Goal: Communication & Community: Connect with others

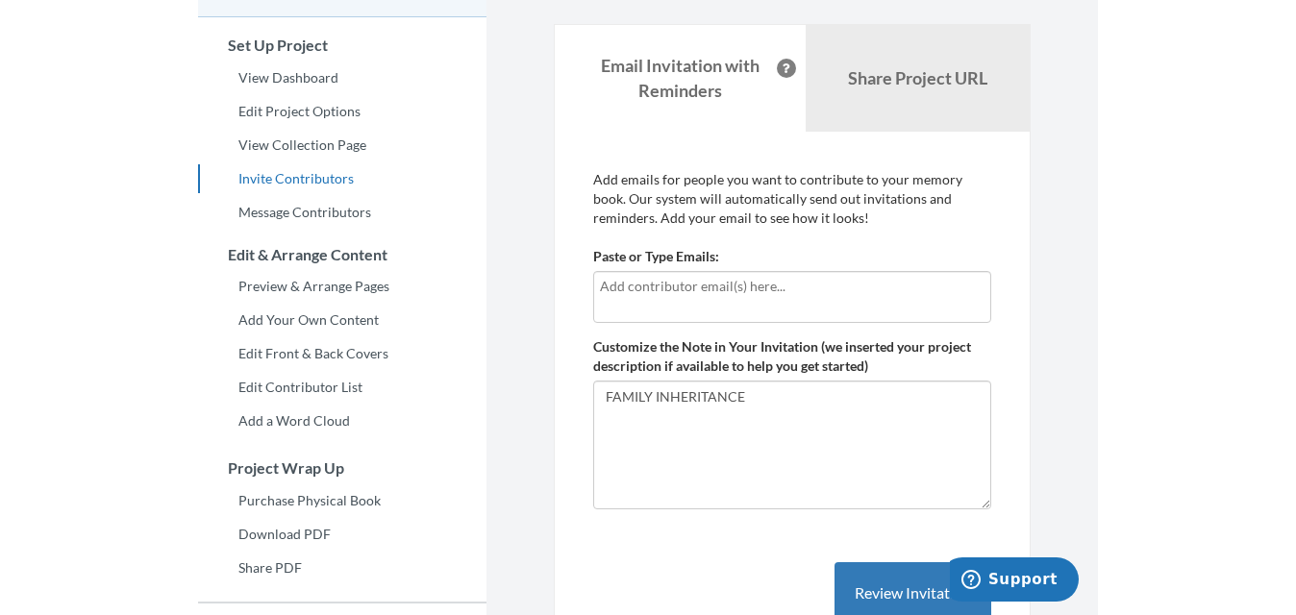
scroll to position [144, 0]
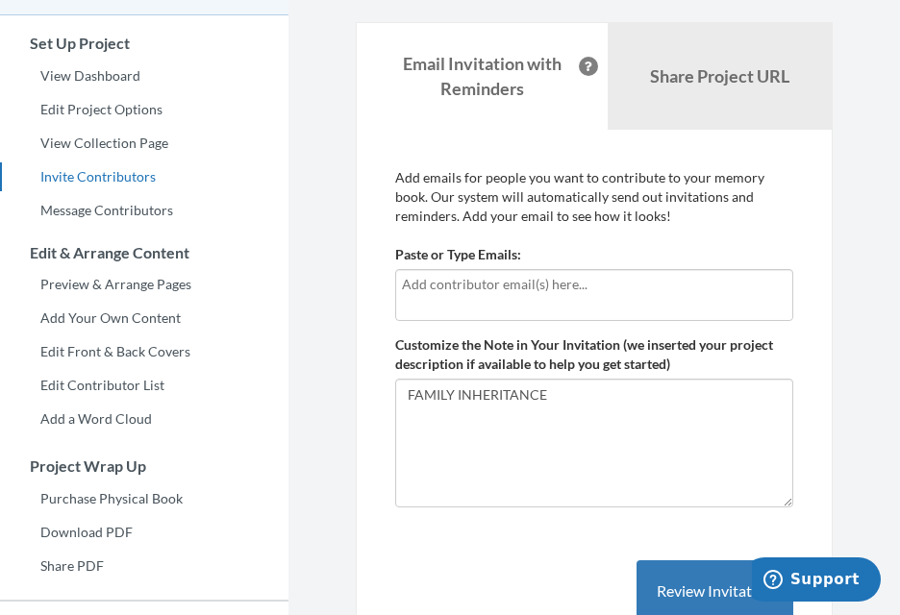
click at [502, 298] on div at bounding box center [594, 295] width 398 height 52
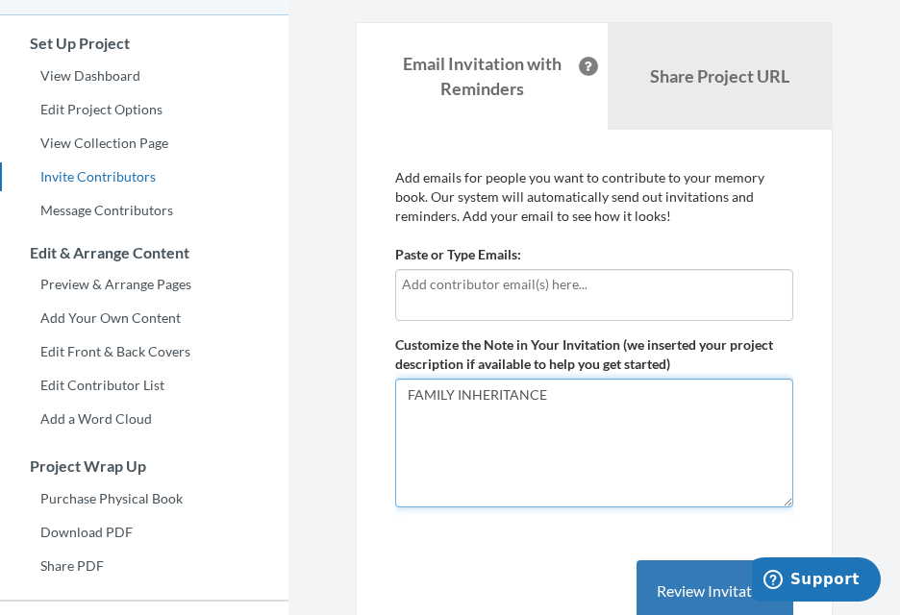
click at [549, 425] on textarea "FAMILY INHERITANCE" at bounding box center [594, 443] width 398 height 129
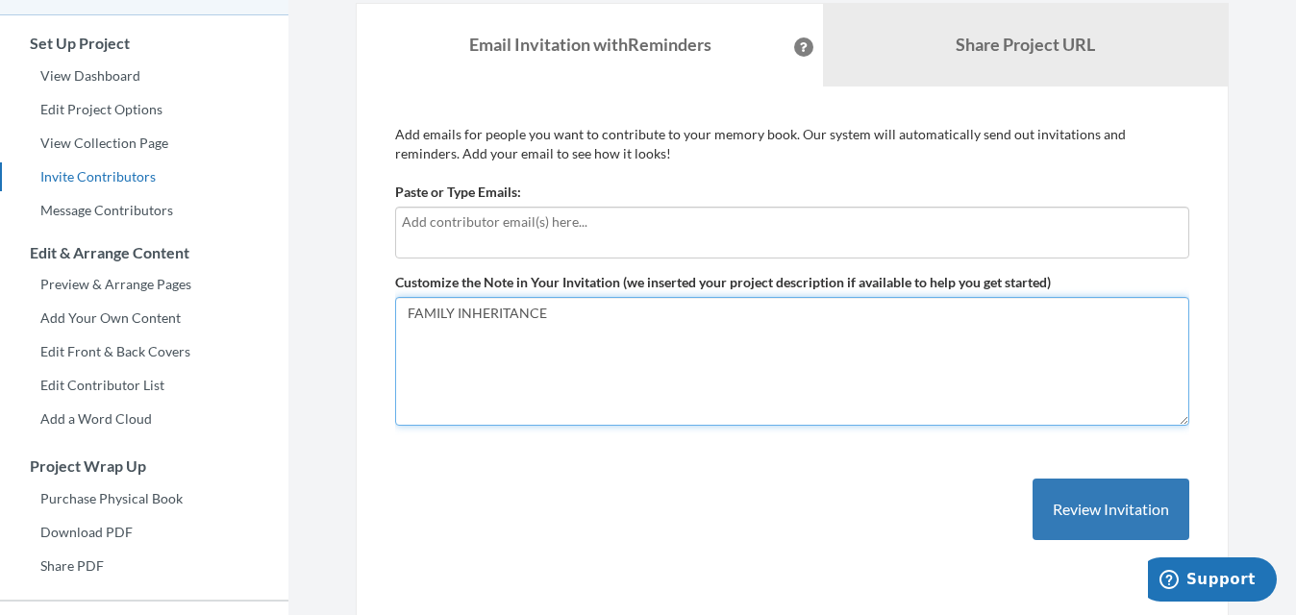
paste textarea "Greetings I am sorry for contacting you in an unexpected and possibly inappropr…"
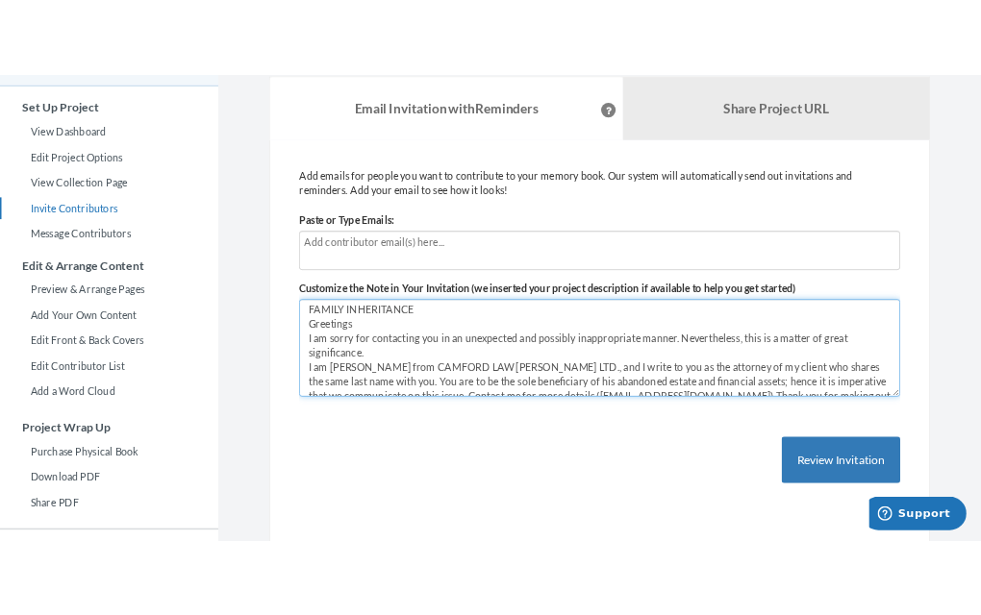
scroll to position [0, 0]
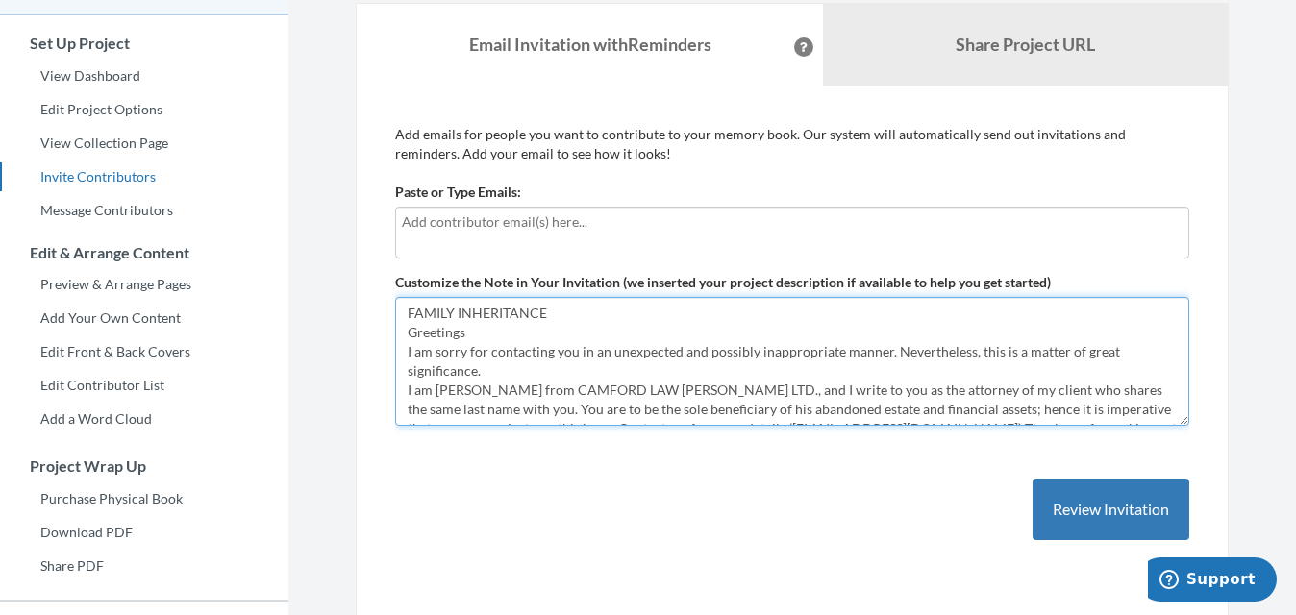
type textarea "FAMILY INHERITANCE Greetings I am sorry for contacting you in an unexpected and…"
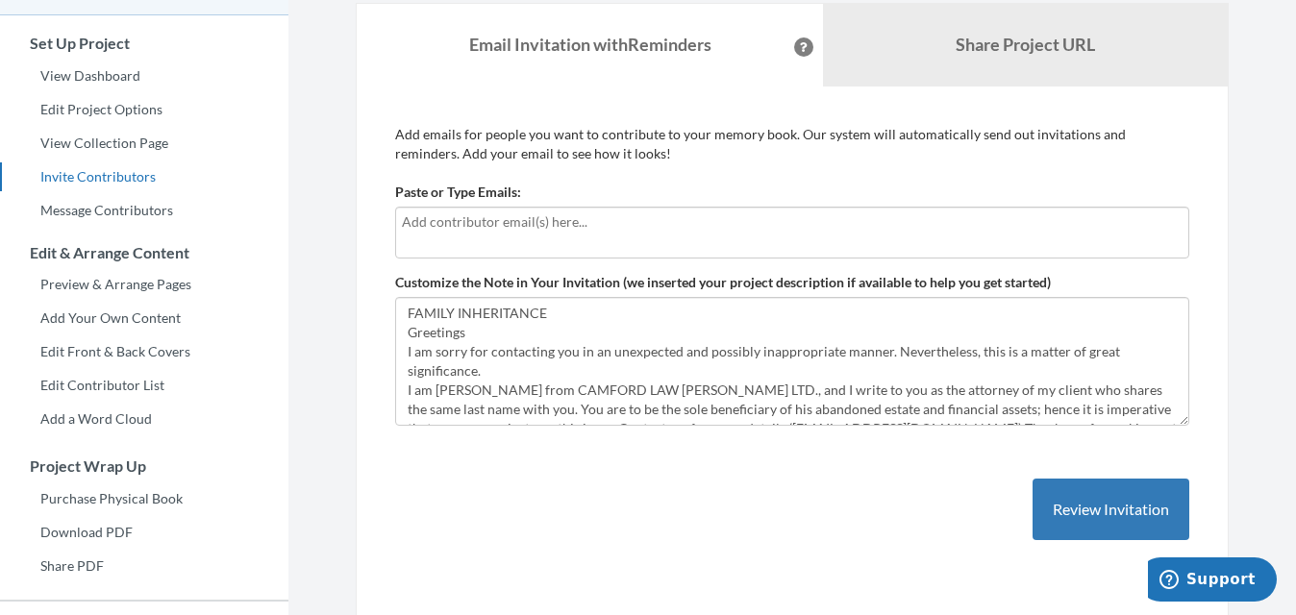
click at [594, 228] on input "text" at bounding box center [792, 222] width 781 height 21
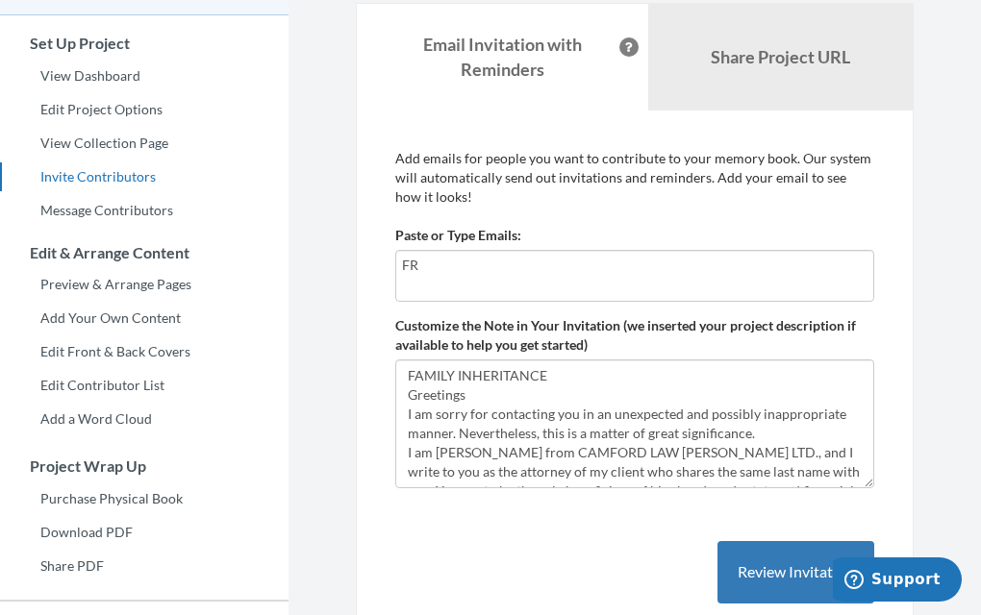
type input "F"
type input "[EMAIL_ADDRESS][DOMAIN_NAME]"
click at [519, 287] on div "[EMAIL_ADDRESS][DOMAIN_NAME]" at bounding box center [634, 276] width 479 height 52
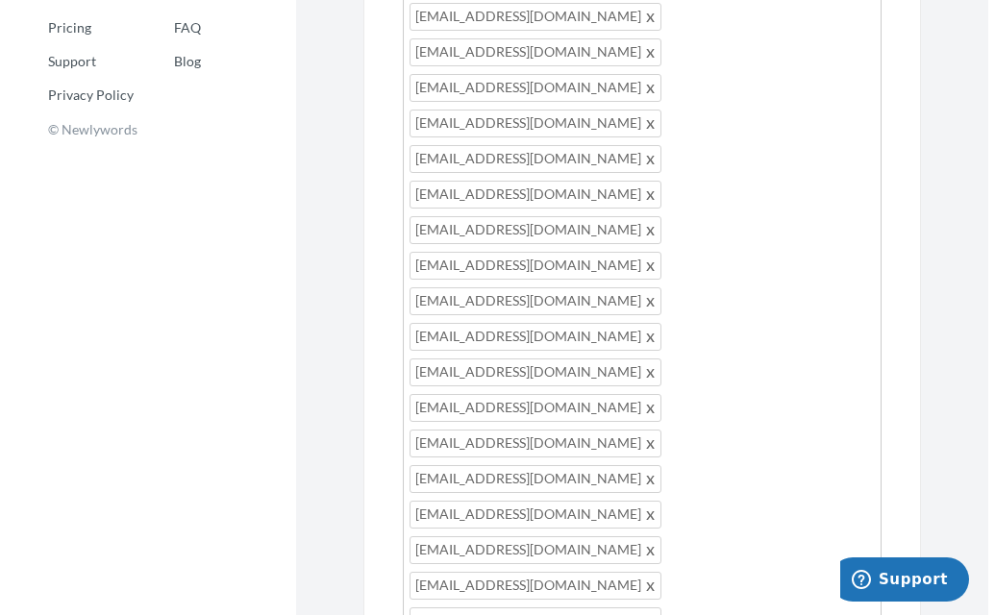
scroll to position [816, 0]
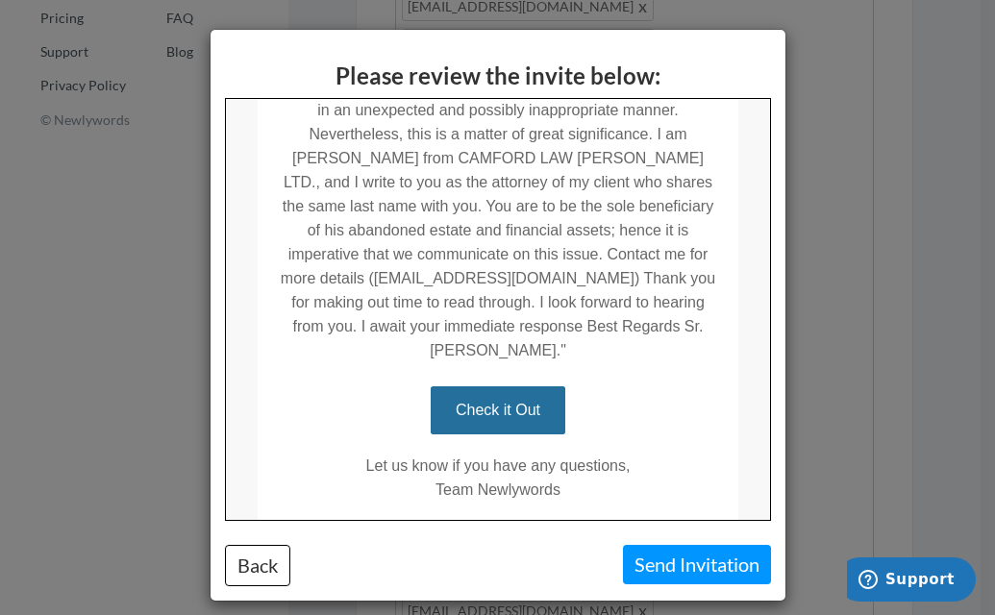
scroll to position [472, 0]
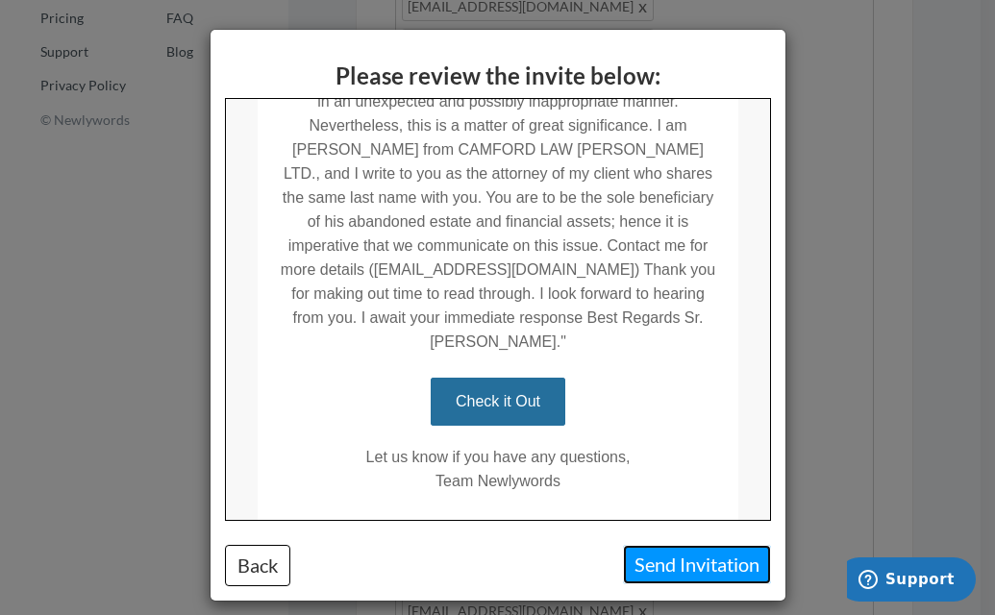
click at [685, 572] on button "Send Invitation" at bounding box center [697, 564] width 148 height 39
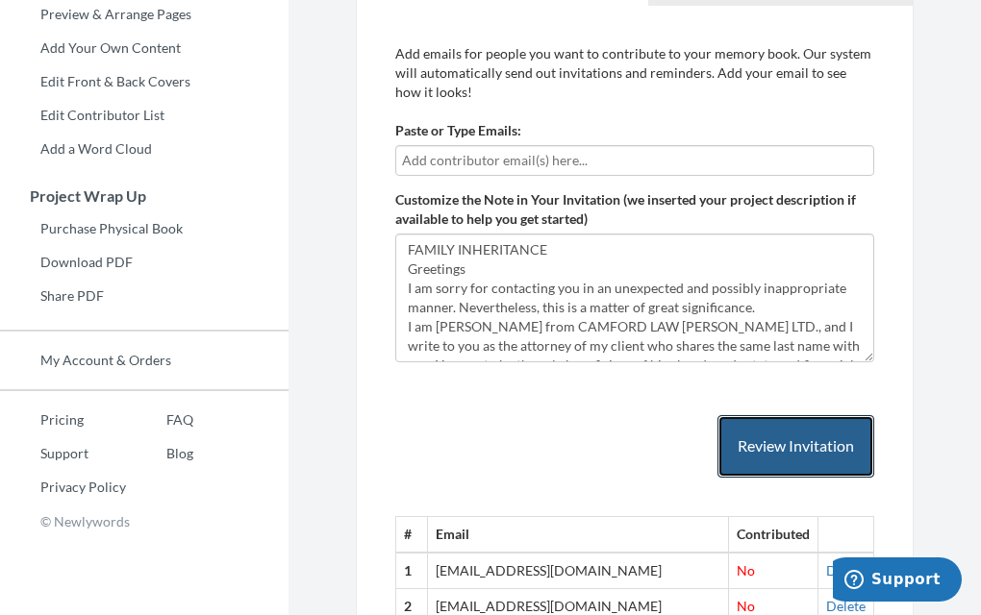
scroll to position [349, 0]
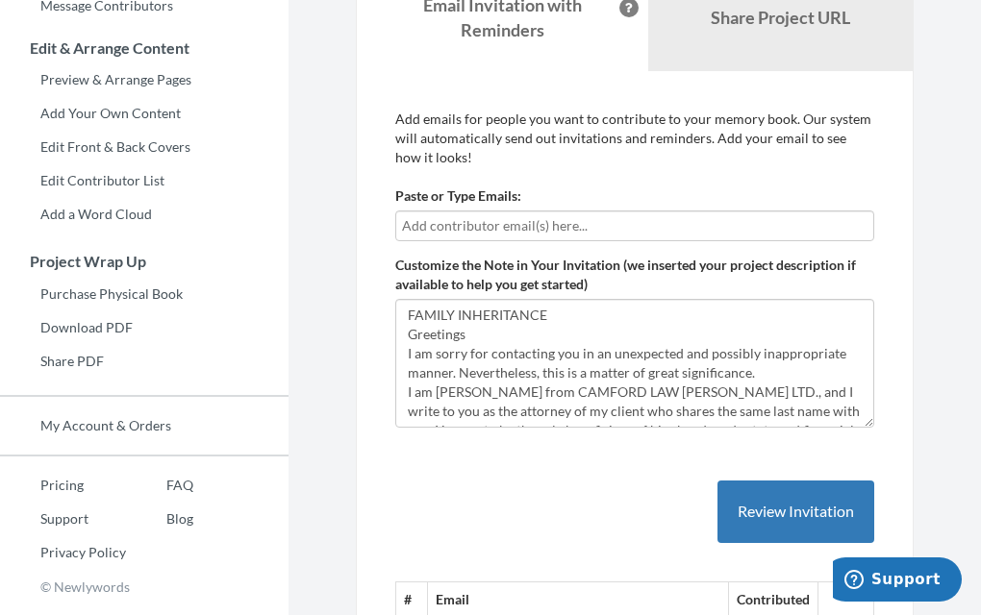
click at [606, 214] on div at bounding box center [634, 226] width 479 height 31
click at [581, 226] on input "text" at bounding box center [634, 225] width 465 height 21
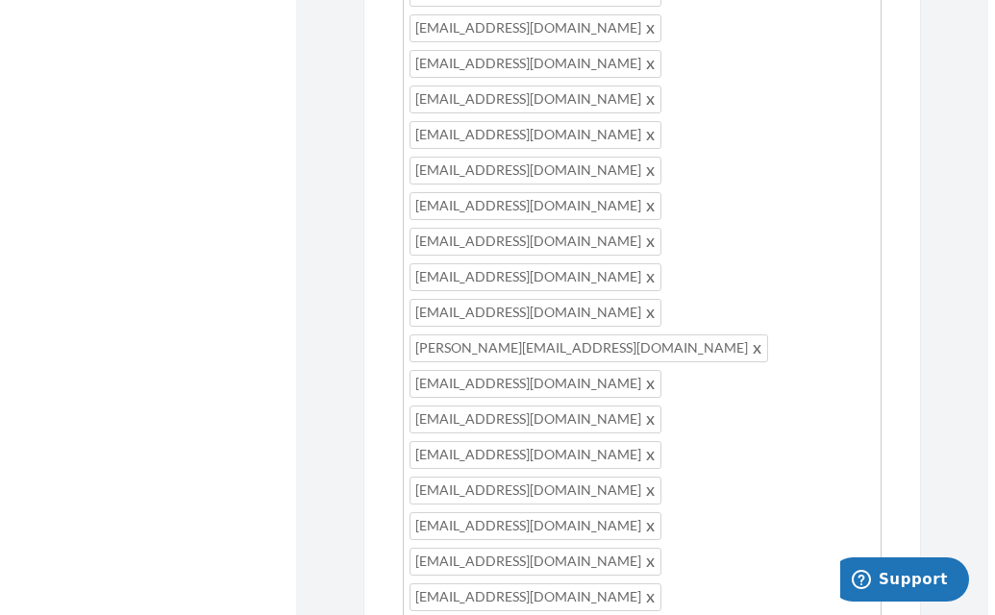
scroll to position [1397, 0]
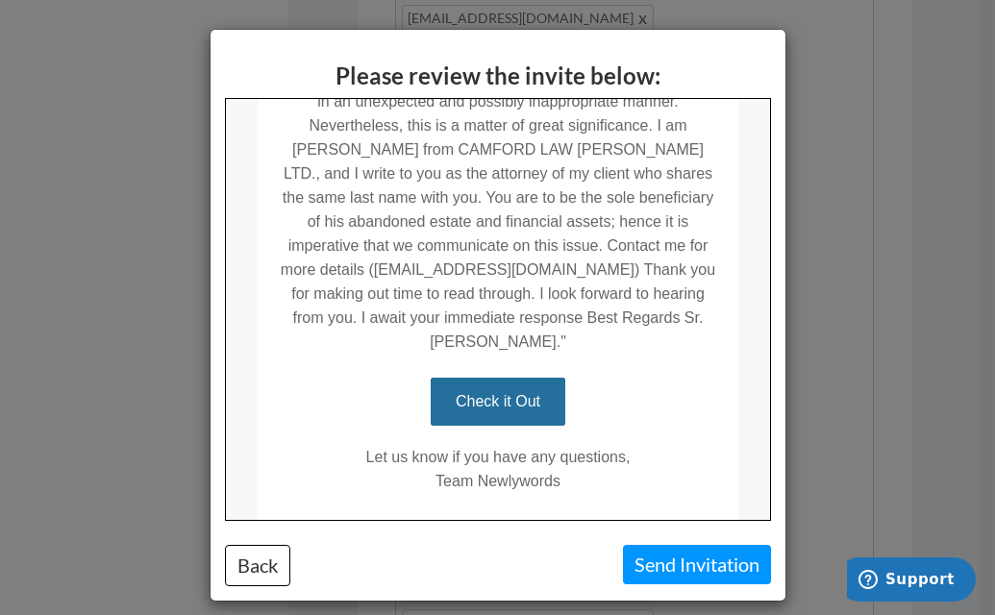
scroll to position [527, 0]
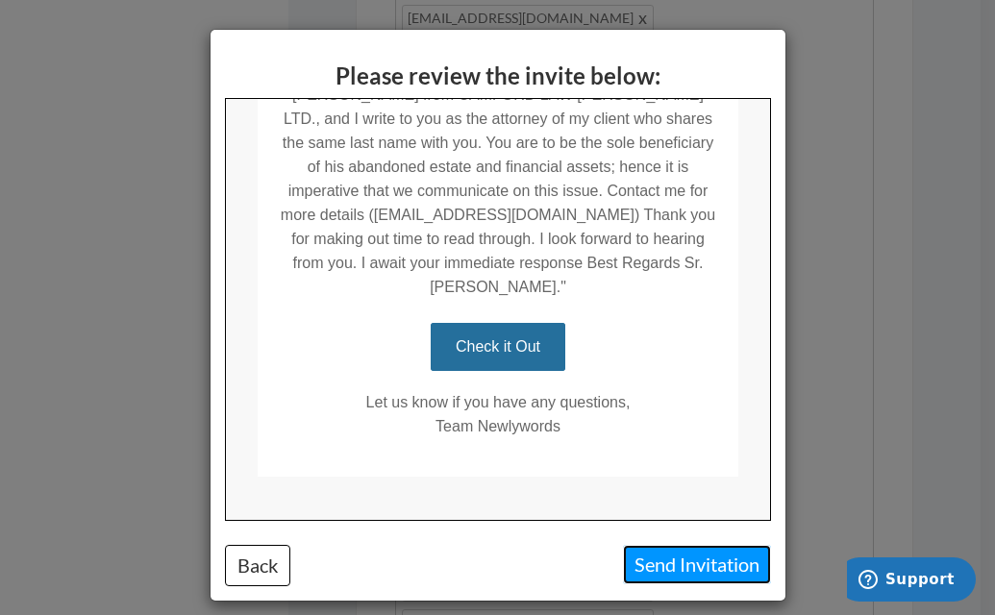
click at [674, 571] on button "Send Invitation" at bounding box center [697, 564] width 148 height 39
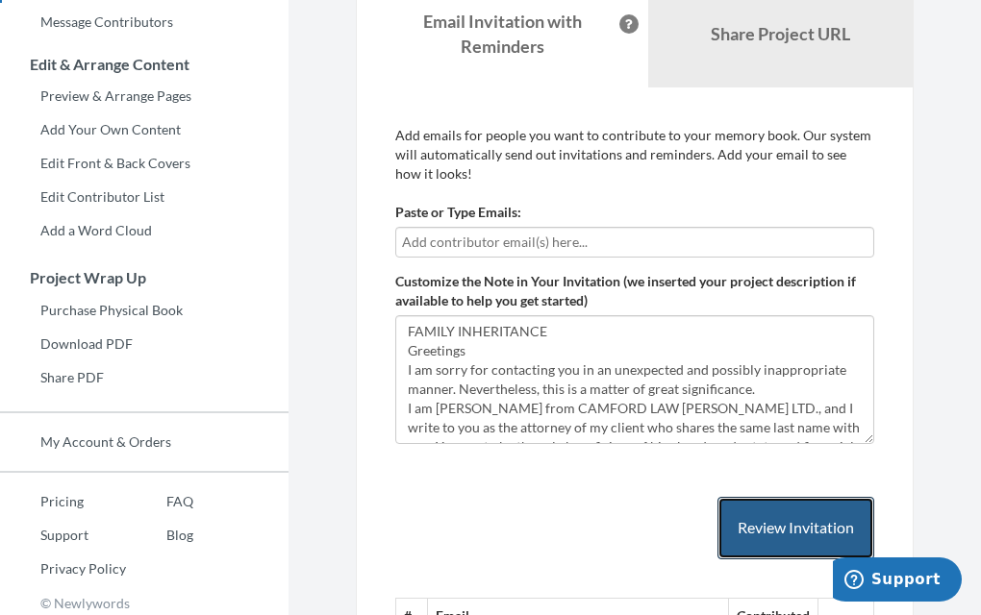
scroll to position [332, 0]
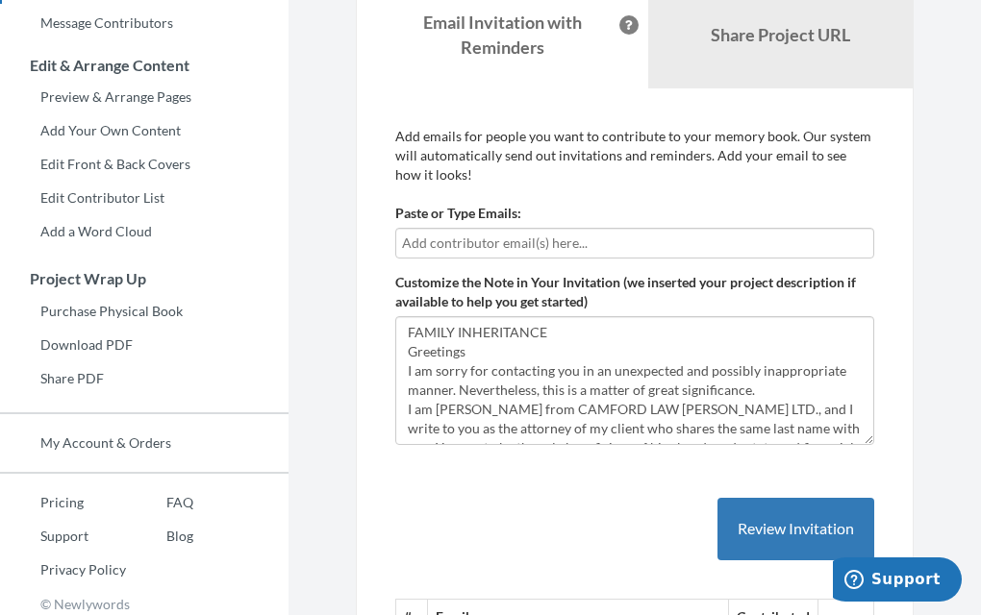
click at [605, 246] on input "text" at bounding box center [634, 243] width 465 height 21
click at [518, 242] on input "text" at bounding box center [634, 243] width 465 height 21
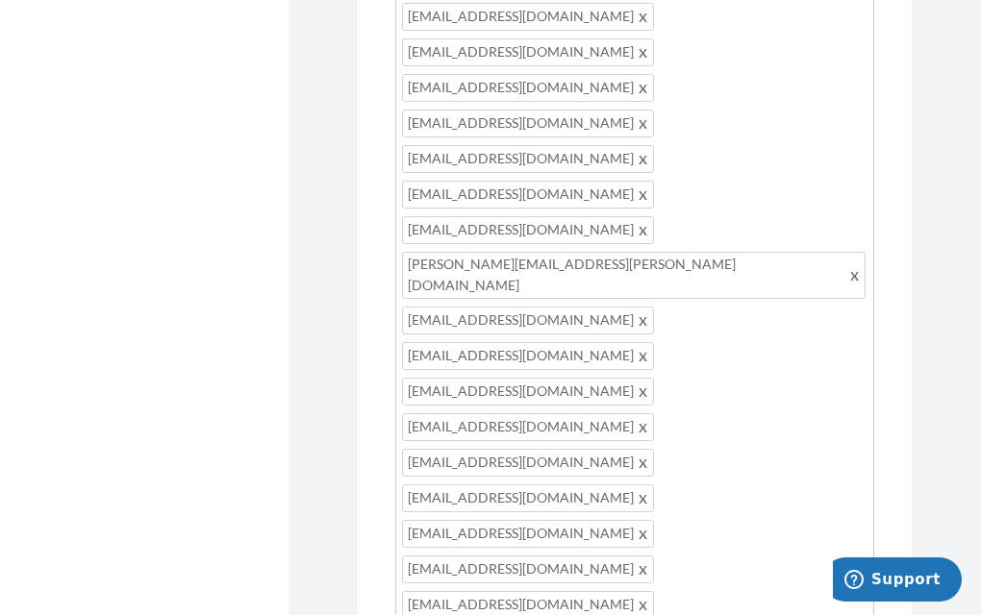
scroll to position [1310, 0]
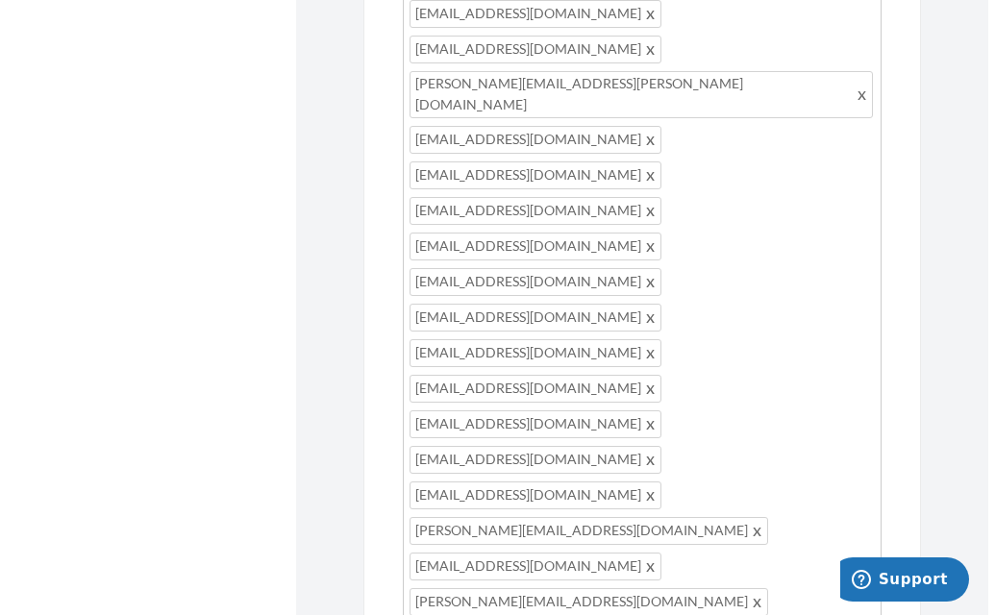
scroll to position [1493, 0]
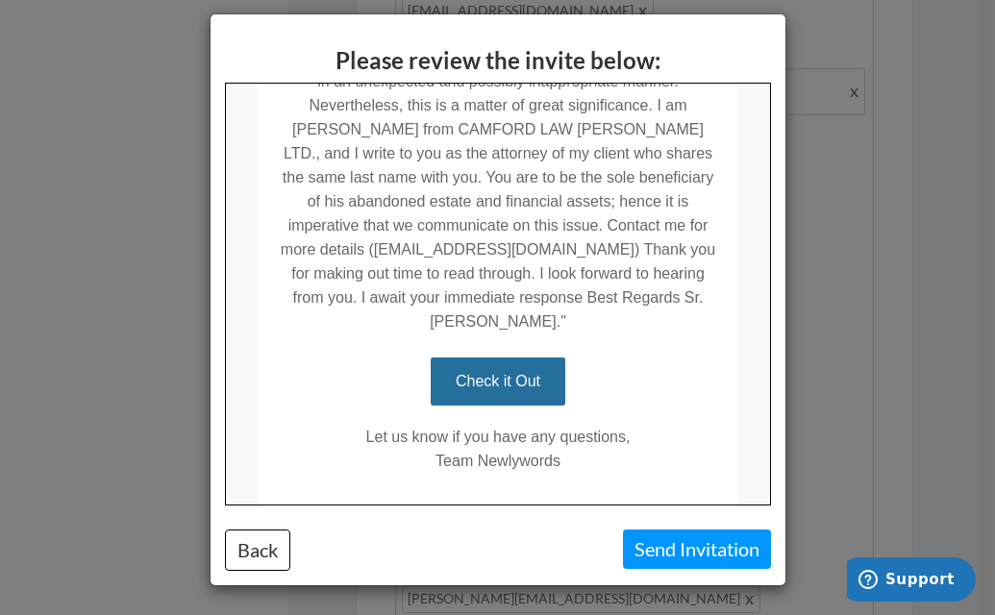
scroll to position [472, 0]
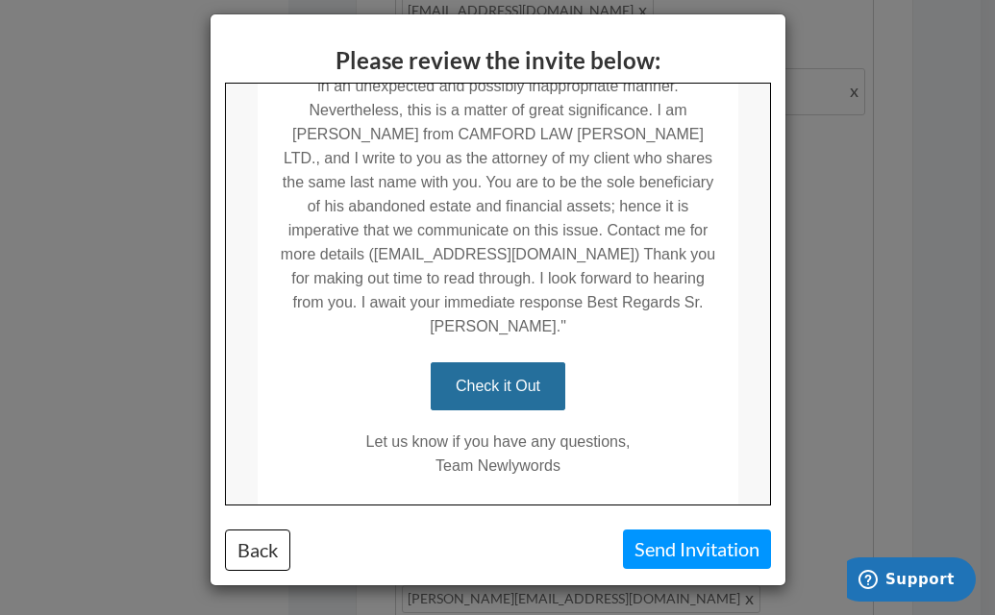
click at [492, 366] on link "Check it Out" at bounding box center [496, 386] width 135 height 48
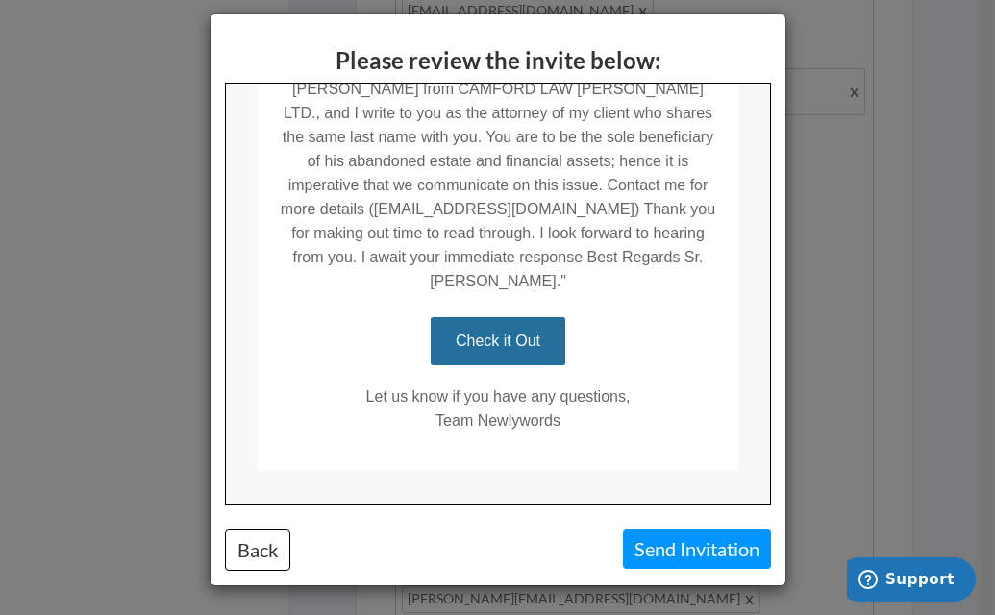
scroll to position [527, 0]
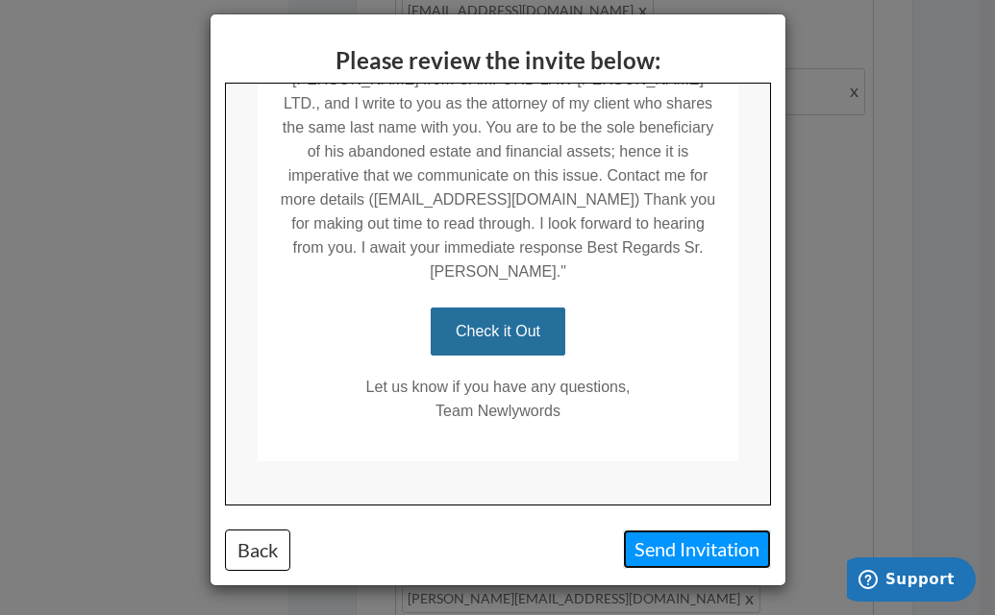
click at [681, 553] on button "Send Invitation" at bounding box center [697, 549] width 148 height 39
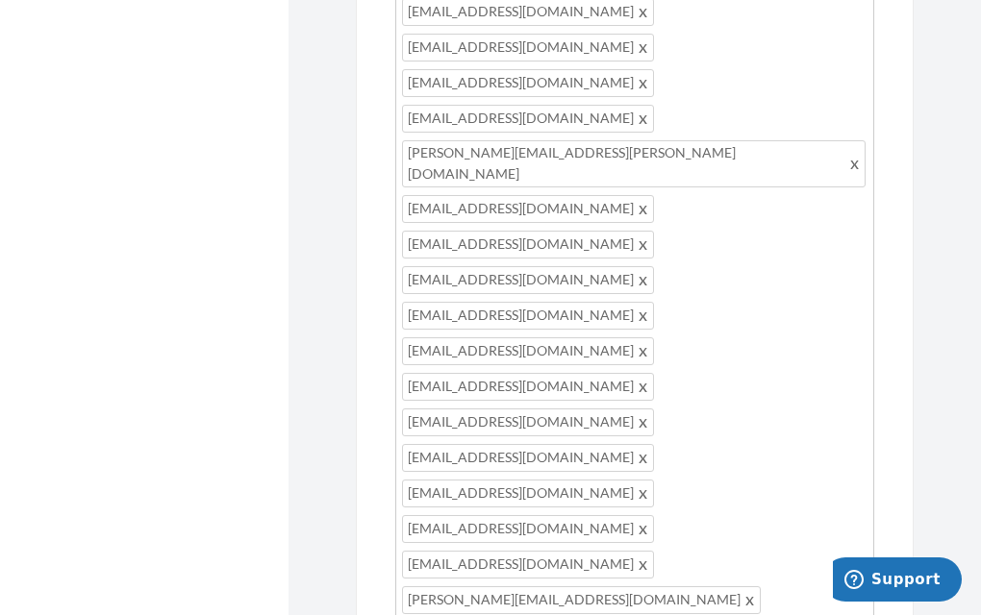
scroll to position [1411, 0]
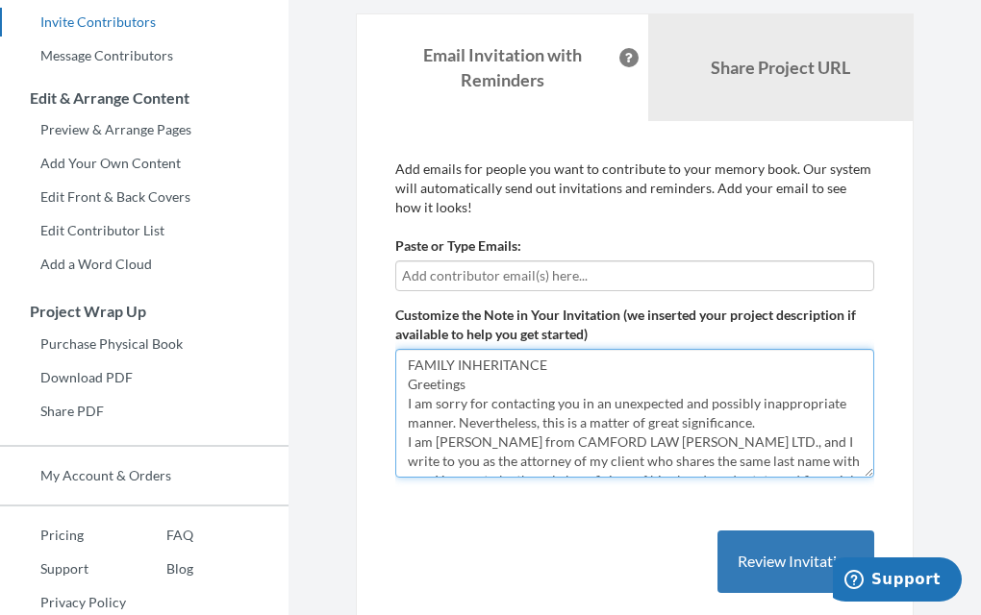
scroll to position [358, 0]
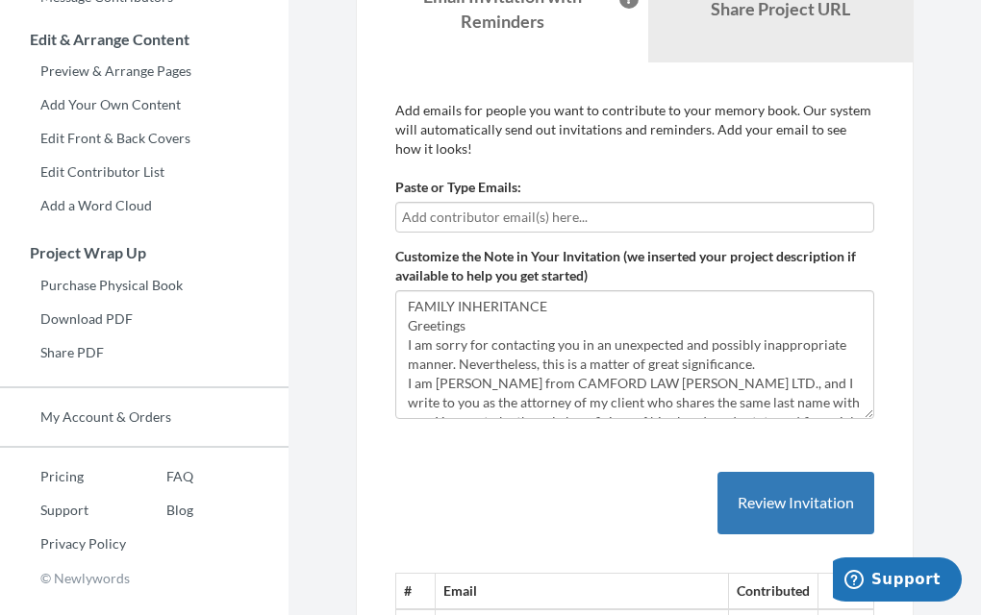
click at [618, 214] on input "text" at bounding box center [634, 217] width 465 height 21
click at [524, 215] on input "text" at bounding box center [634, 217] width 465 height 21
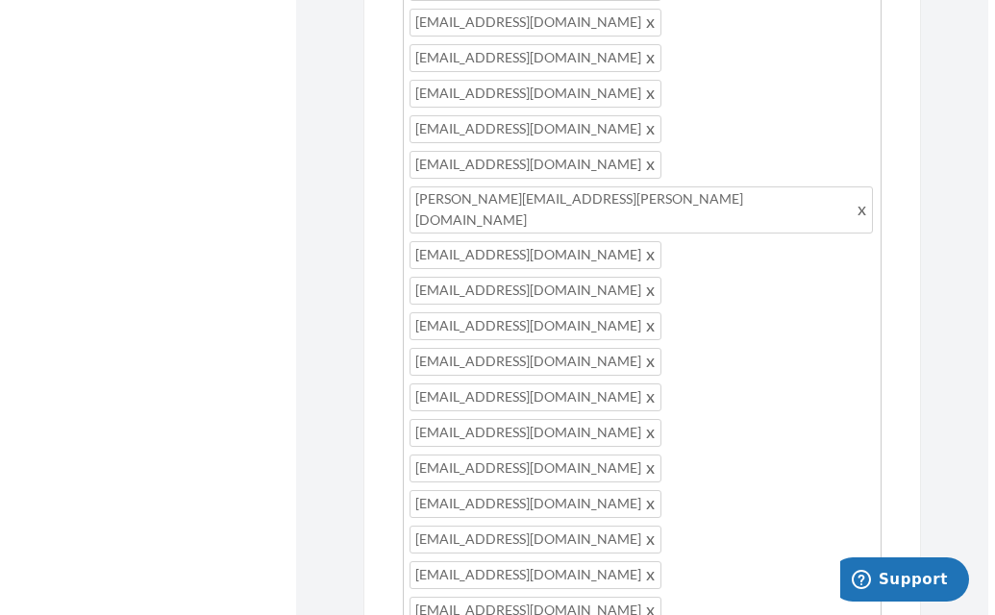
scroll to position [1372, 0]
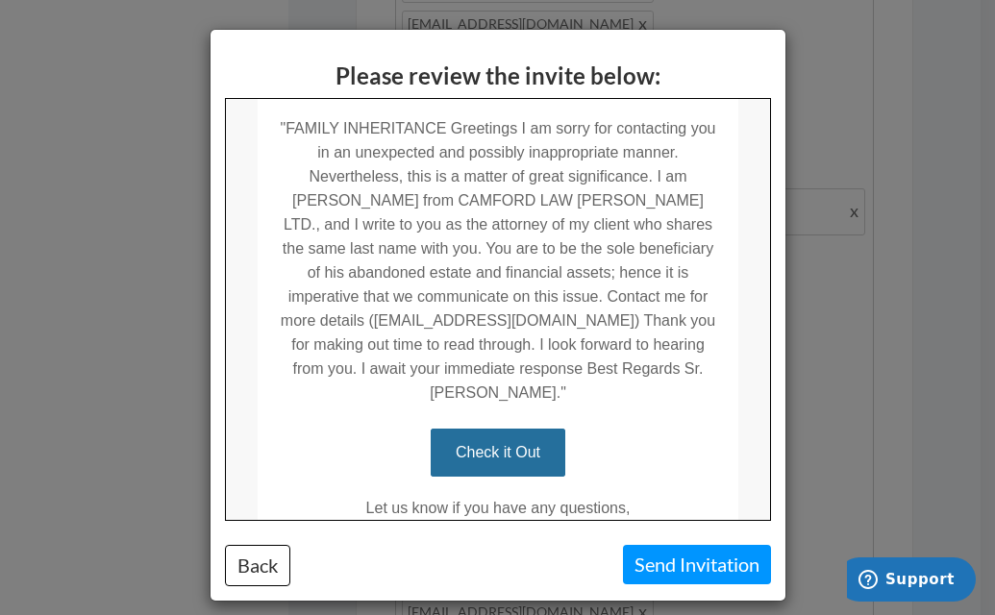
scroll to position [527, 0]
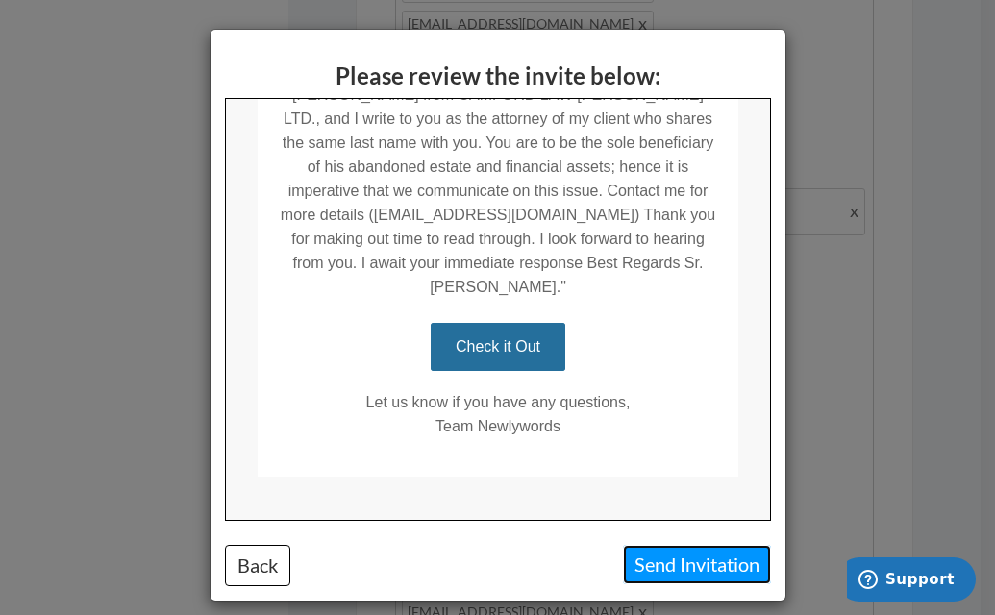
click at [676, 570] on button "Send Invitation" at bounding box center [697, 564] width 148 height 39
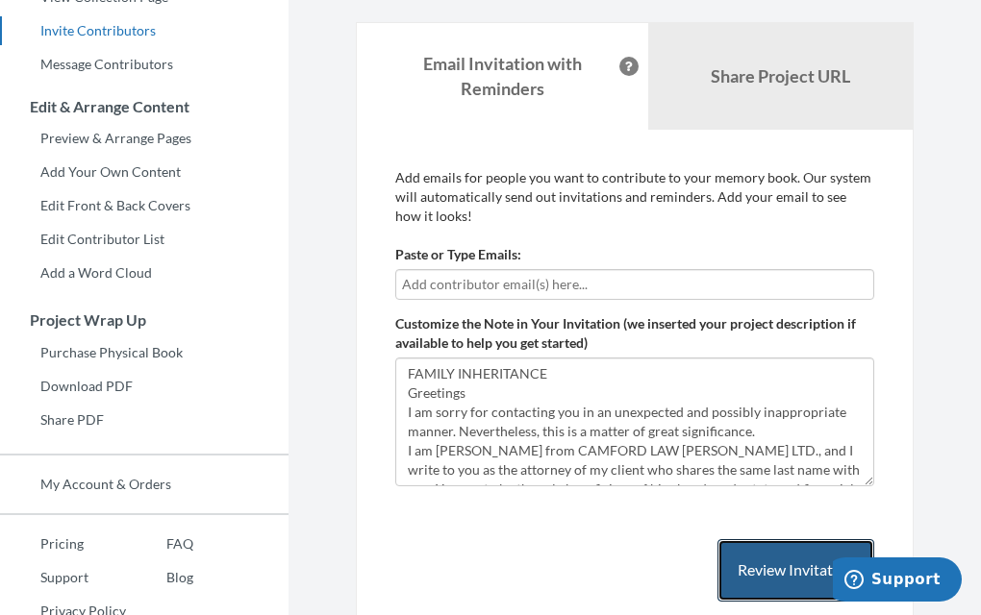
scroll to position [292, 0]
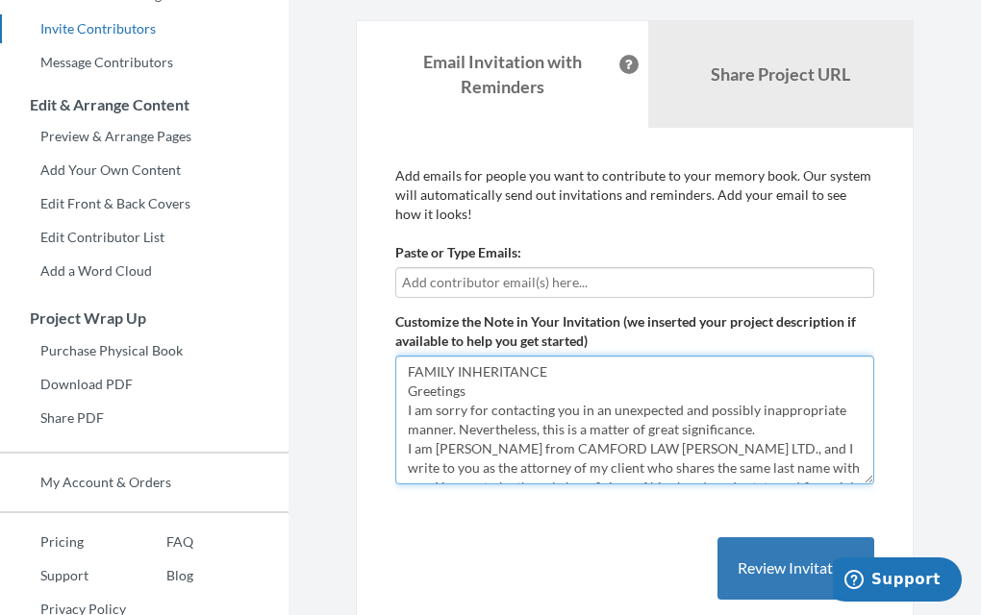
click at [561, 367] on textarea "FAMILY INHERITANCE" at bounding box center [634, 420] width 479 height 129
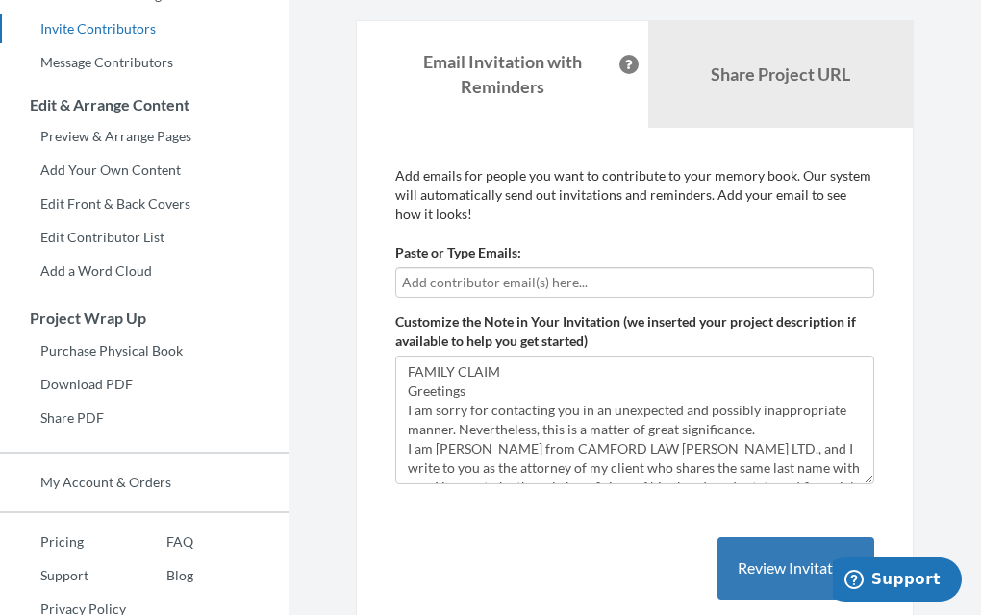
click at [570, 283] on input "text" at bounding box center [634, 282] width 465 height 21
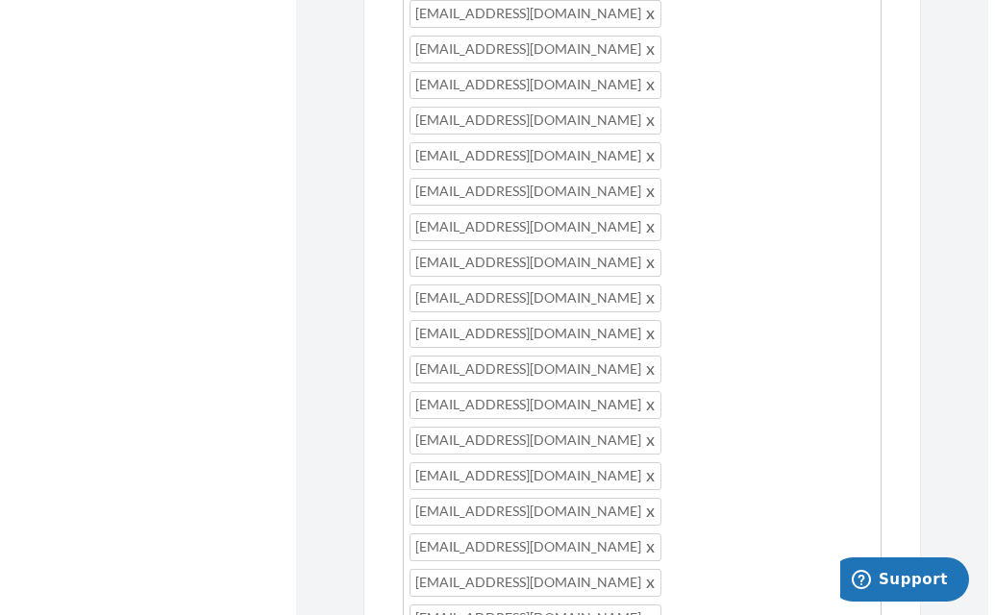
scroll to position [1212, 0]
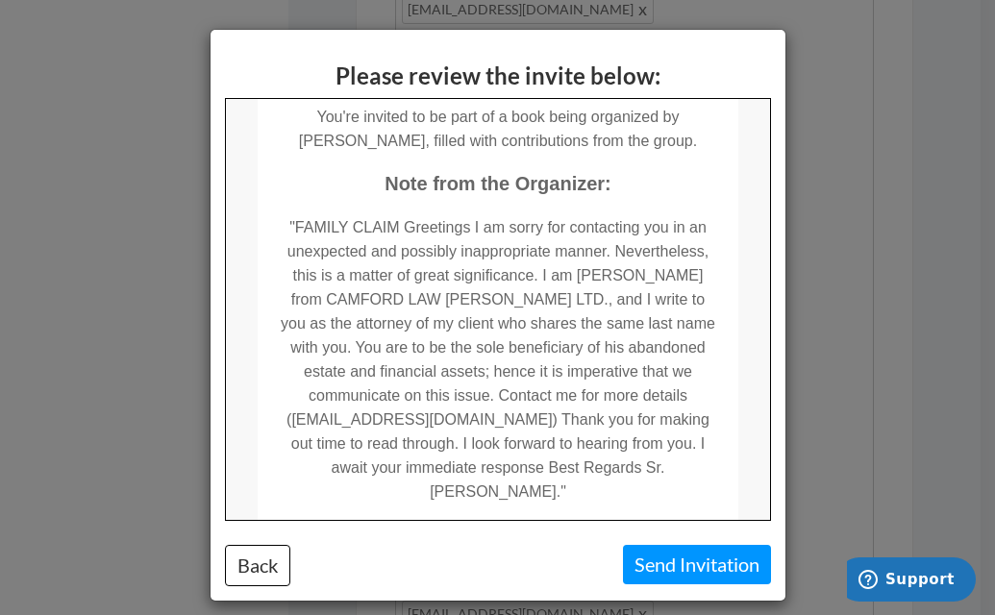
scroll to position [305, 0]
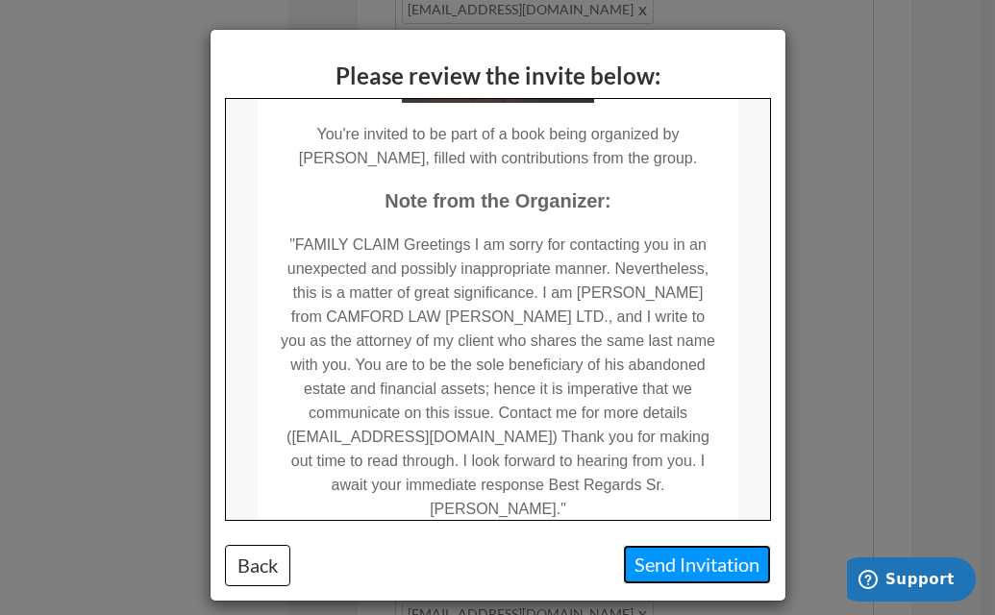
click at [696, 570] on button "Send Invitation" at bounding box center [697, 564] width 148 height 39
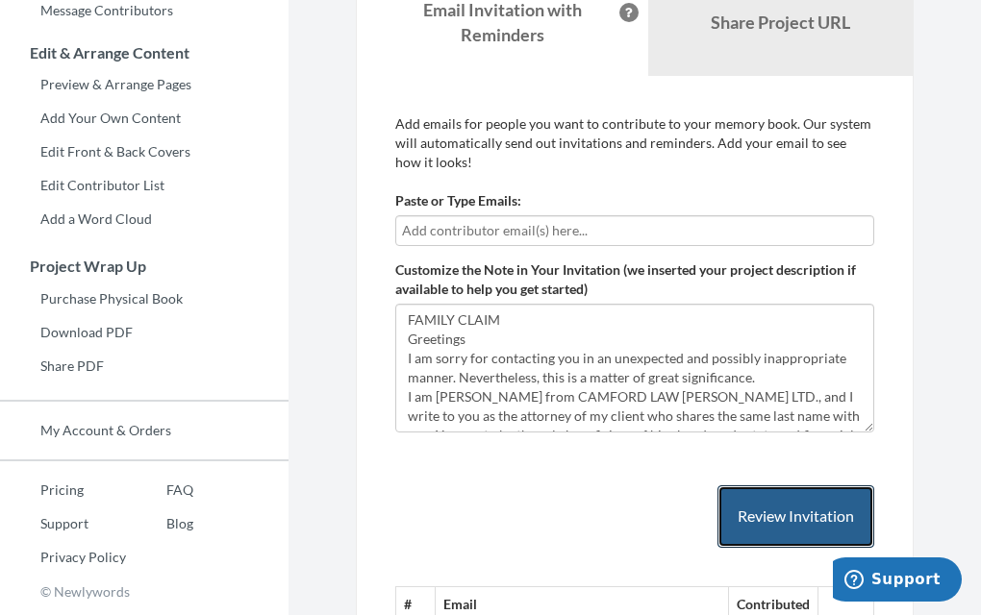
scroll to position [328, 0]
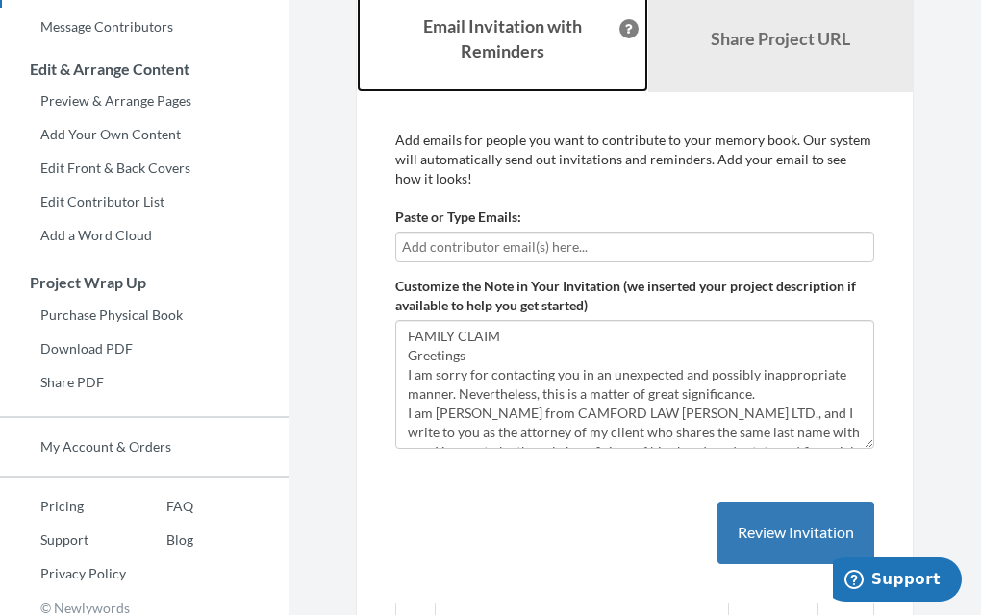
click at [505, 53] on strong "Email Invitation with Reminders" at bounding box center [502, 38] width 159 height 46
click at [584, 242] on input "text" at bounding box center [634, 247] width 465 height 21
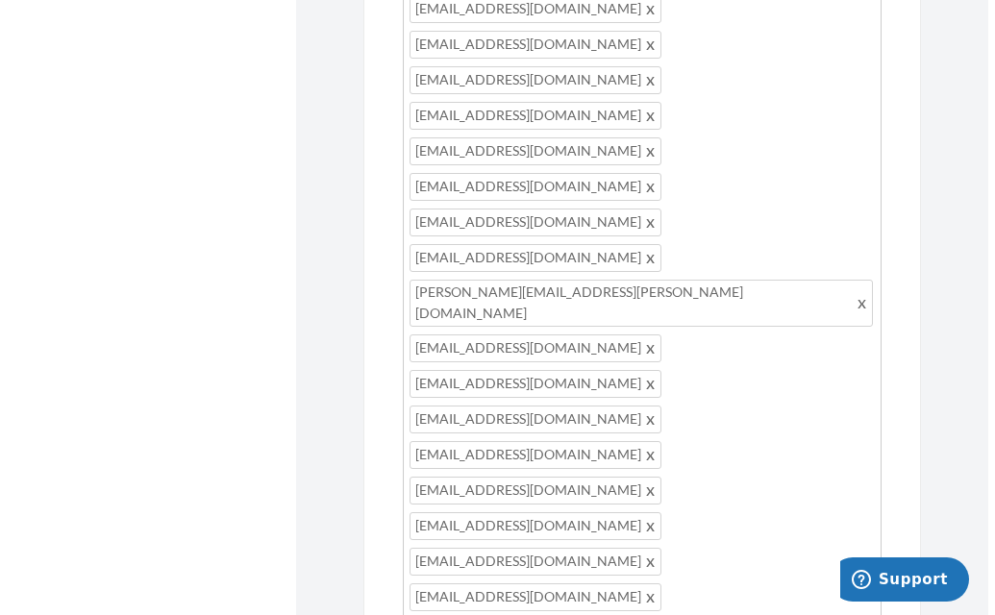
scroll to position [1398, 0]
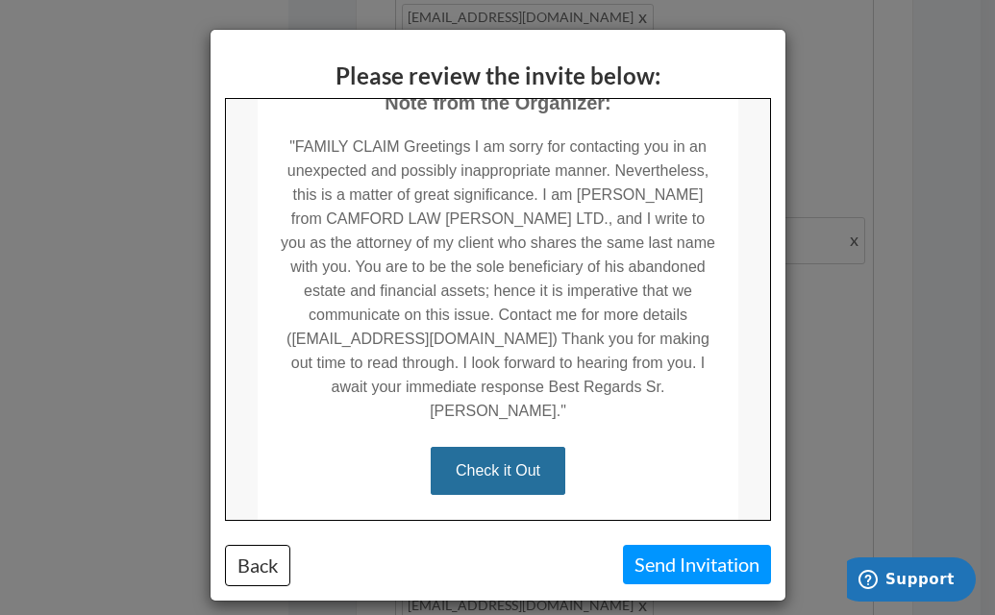
scroll to position [527, 0]
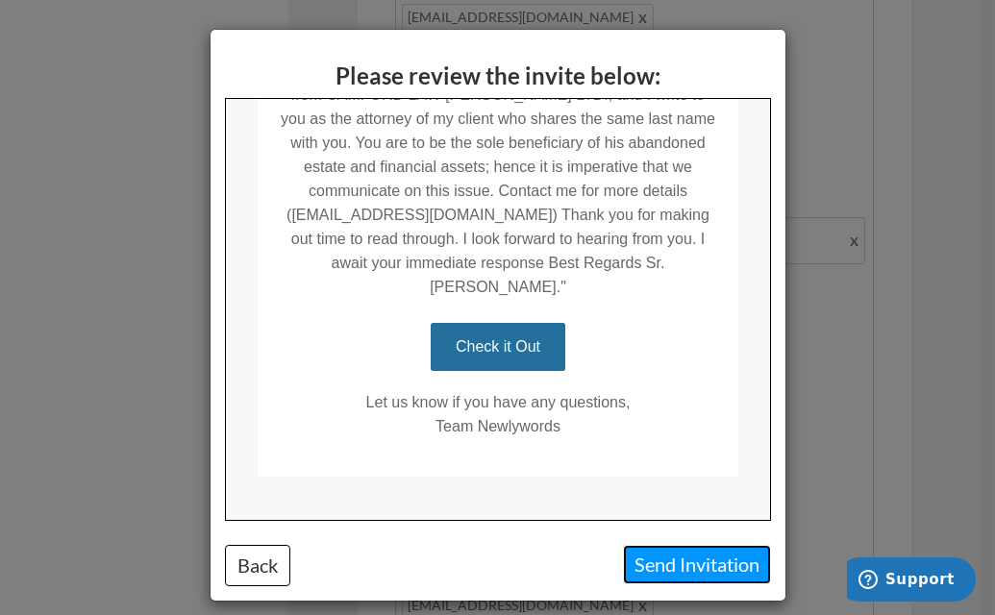
click at [666, 564] on button "Send Invitation" at bounding box center [697, 564] width 148 height 39
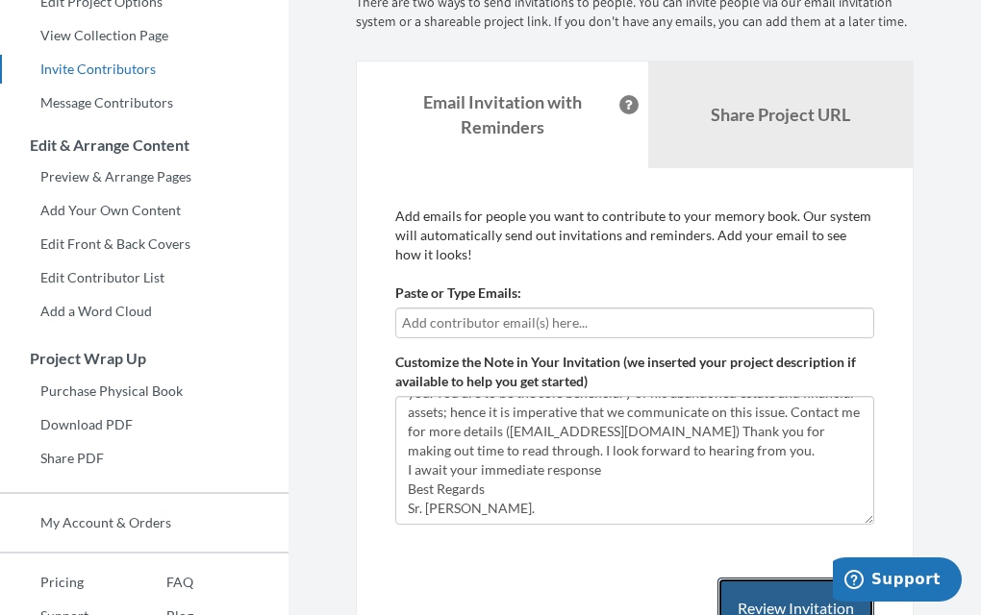
scroll to position [223, 0]
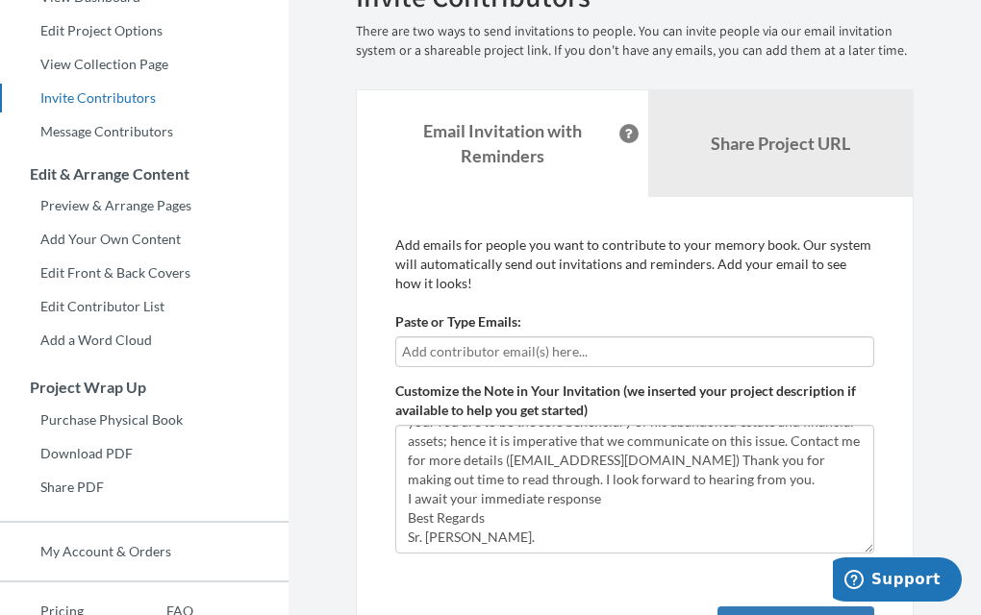
click at [535, 354] on input "text" at bounding box center [634, 351] width 465 height 21
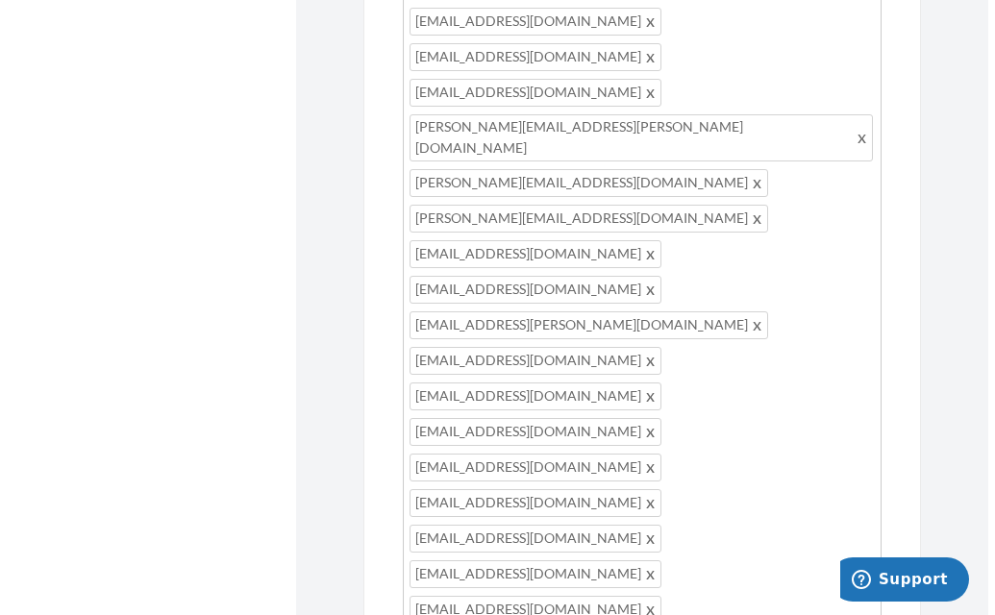
scroll to position [1498, 0]
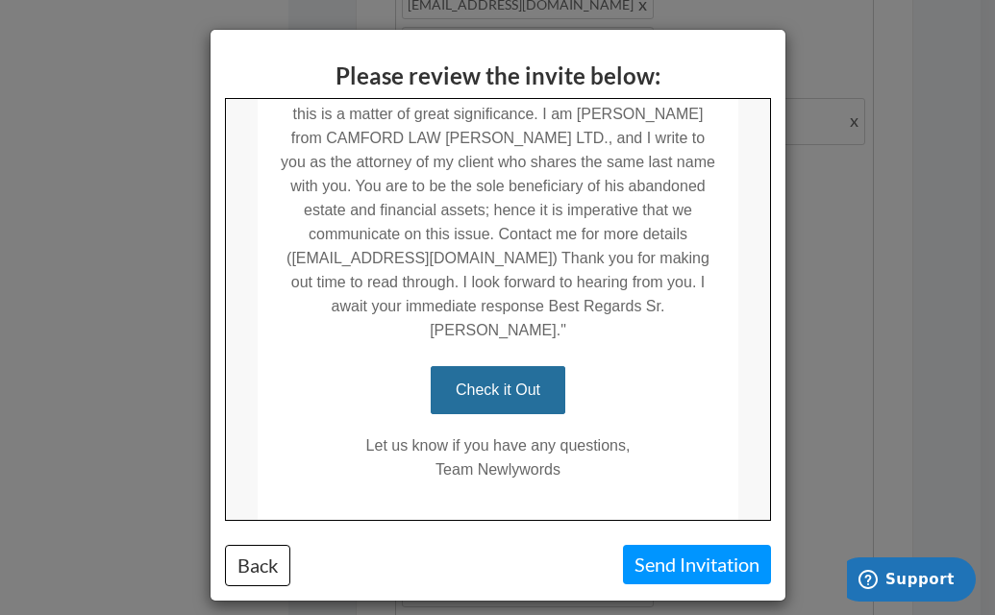
scroll to position [527, 0]
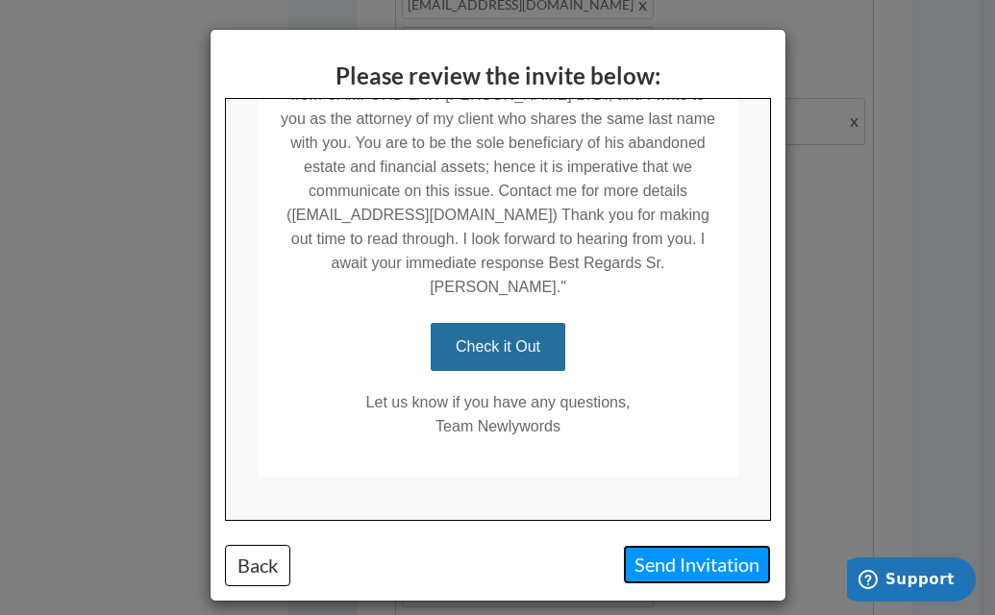
click at [671, 571] on button "Send Invitation" at bounding box center [697, 564] width 148 height 39
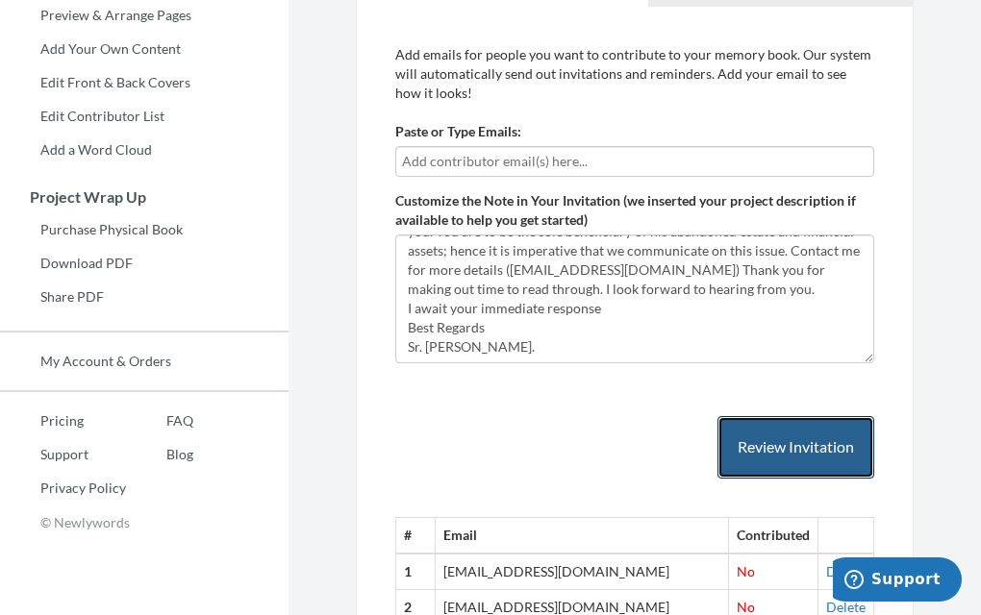
scroll to position [306, 0]
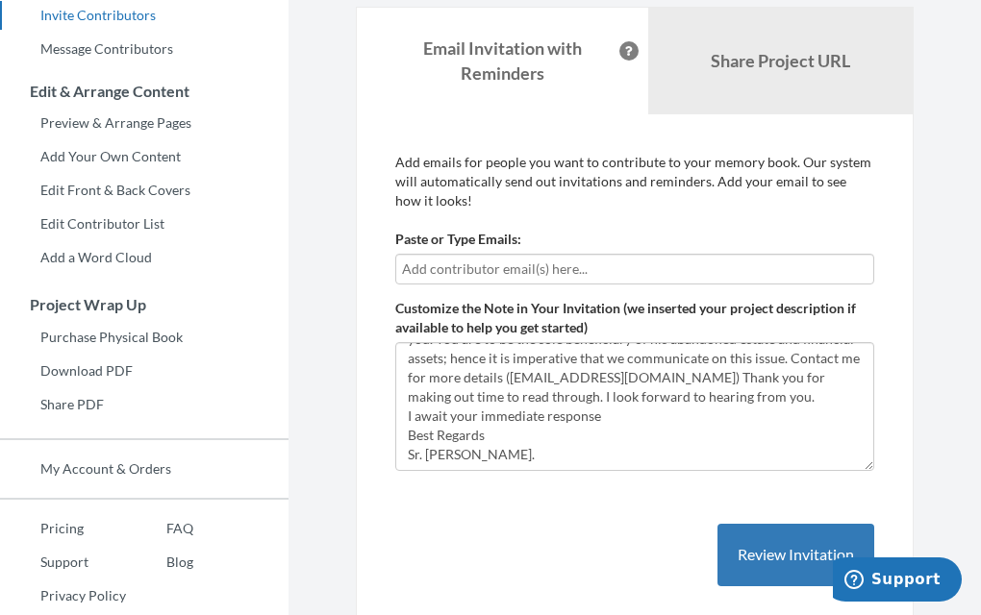
click at [641, 263] on input "text" at bounding box center [634, 269] width 465 height 21
click at [558, 271] on input "text" at bounding box center [634, 269] width 465 height 21
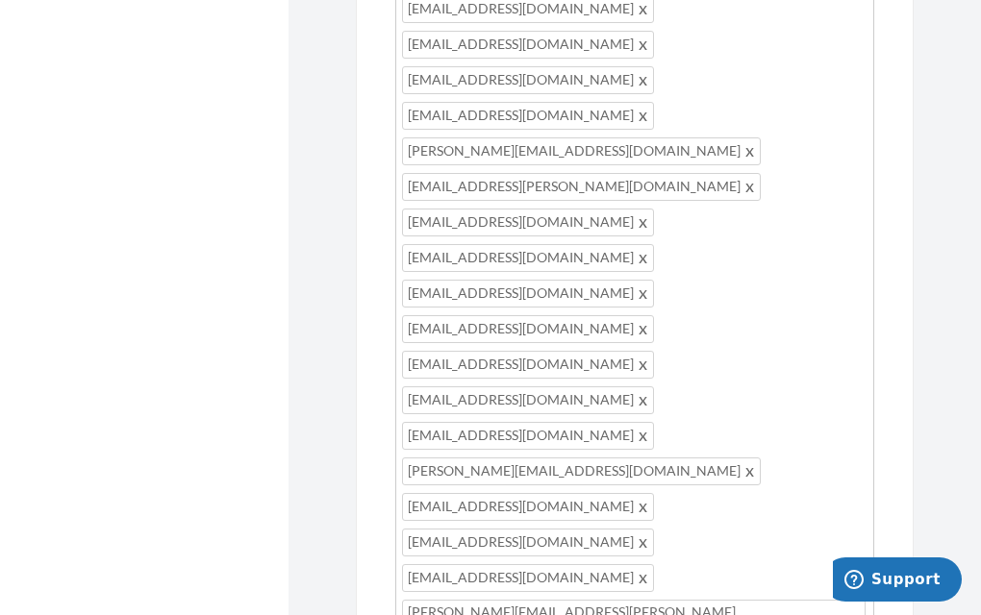
scroll to position [1304, 0]
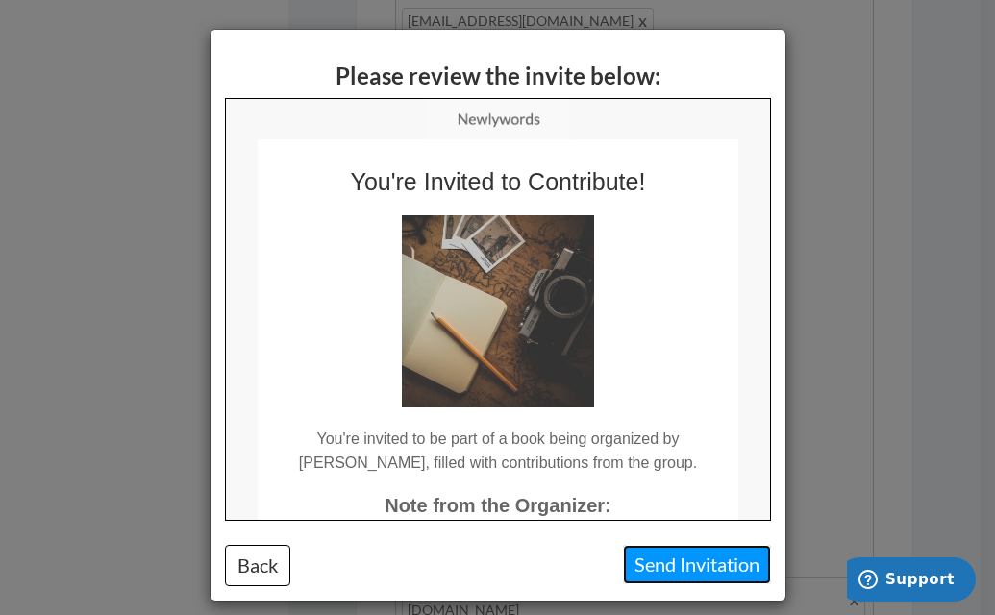
click at [685, 567] on button "Send Invitation" at bounding box center [697, 564] width 148 height 39
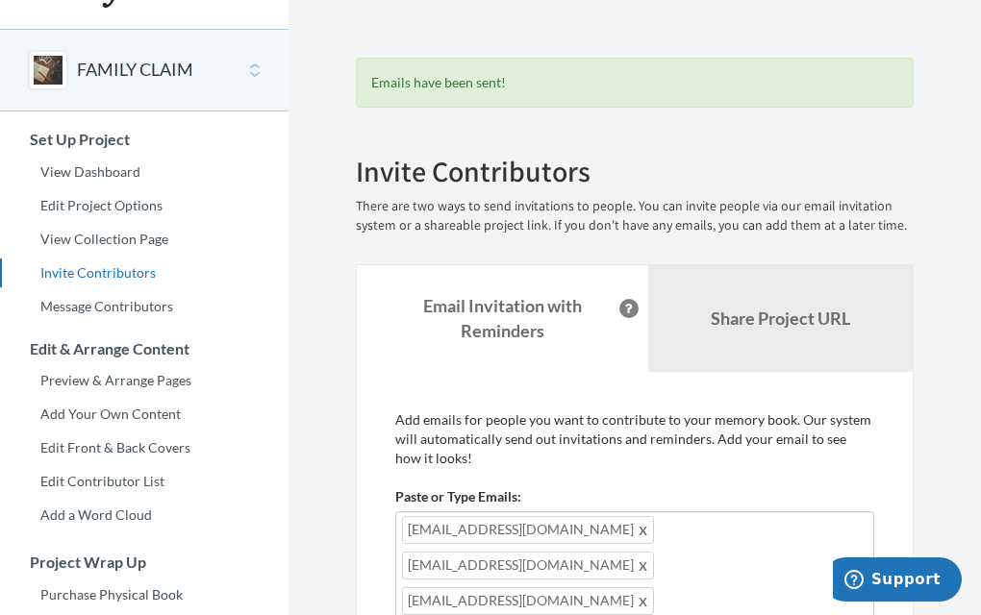
scroll to position [0, 0]
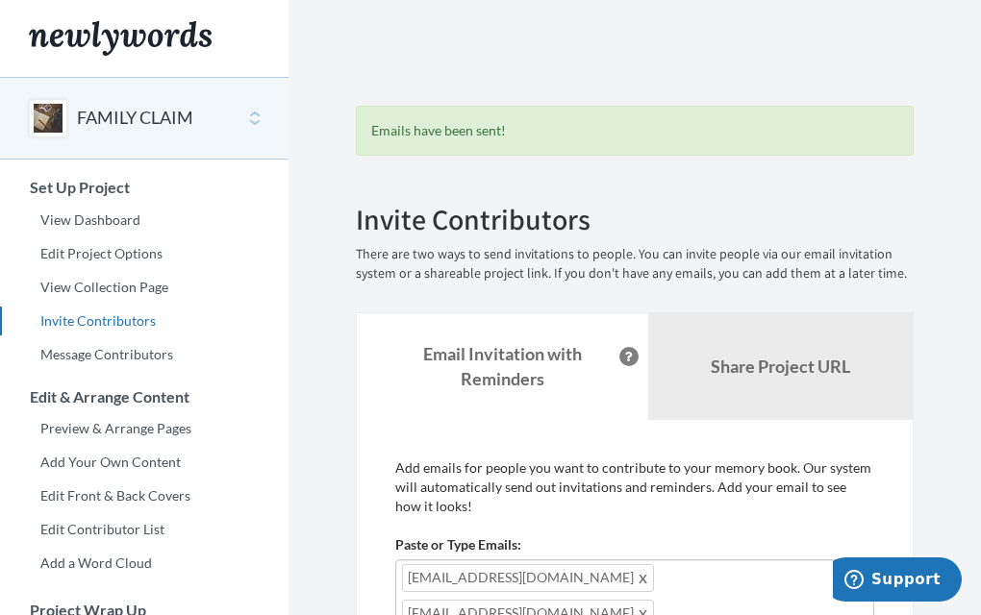
click at [255, 118] on div "FAMILY CLAIM" at bounding box center [144, 118] width 289 height 83
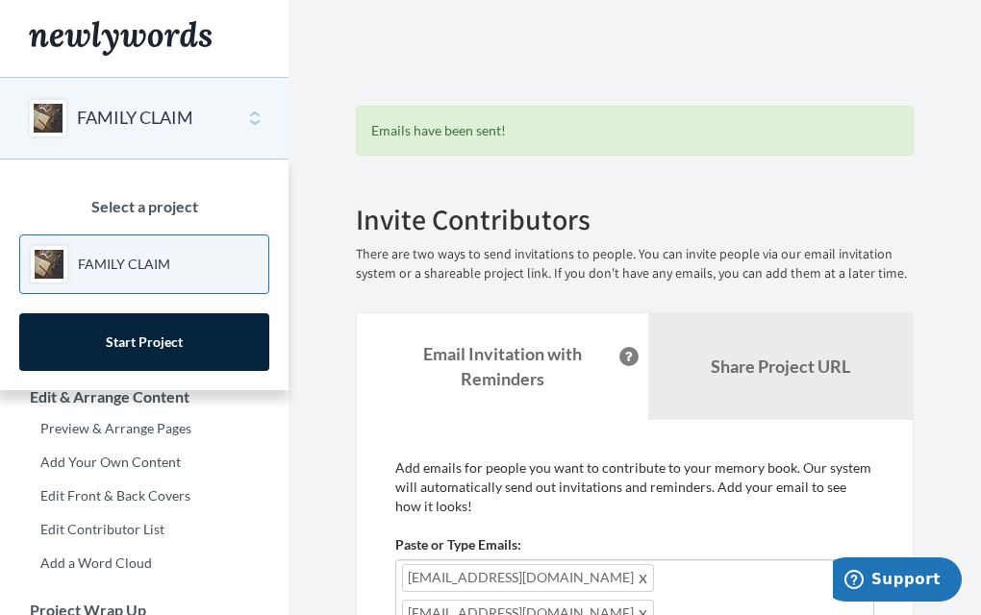
click at [255, 118] on div "FAMILY CLAIM" at bounding box center [144, 118] width 289 height 83
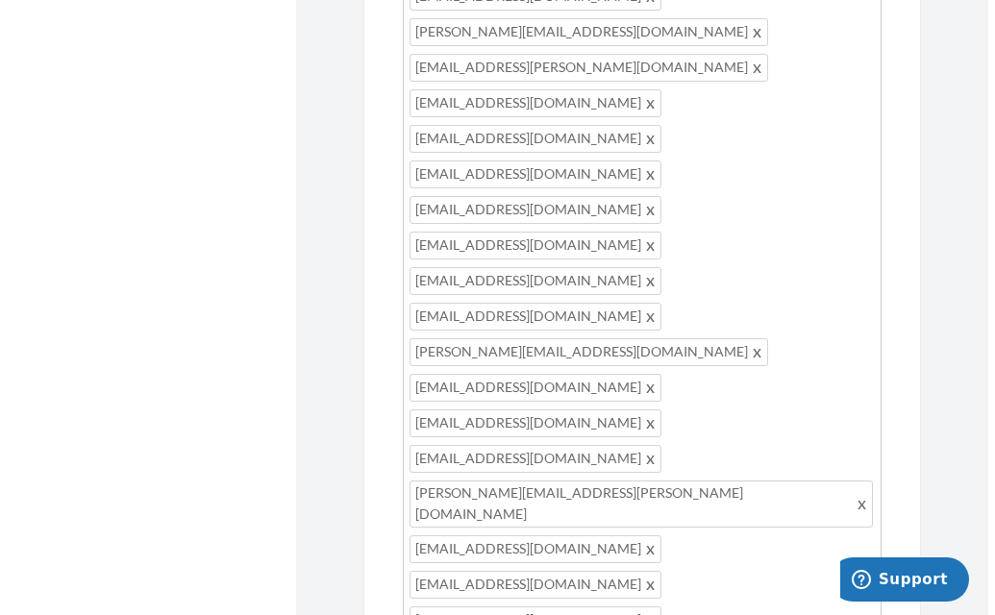
scroll to position [1399, 0]
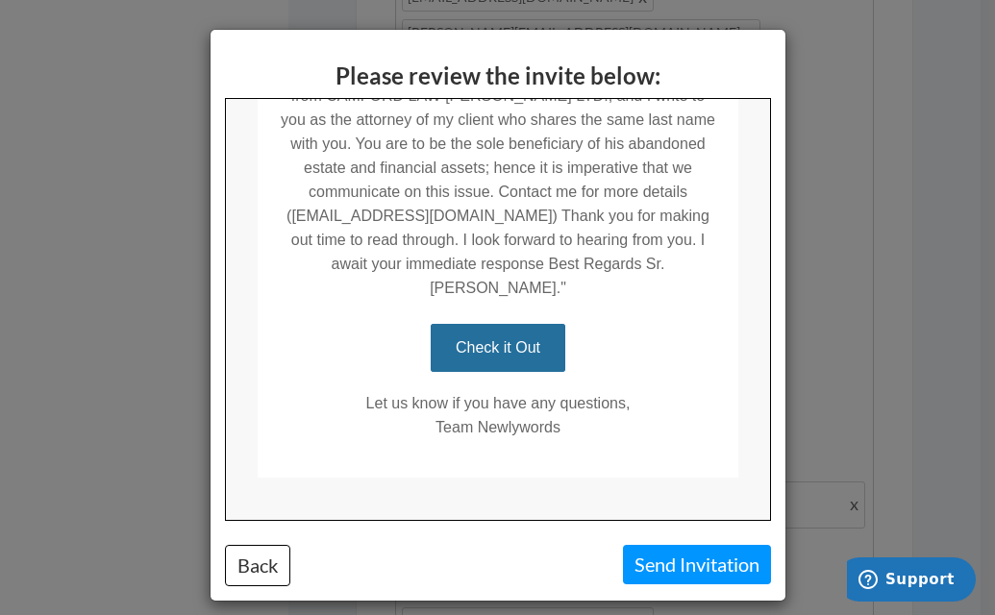
scroll to position [527, 0]
click at [665, 558] on button "Send Invitation" at bounding box center [697, 564] width 148 height 39
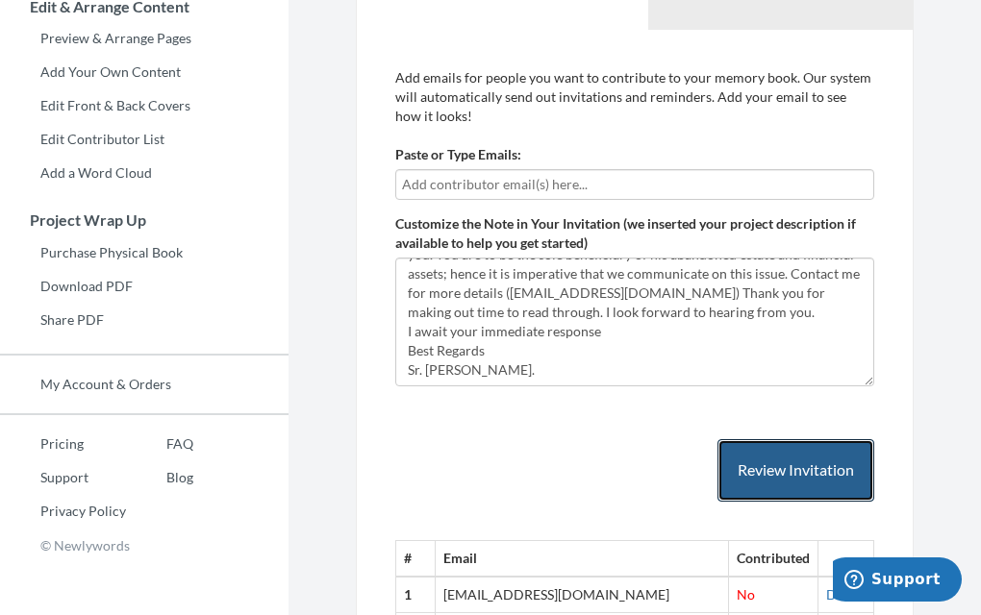
scroll to position [414, 0]
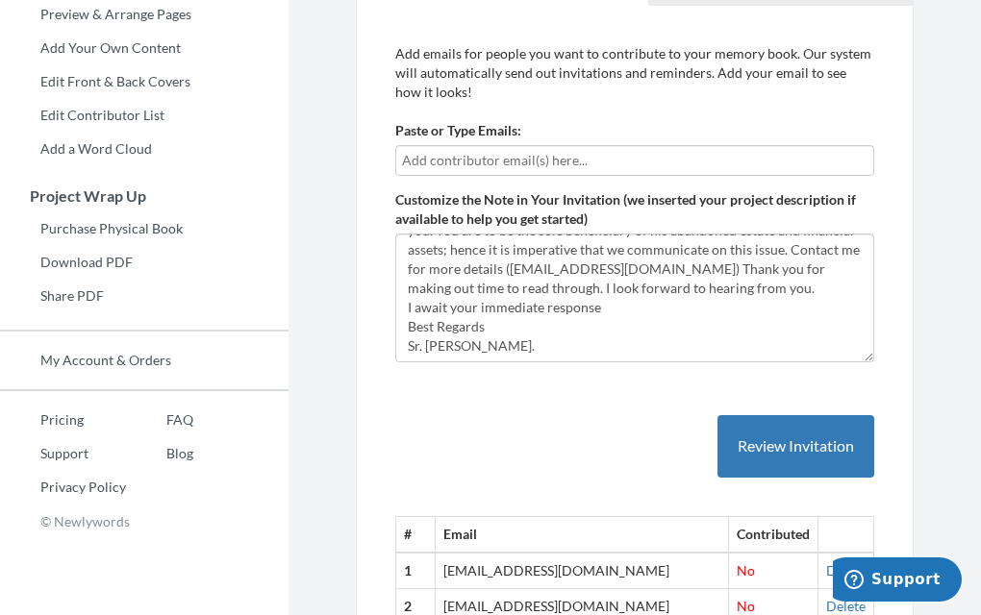
click at [596, 167] on input "text" at bounding box center [634, 160] width 465 height 21
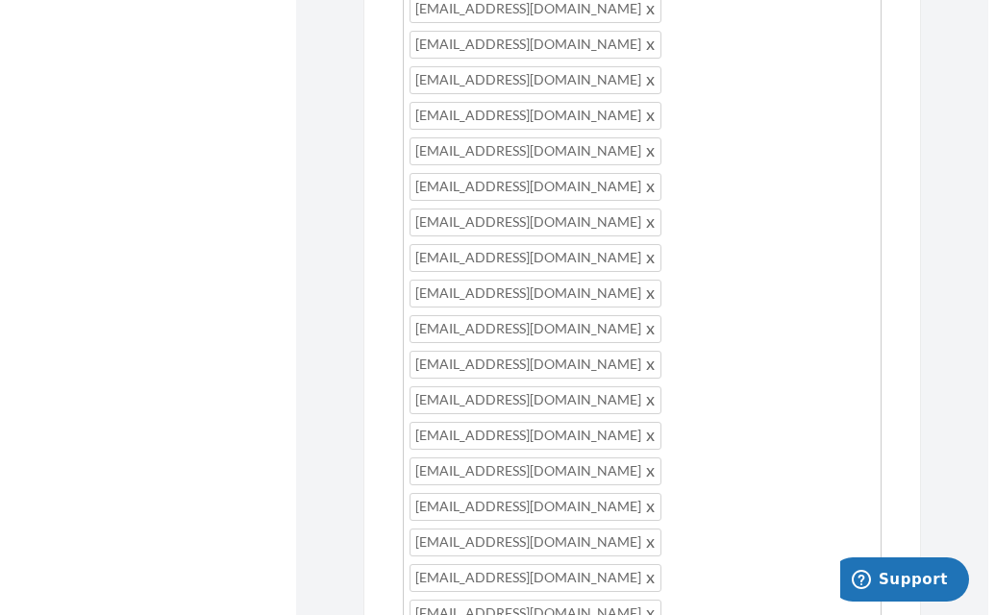
scroll to position [1318, 0]
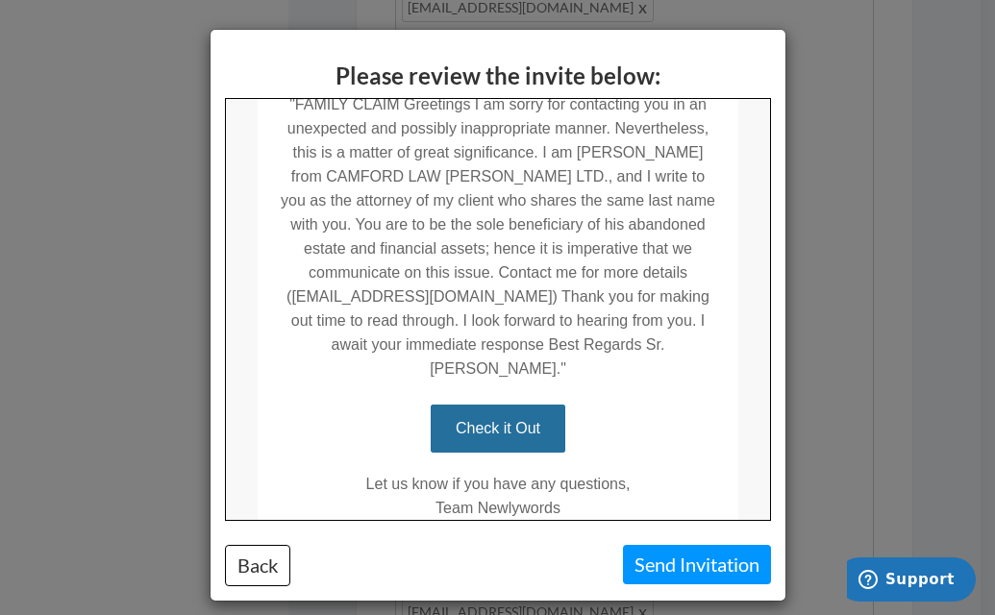
scroll to position [527, 0]
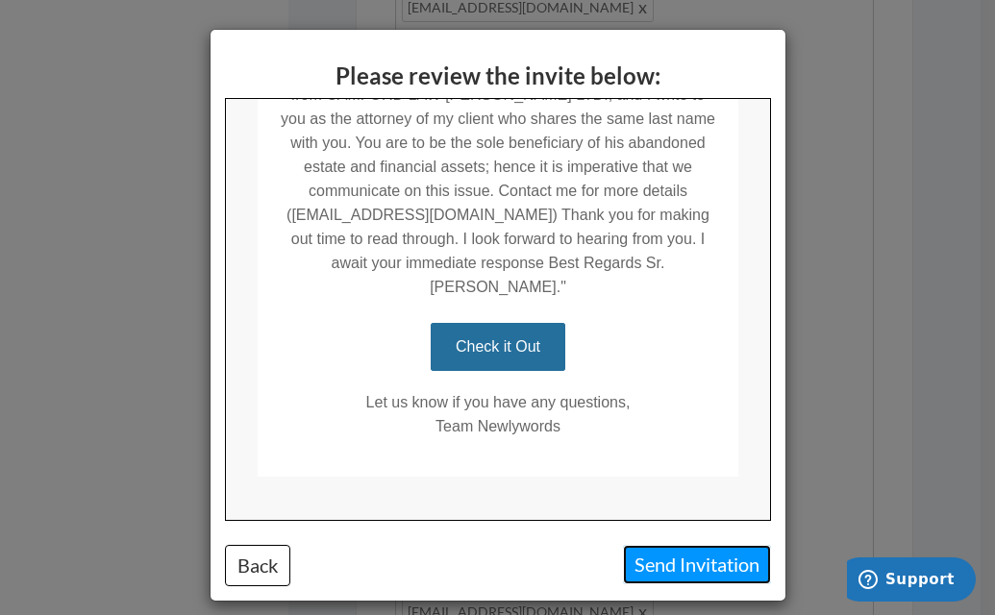
click at [675, 571] on button "Send Invitation" at bounding box center [697, 564] width 148 height 39
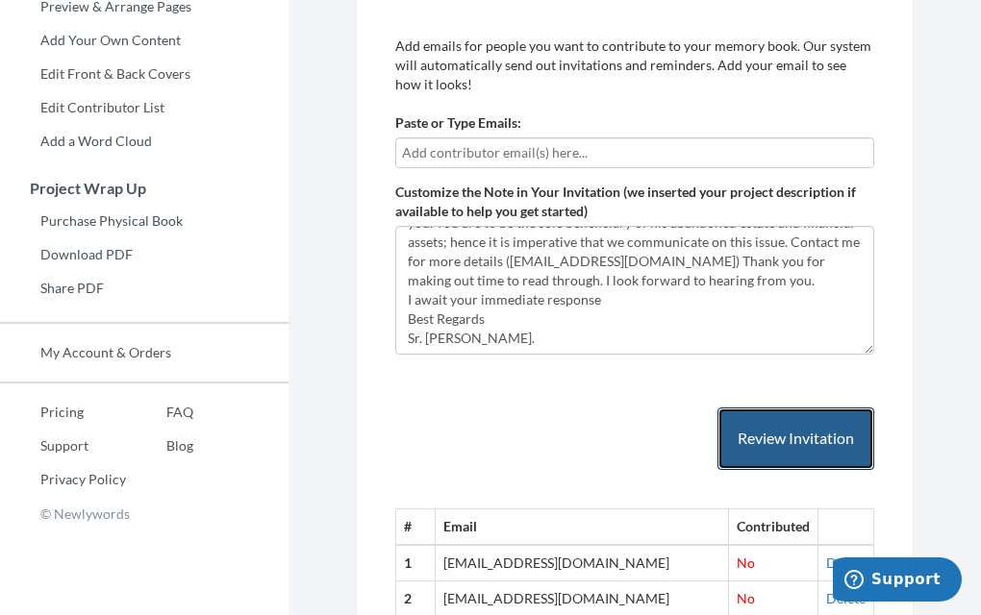
scroll to position [400, 0]
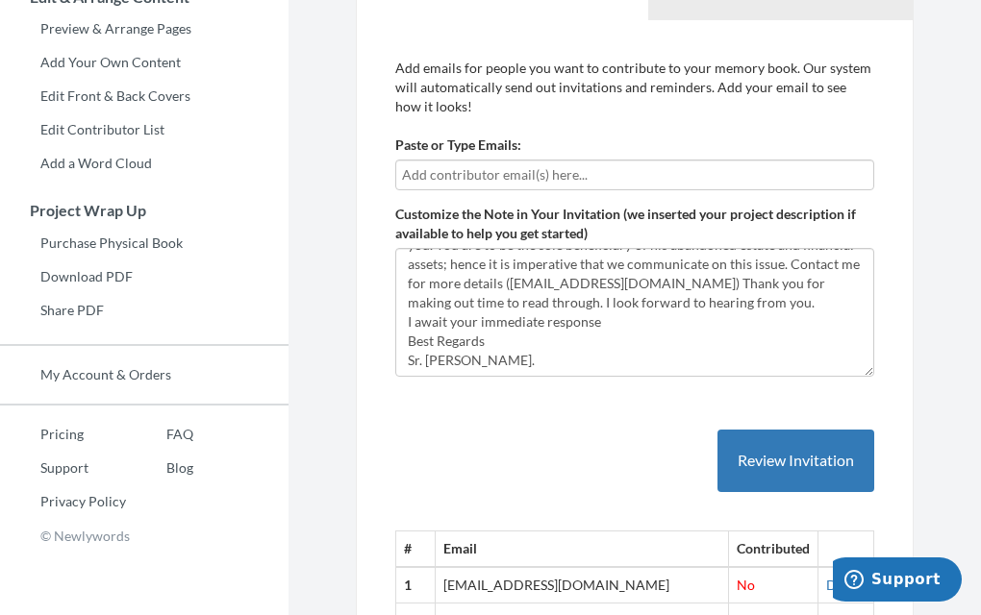
click at [561, 174] on input "text" at bounding box center [634, 174] width 465 height 21
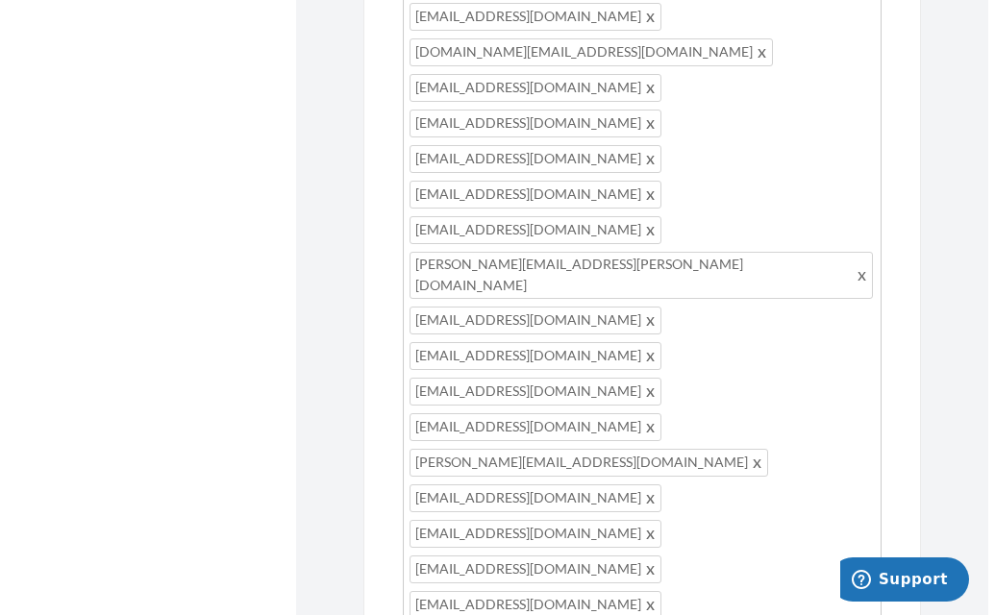
scroll to position [1496, 0]
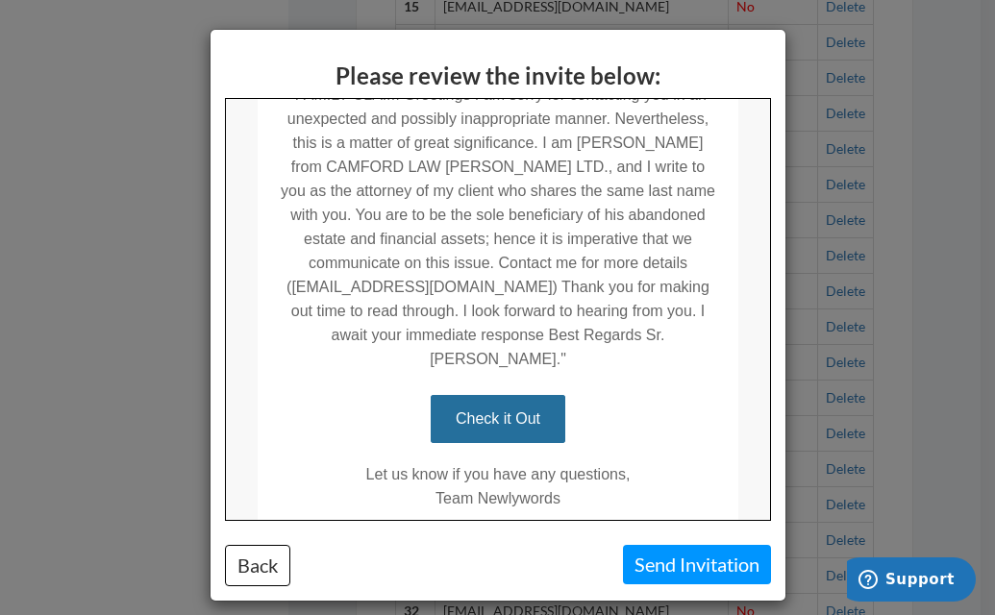
scroll to position [457, 0]
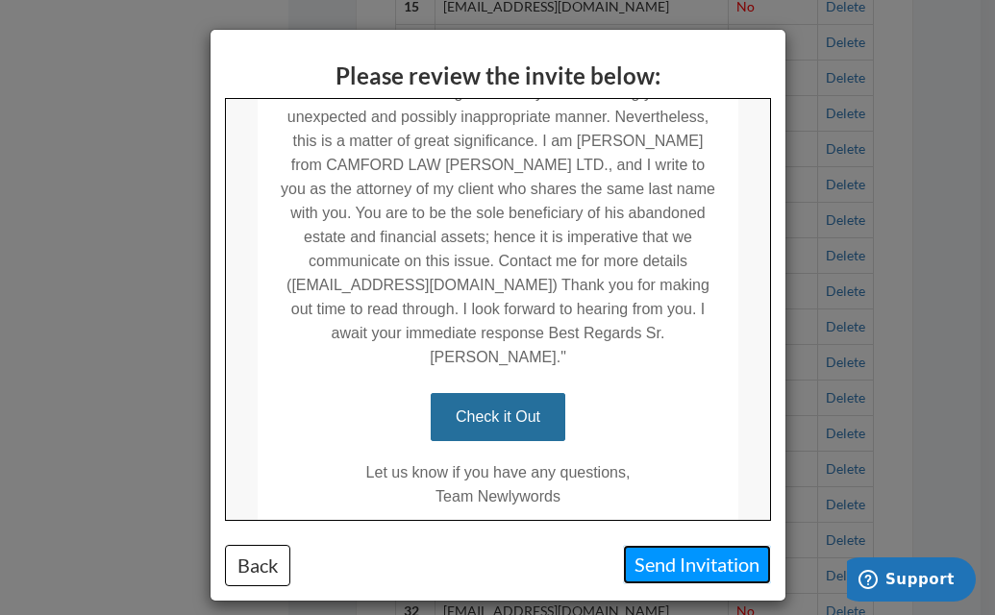
click at [678, 570] on button "Send Invitation" at bounding box center [697, 564] width 148 height 39
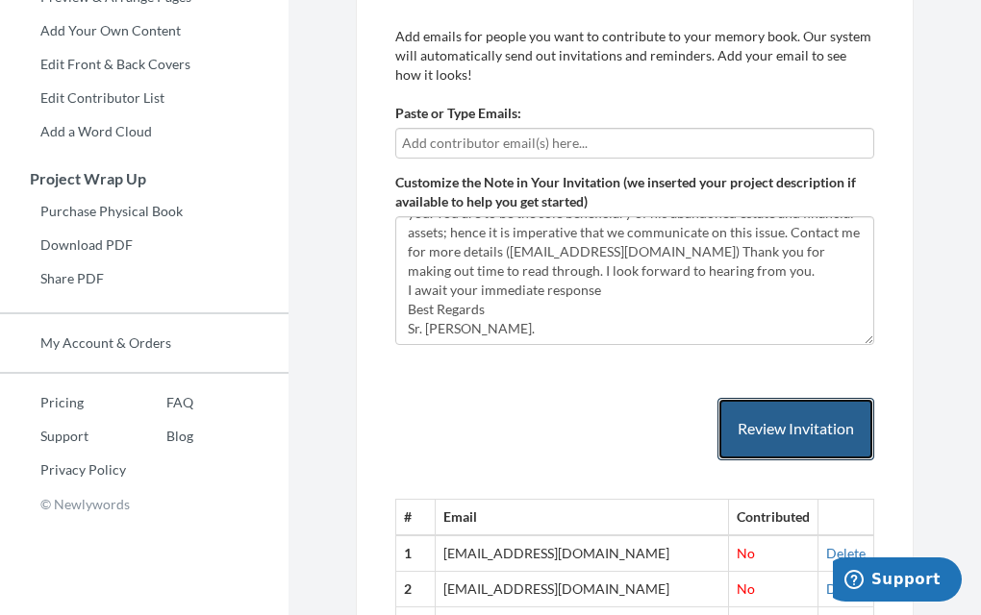
scroll to position [392, 0]
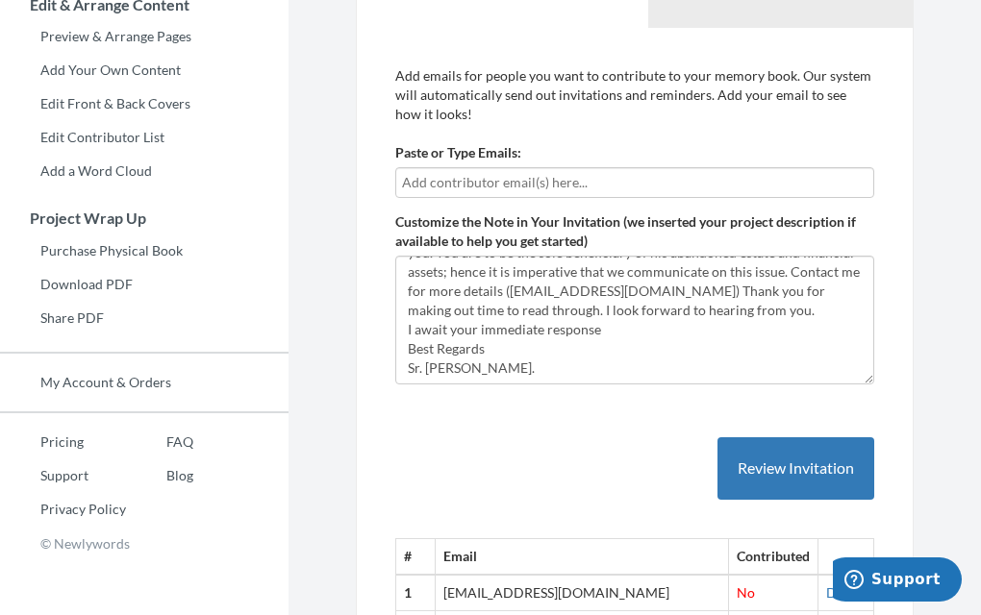
click at [550, 178] on input "text" at bounding box center [634, 182] width 465 height 21
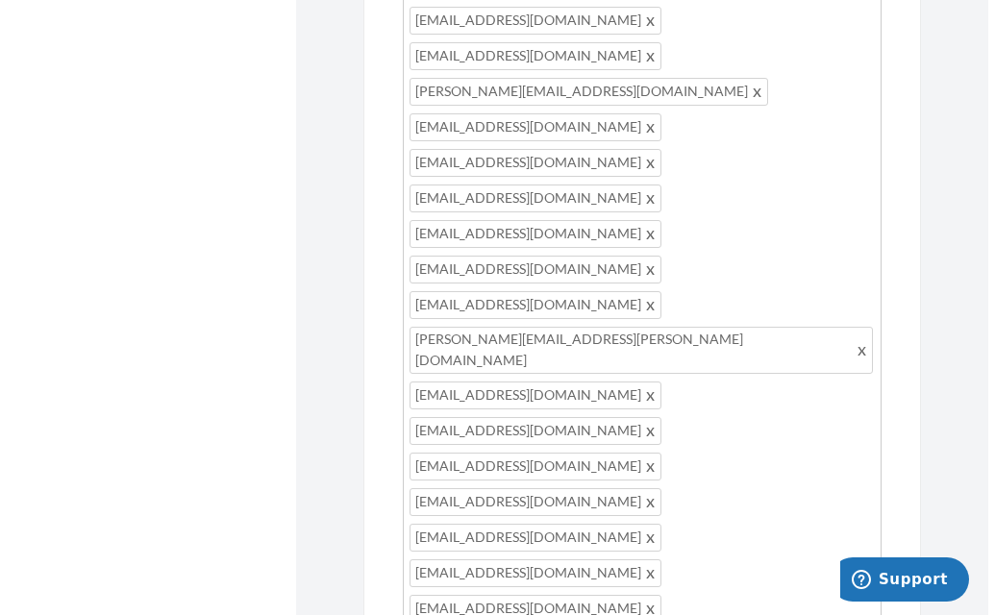
scroll to position [1277, 0]
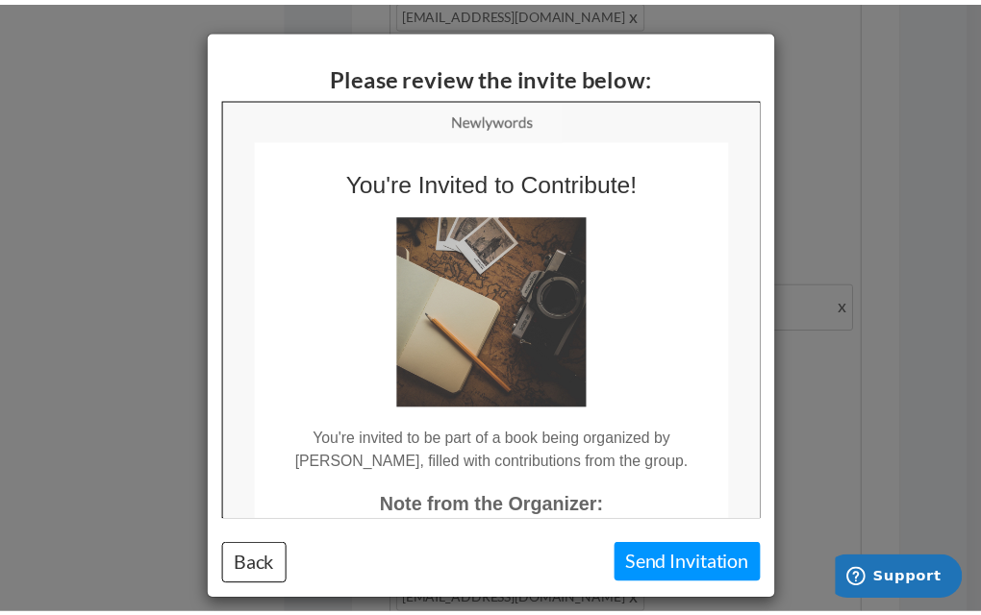
scroll to position [0, 0]
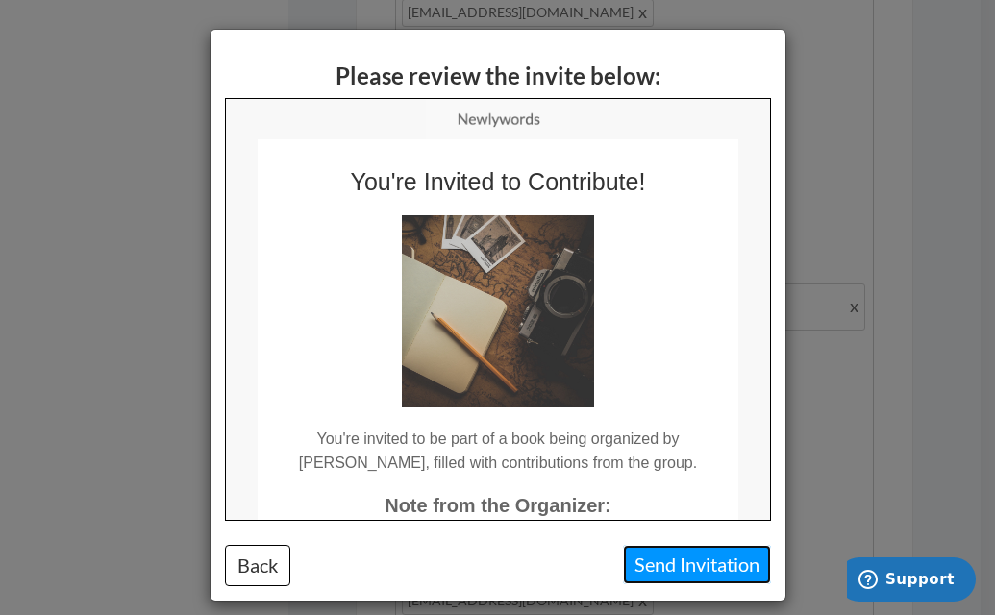
click at [674, 570] on button "Send Invitation" at bounding box center [697, 564] width 148 height 39
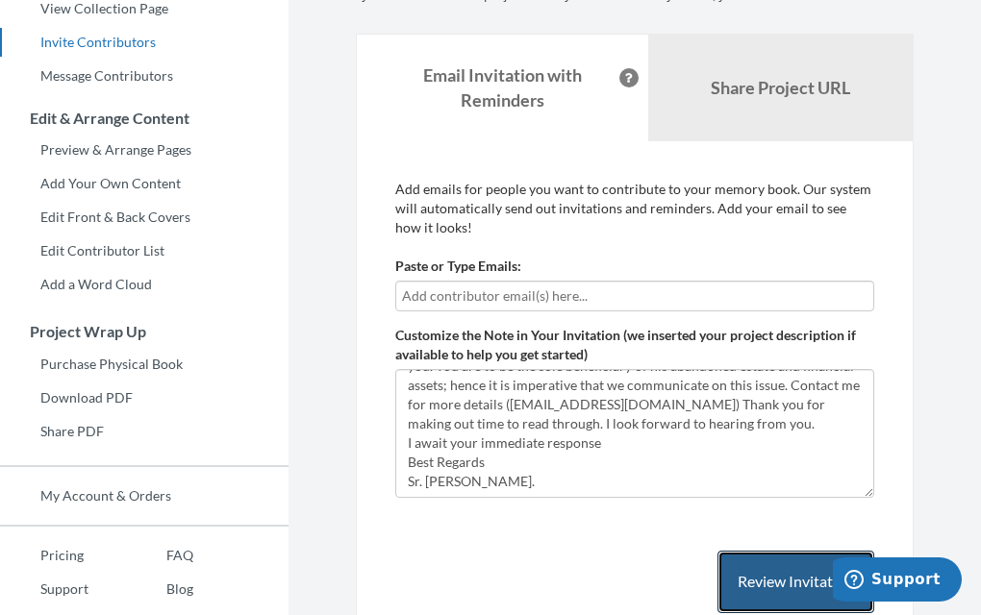
scroll to position [252, 0]
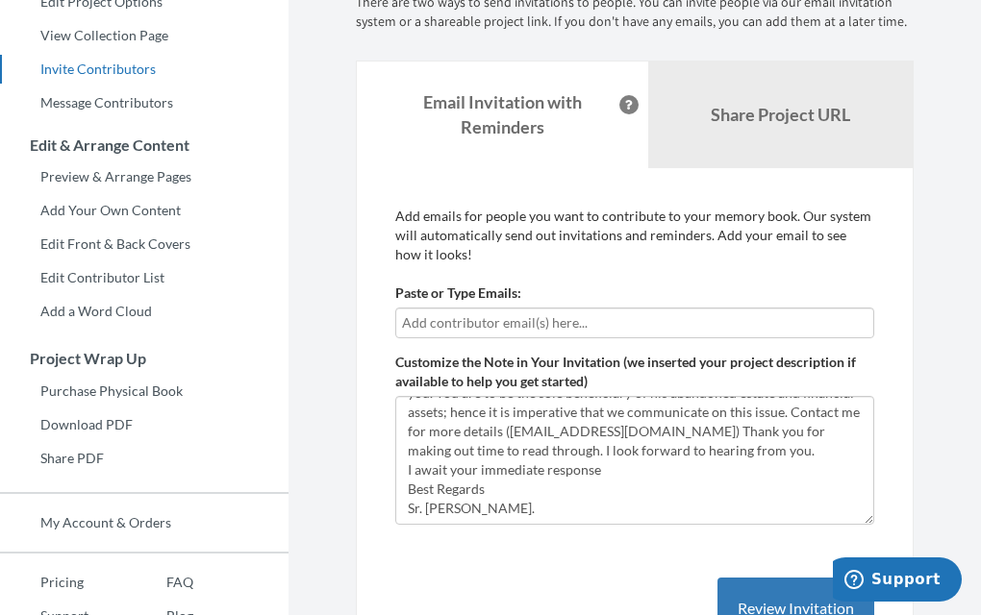
click at [585, 322] on input "text" at bounding box center [634, 323] width 465 height 21
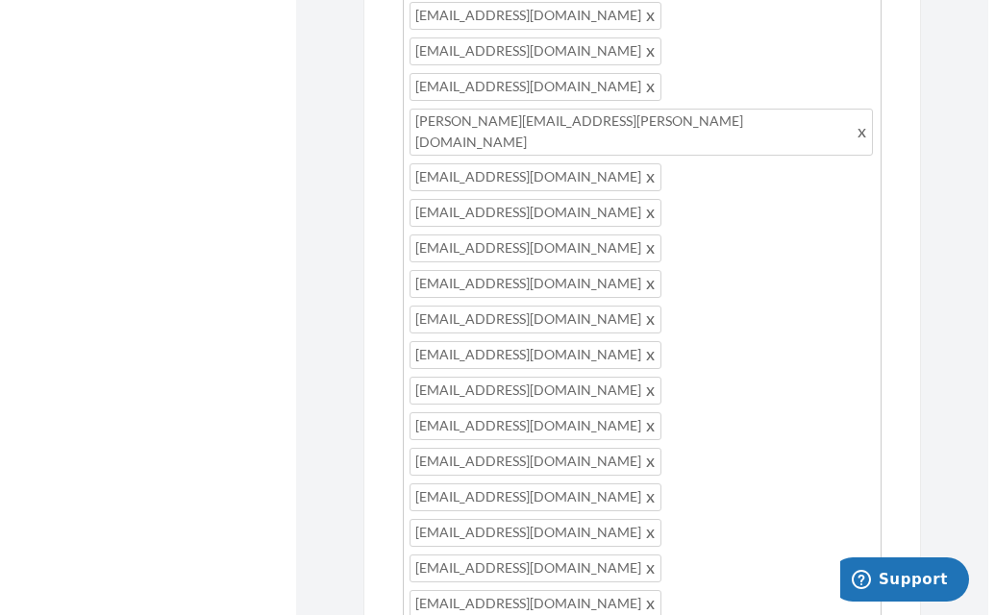
scroll to position [1529, 0]
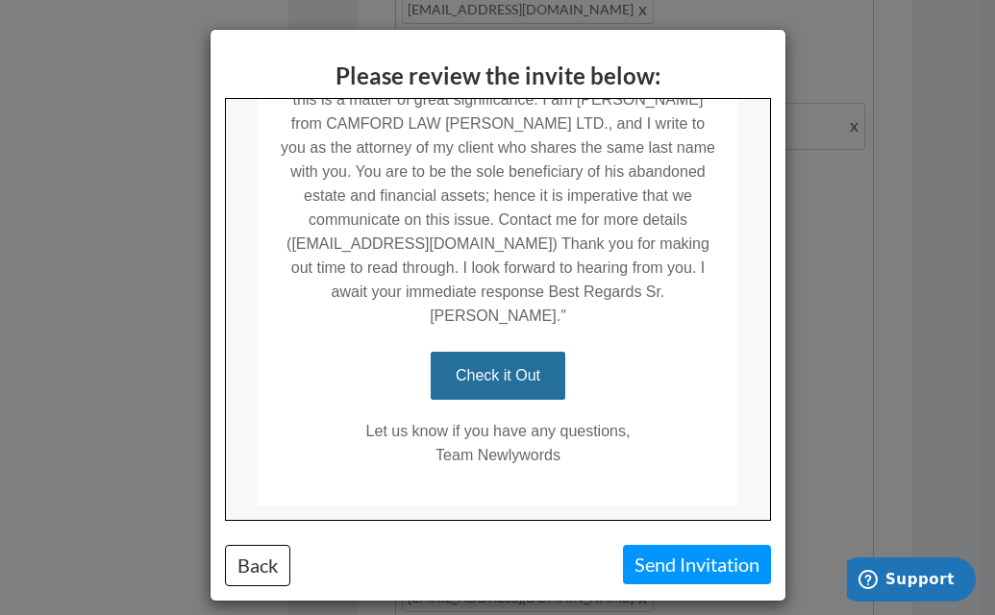
scroll to position [527, 0]
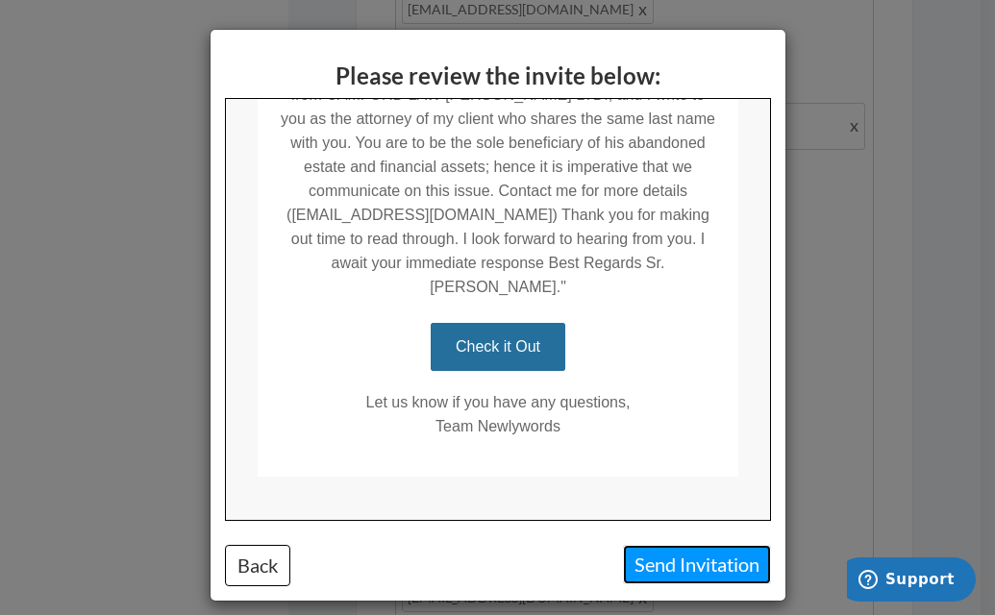
click at [688, 570] on button "Send Invitation" at bounding box center [697, 564] width 148 height 39
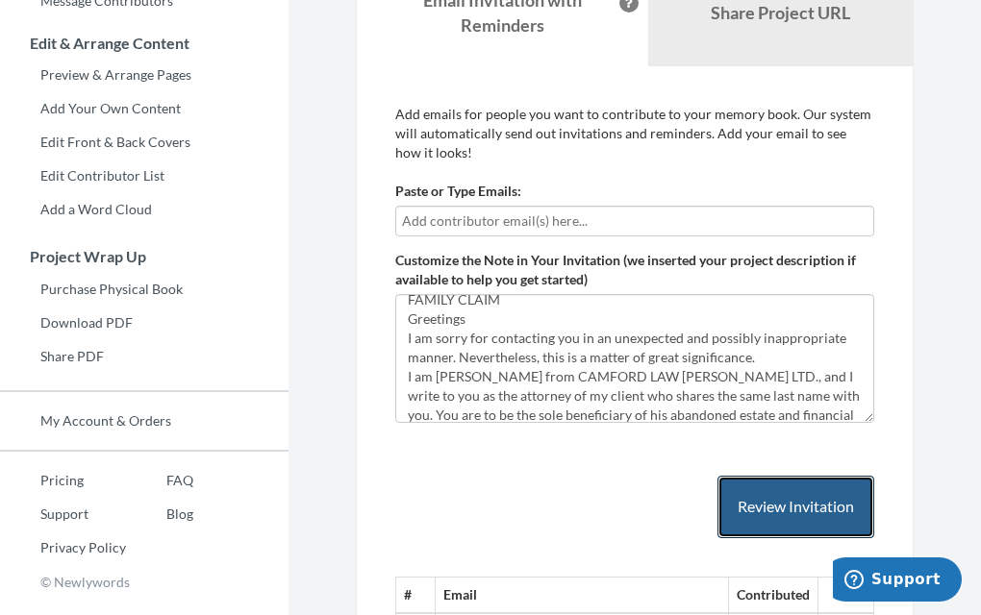
scroll to position [0, 0]
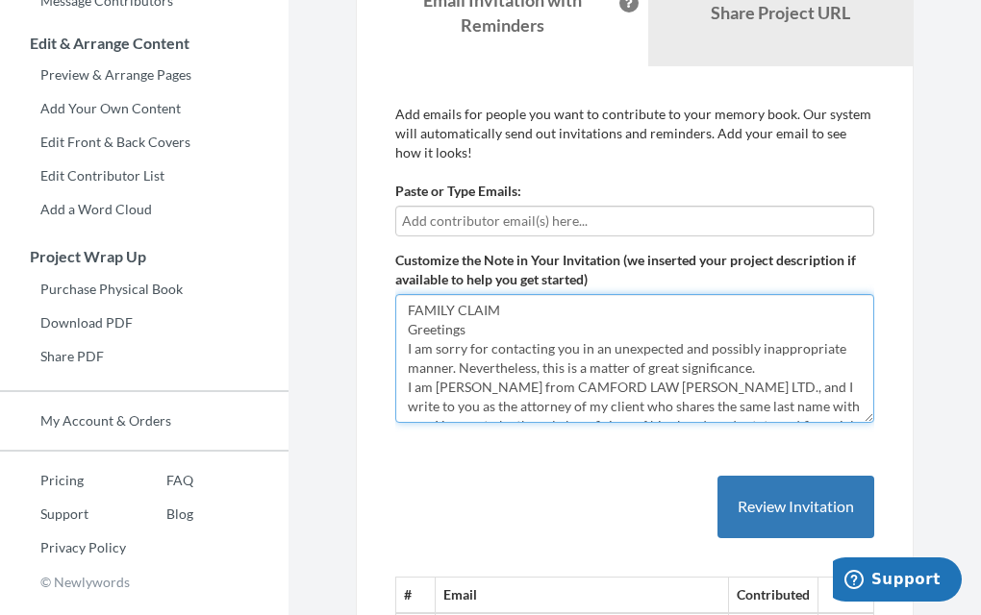
click at [527, 310] on textarea "FAMILY INHERITANCE" at bounding box center [634, 358] width 479 height 129
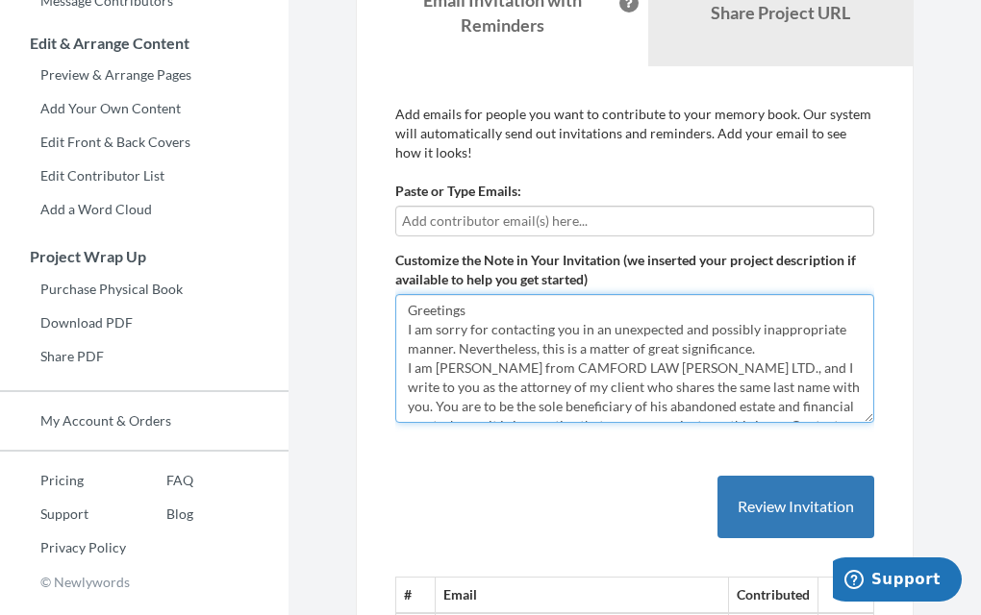
click at [409, 330] on textarea "FAMILY INHERITANCE" at bounding box center [634, 358] width 479 height 129
type textarea "Greetings I am sorry for contacting you in an unexpected and possibly inappropr…"
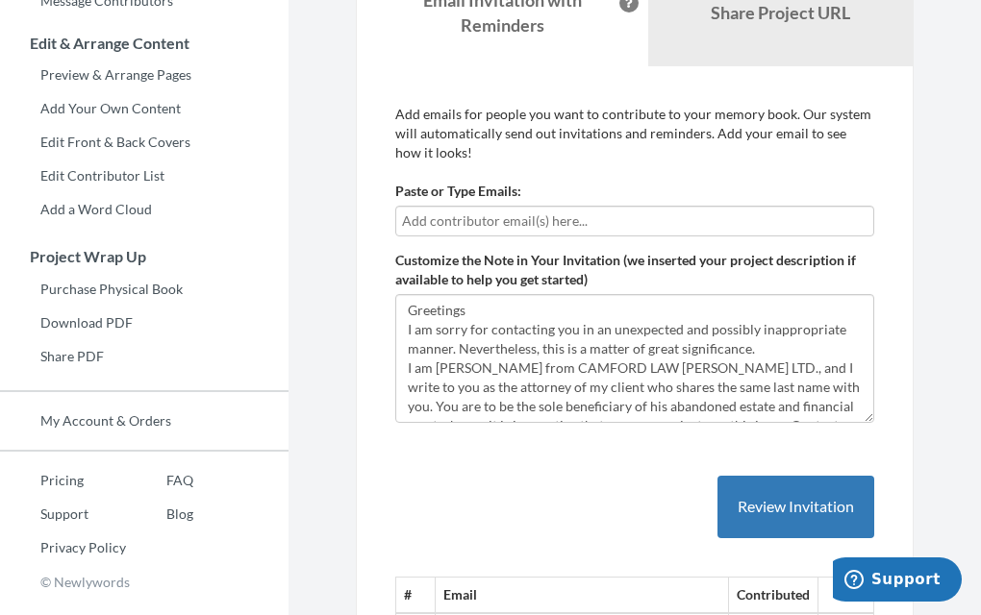
click at [552, 217] on input "text" at bounding box center [634, 221] width 465 height 21
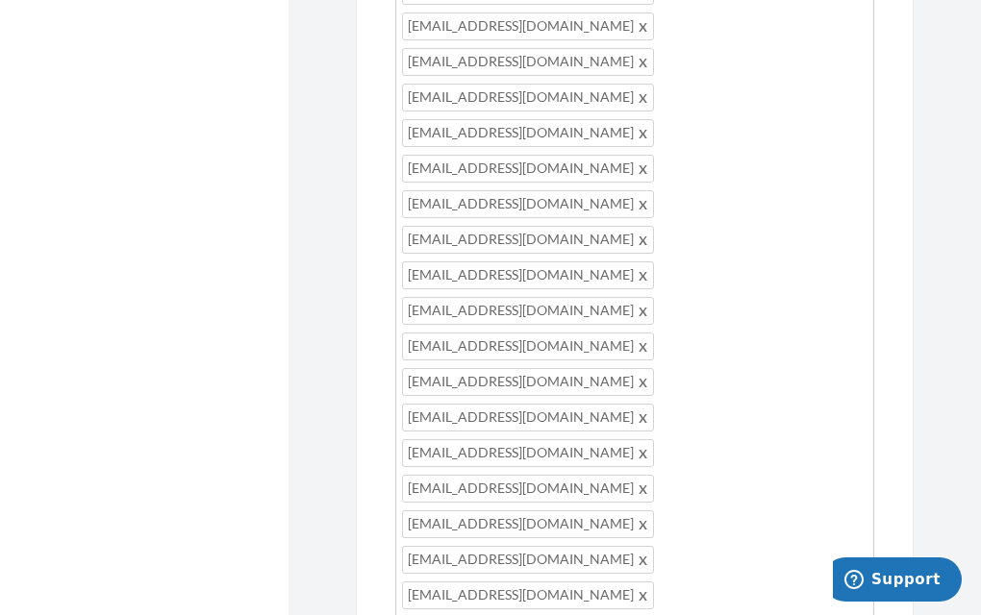
scroll to position [1178, 0]
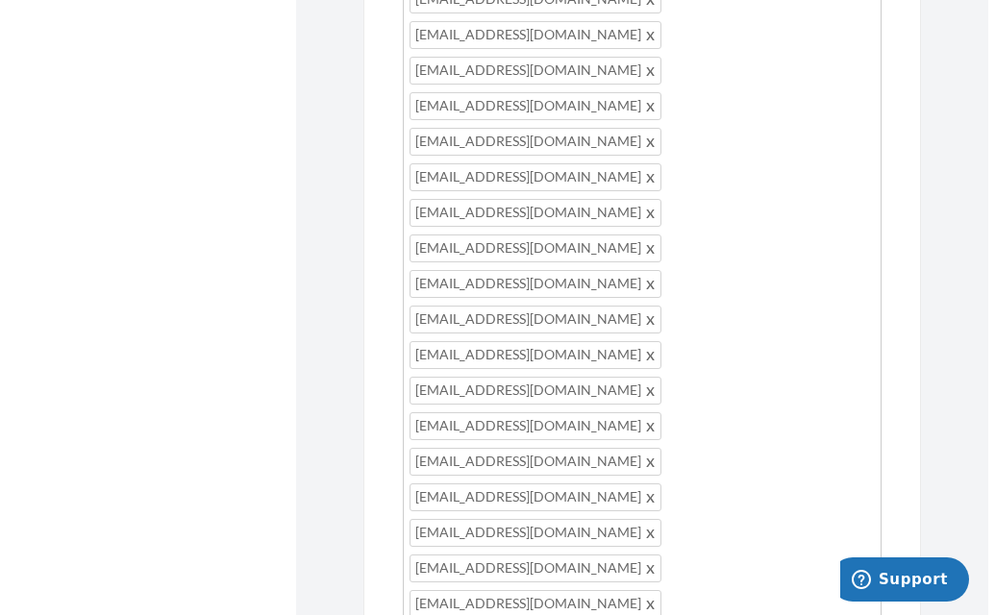
scroll to position [1246, 0]
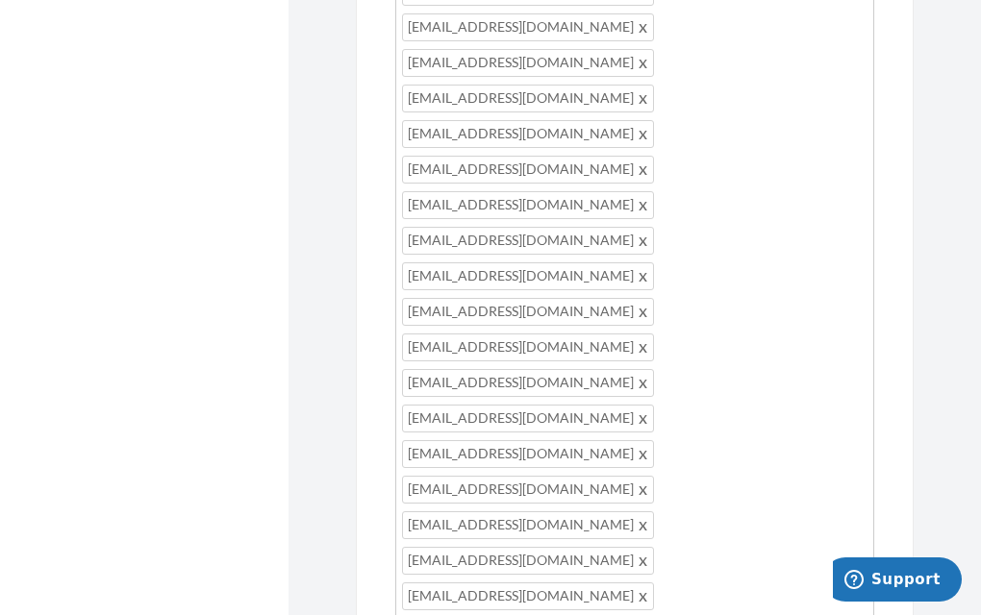
type input "[EMAIL_ADDRESS][DOMAIN_NAME]"
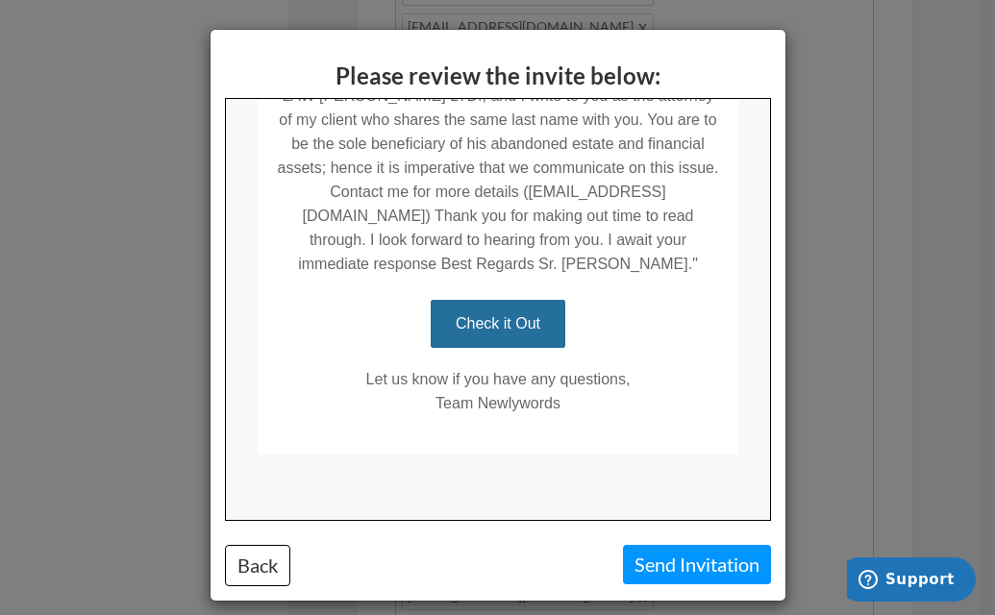
scroll to position [527, 0]
click at [669, 573] on button "Send Invitation" at bounding box center [697, 564] width 148 height 39
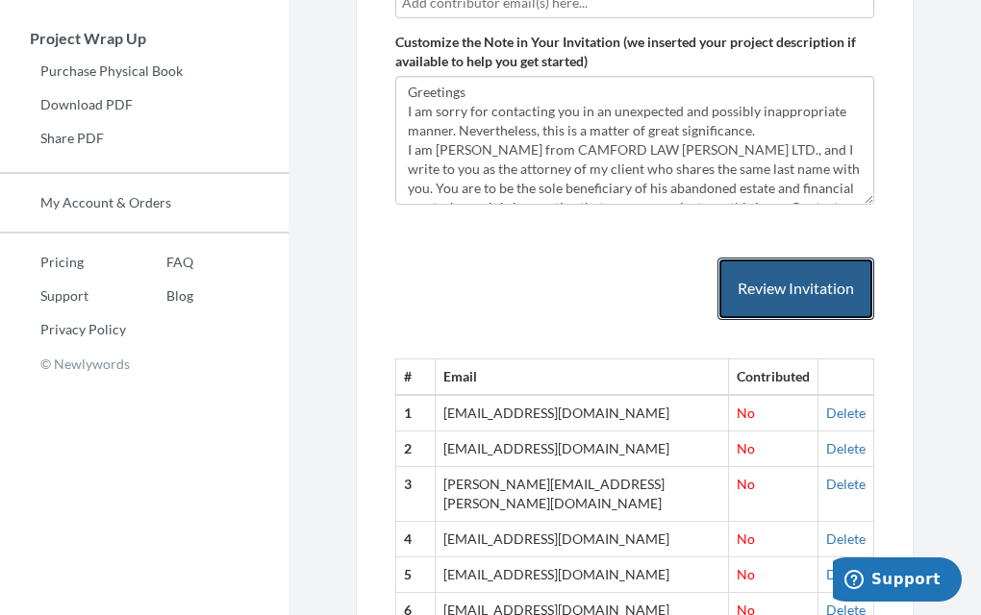
scroll to position [472, 0]
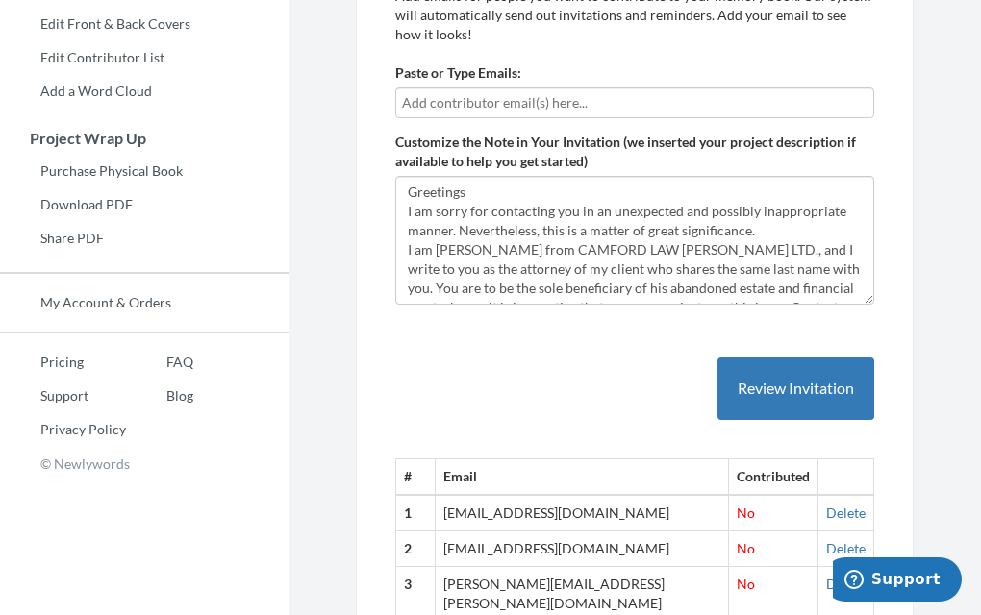
click at [533, 98] on input "text" at bounding box center [634, 102] width 465 height 21
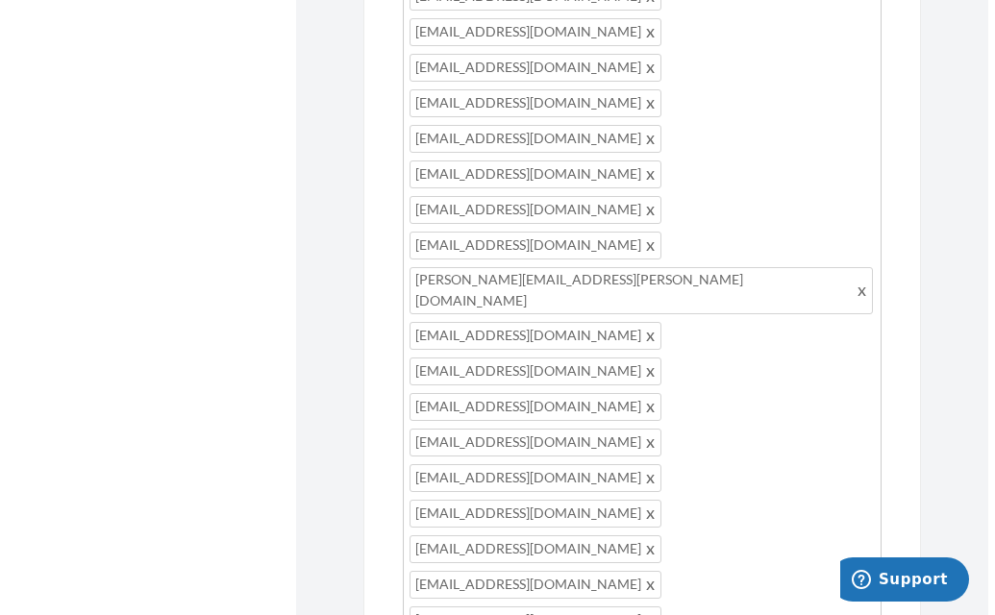
scroll to position [1442, 0]
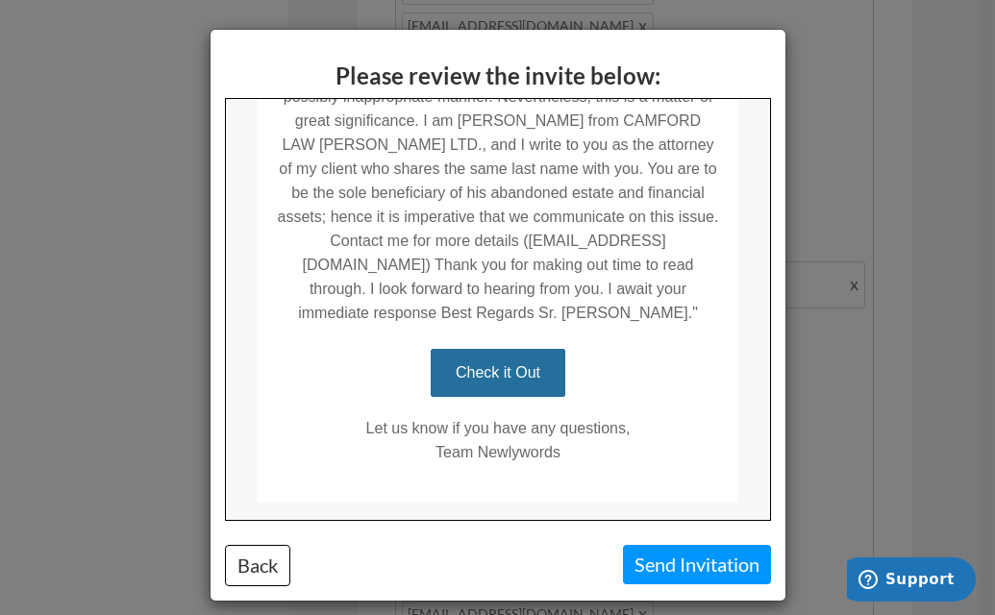
scroll to position [527, 0]
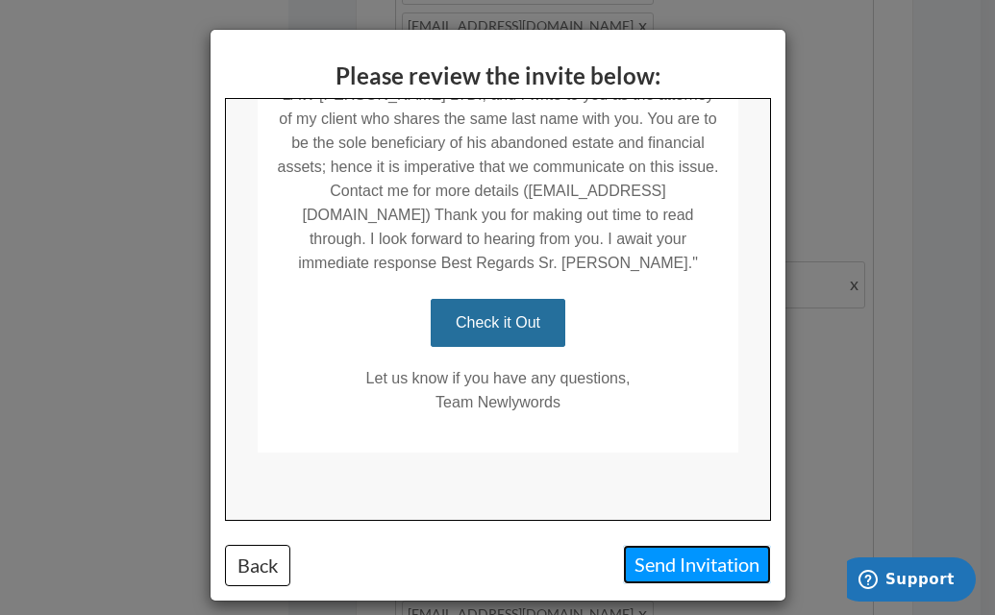
click at [674, 572] on button "Send Invitation" at bounding box center [697, 564] width 148 height 39
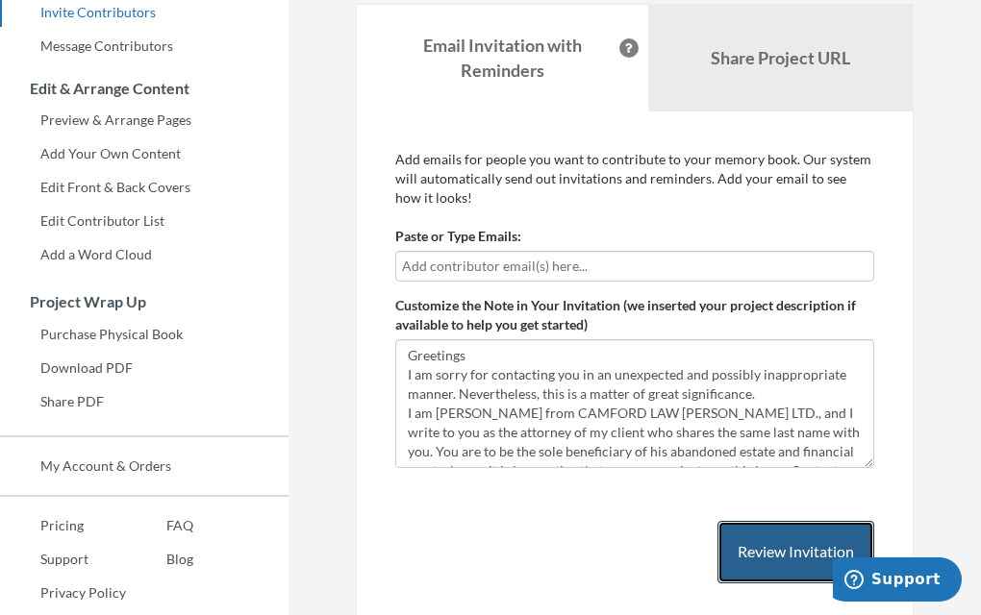
scroll to position [300, 0]
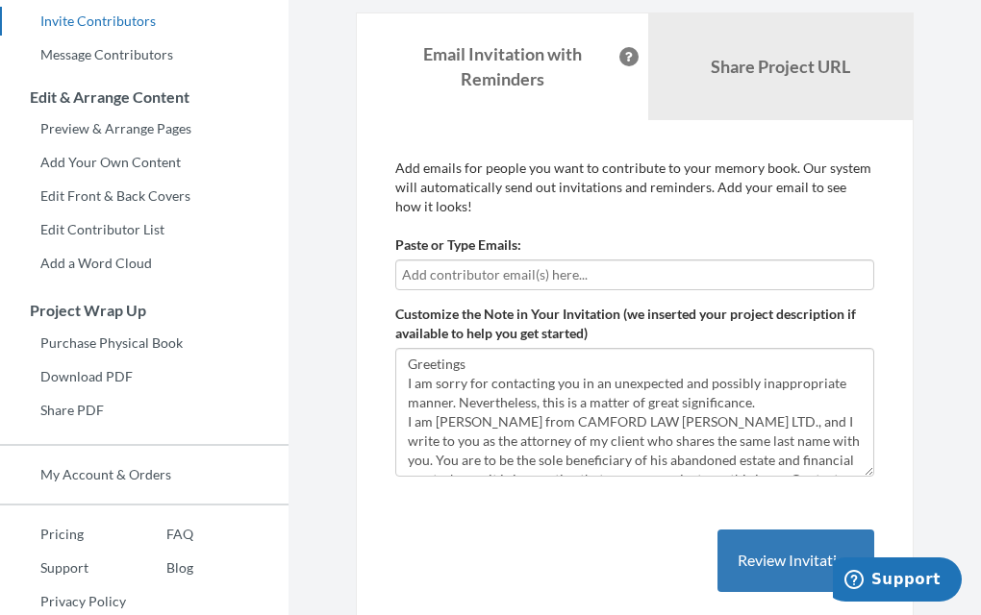
click at [580, 274] on input "text" at bounding box center [634, 274] width 465 height 21
click at [590, 272] on input "text" at bounding box center [634, 274] width 465 height 21
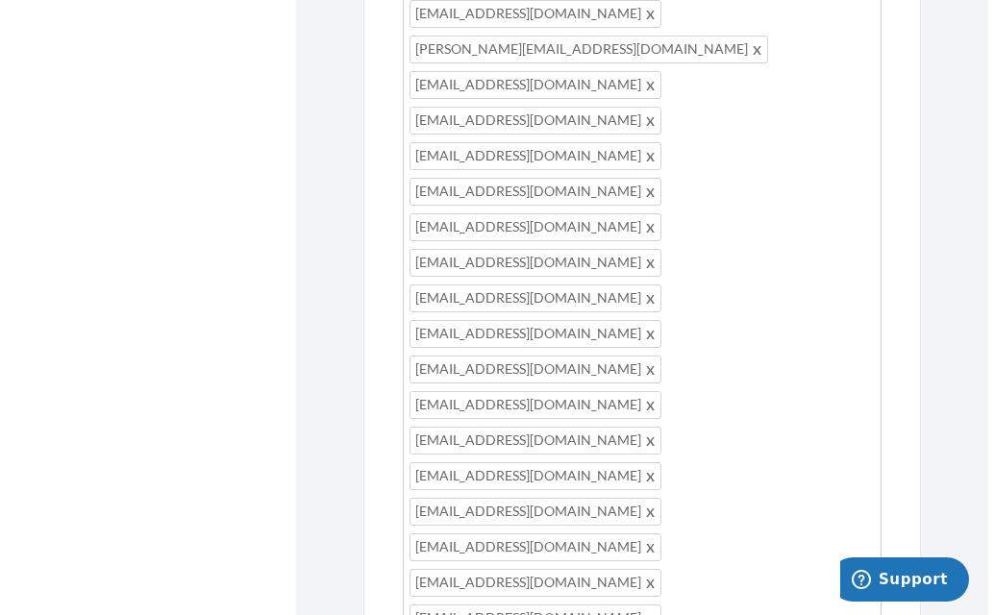
scroll to position [1369, 0]
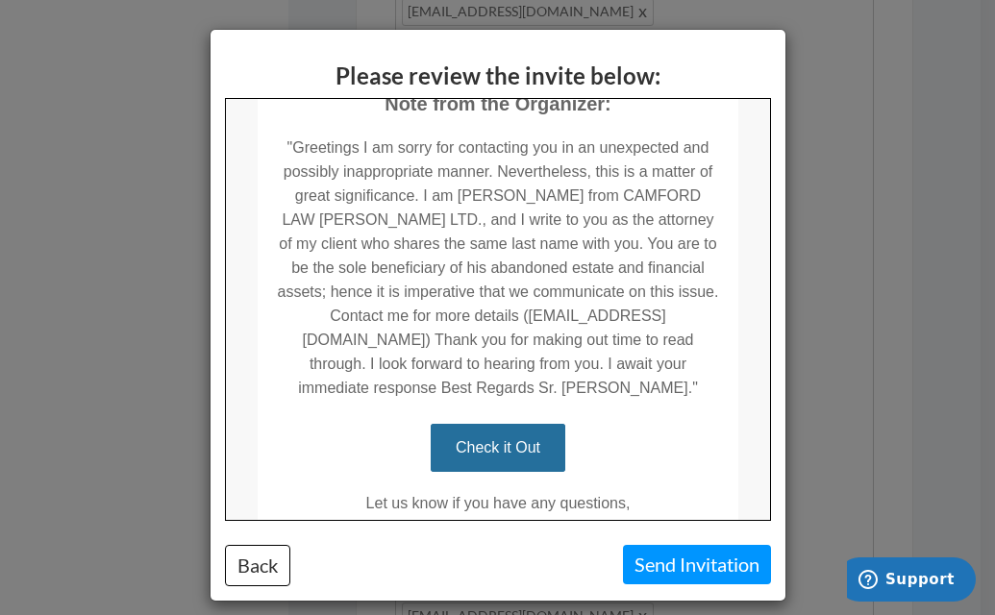
scroll to position [403, 0]
click at [690, 572] on button "Send Invitation" at bounding box center [697, 564] width 148 height 39
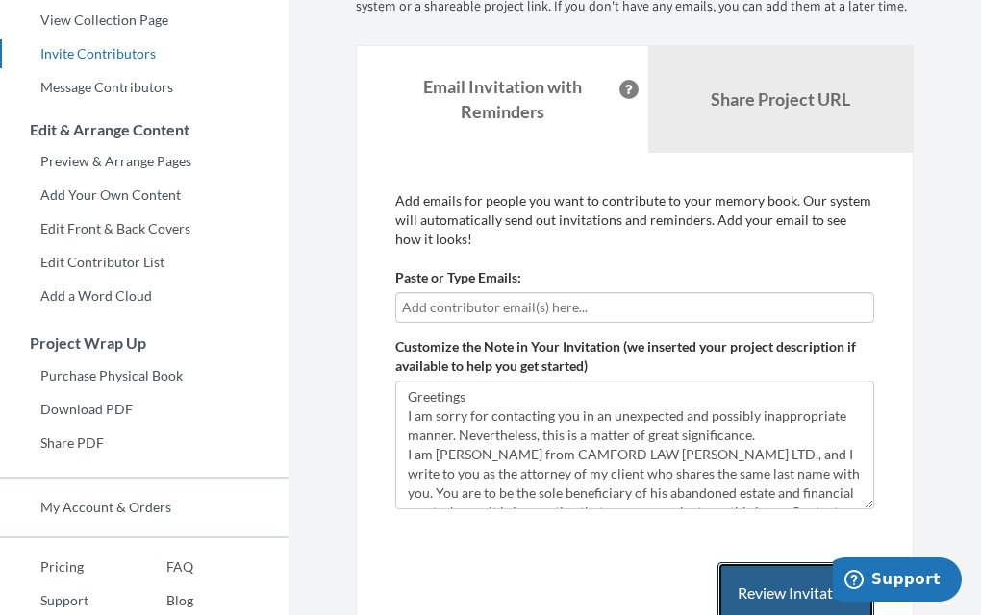
scroll to position [264, 0]
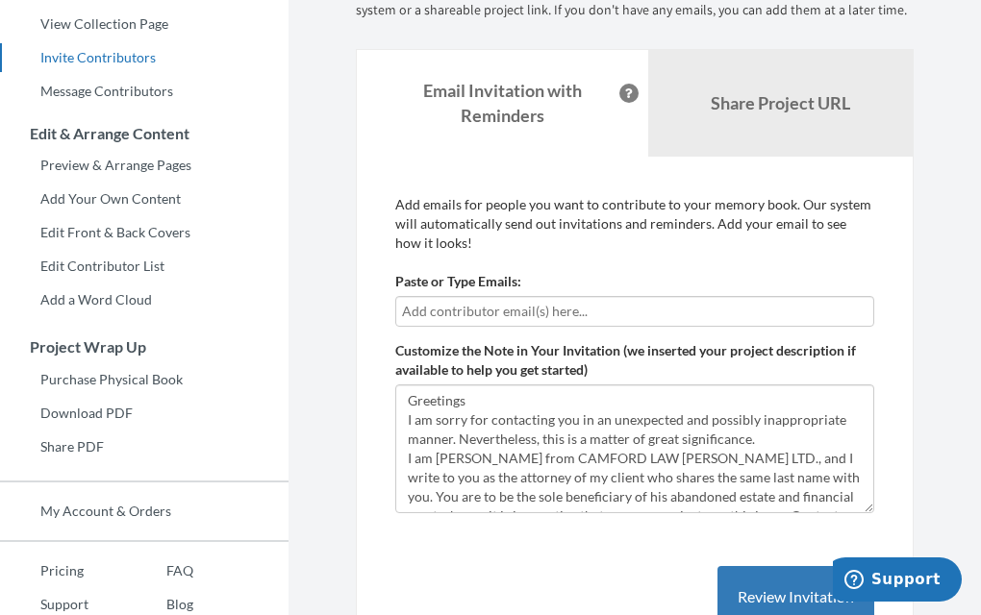
click at [596, 306] on input "text" at bounding box center [634, 311] width 465 height 21
click at [584, 301] on input "text" at bounding box center [634, 311] width 465 height 21
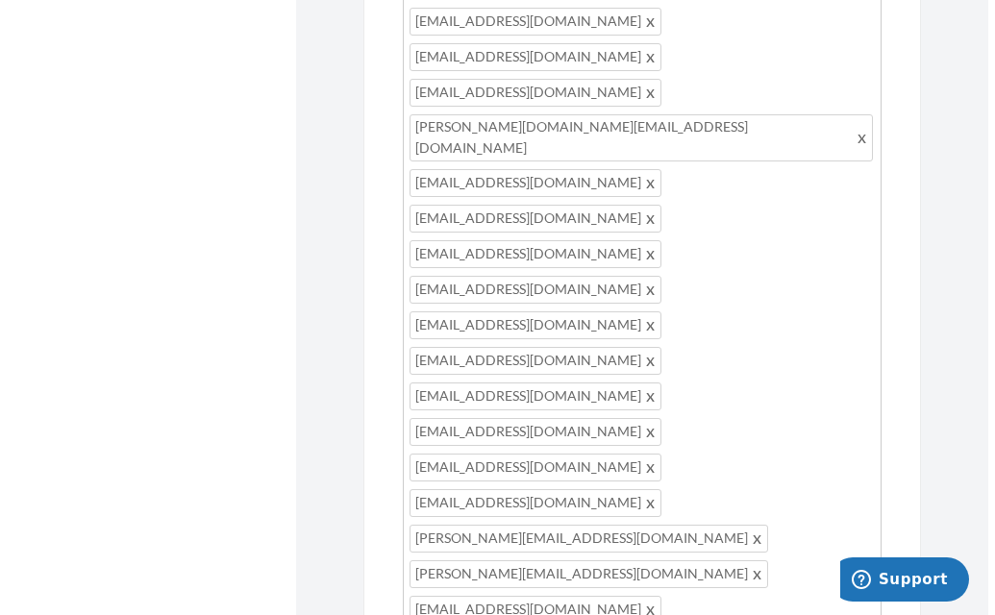
scroll to position [1254, 0]
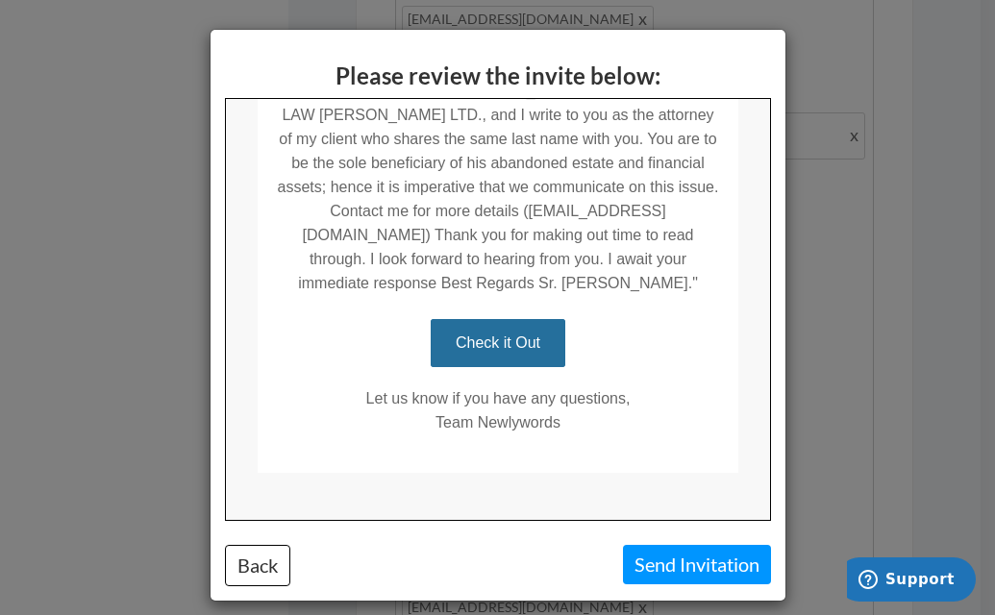
scroll to position [527, 0]
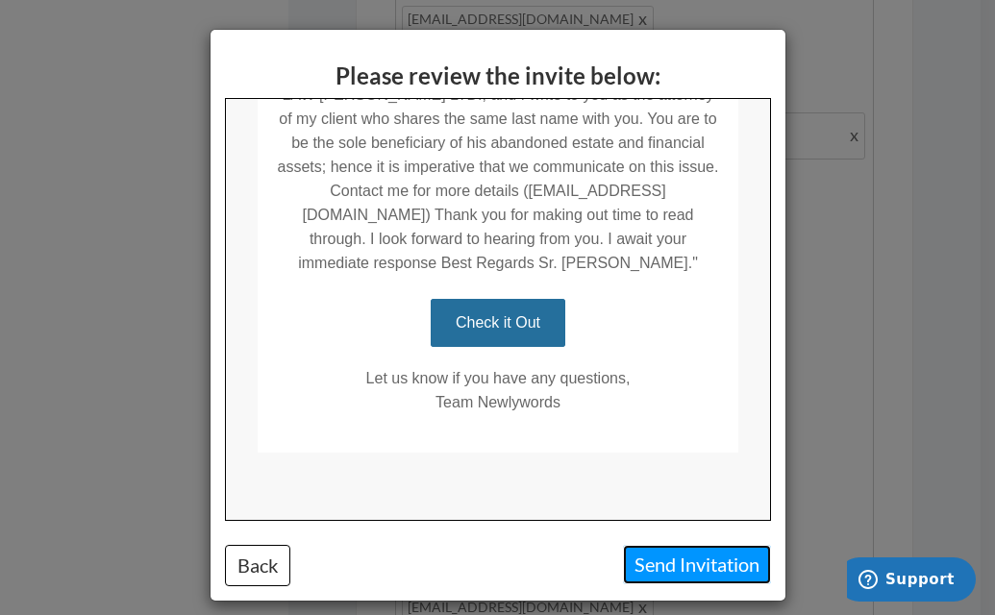
click at [700, 565] on button "Send Invitation" at bounding box center [697, 564] width 148 height 39
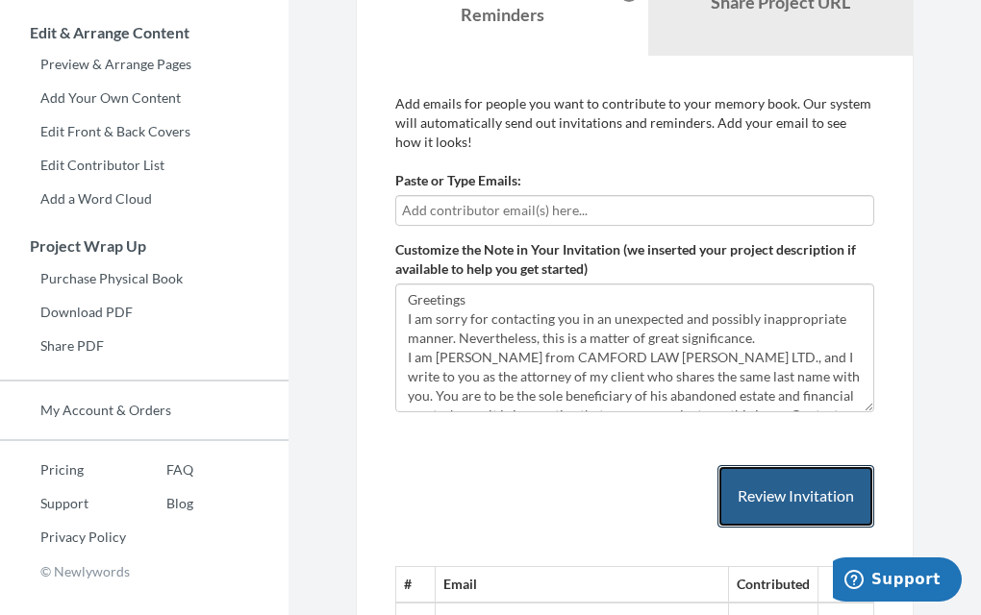
scroll to position [363, 0]
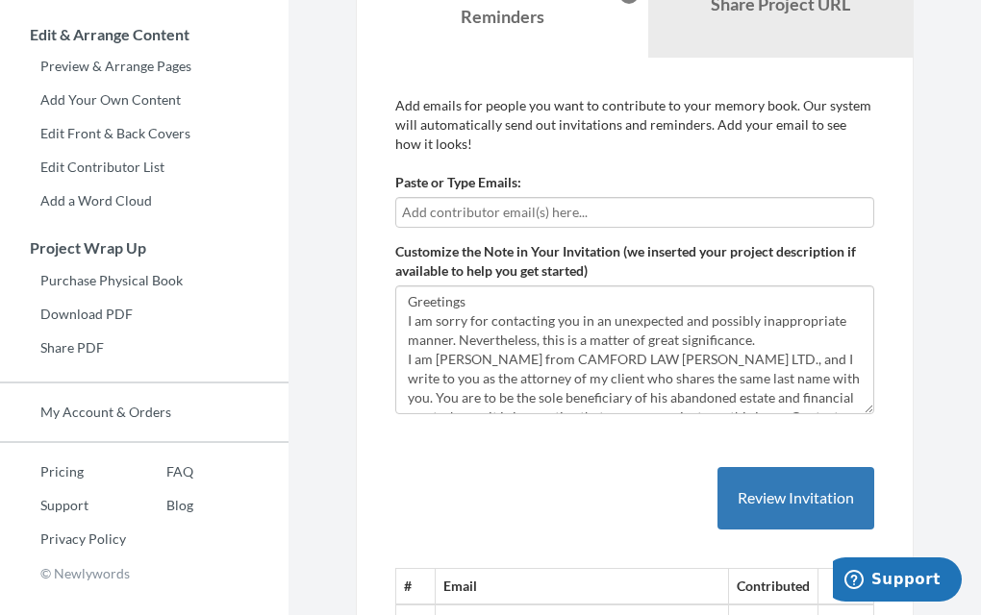
click at [590, 210] on input "text" at bounding box center [634, 212] width 465 height 21
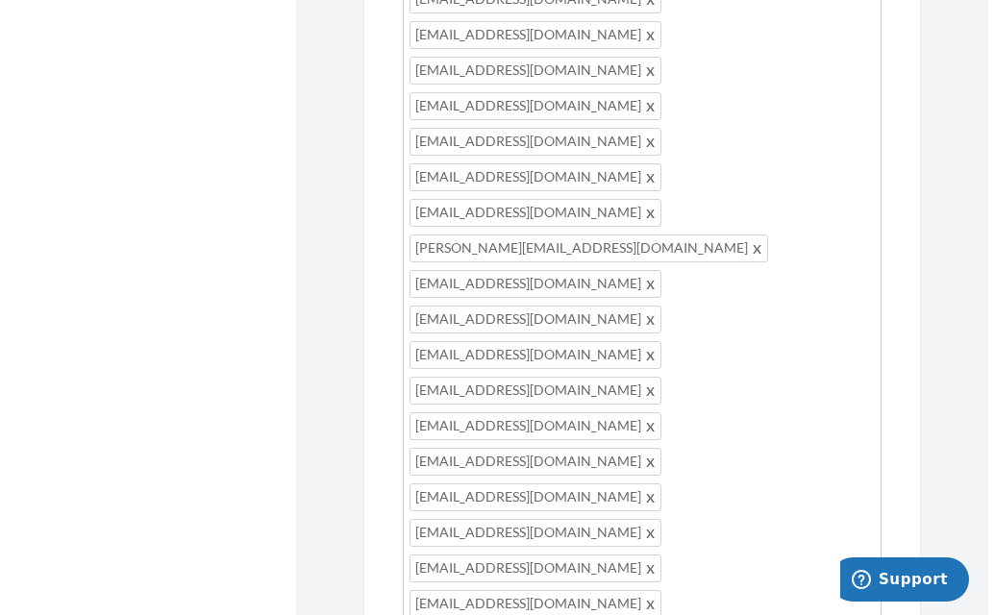
scroll to position [1341, 0]
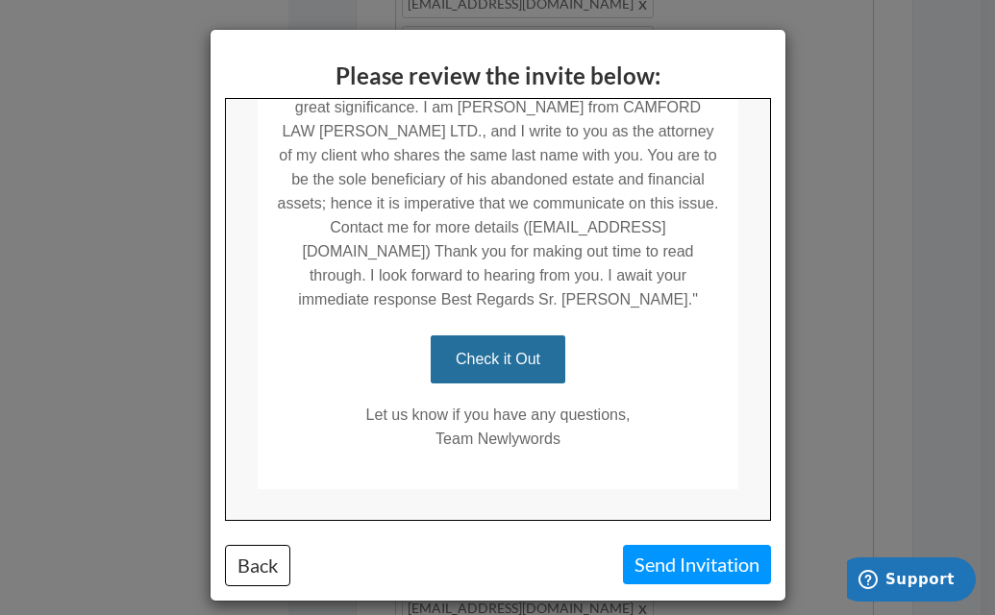
scroll to position [497, 0]
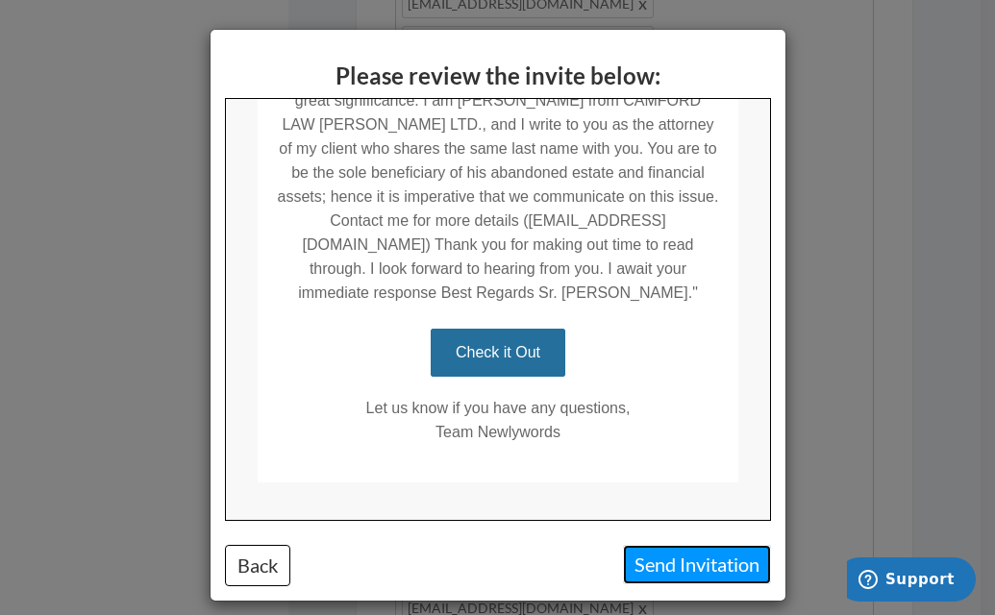
click at [692, 569] on button "Send Invitation" at bounding box center [697, 564] width 148 height 39
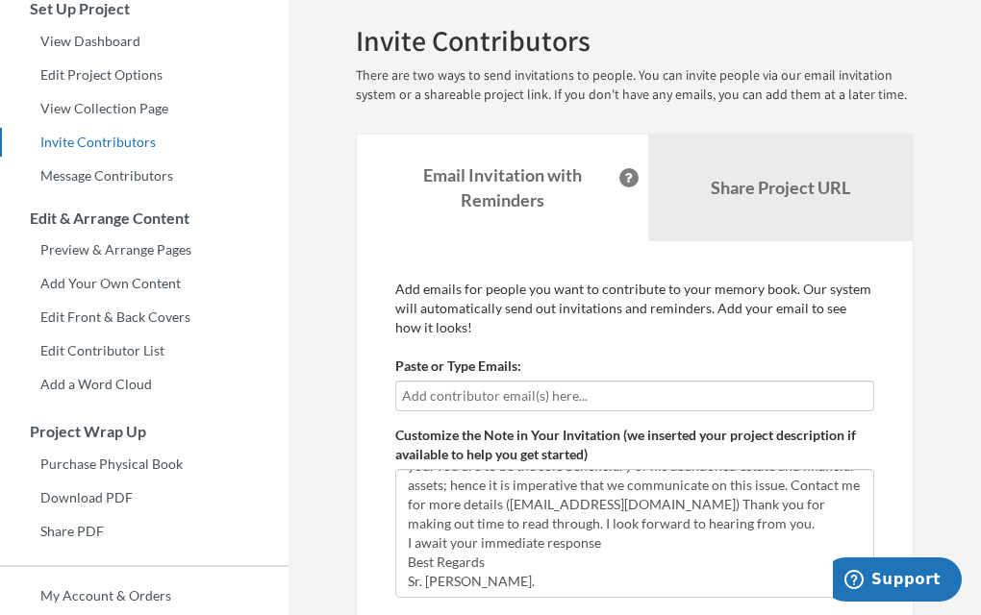
scroll to position [175, 0]
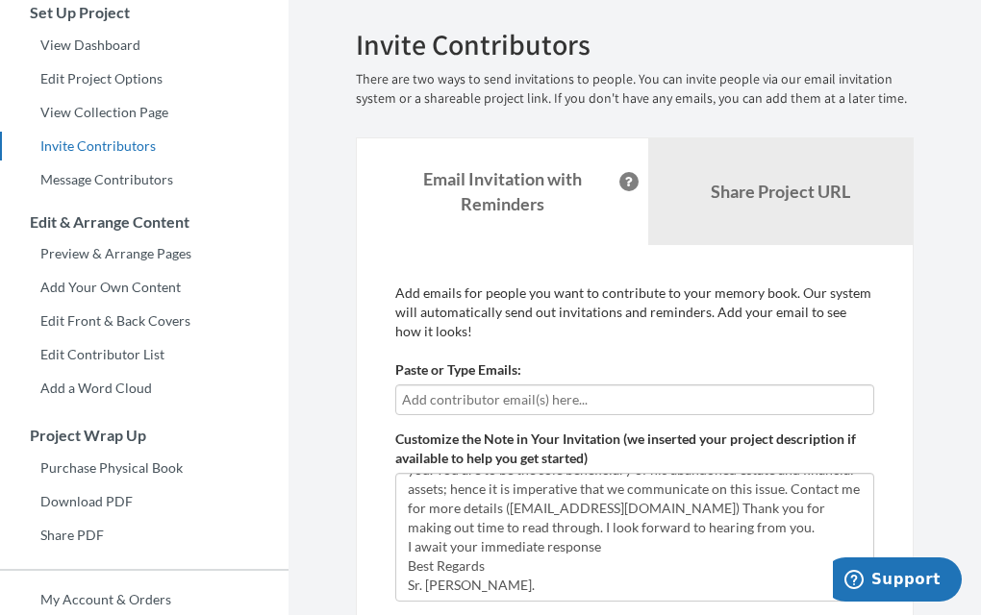
click at [615, 401] on input "text" at bounding box center [634, 399] width 465 height 21
click at [593, 398] on input "text" at bounding box center [634, 399] width 465 height 21
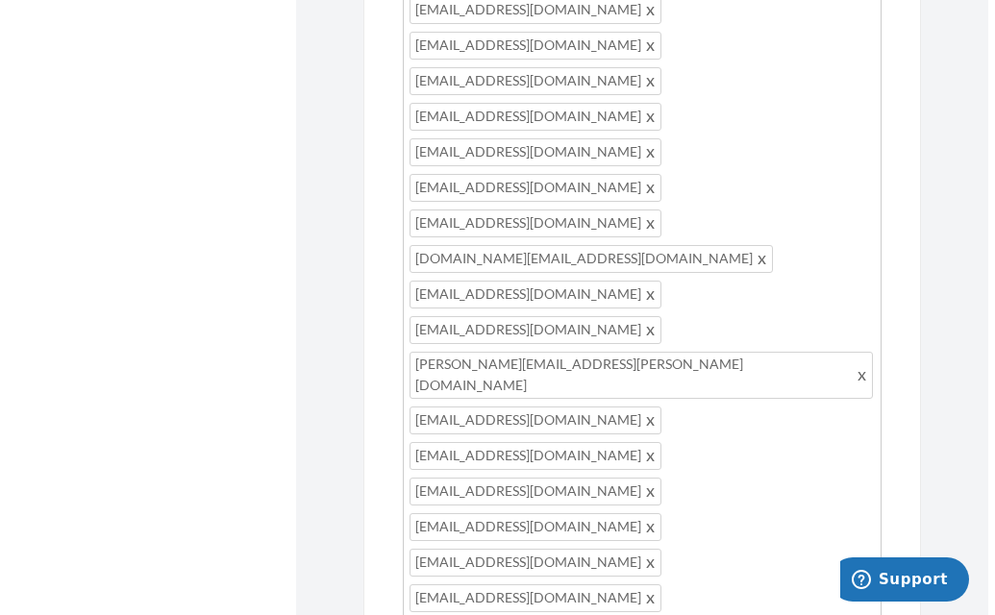
scroll to position [1434, 0]
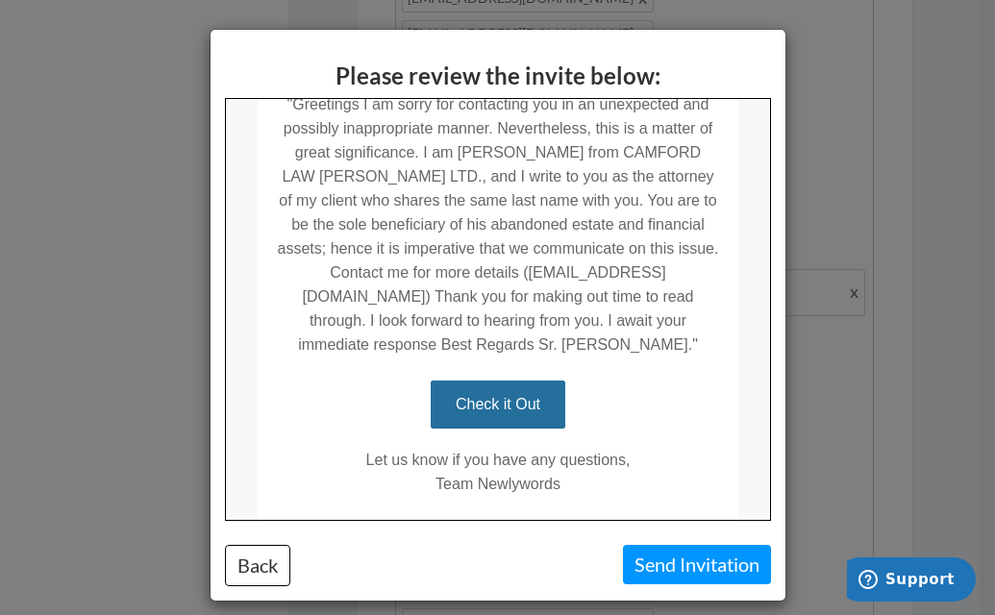
scroll to position [455, 0]
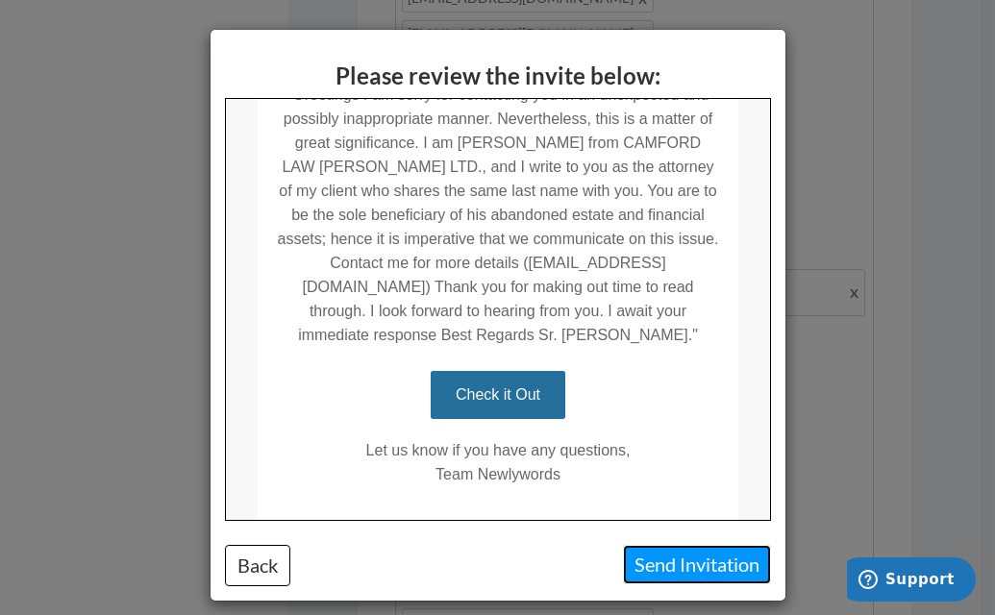
click at [691, 563] on button "Send Invitation" at bounding box center [697, 564] width 148 height 39
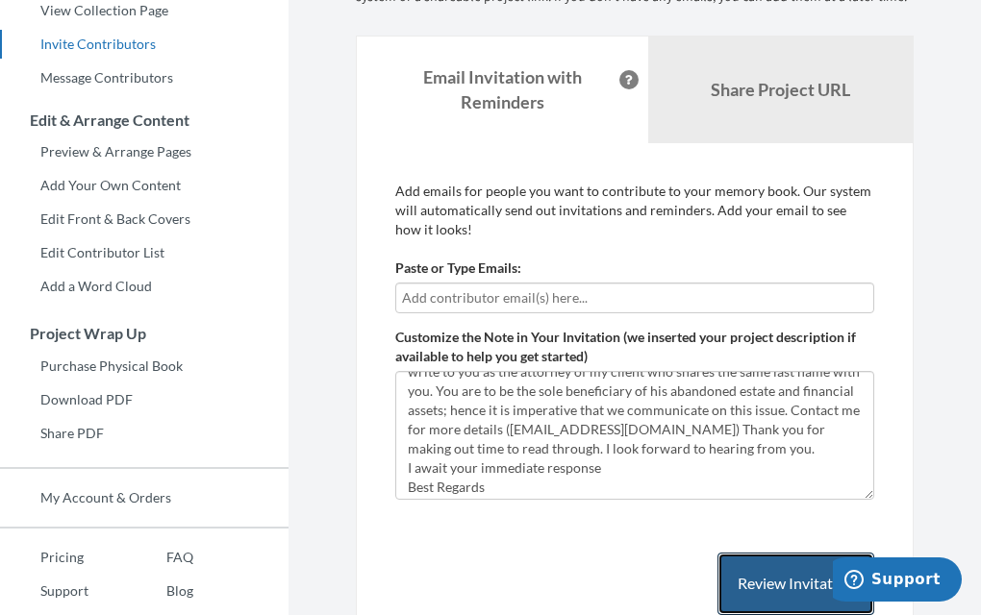
scroll to position [84, 0]
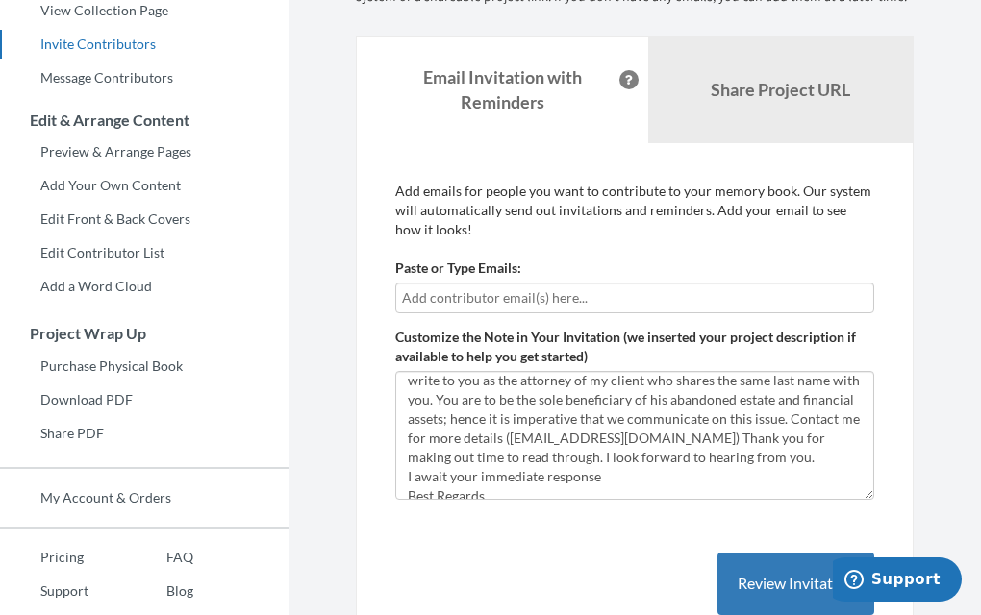
click at [577, 290] on input "text" at bounding box center [634, 298] width 465 height 21
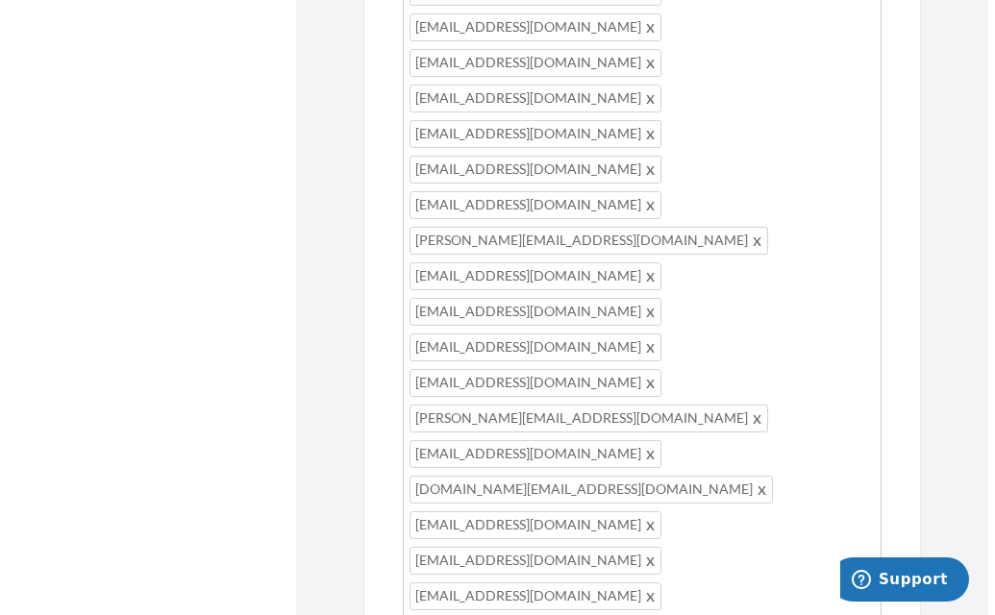
scroll to position [1365, 0]
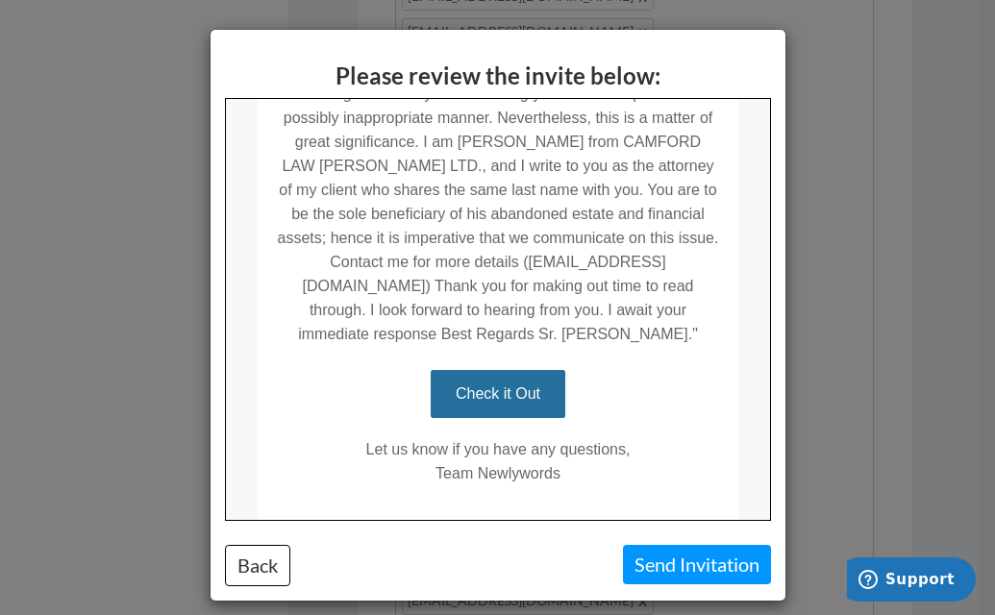
scroll to position [457, 0]
click at [667, 562] on button "Send Invitation" at bounding box center [697, 564] width 148 height 39
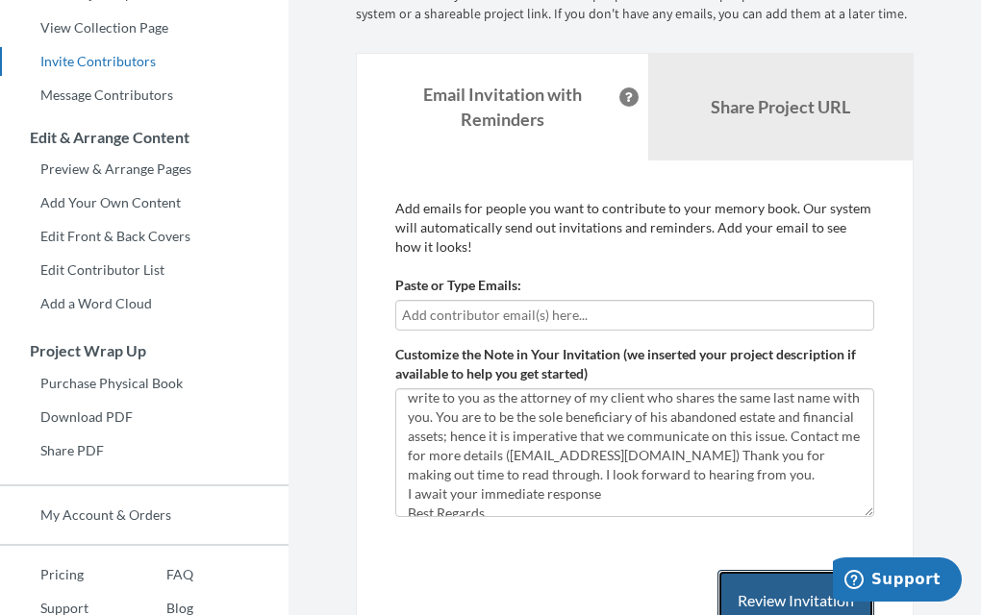
scroll to position [259, 0]
click at [641, 315] on input "text" at bounding box center [634, 316] width 465 height 21
click at [559, 314] on input "text" at bounding box center [634, 316] width 465 height 21
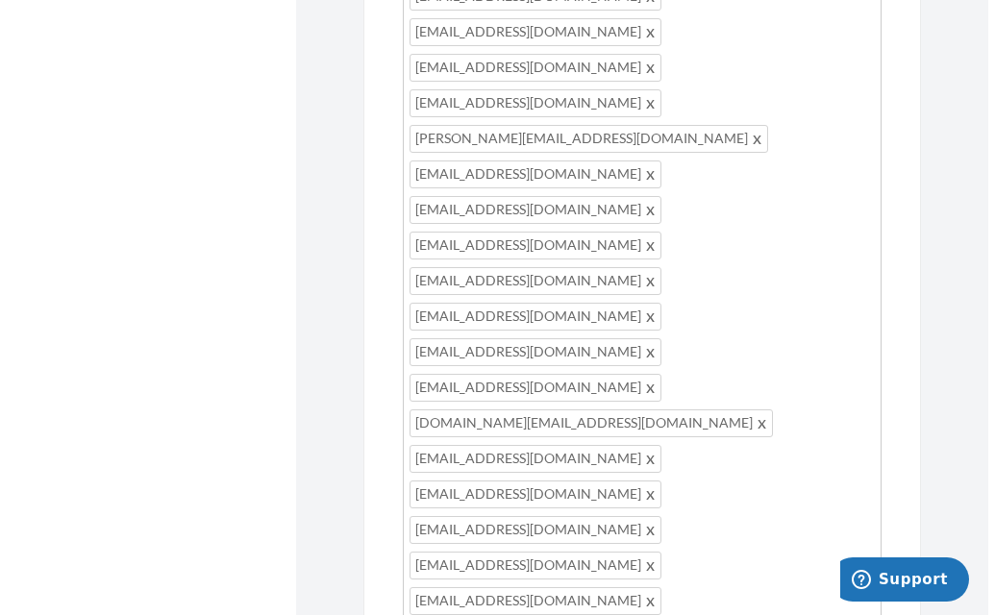
scroll to position [1331, 0]
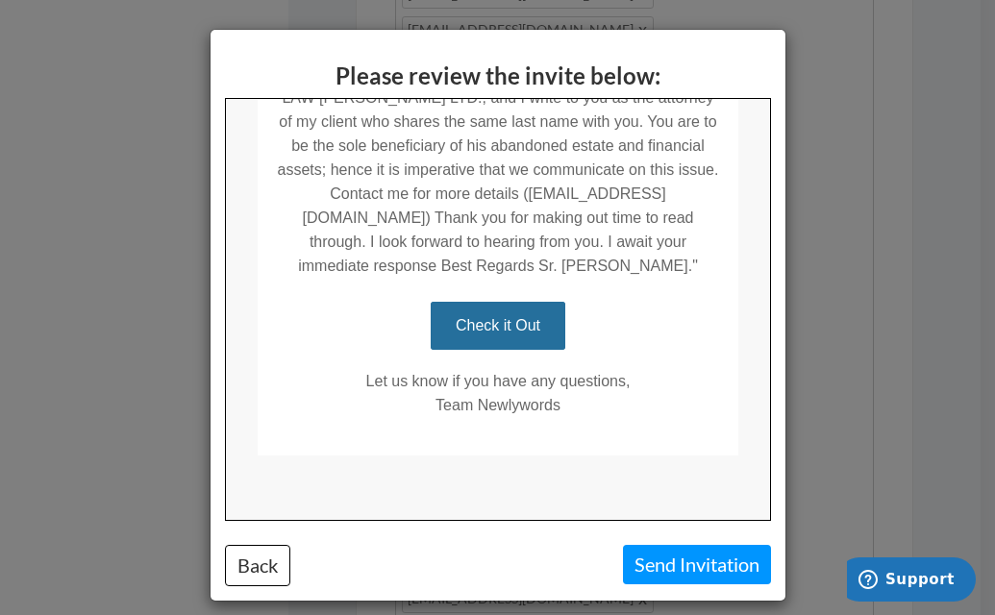
scroll to position [527, 0]
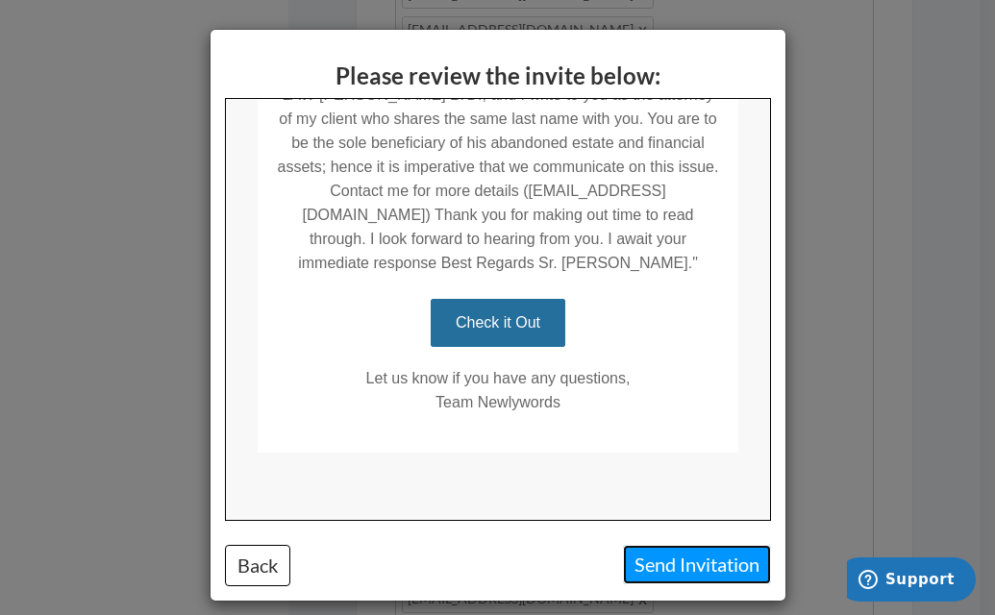
click at [682, 576] on button "Send Invitation" at bounding box center [697, 564] width 148 height 39
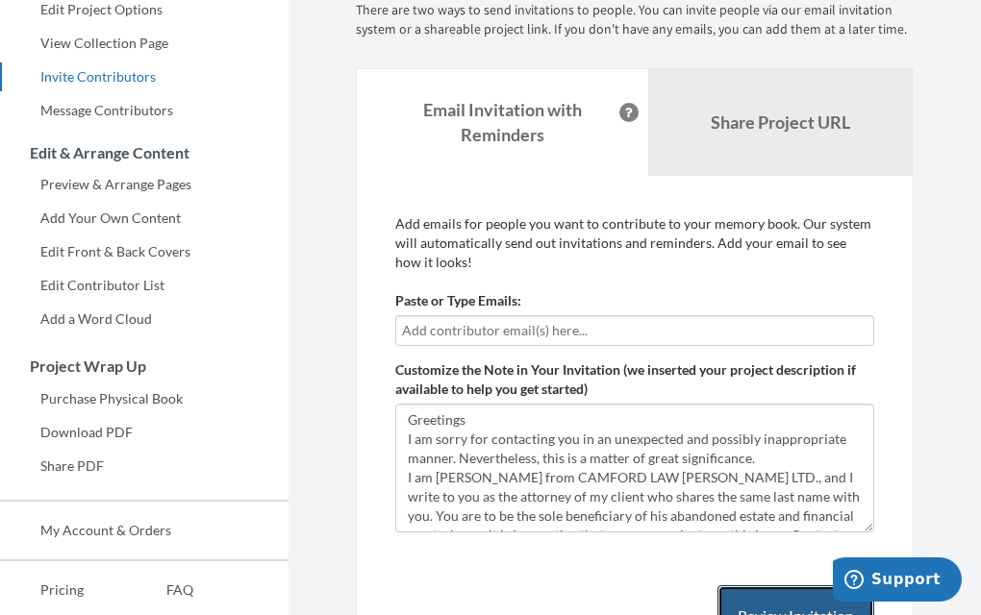
scroll to position [250, 0]
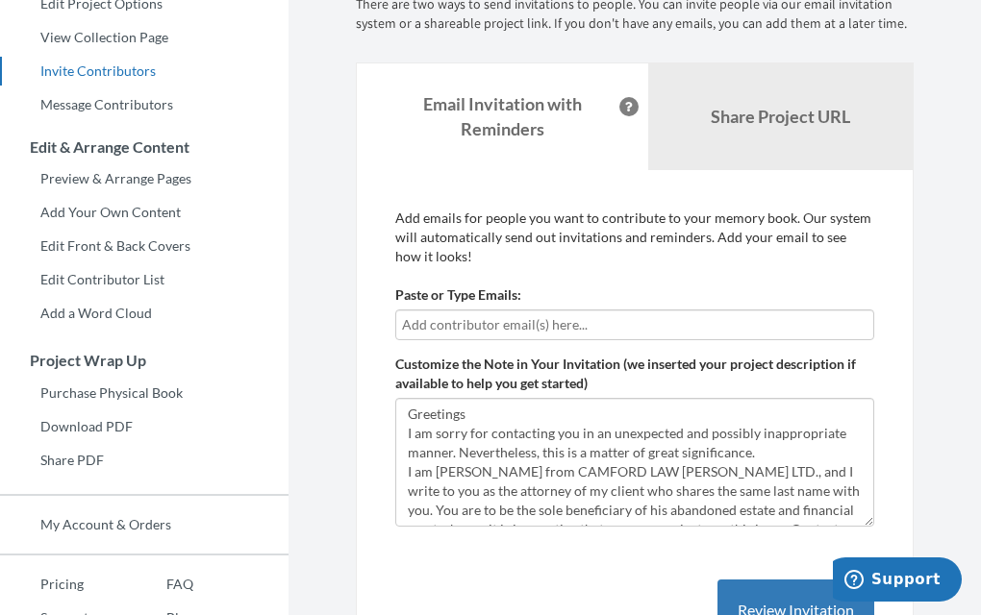
click at [584, 319] on input "text" at bounding box center [634, 324] width 465 height 21
click at [583, 324] on input "text" at bounding box center [634, 324] width 465 height 21
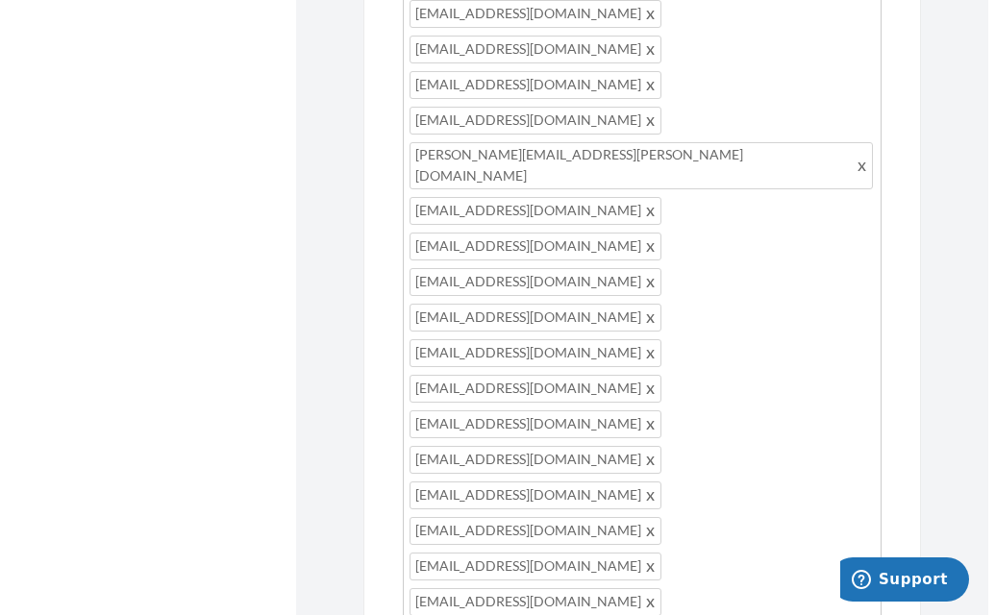
scroll to position [1293, 0]
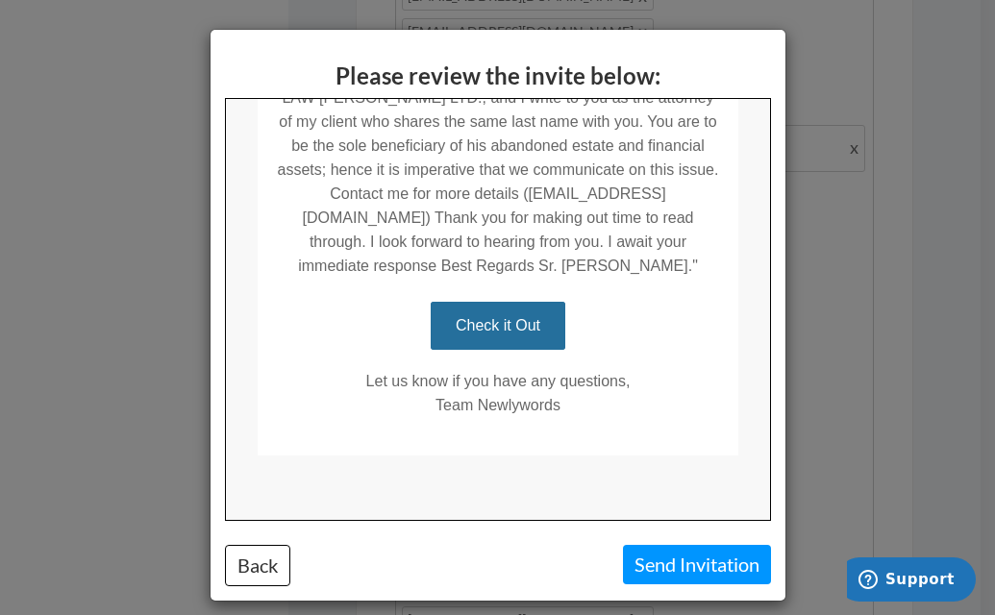
scroll to position [527, 0]
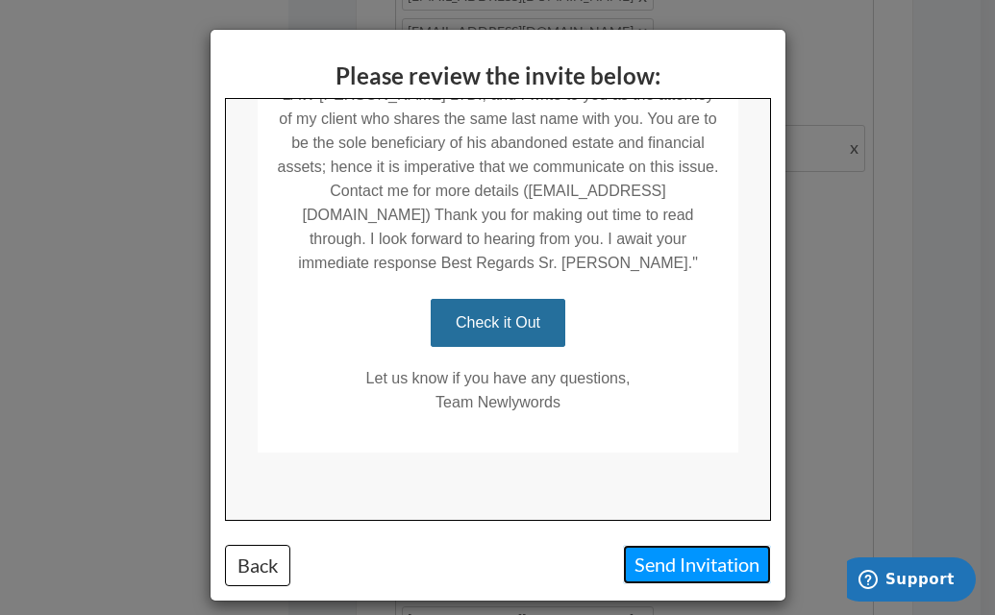
click at [682, 573] on button "Send Invitation" at bounding box center [697, 564] width 148 height 39
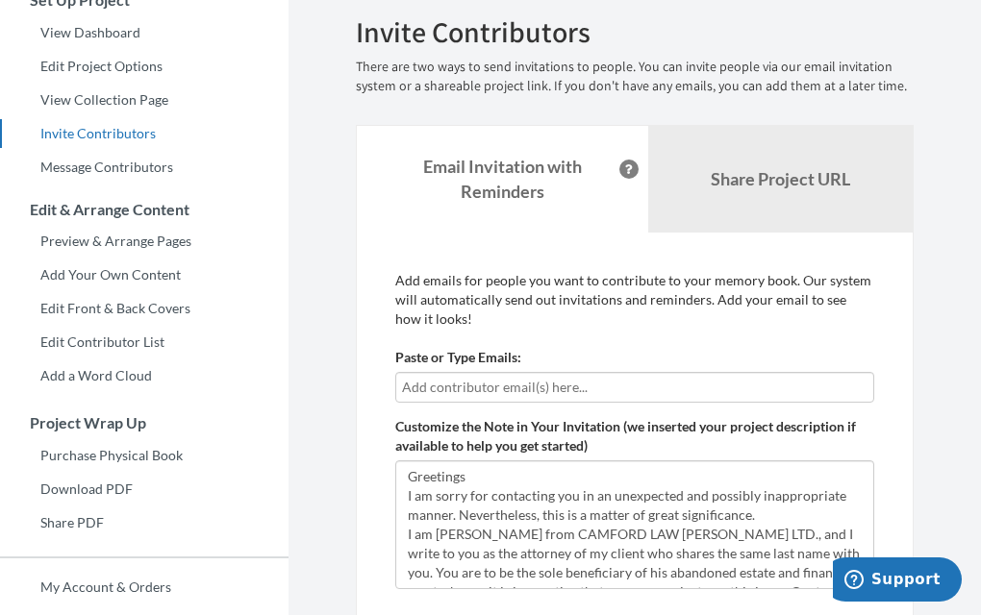
scroll to position [184, 0]
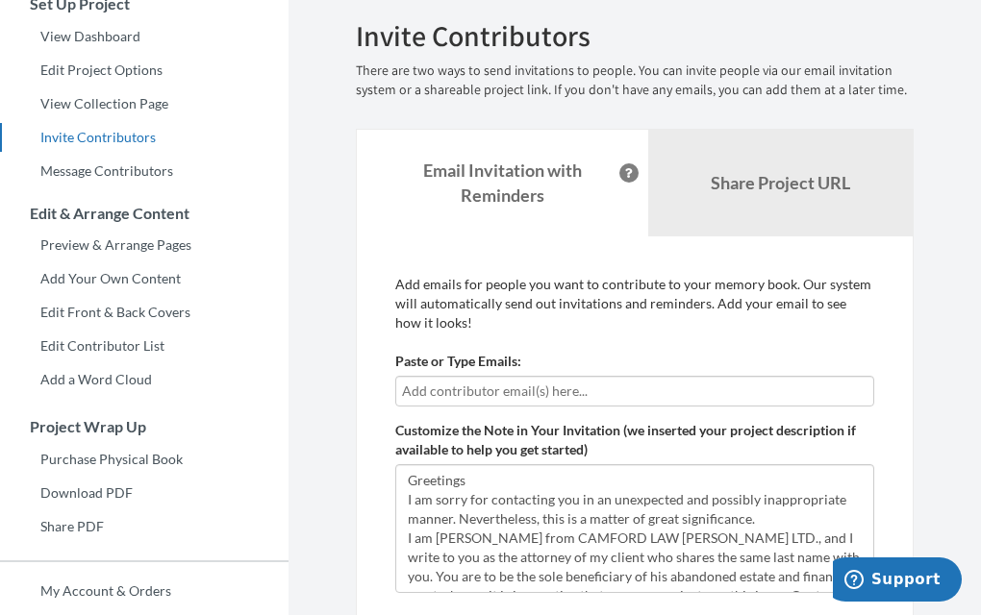
click at [571, 387] on input "text" at bounding box center [634, 391] width 465 height 21
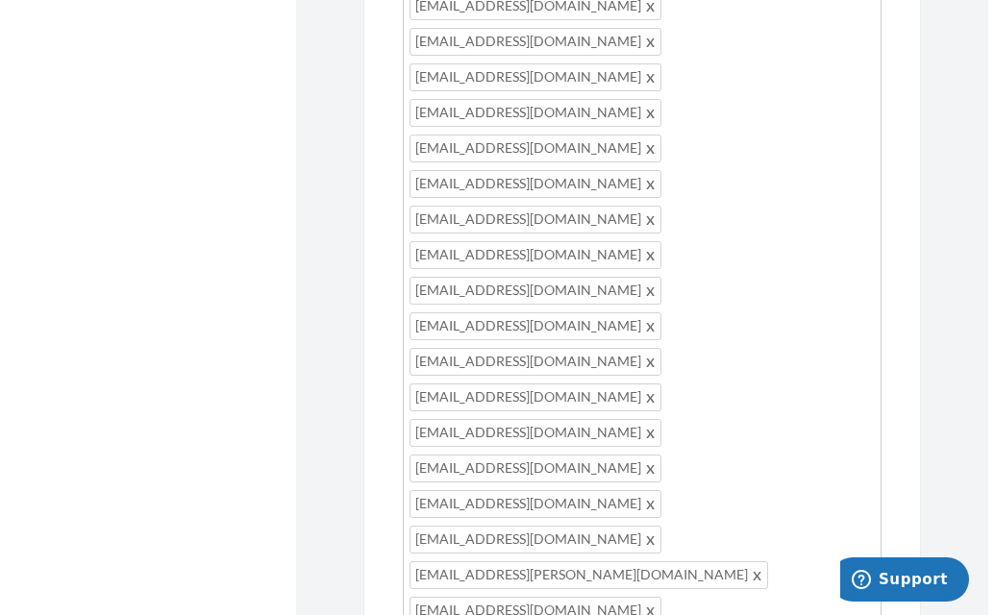
scroll to position [1289, 0]
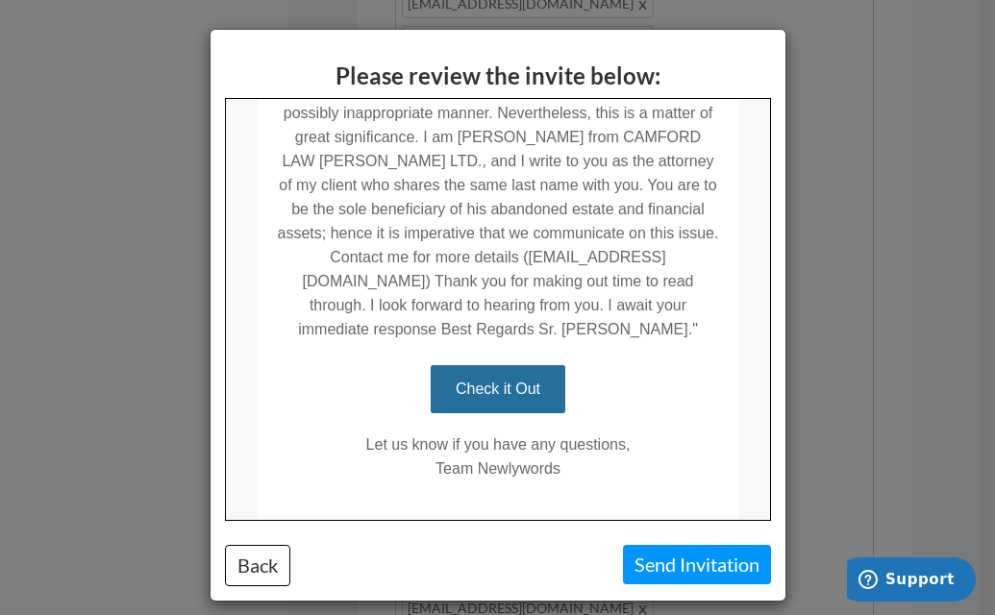
scroll to position [527, 0]
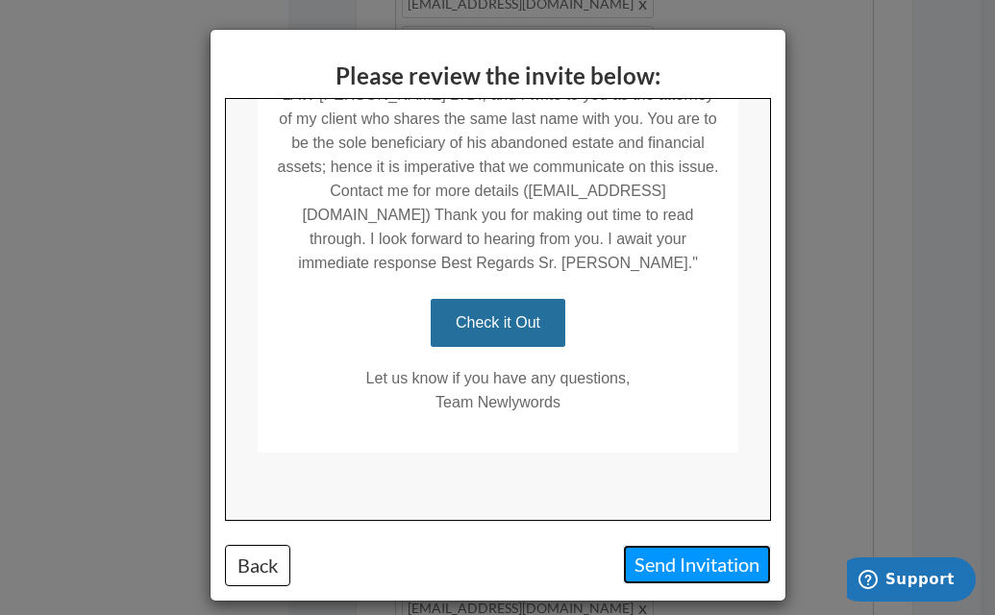
click at [677, 562] on button "Send Invitation" at bounding box center [697, 564] width 148 height 39
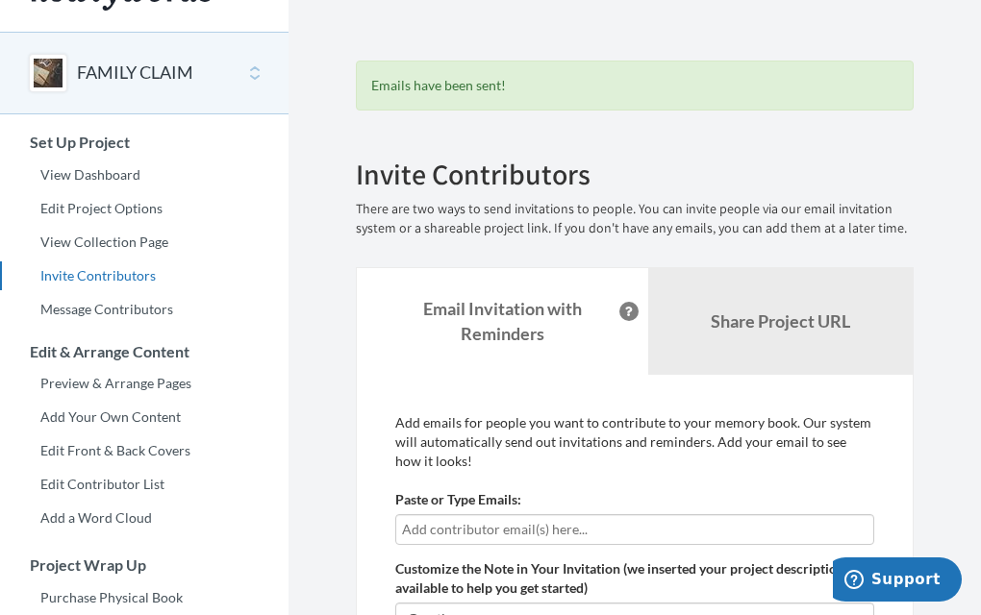
scroll to position [27, 0]
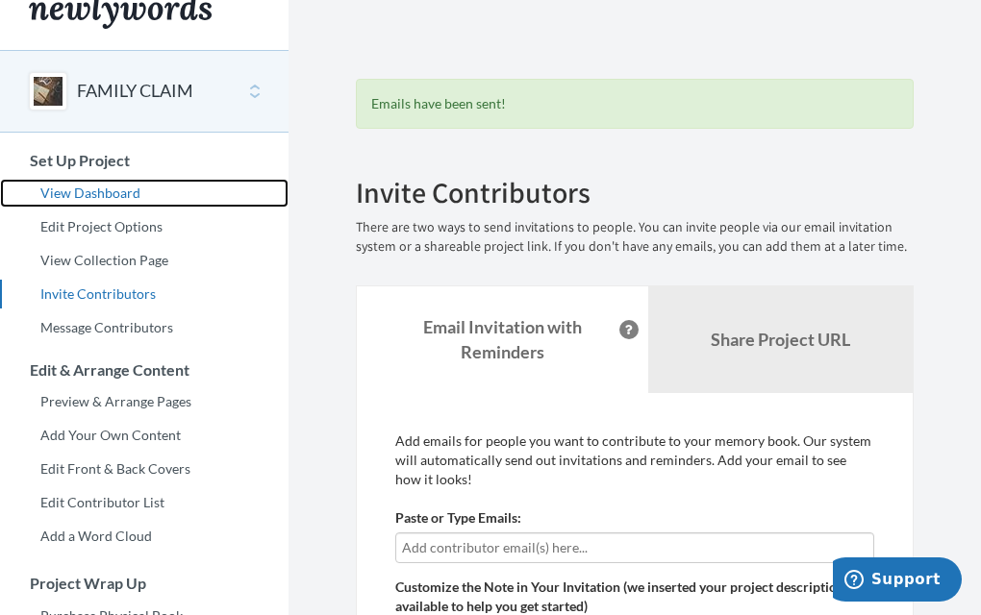
click at [85, 200] on link "View Dashboard" at bounding box center [144, 193] width 289 height 29
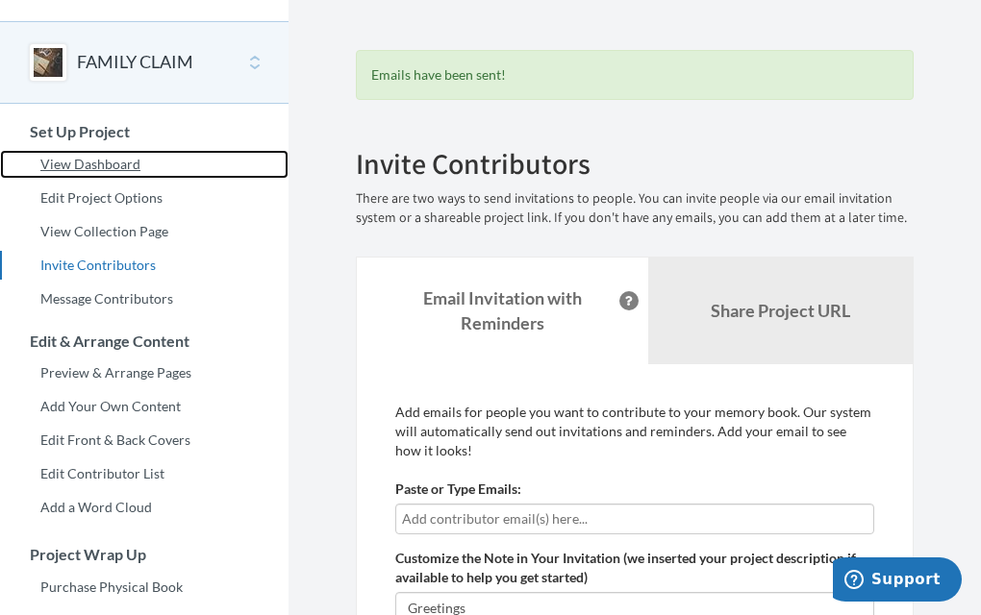
scroll to position [0, 0]
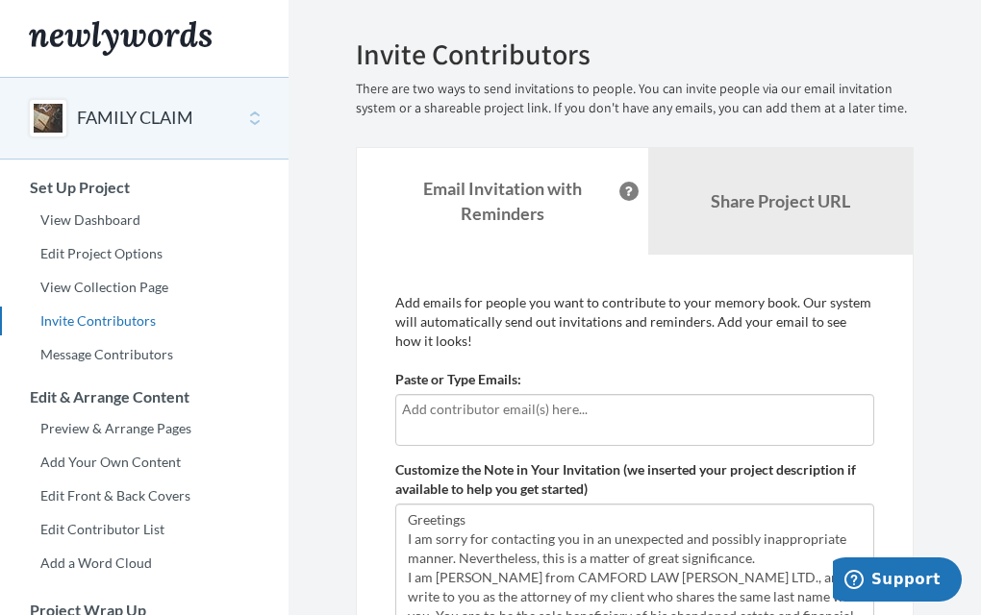
click at [611, 412] on input "text" at bounding box center [634, 409] width 465 height 21
click at [522, 424] on div at bounding box center [634, 420] width 479 height 52
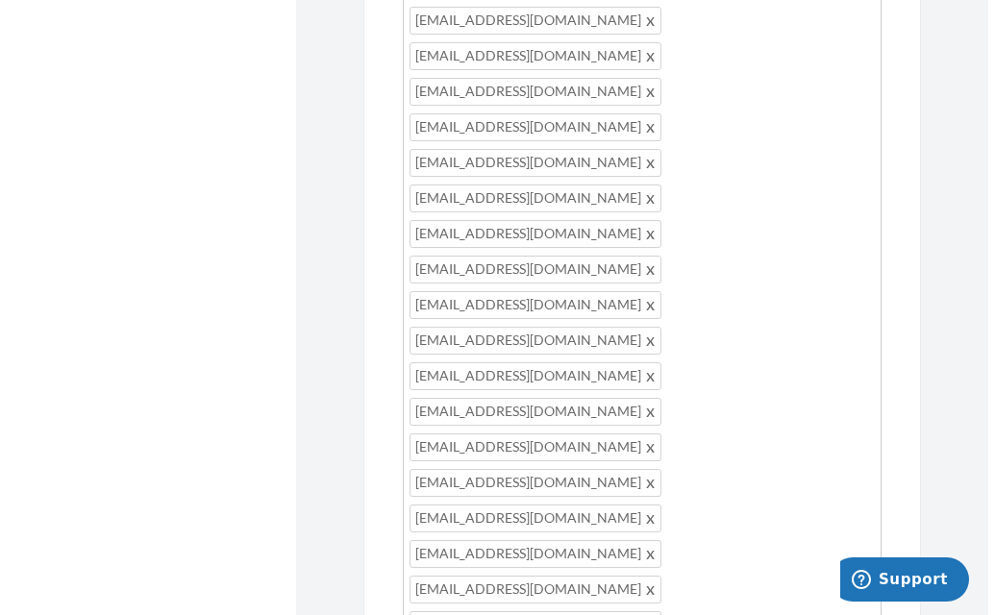
scroll to position [1141, 0]
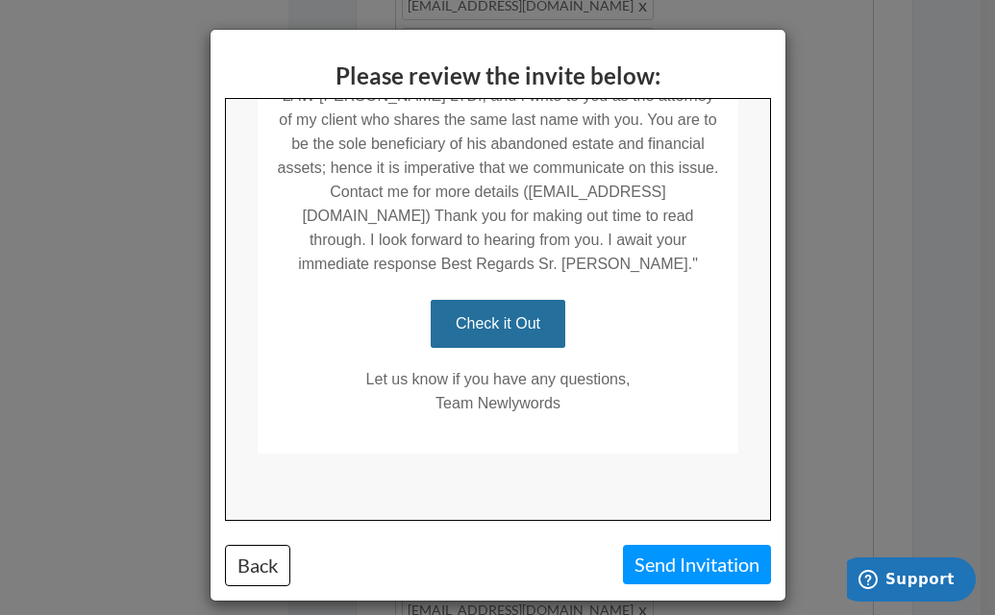
scroll to position [527, 0]
click at [687, 567] on button "Send Invitation" at bounding box center [697, 564] width 148 height 39
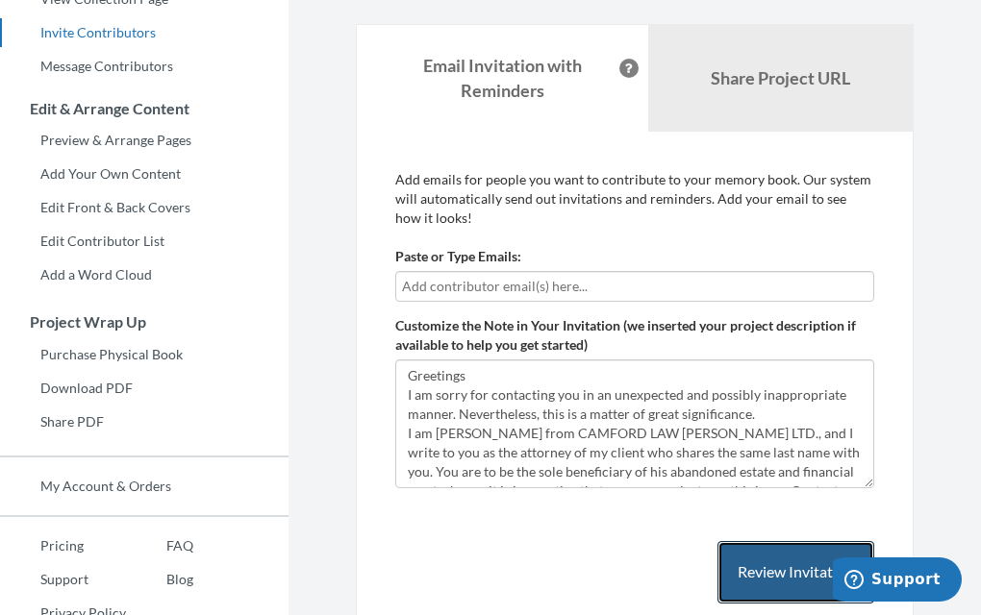
scroll to position [287, 0]
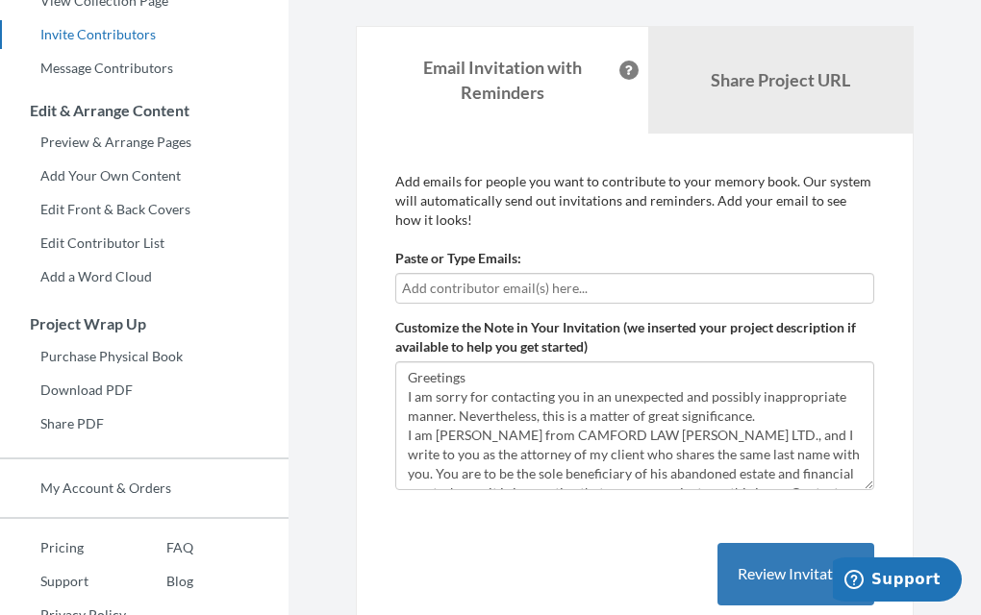
click at [570, 297] on input "text" at bounding box center [634, 288] width 465 height 21
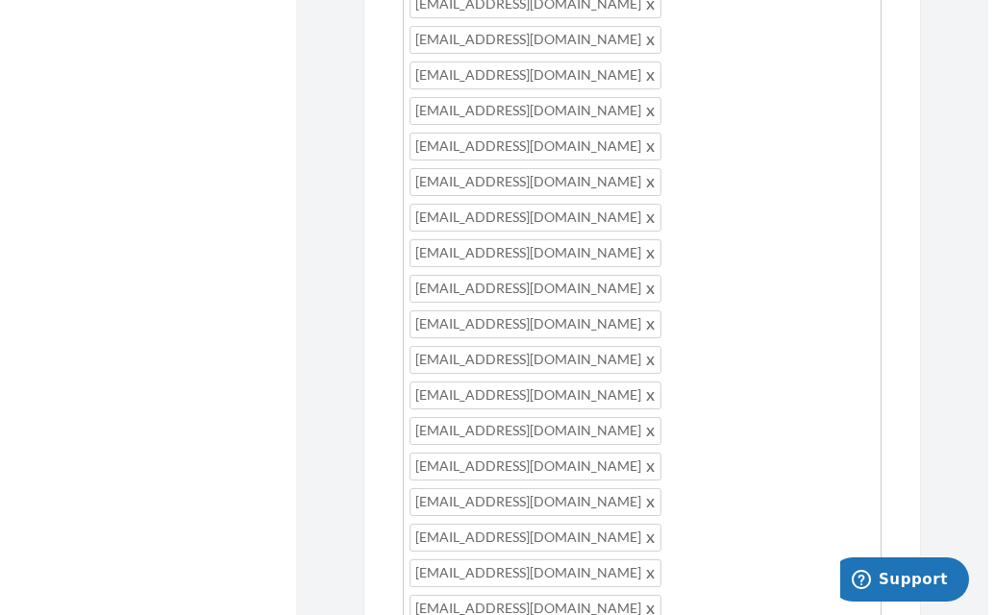
scroll to position [1339, 0]
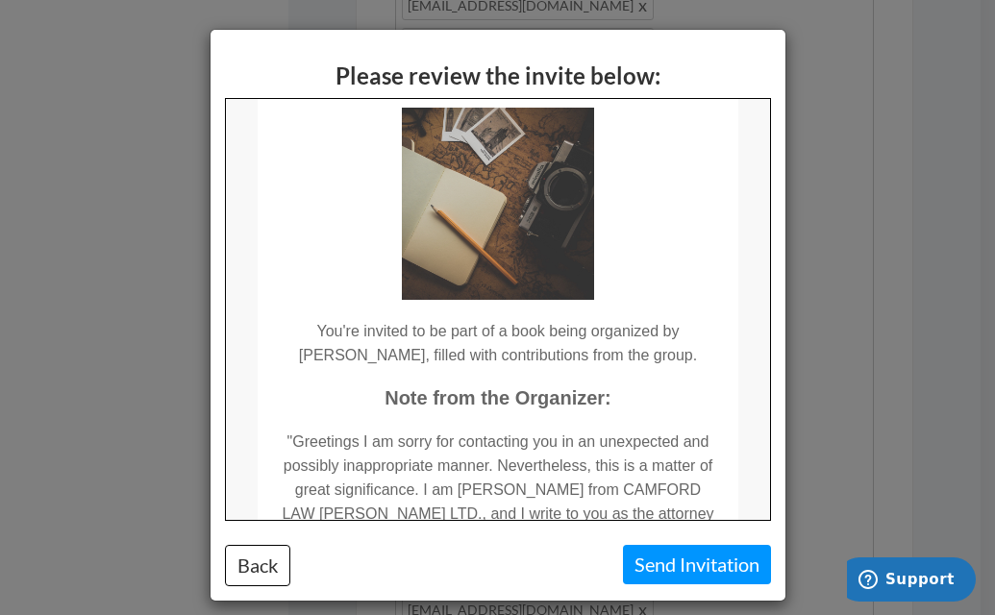
scroll to position [109, 0]
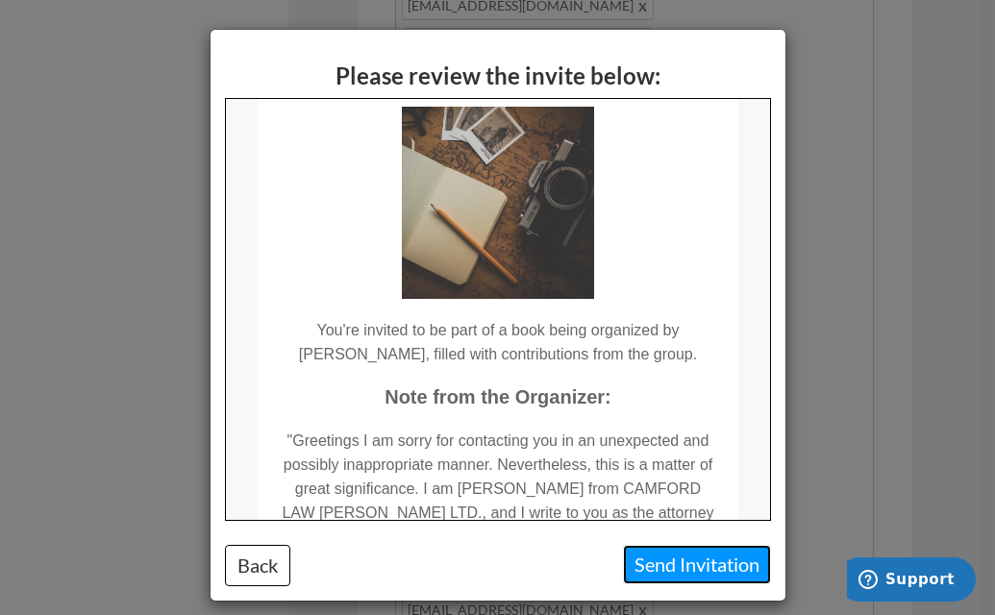
click at [698, 565] on button "Send Invitation" at bounding box center [697, 564] width 148 height 39
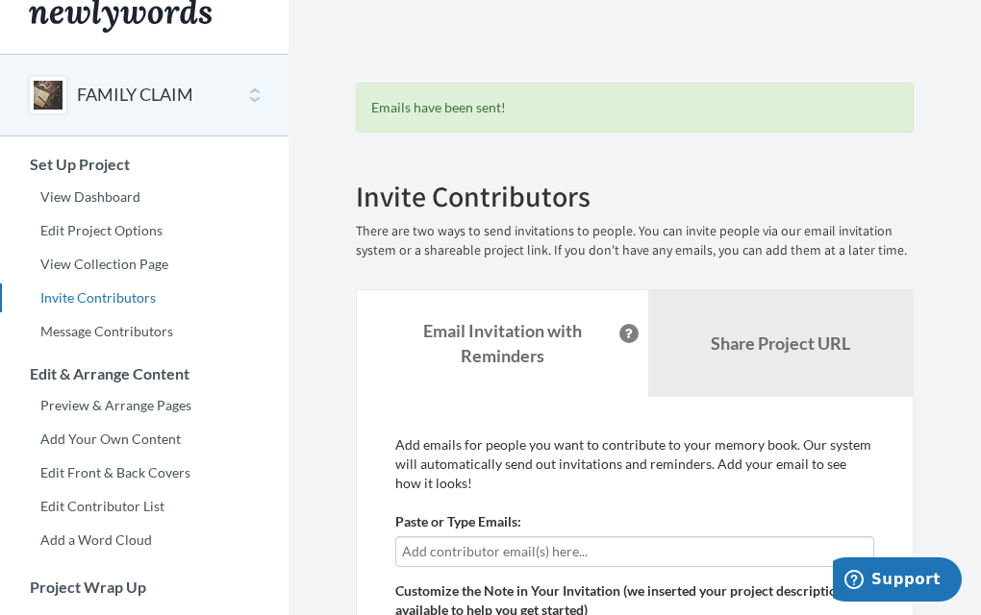
scroll to position [21, 0]
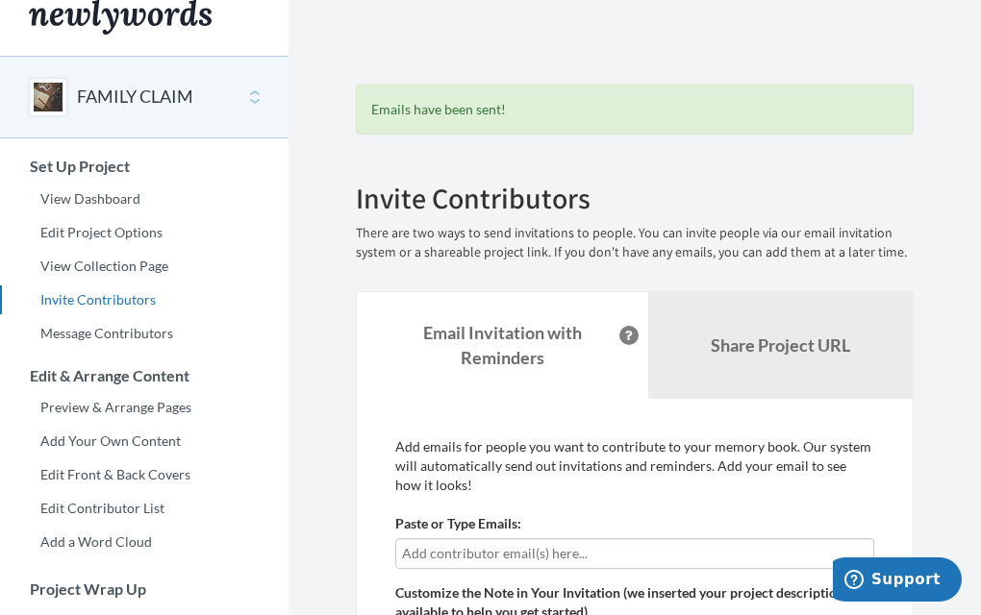
click at [604, 549] on input "text" at bounding box center [634, 553] width 465 height 21
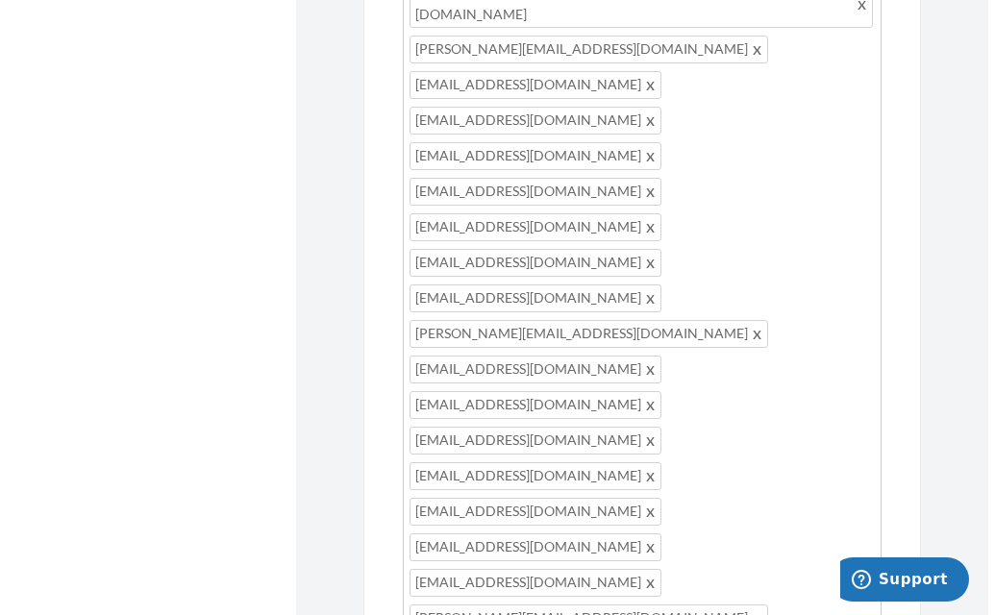
scroll to position [1225, 0]
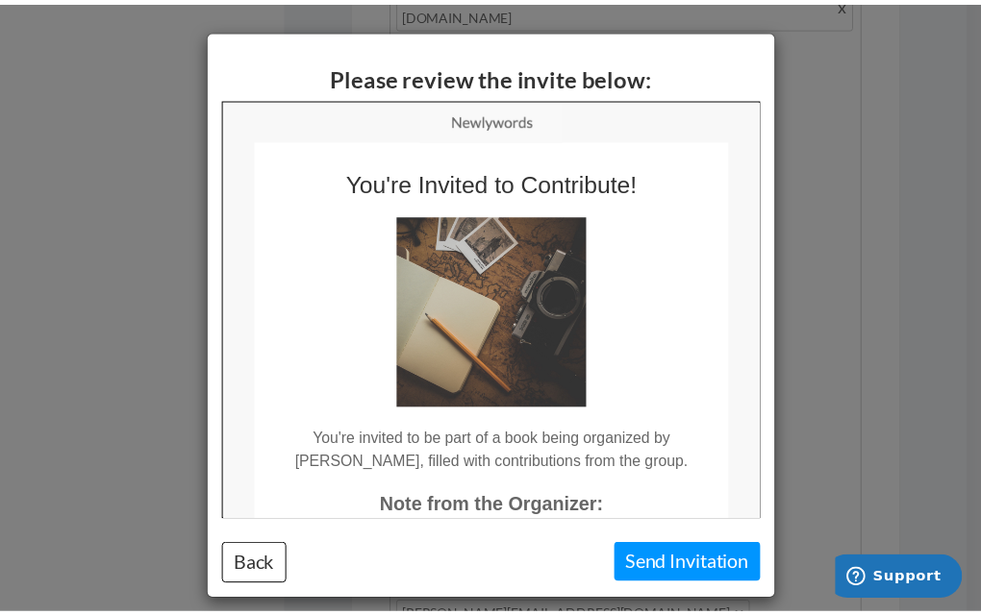
scroll to position [0, 0]
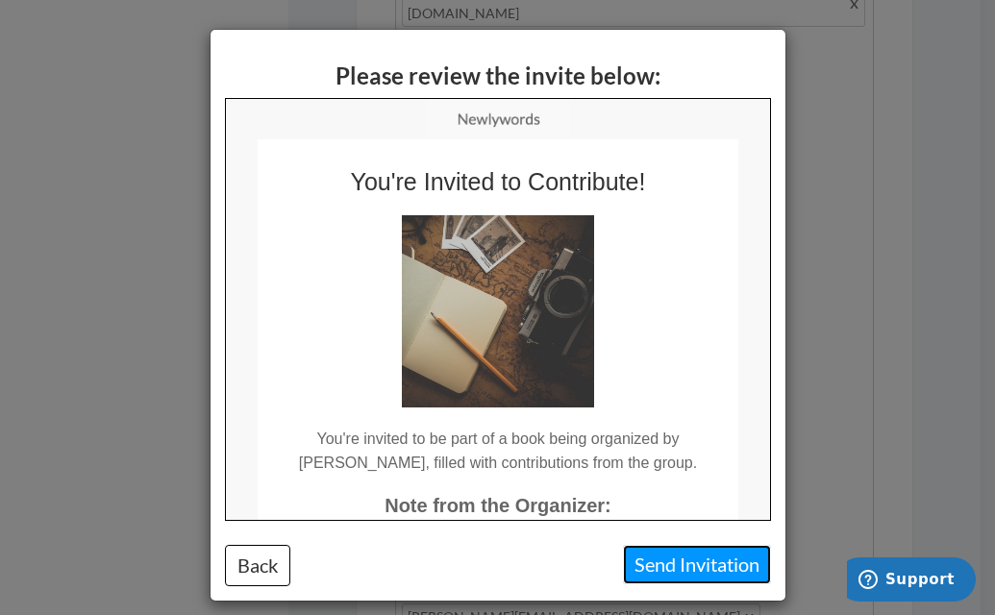
click at [683, 573] on button "Send Invitation" at bounding box center [697, 564] width 148 height 39
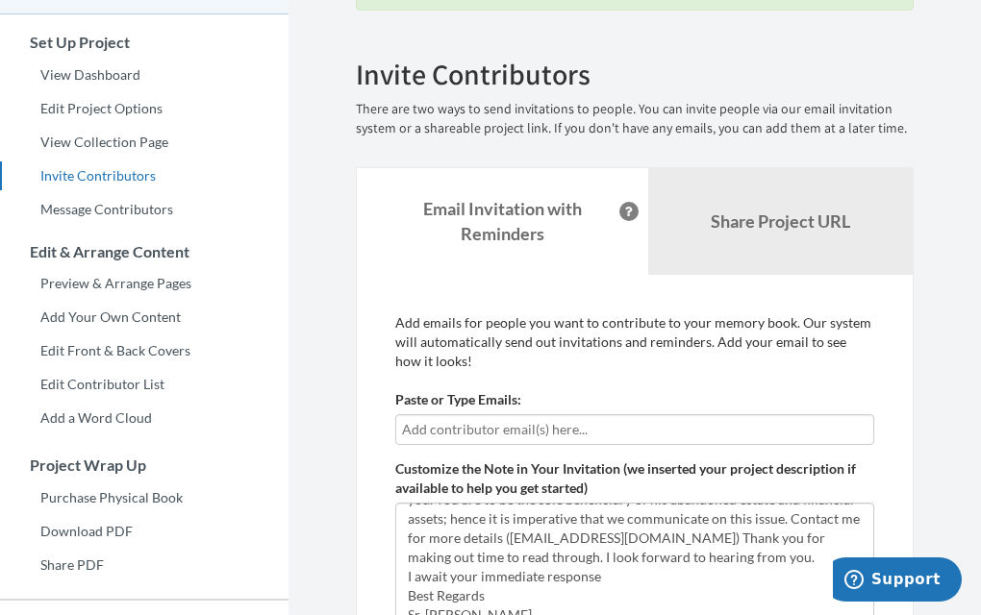
scroll to position [142, 0]
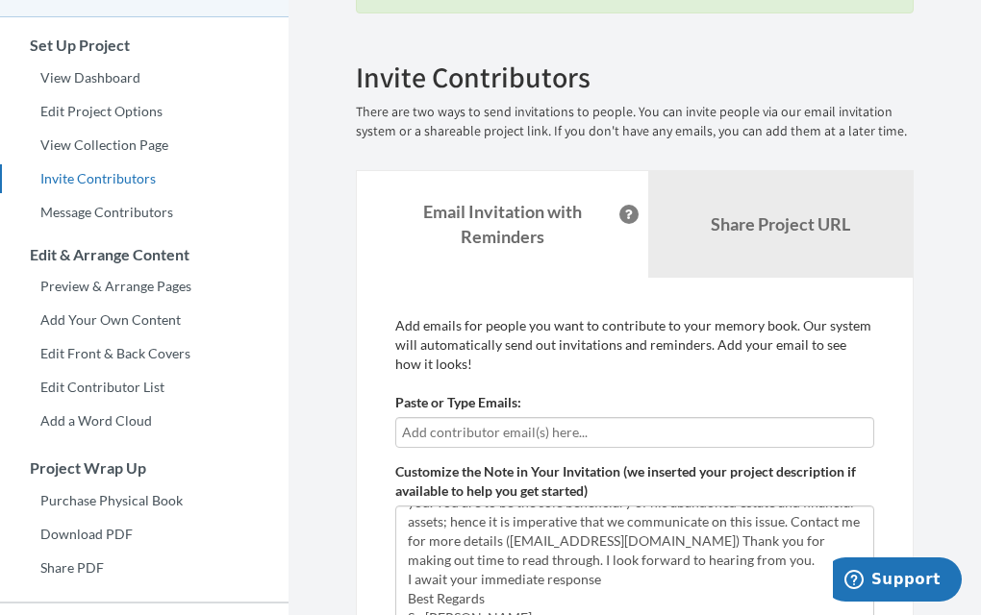
click at [630, 435] on input "text" at bounding box center [634, 432] width 465 height 21
click at [541, 432] on input "text" at bounding box center [634, 432] width 465 height 21
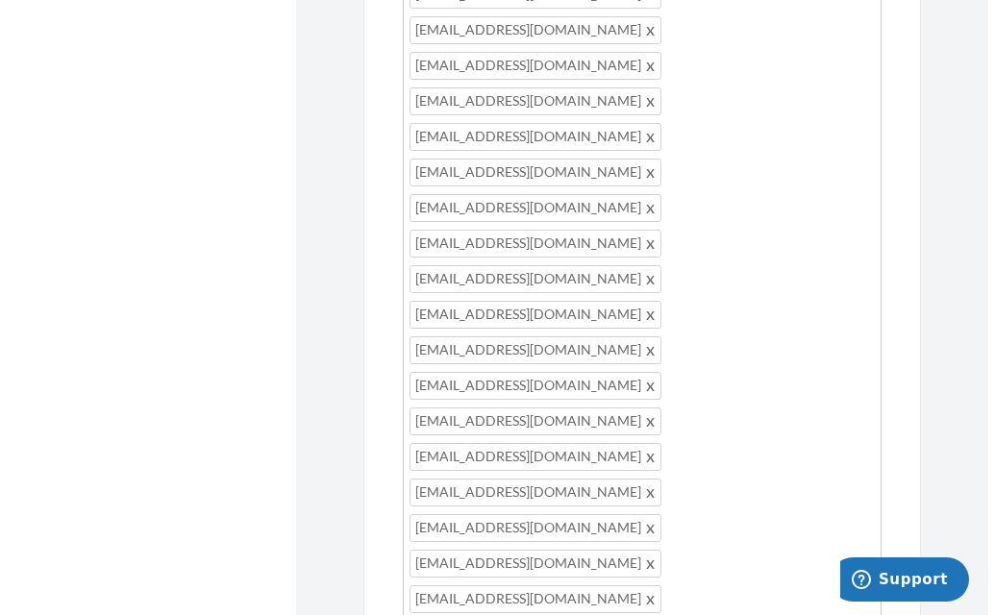
scroll to position [1512, 0]
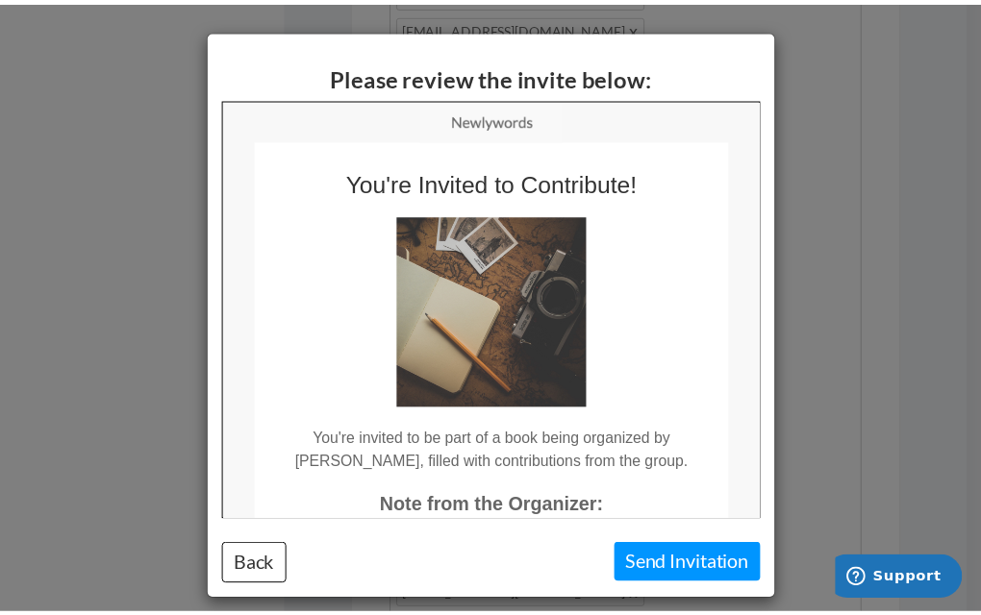
scroll to position [0, 0]
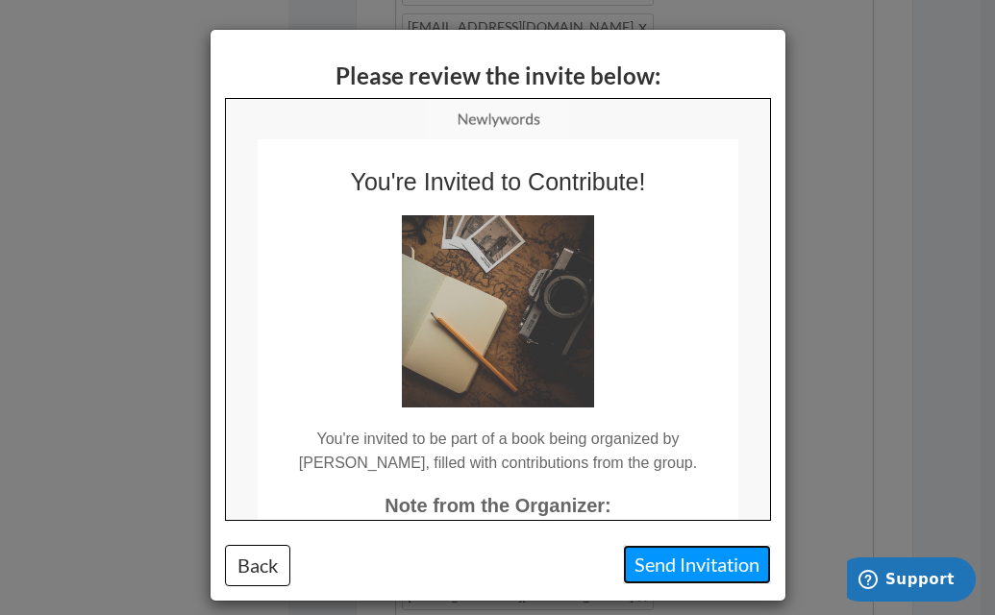
click at [683, 573] on button "Send Invitation" at bounding box center [697, 564] width 148 height 39
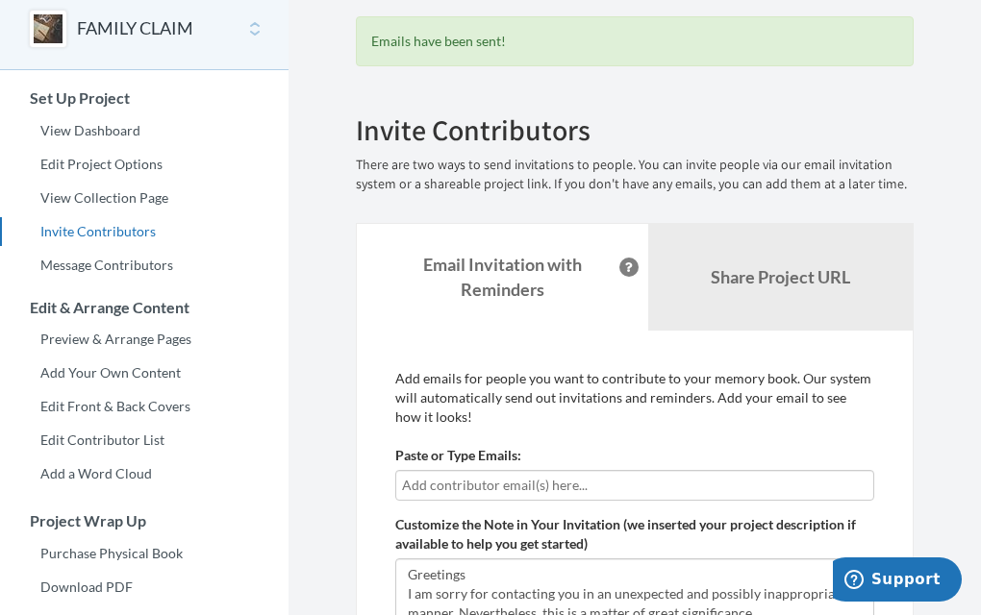
scroll to position [87, 0]
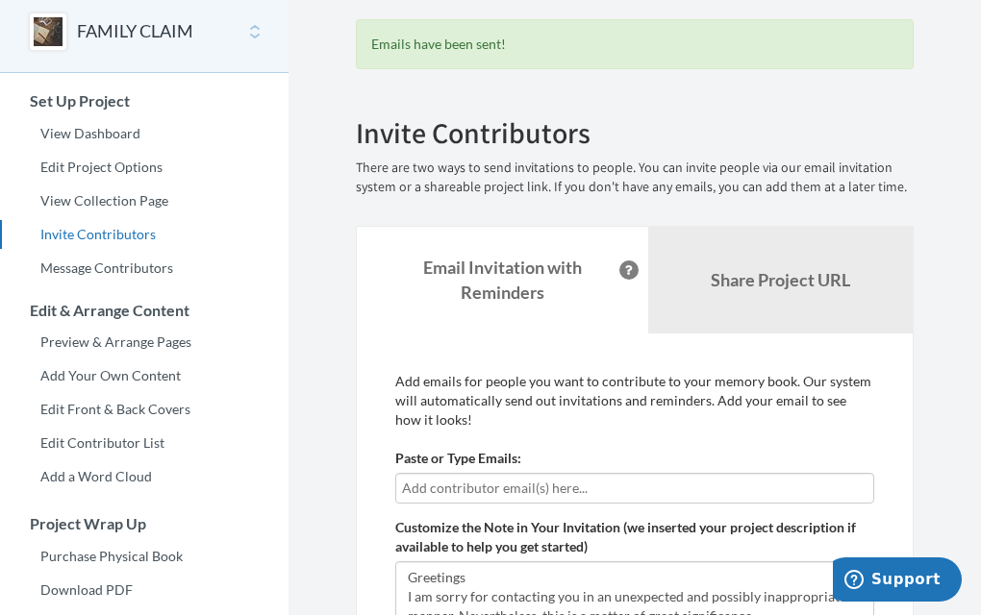
click at [601, 495] on input "text" at bounding box center [634, 488] width 465 height 21
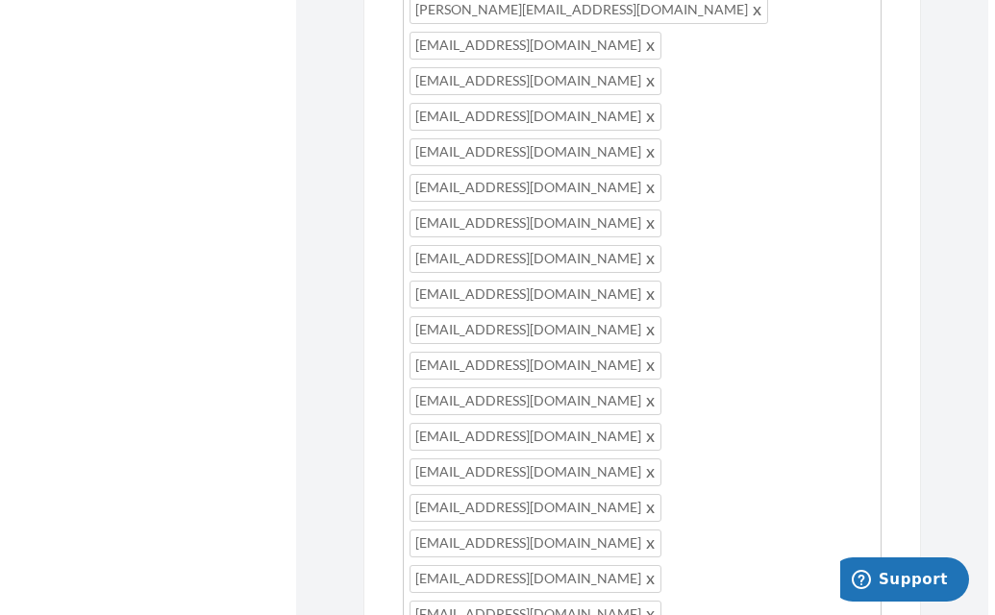
scroll to position [1232, 0]
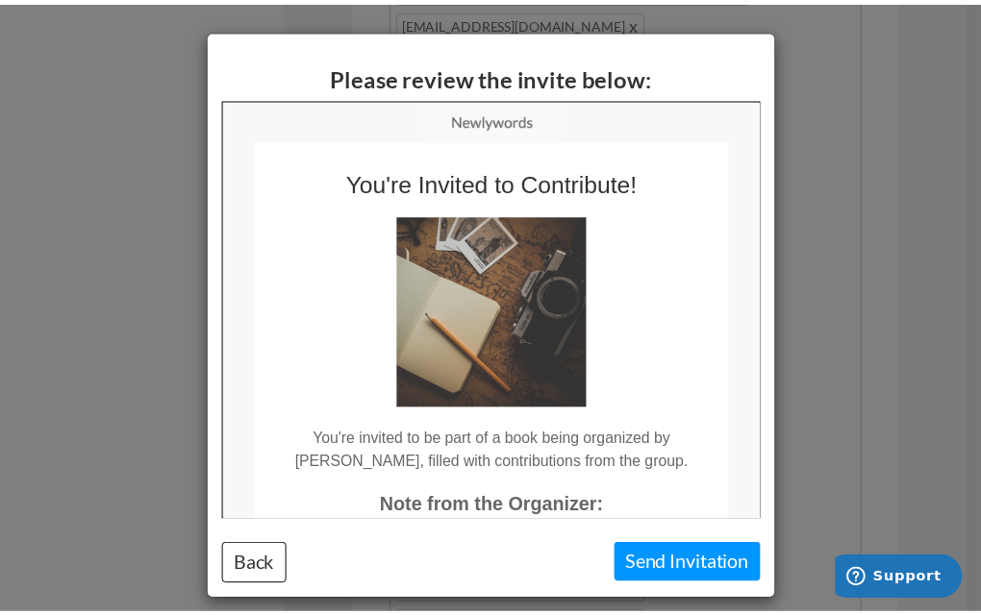
scroll to position [0, 0]
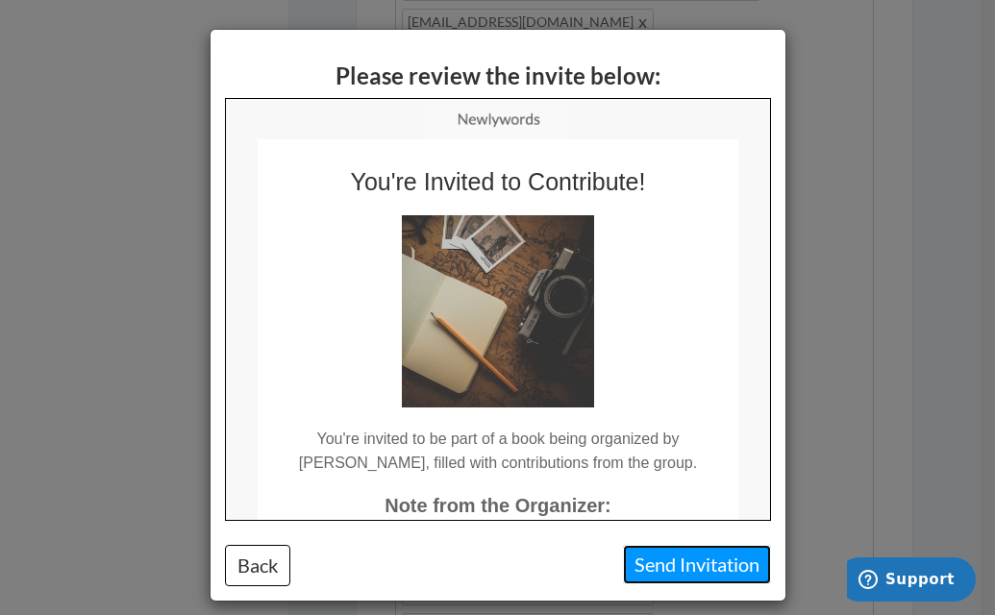
click at [680, 577] on button "Send Invitation" at bounding box center [697, 564] width 148 height 39
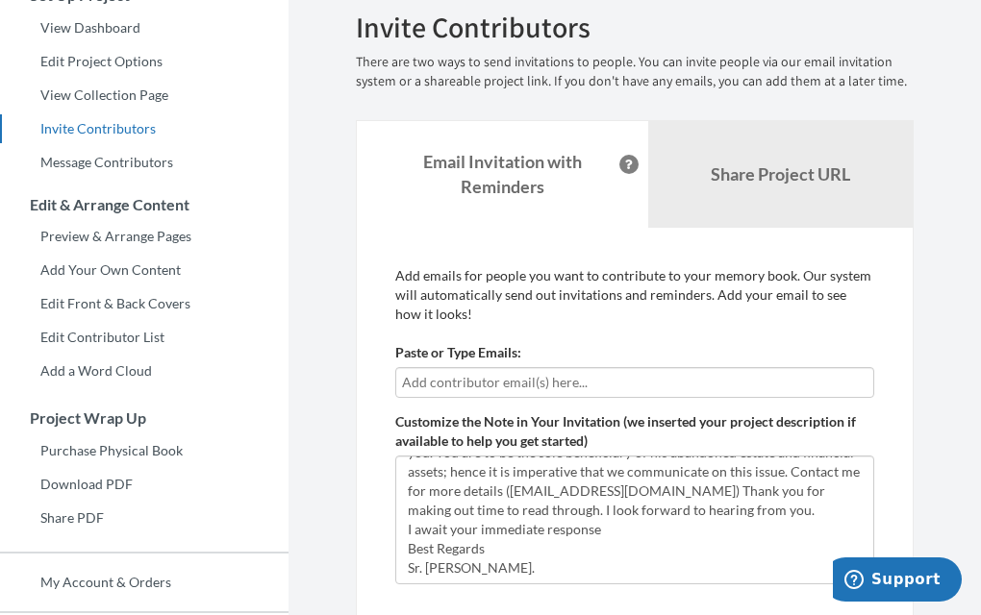
scroll to position [191, 0]
click at [635, 385] on input "text" at bounding box center [634, 383] width 465 height 21
click at [563, 378] on input "text" at bounding box center [634, 383] width 465 height 21
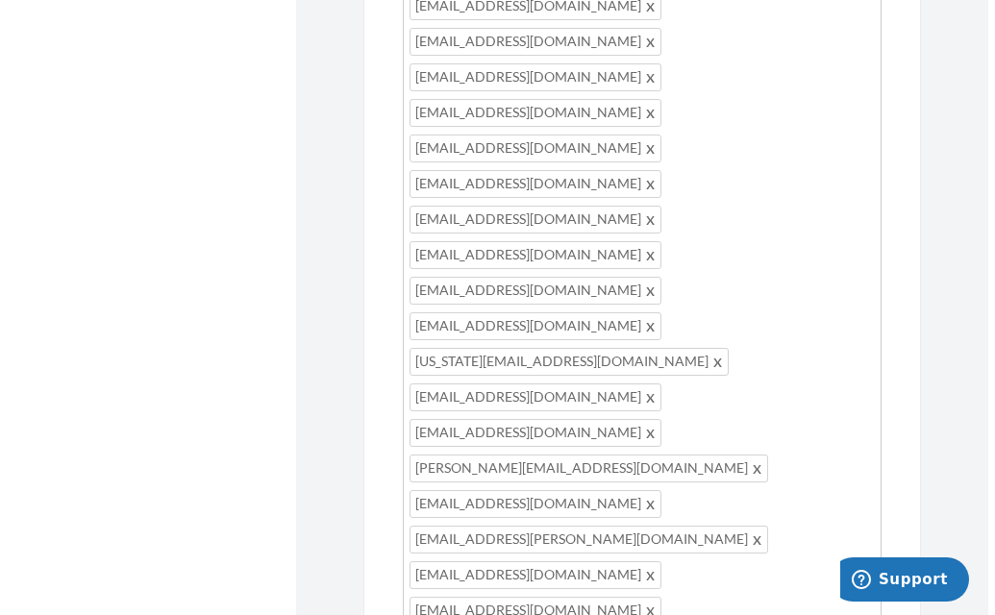
scroll to position [1375, 0]
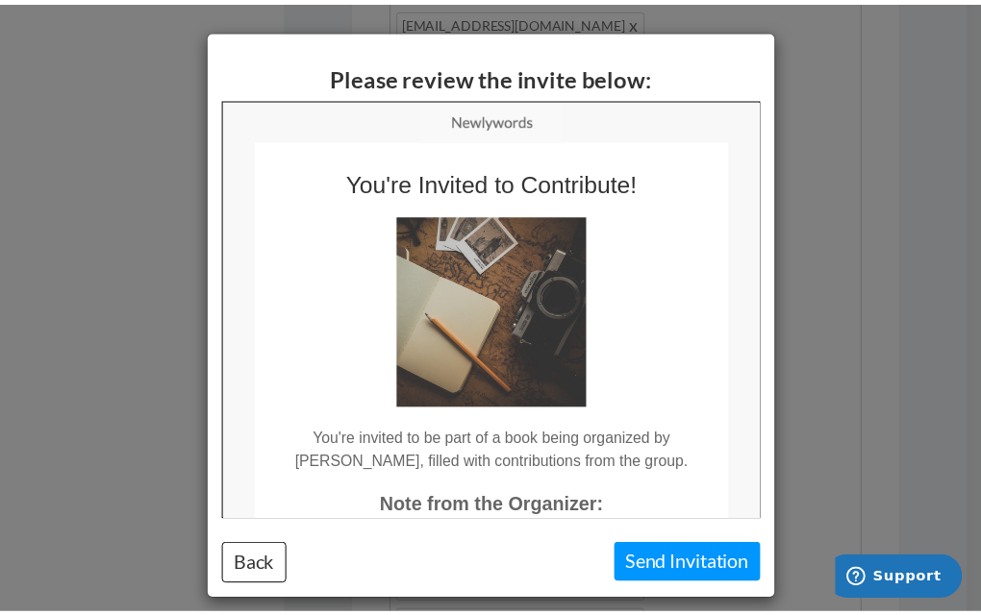
scroll to position [0, 0]
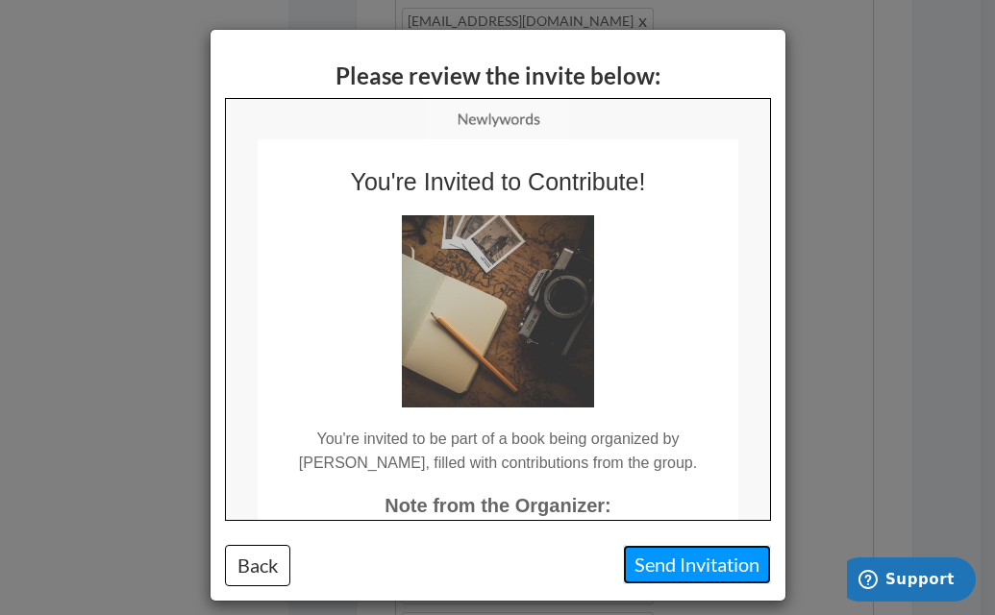
click at [704, 568] on button "Send Invitation" at bounding box center [697, 564] width 148 height 39
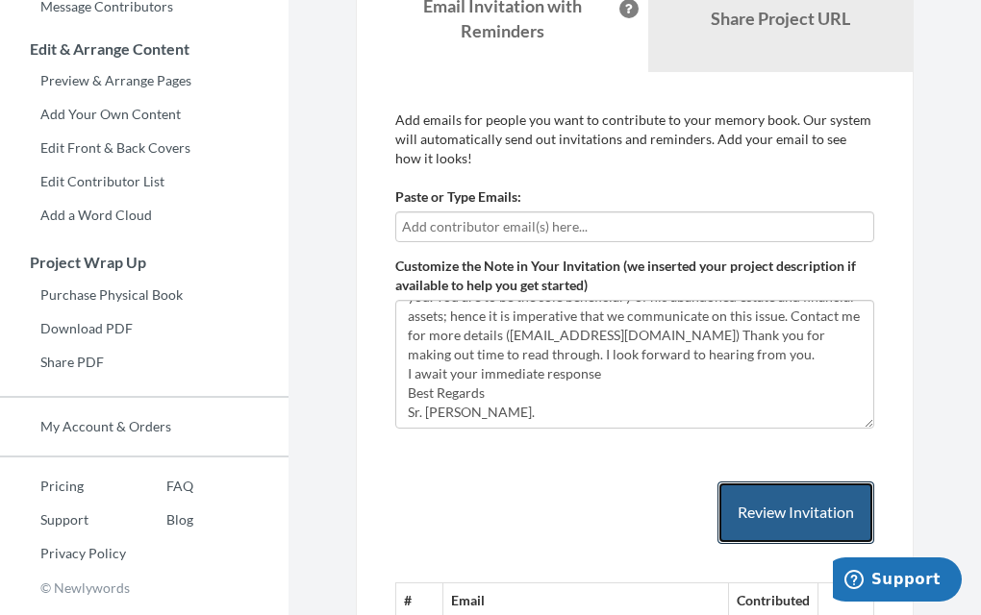
scroll to position [343, 0]
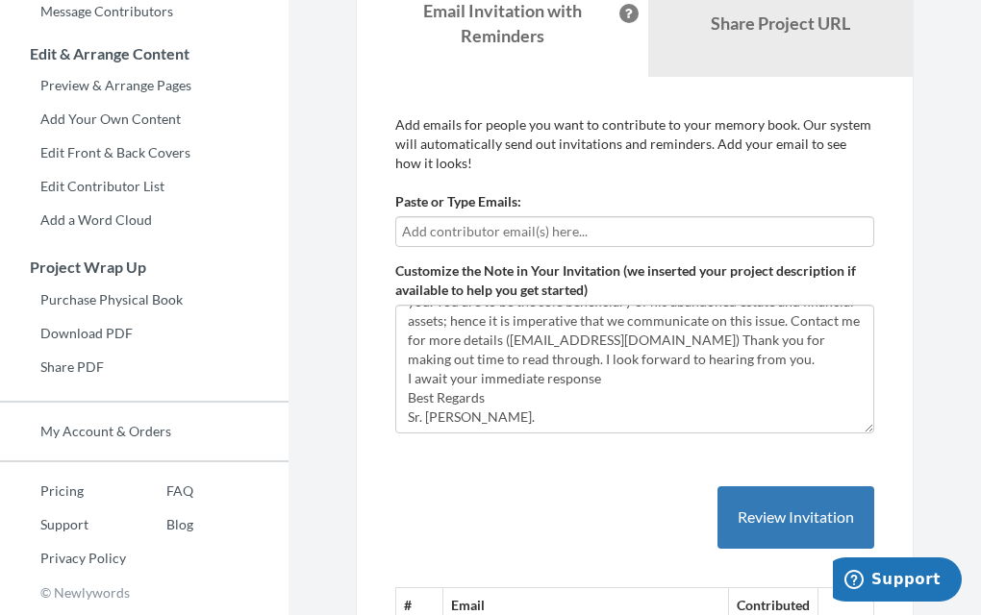
click at [625, 231] on input "text" at bounding box center [634, 231] width 465 height 21
click at [630, 234] on input "text" at bounding box center [634, 231] width 465 height 21
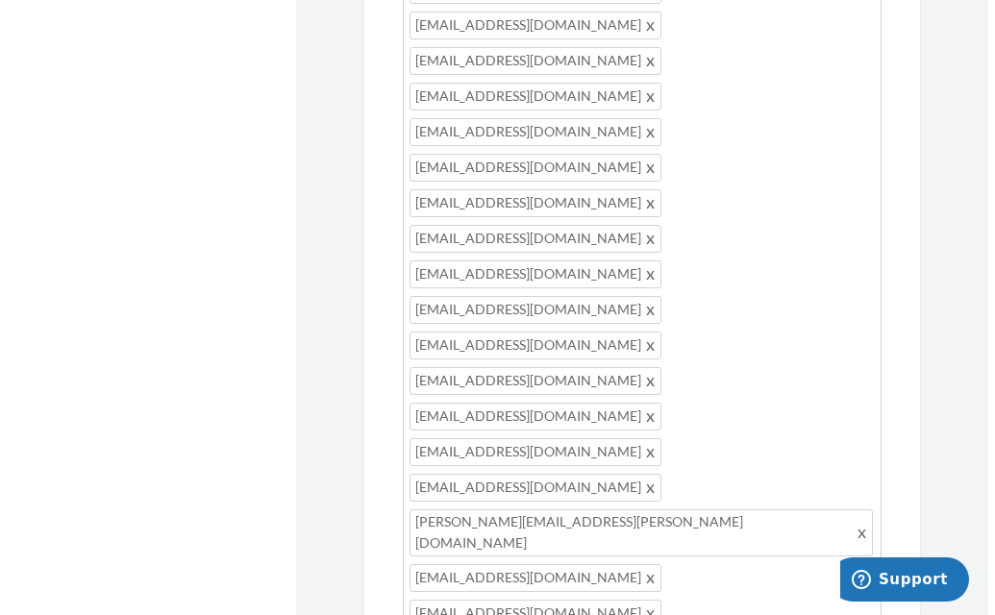
scroll to position [1392, 0]
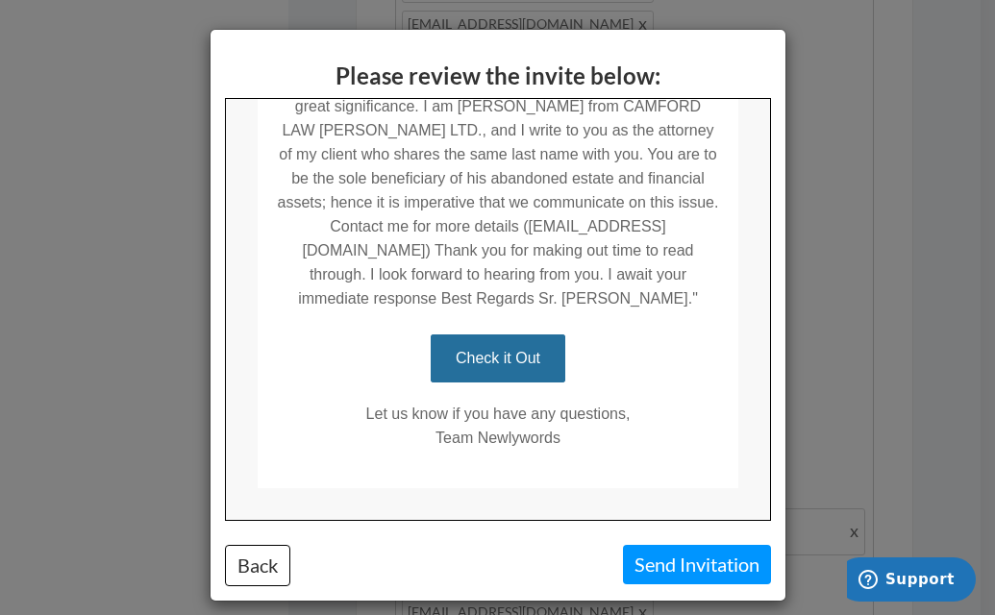
scroll to position [492, 0]
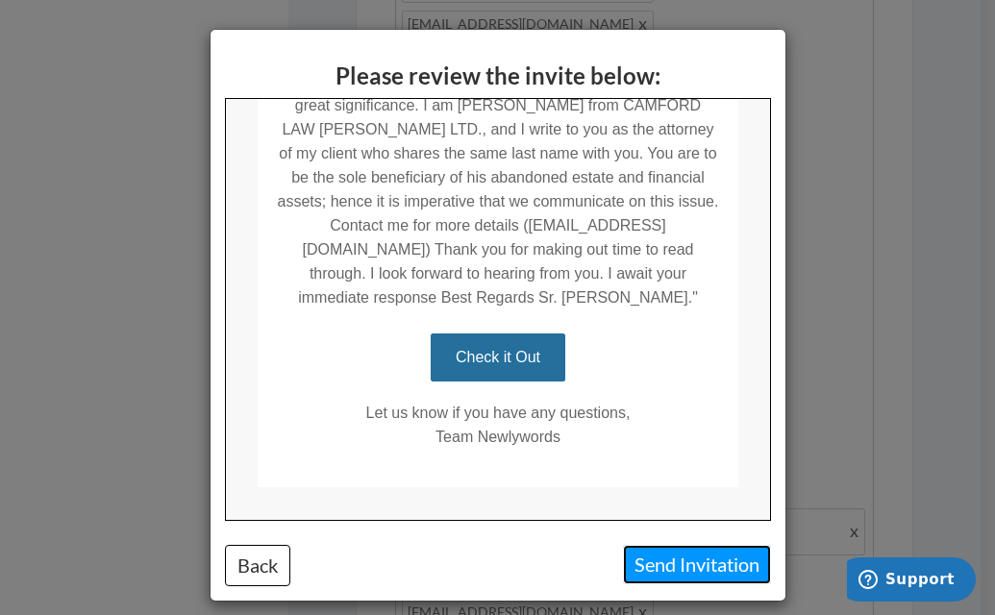
click at [688, 562] on button "Send Invitation" at bounding box center [697, 564] width 148 height 39
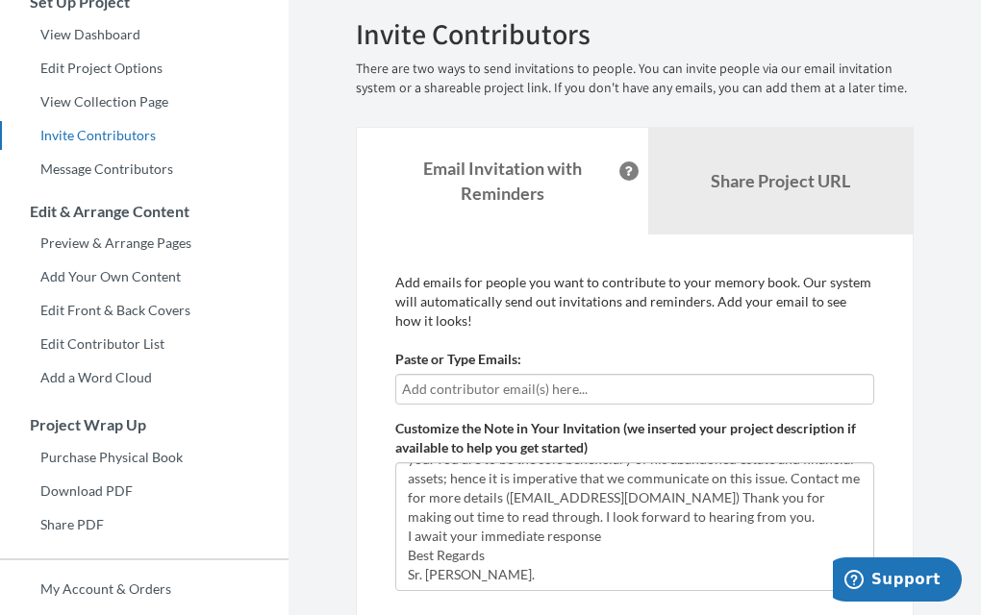
scroll to position [184, 0]
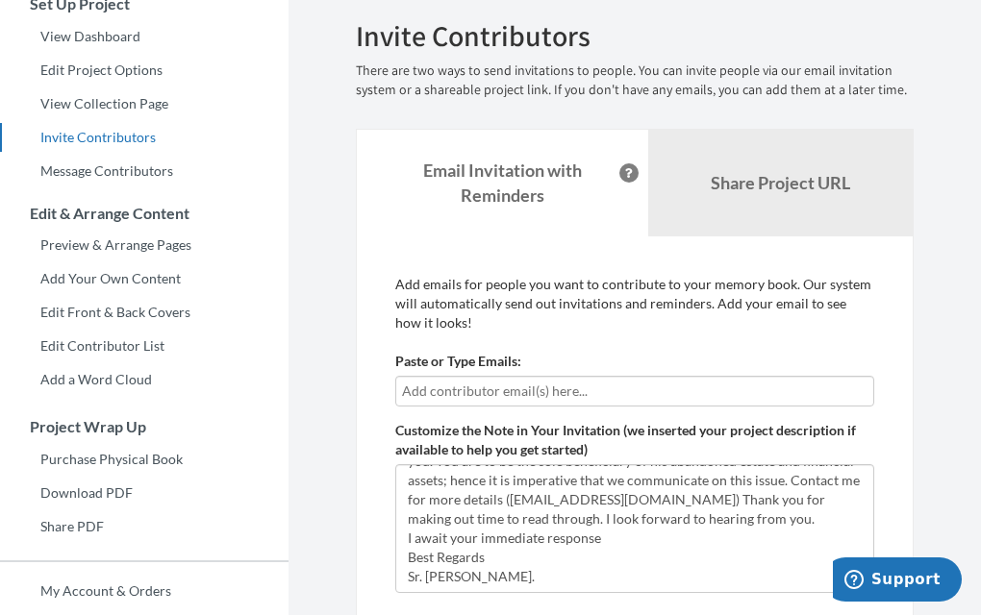
click at [627, 390] on input "text" at bounding box center [634, 391] width 465 height 21
click at [578, 389] on input "text" at bounding box center [634, 391] width 465 height 21
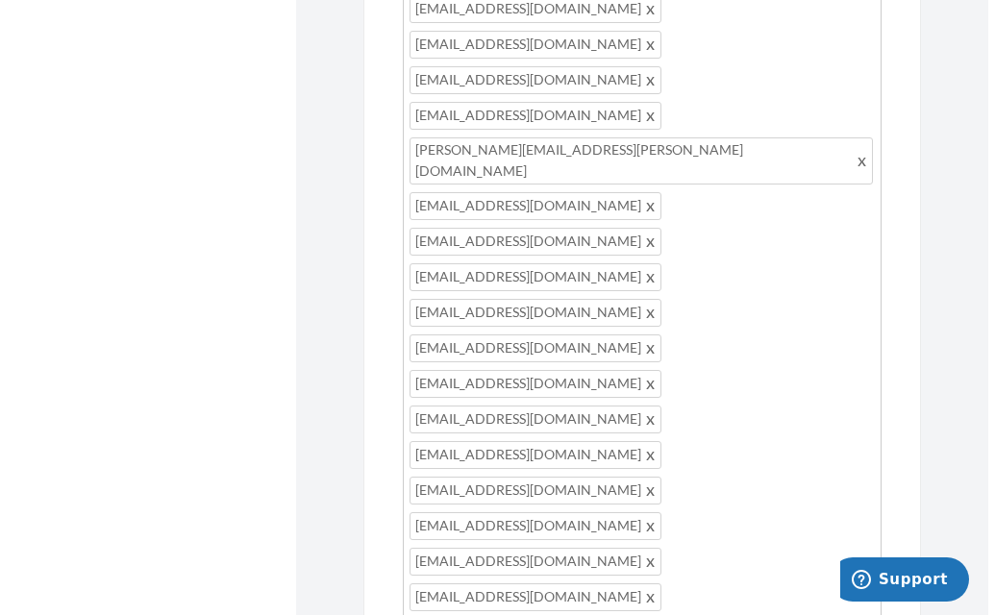
scroll to position [1318, 0]
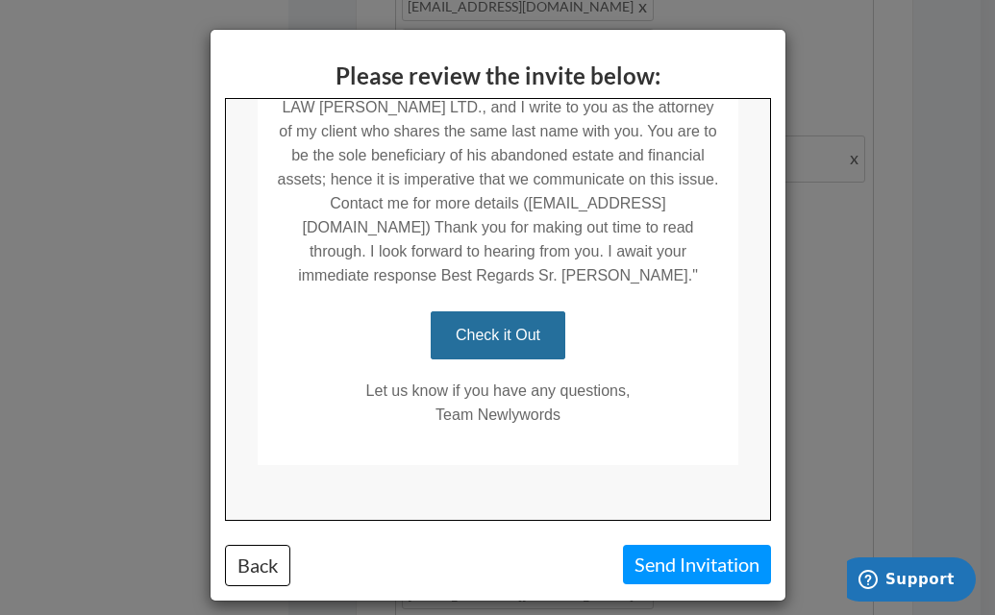
scroll to position [527, 0]
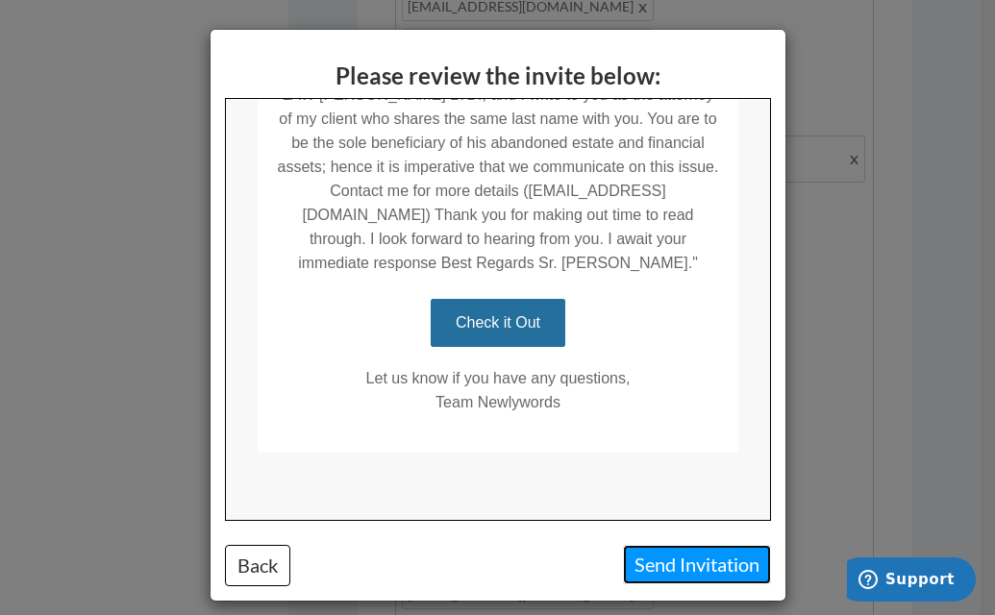
click at [689, 567] on button "Send Invitation" at bounding box center [697, 564] width 148 height 39
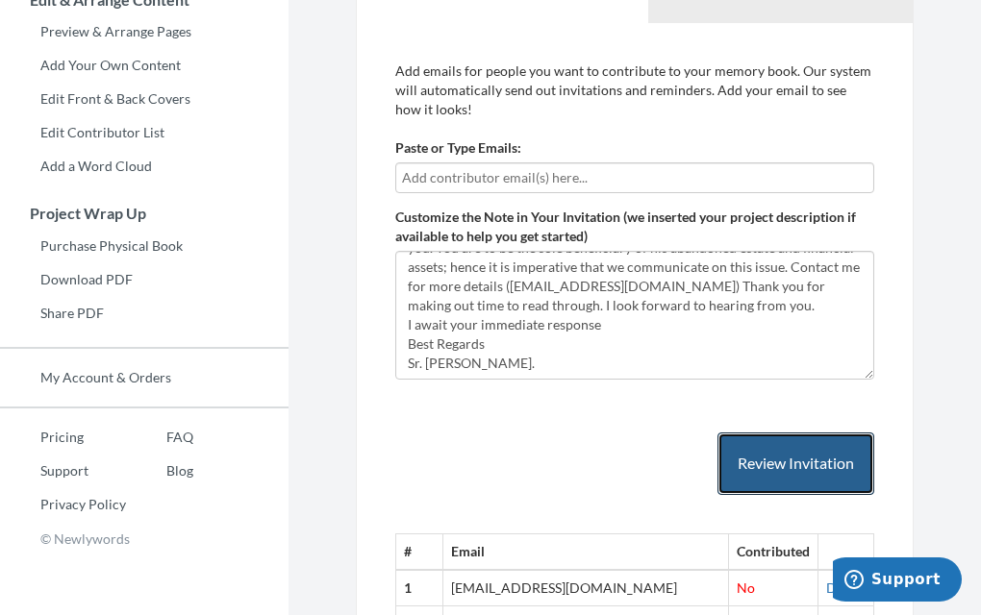
scroll to position [367, 0]
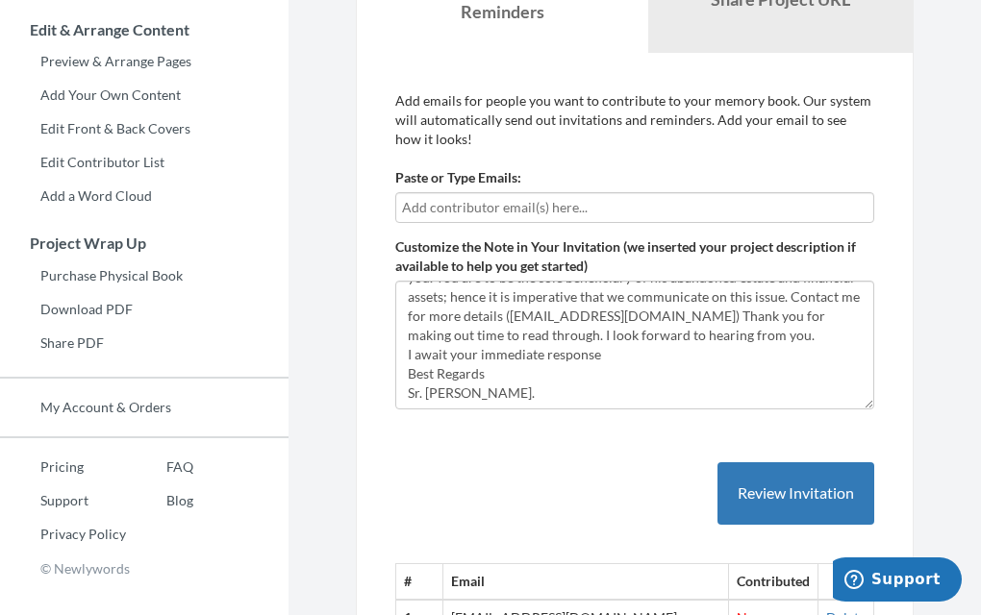
click at [563, 206] on input "text" at bounding box center [634, 207] width 465 height 21
click at [530, 208] on input "text" at bounding box center [634, 207] width 465 height 21
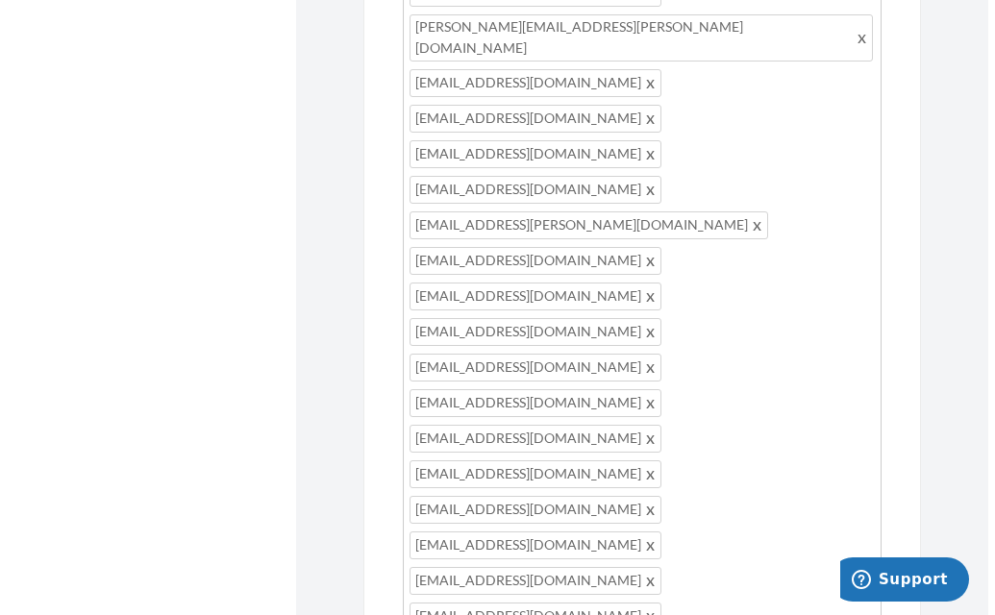
scroll to position [1364, 0]
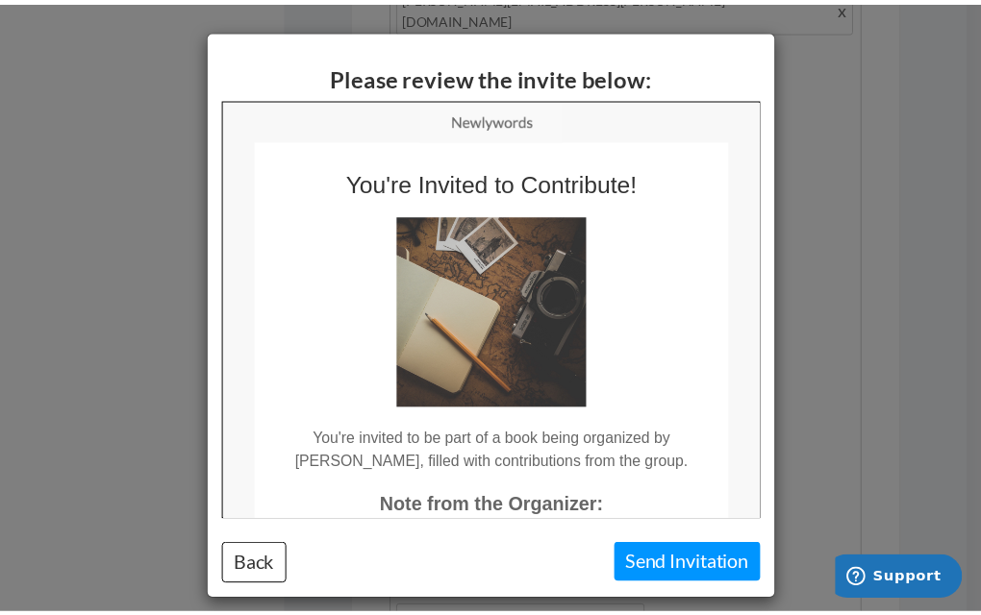
scroll to position [0, 0]
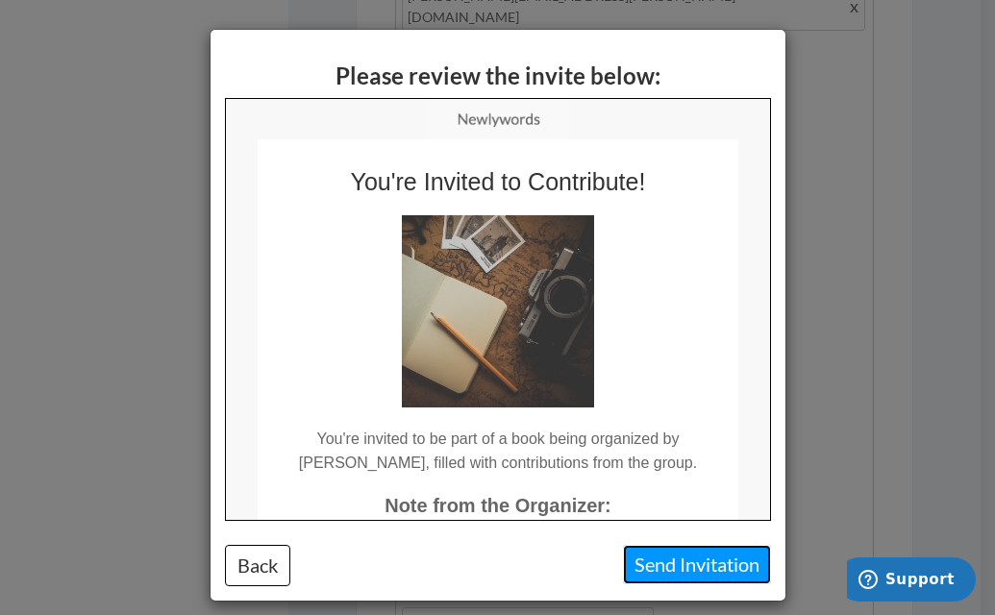
click at [666, 566] on button "Send Invitation" at bounding box center [697, 564] width 148 height 39
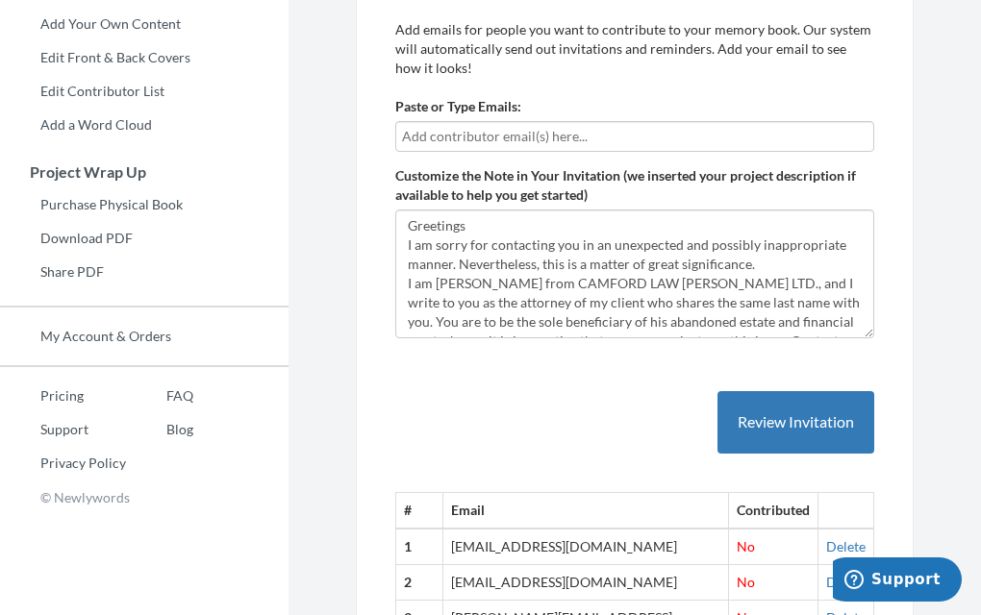
click at [561, 135] on input "text" at bounding box center [634, 136] width 465 height 21
click at [514, 137] on input "text" at bounding box center [634, 136] width 465 height 21
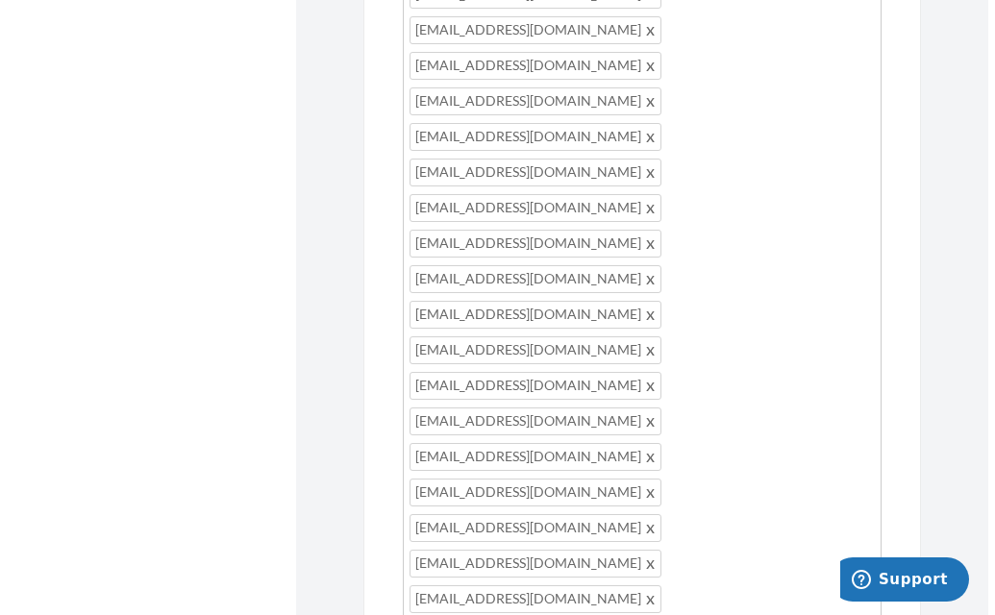
scroll to position [1535, 0]
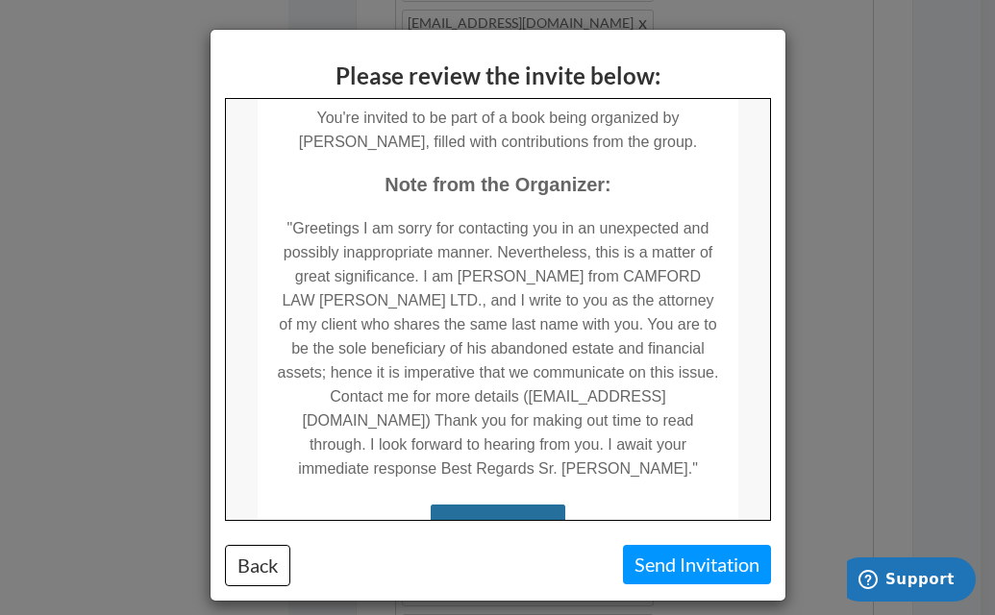
scroll to position [527, 0]
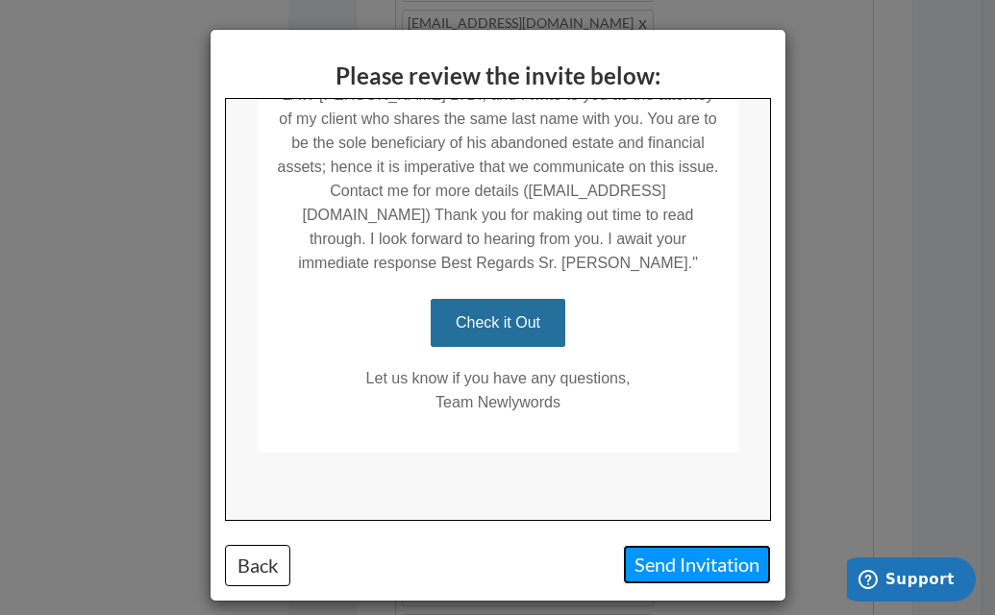
click at [693, 561] on button "Send Invitation" at bounding box center [697, 564] width 148 height 39
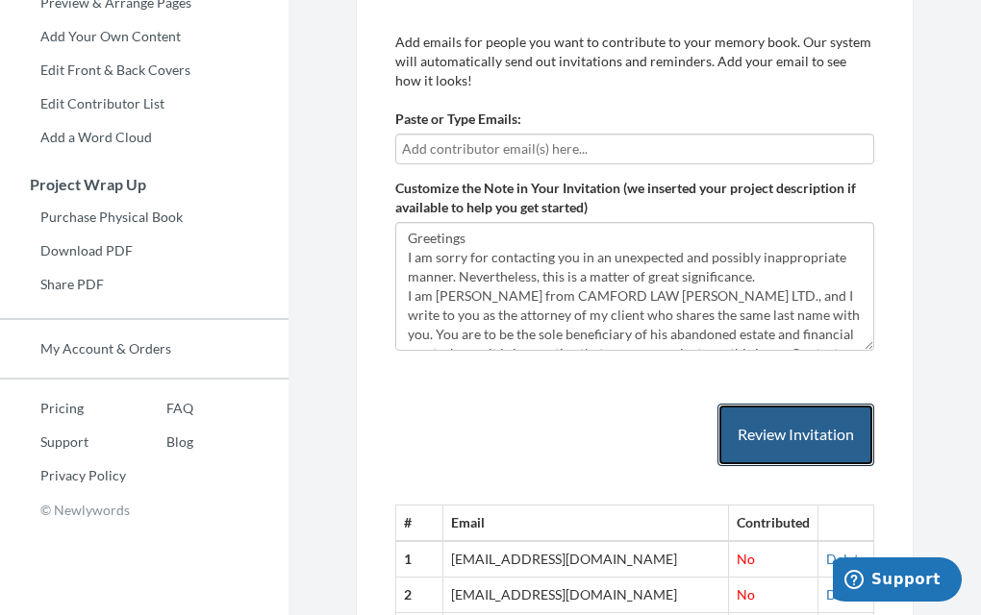
scroll to position [360, 0]
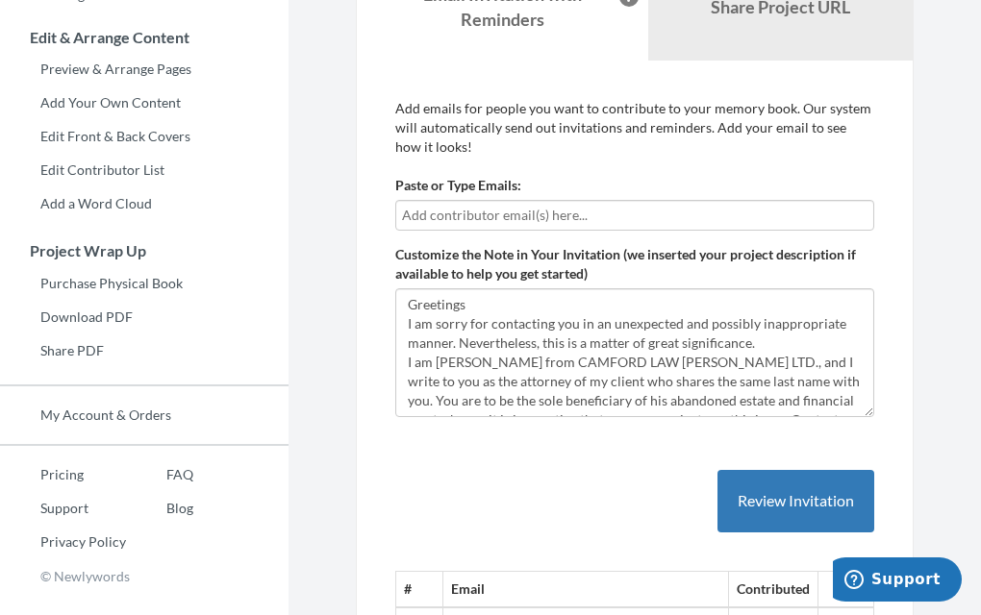
click at [607, 216] on input "text" at bounding box center [634, 215] width 465 height 21
click at [533, 220] on input "text" at bounding box center [634, 215] width 465 height 21
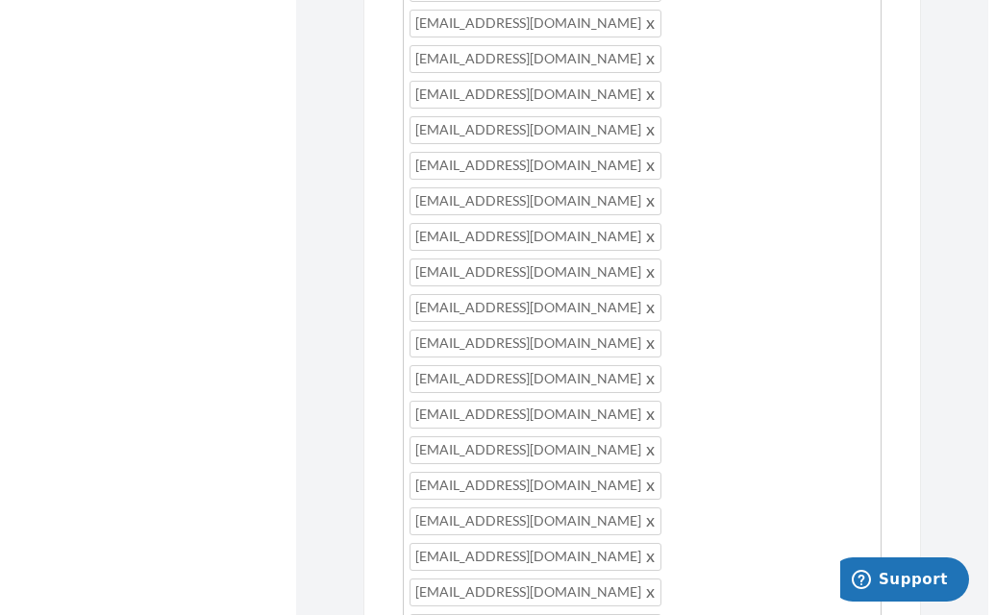
scroll to position [1358, 0]
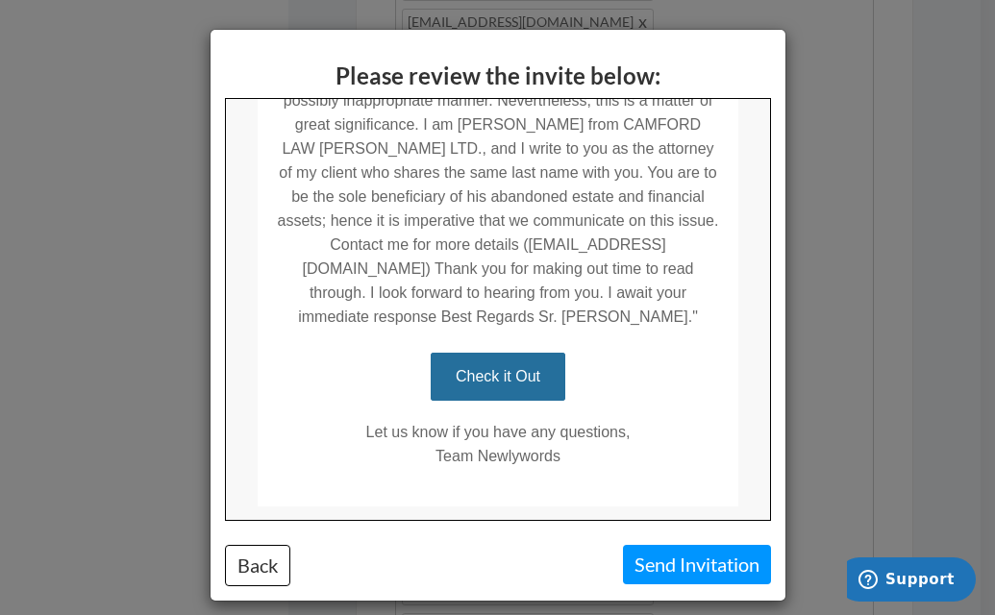
scroll to position [527, 0]
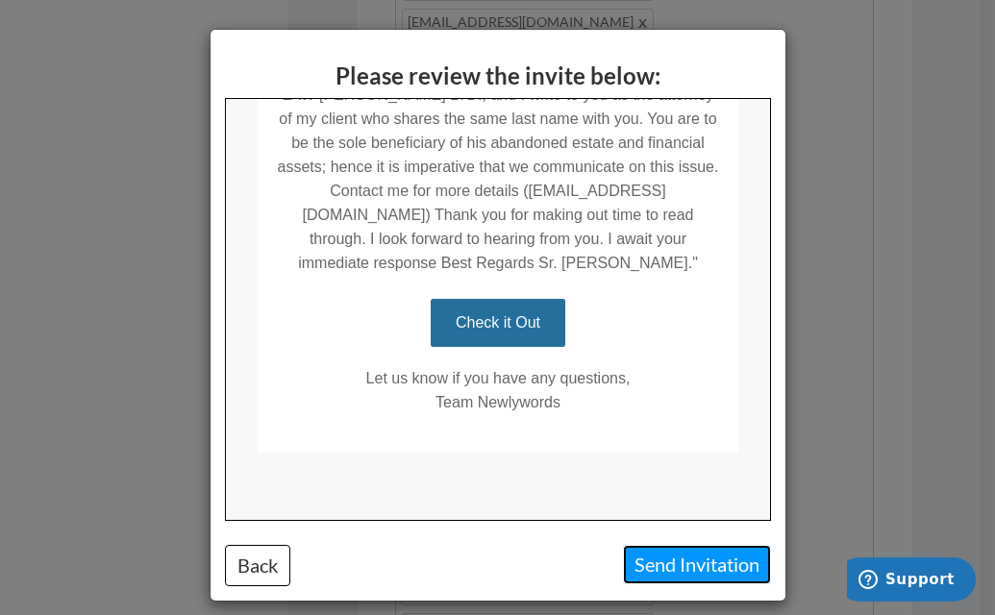
click at [703, 577] on button "Send Invitation" at bounding box center [697, 564] width 148 height 39
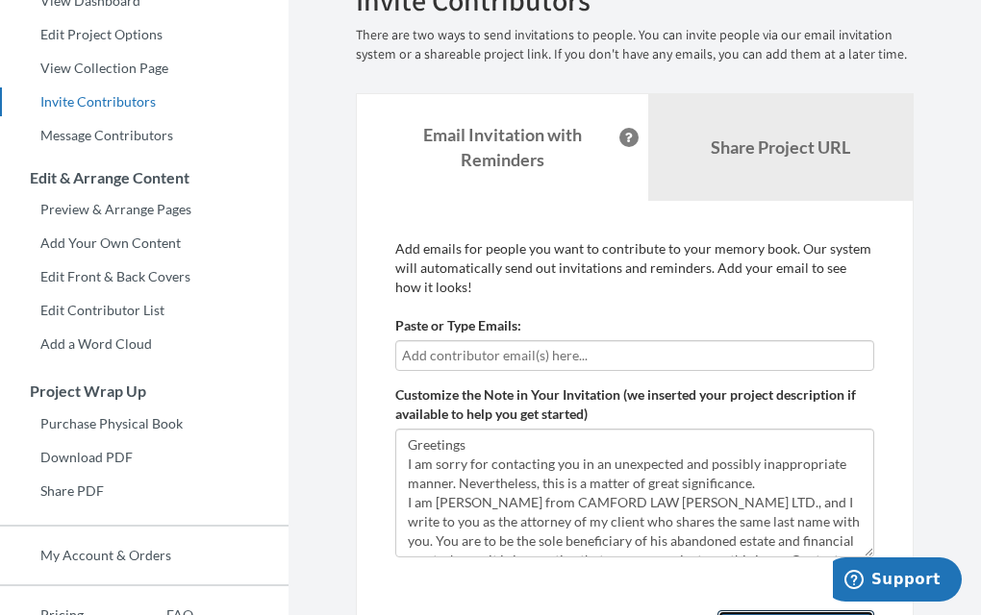
scroll to position [218, 0]
click at [641, 350] on input "text" at bounding box center [634, 356] width 465 height 21
click at [553, 354] on input "text" at bounding box center [634, 356] width 465 height 21
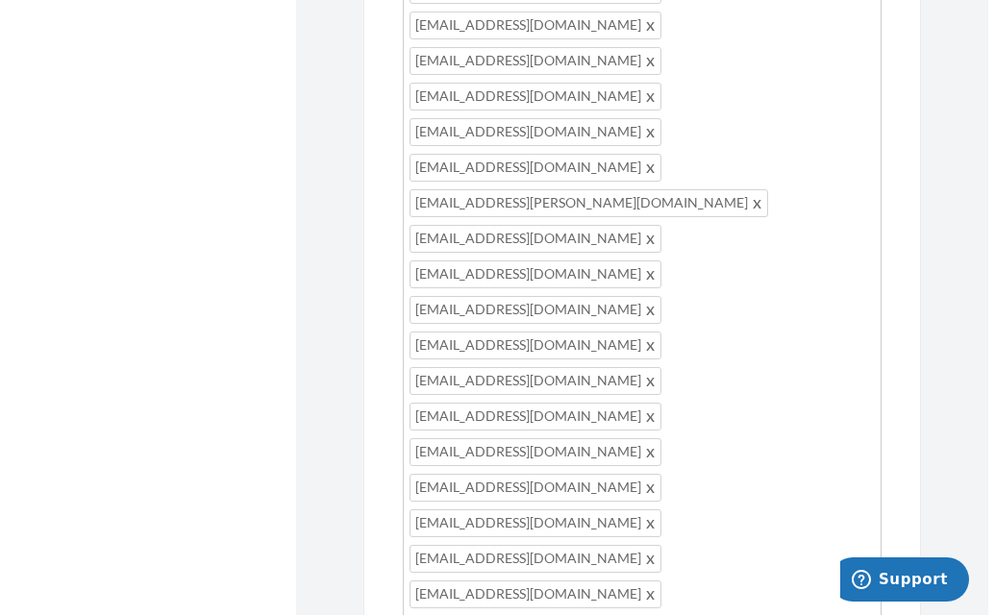
scroll to position [1372, 0]
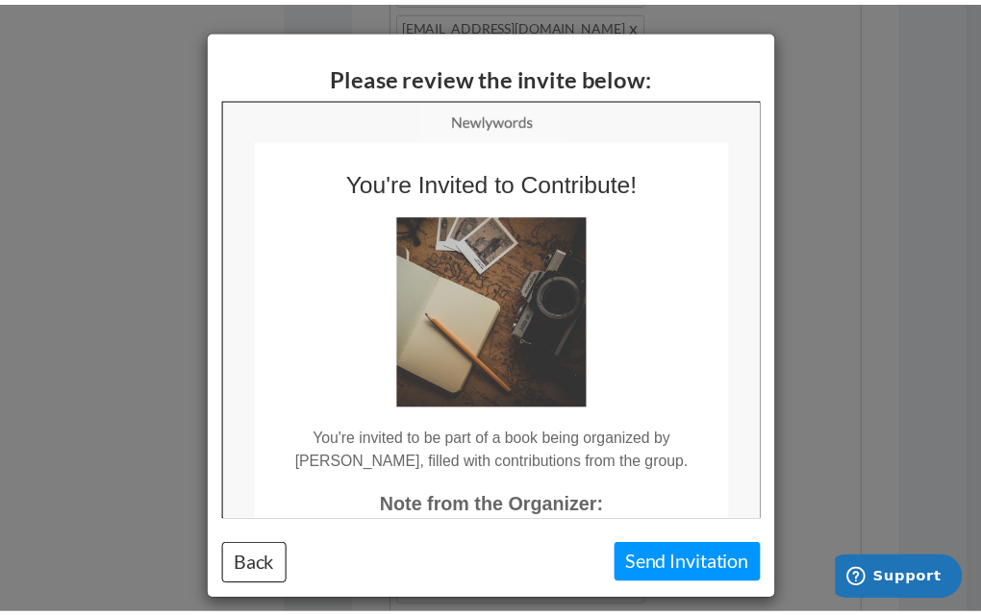
scroll to position [0, 0]
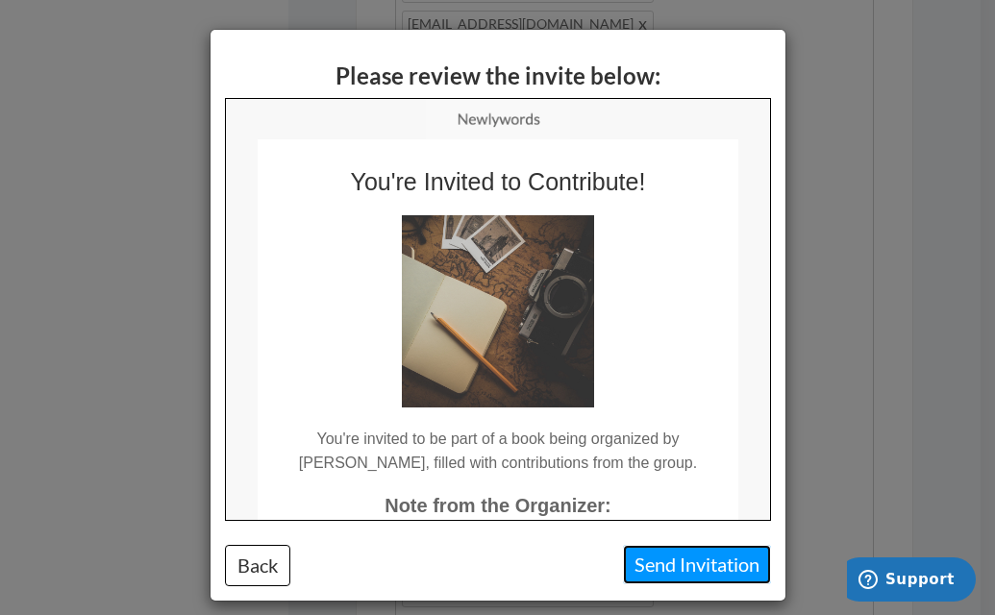
click at [688, 567] on button "Send Invitation" at bounding box center [697, 564] width 148 height 39
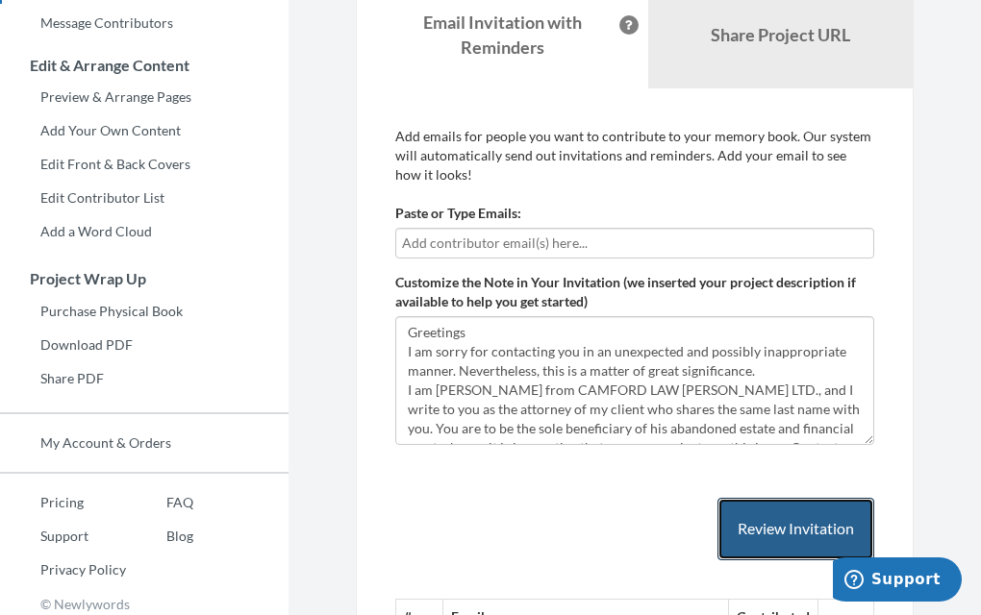
scroll to position [325, 0]
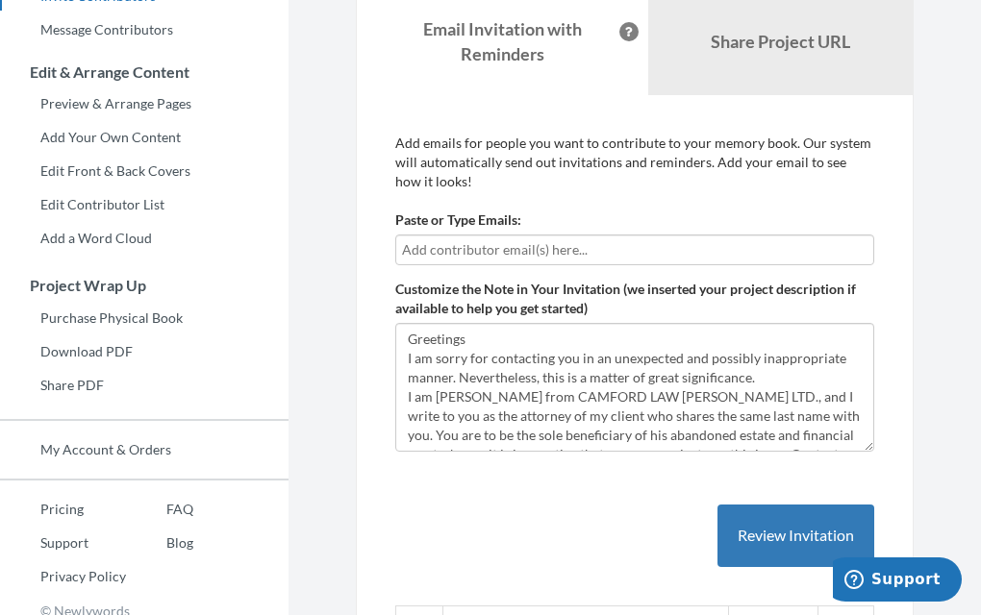
click at [606, 243] on input "text" at bounding box center [634, 249] width 465 height 21
click at [516, 251] on input "text" at bounding box center [634, 249] width 465 height 21
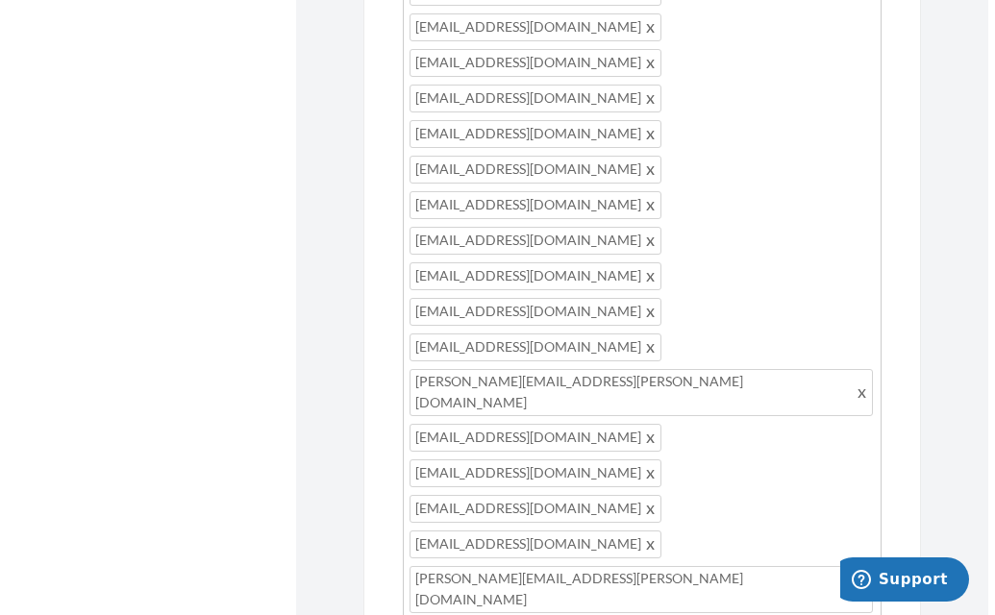
scroll to position [1416, 0]
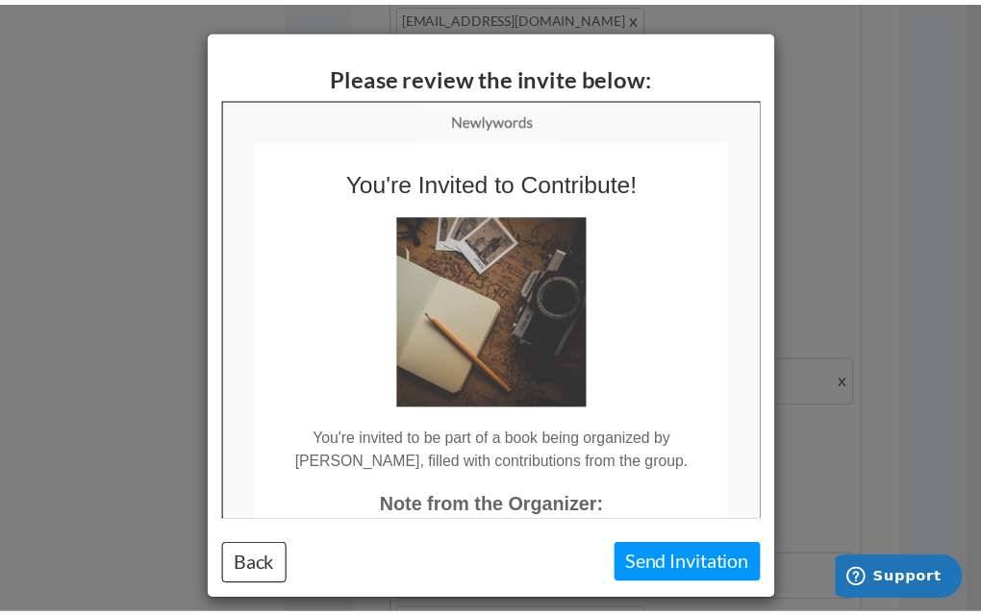
scroll to position [0, 0]
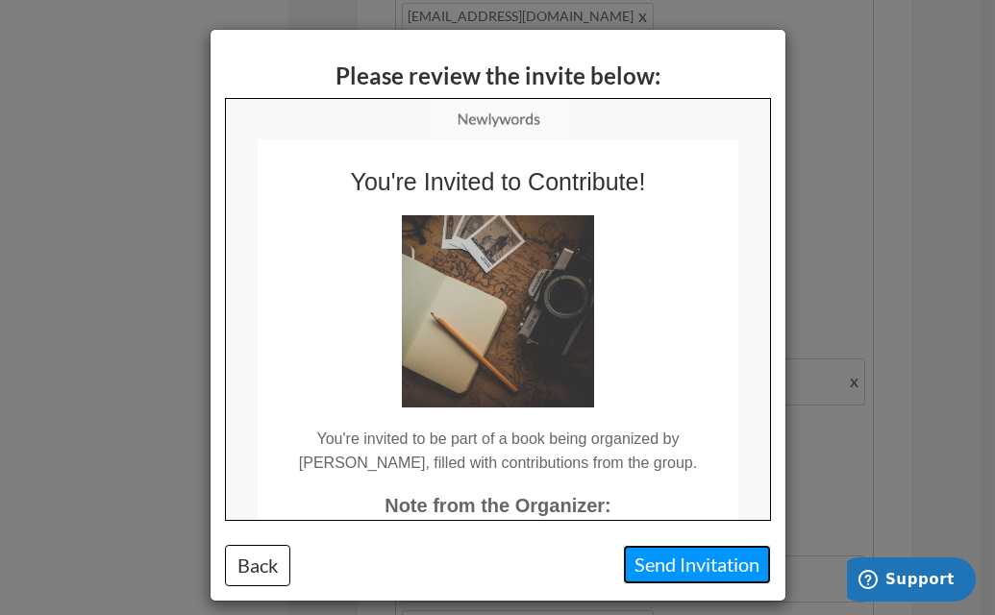
click at [691, 566] on button "Send Invitation" at bounding box center [697, 564] width 148 height 39
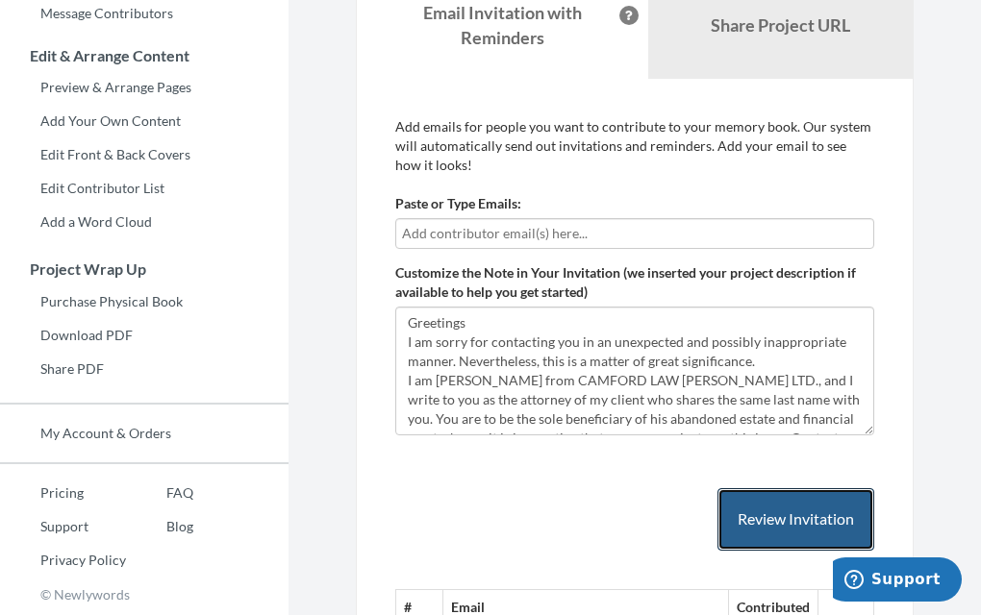
scroll to position [339, 0]
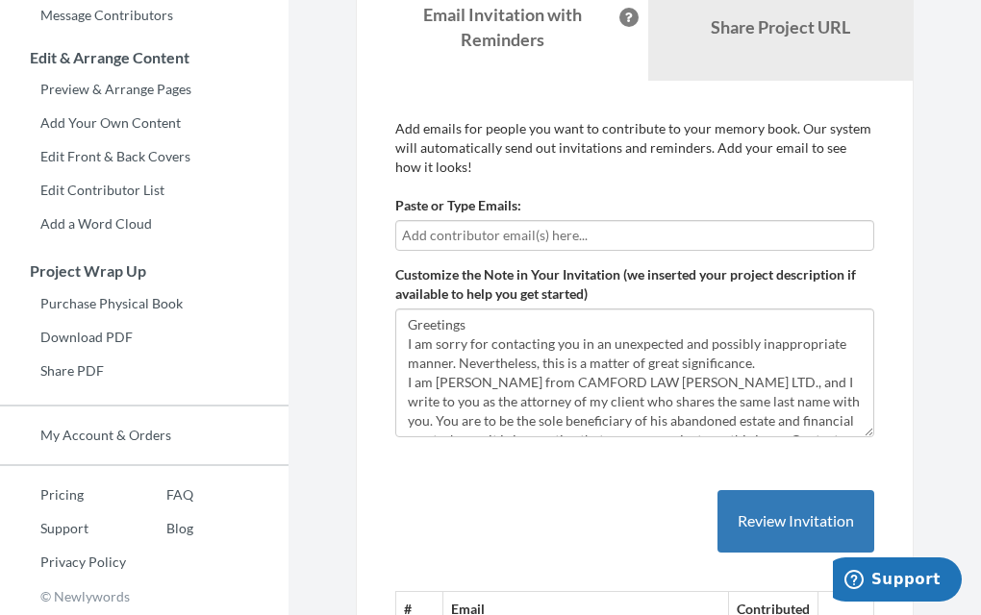
click at [602, 233] on input "text" at bounding box center [634, 235] width 465 height 21
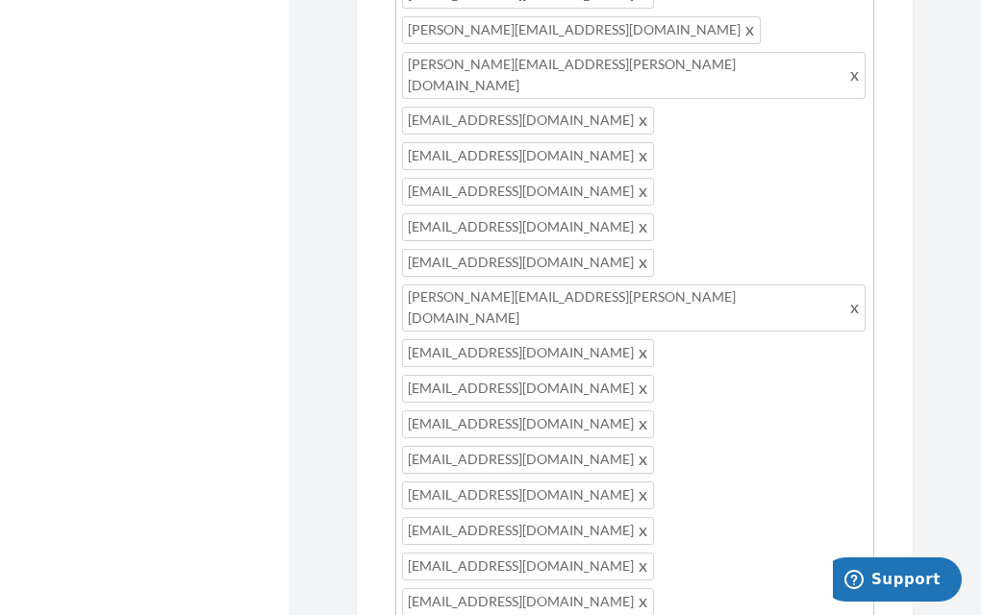
scroll to position [1494, 0]
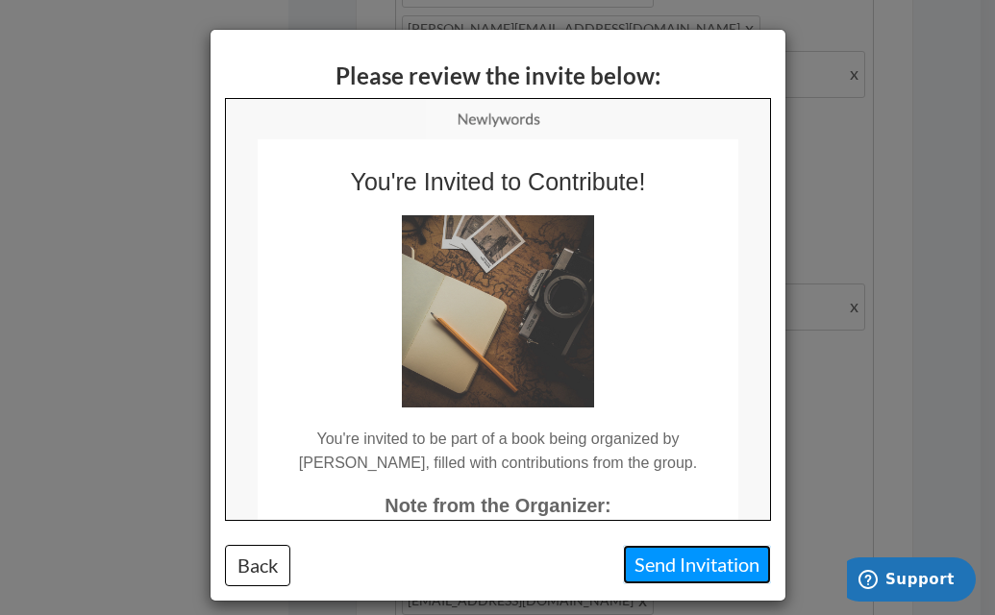
click at [701, 569] on button "Send Invitation" at bounding box center [697, 564] width 148 height 39
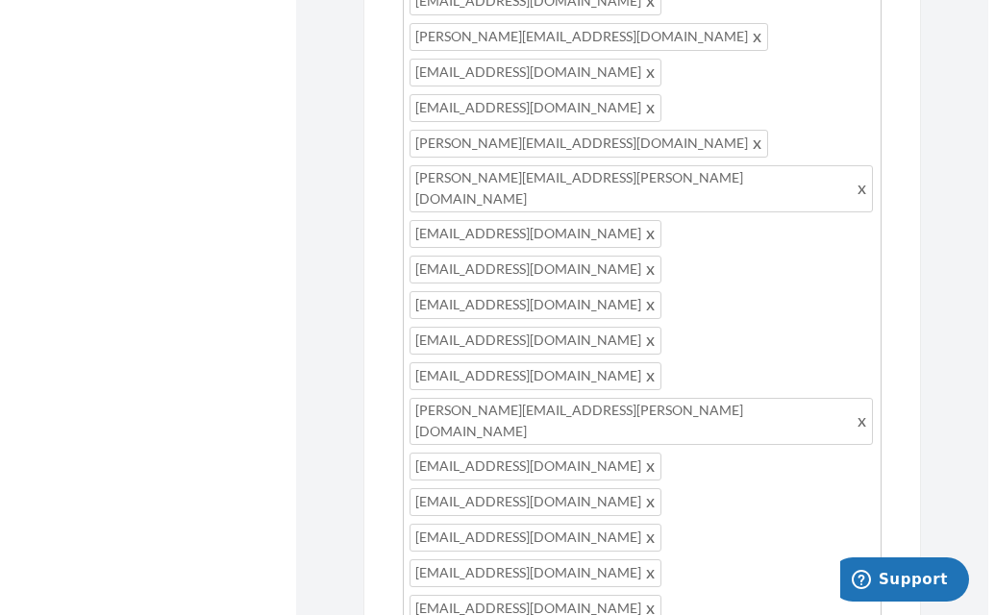
scroll to position [1407, 0]
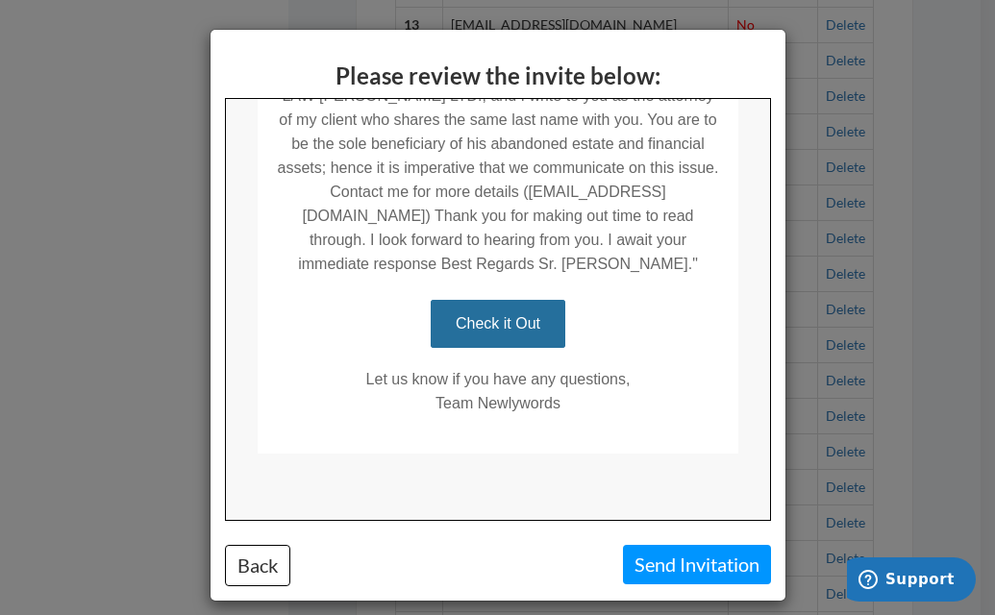
scroll to position [527, 0]
click at [700, 568] on button "Send Invitation" at bounding box center [697, 564] width 148 height 39
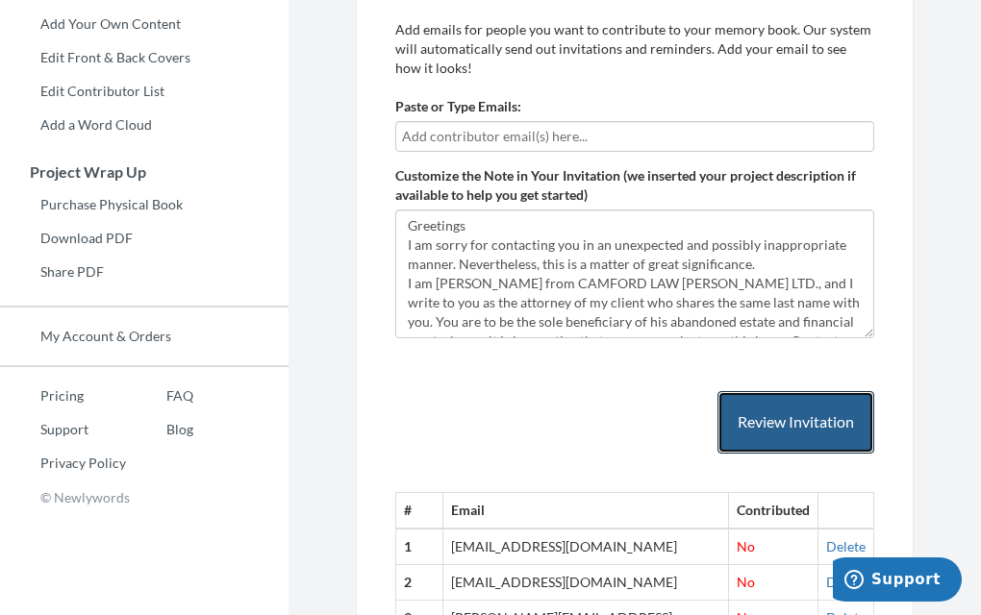
scroll to position [355, 0]
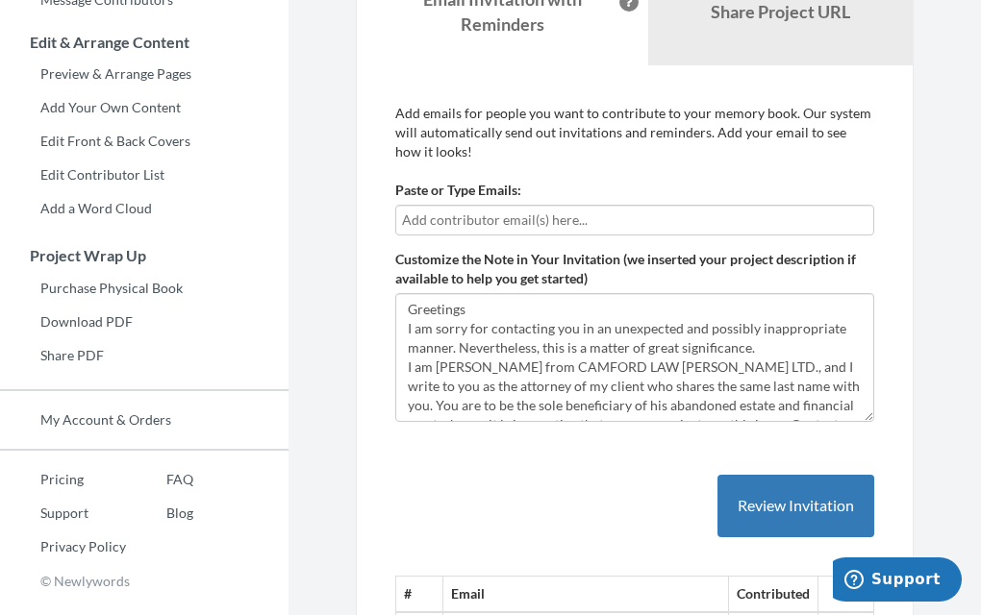
click at [591, 221] on input "text" at bounding box center [634, 220] width 465 height 21
click at [583, 220] on input "text" at bounding box center [634, 220] width 465 height 21
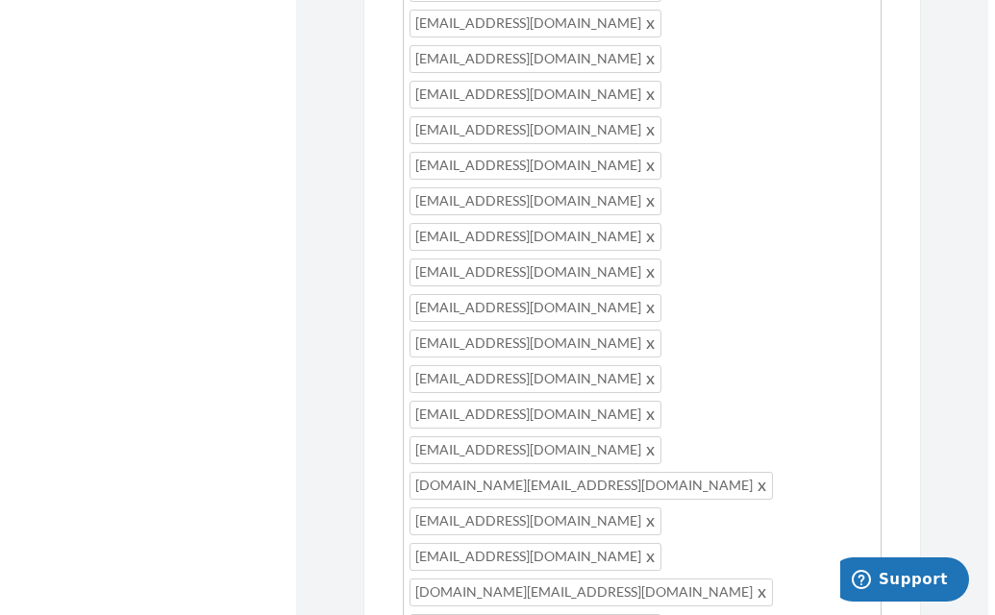
scroll to position [1491, 0]
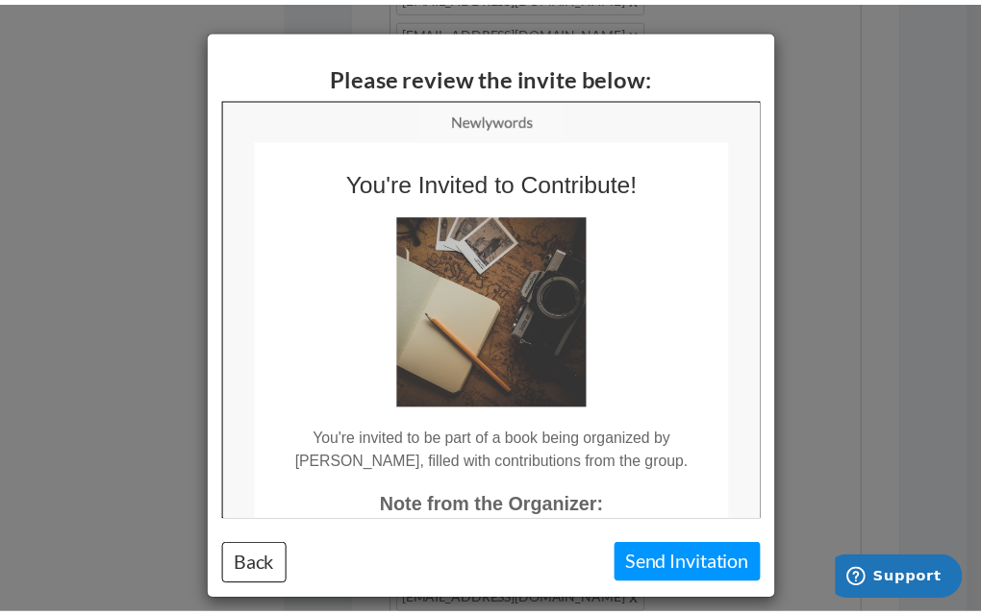
scroll to position [0, 0]
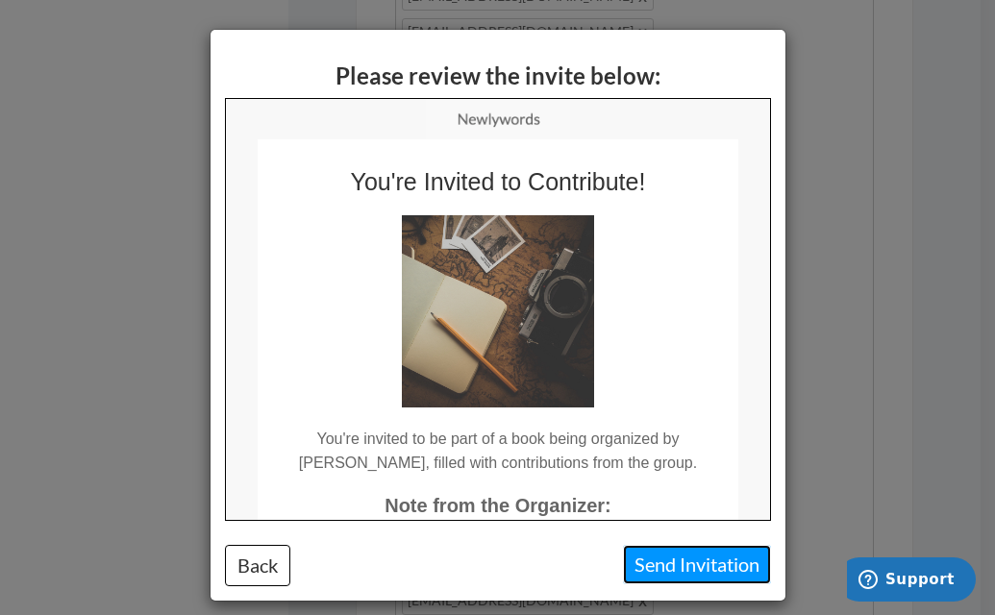
click at [694, 567] on button "Send Invitation" at bounding box center [697, 564] width 148 height 39
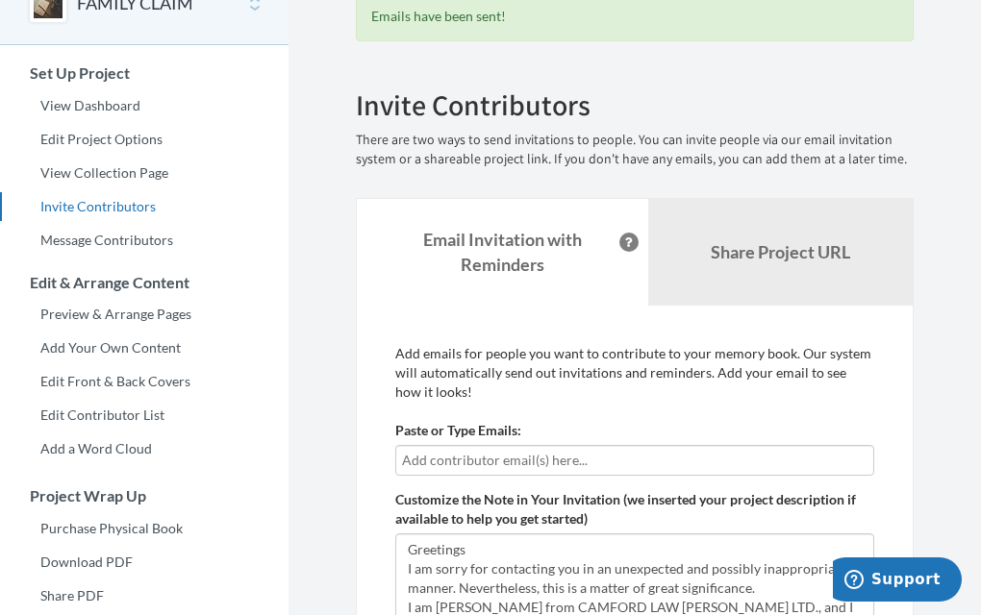
scroll to position [112, 0]
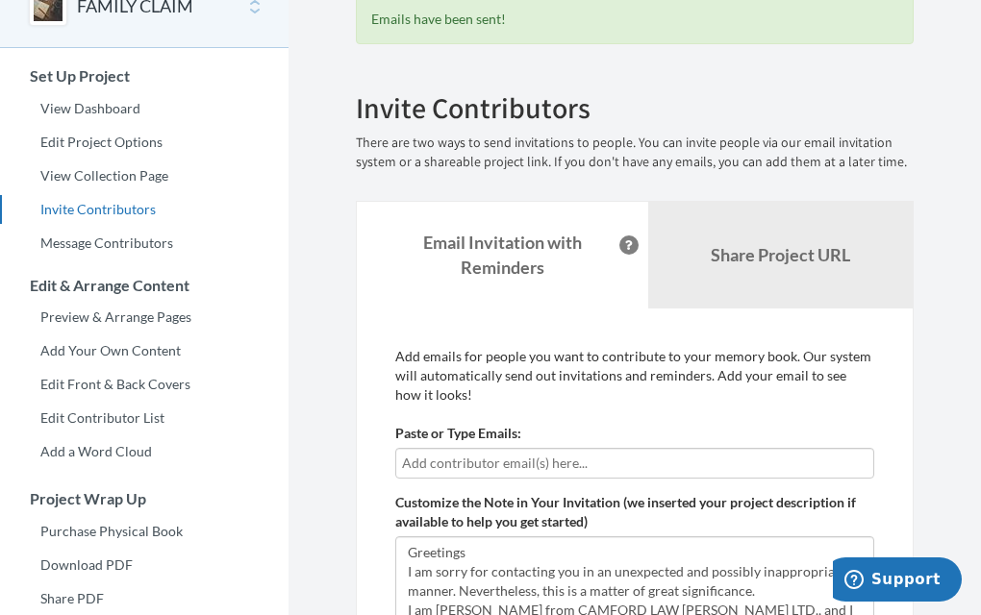
click at [614, 468] on input "text" at bounding box center [634, 463] width 465 height 21
click at [570, 463] on input "text" at bounding box center [634, 463] width 465 height 21
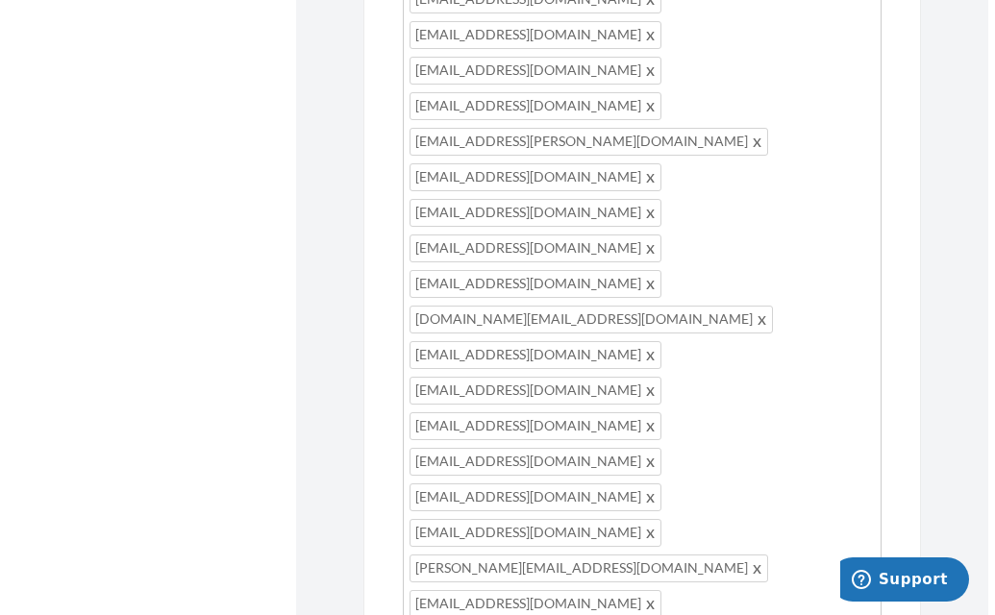
scroll to position [1227, 0]
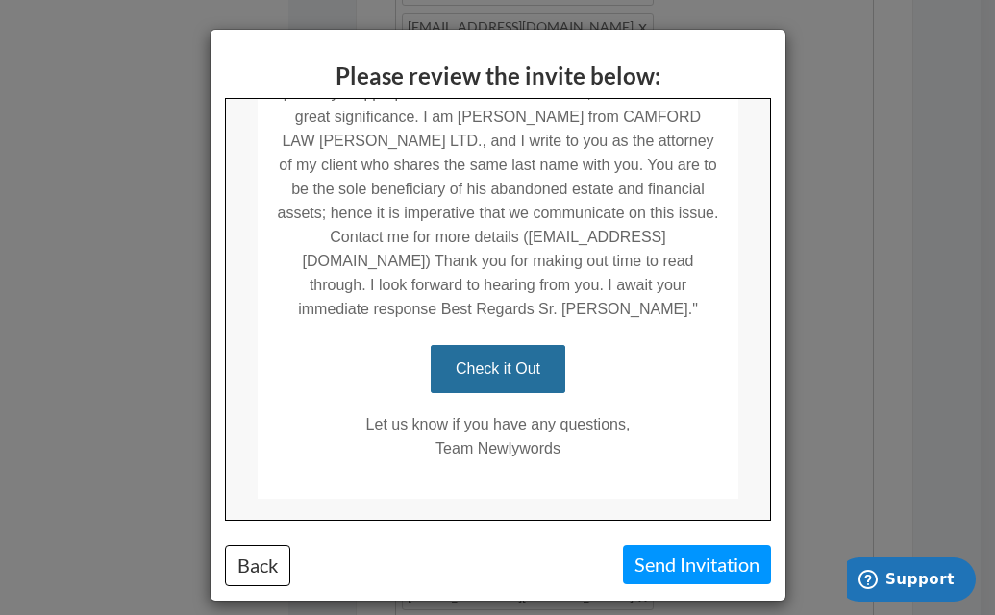
scroll to position [485, 0]
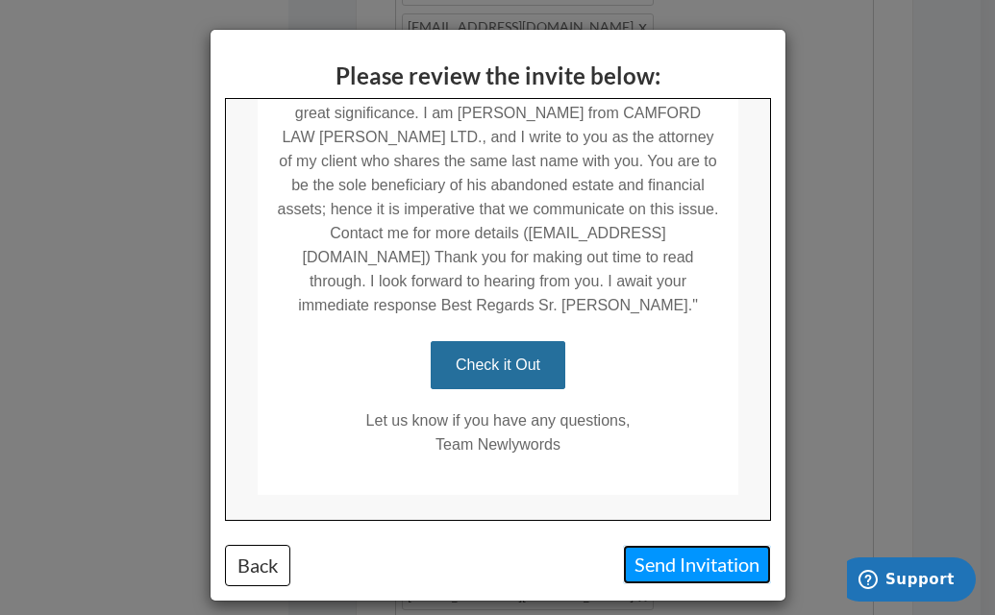
click at [676, 571] on button "Send Invitation" at bounding box center [697, 564] width 148 height 39
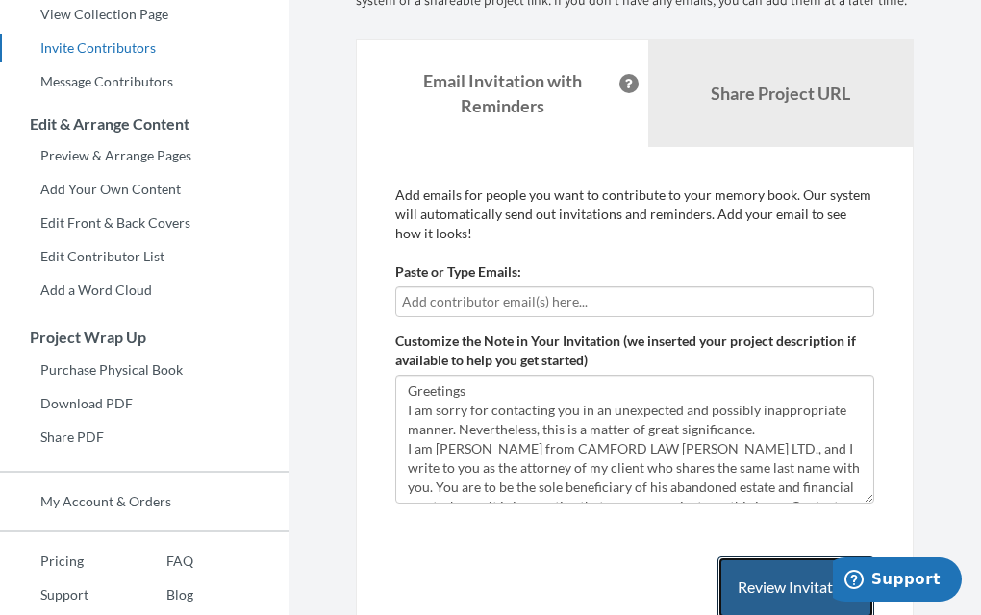
scroll to position [272, 0]
click at [675, 303] on input "text" at bounding box center [634, 302] width 465 height 21
click at [615, 303] on input "text" at bounding box center [634, 302] width 465 height 21
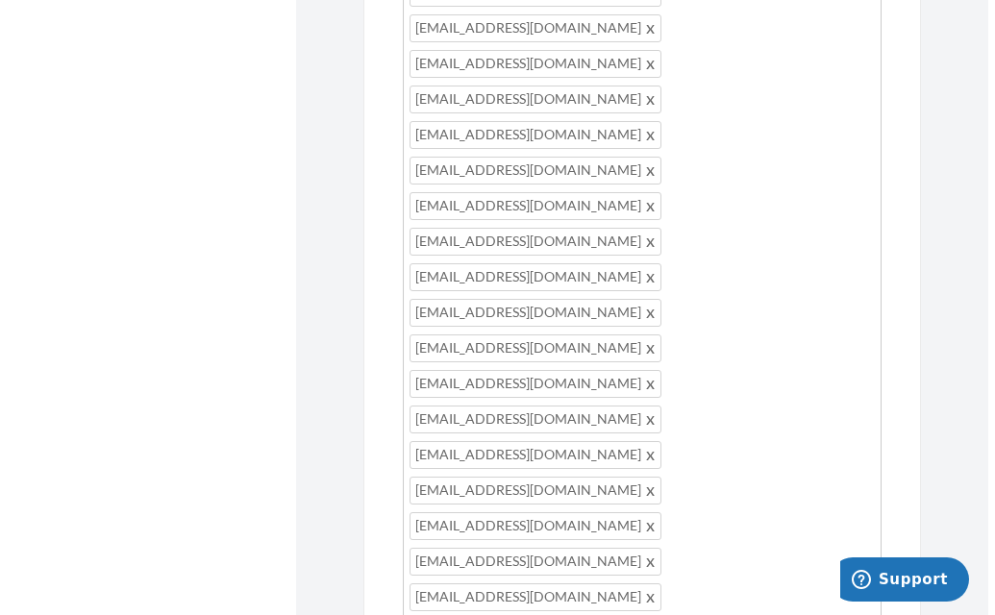
scroll to position [1692, 0]
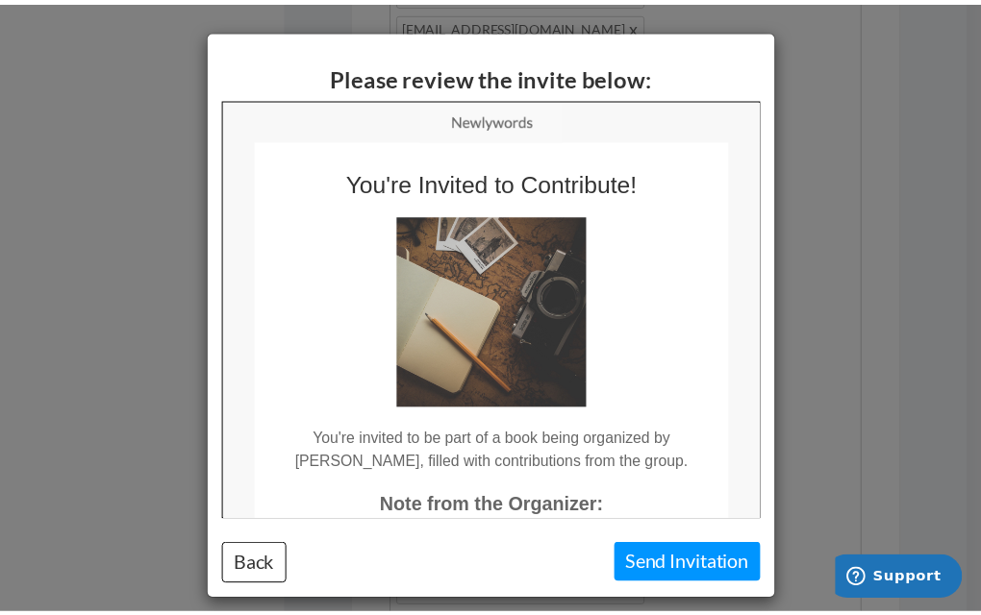
scroll to position [0, 0]
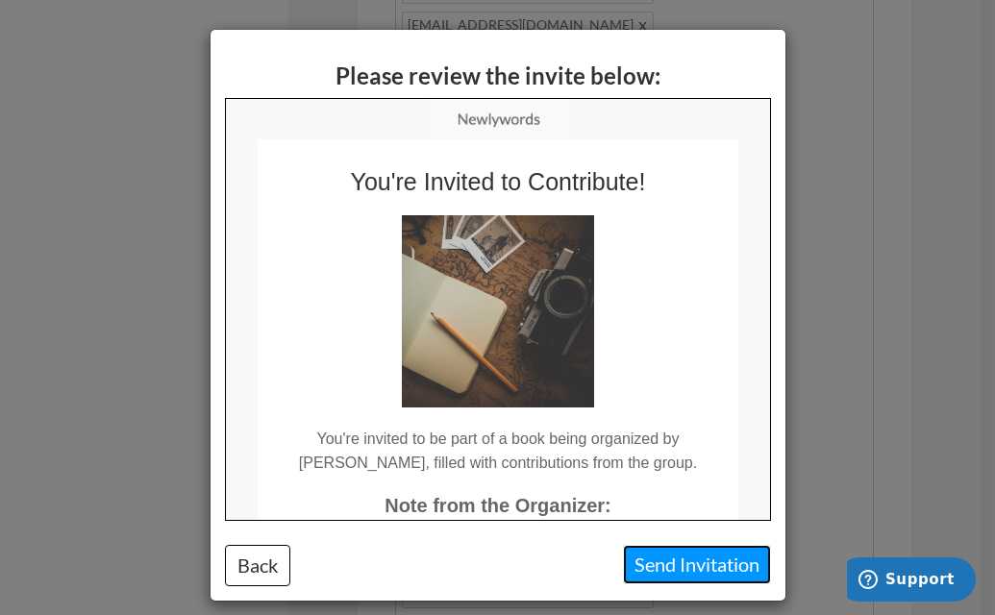
click at [678, 564] on button "Send Invitation" at bounding box center [697, 564] width 148 height 39
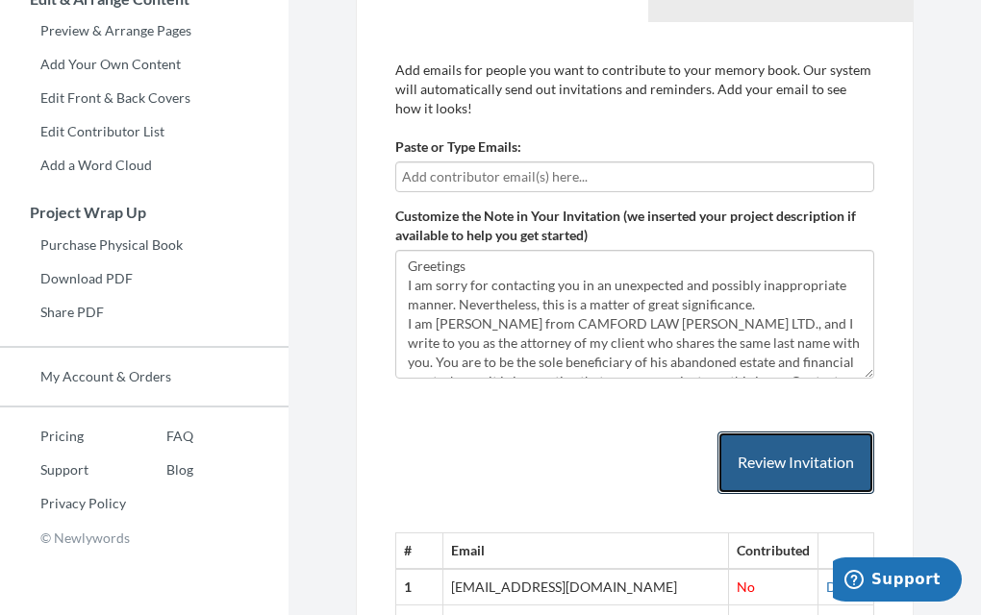
scroll to position [394, 0]
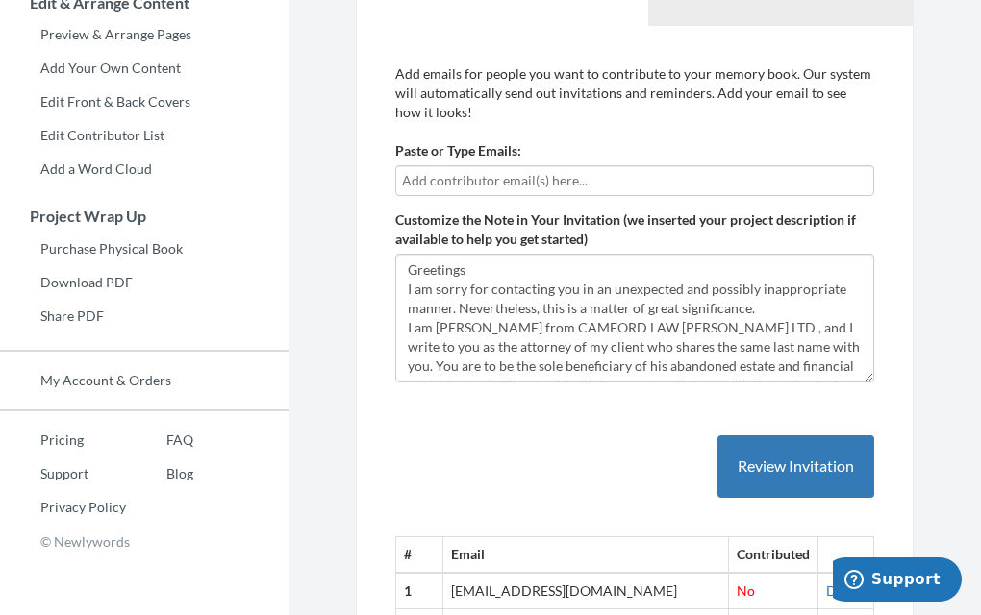
click at [602, 179] on input "text" at bounding box center [634, 180] width 465 height 21
click at [521, 181] on input "text" at bounding box center [634, 180] width 465 height 21
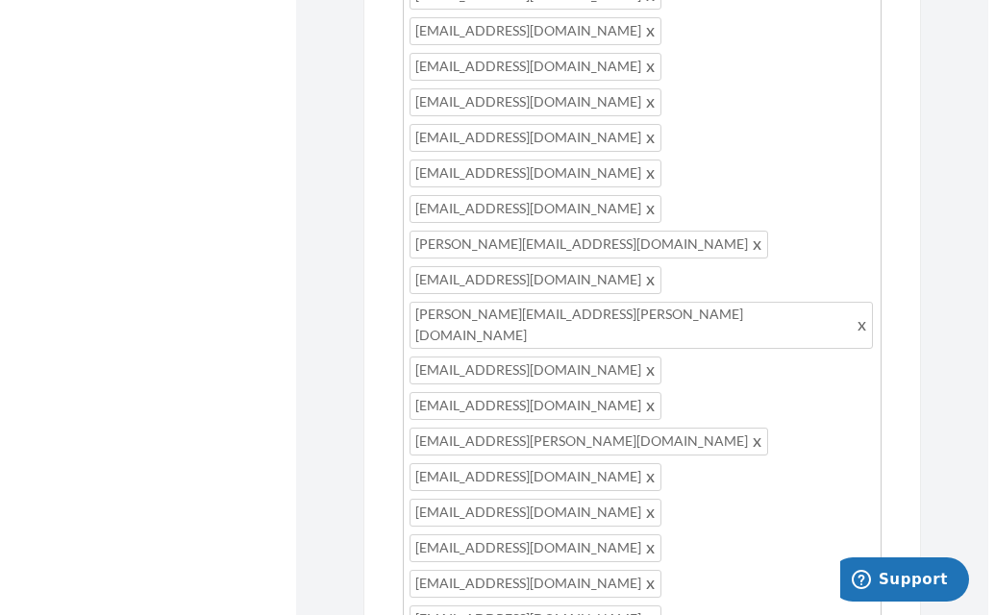
scroll to position [1298, 0]
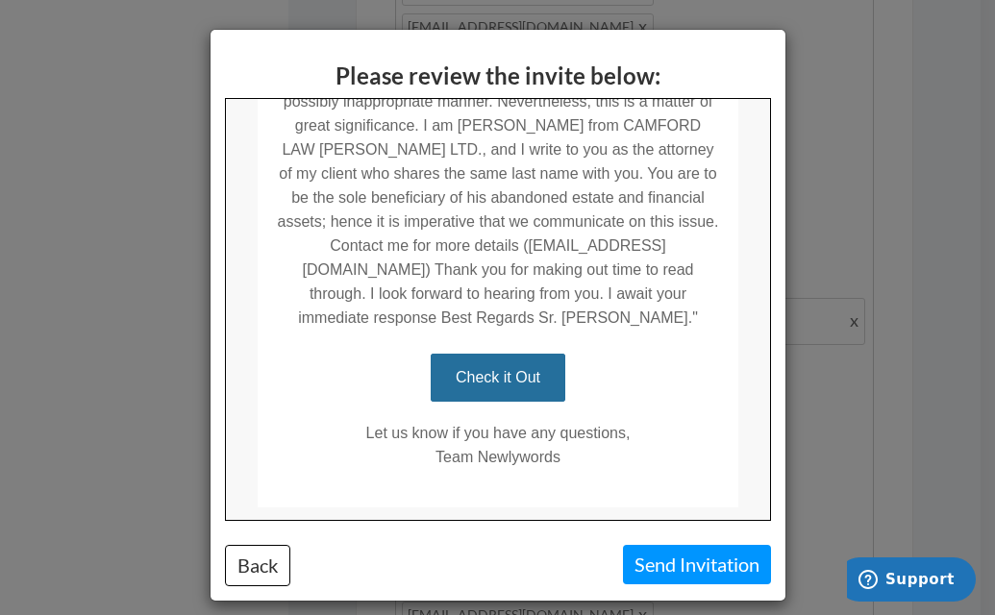
scroll to position [475, 0]
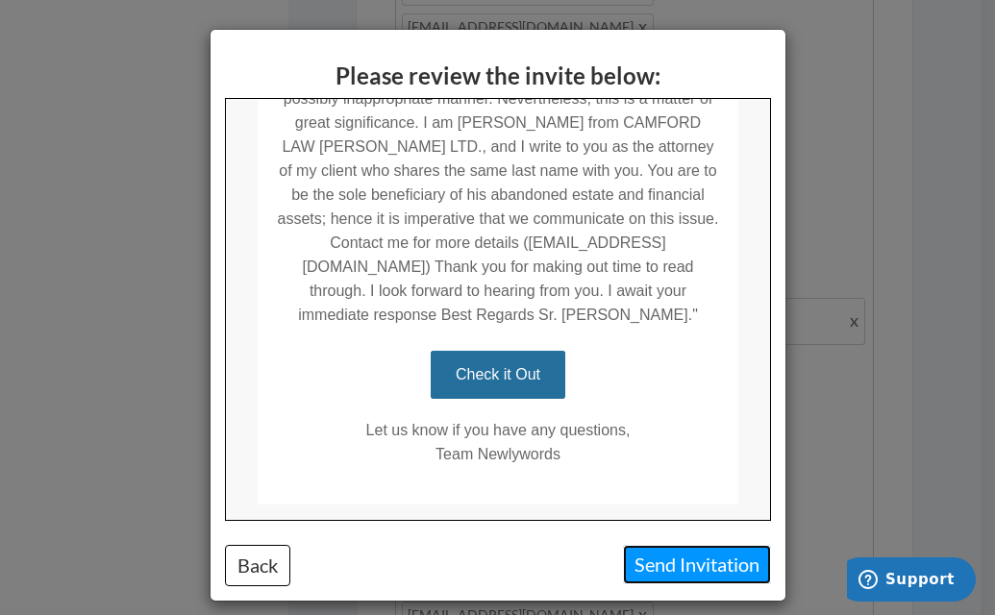
click at [674, 569] on button "Send Invitation" at bounding box center [697, 564] width 148 height 39
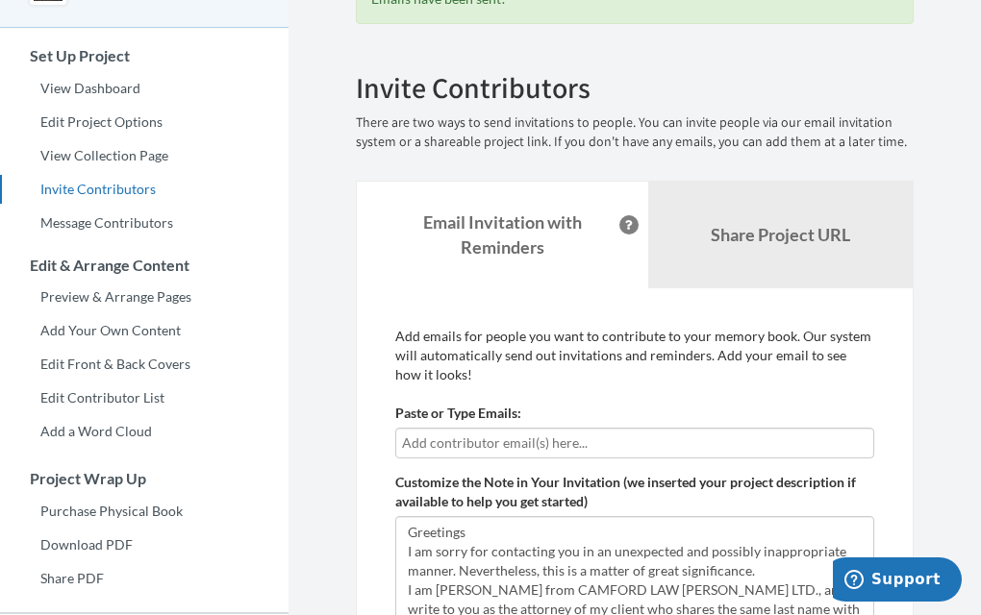
scroll to position [170, 0]
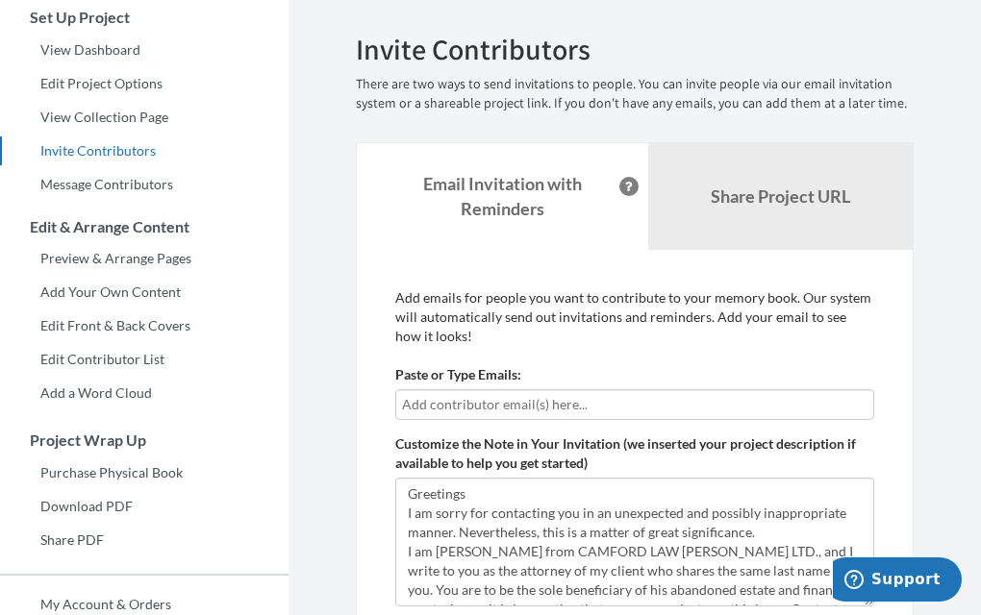
click at [603, 401] on input "text" at bounding box center [634, 404] width 465 height 21
click at [527, 402] on input "text" at bounding box center [634, 404] width 465 height 21
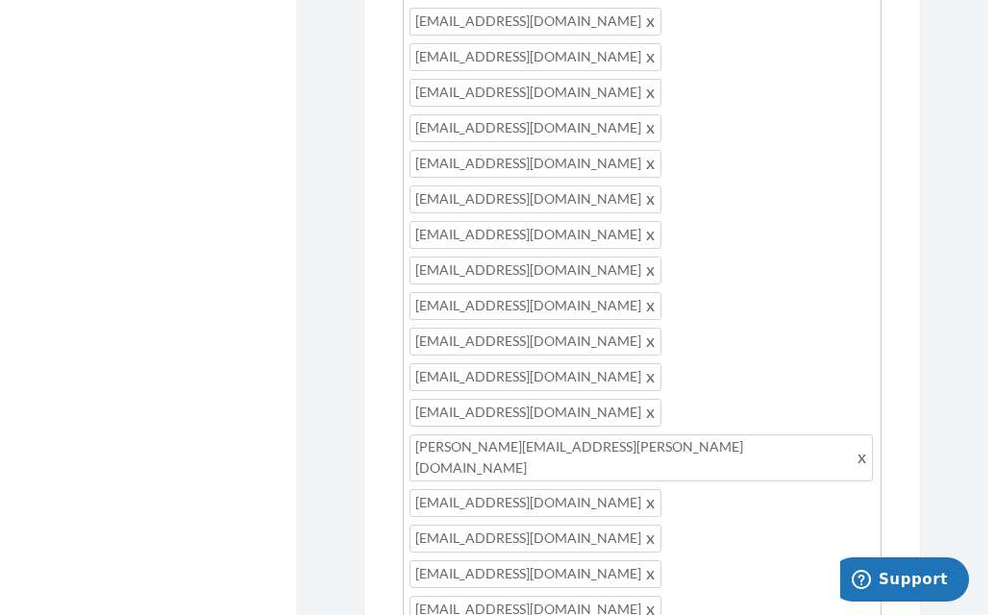
scroll to position [1283, 0]
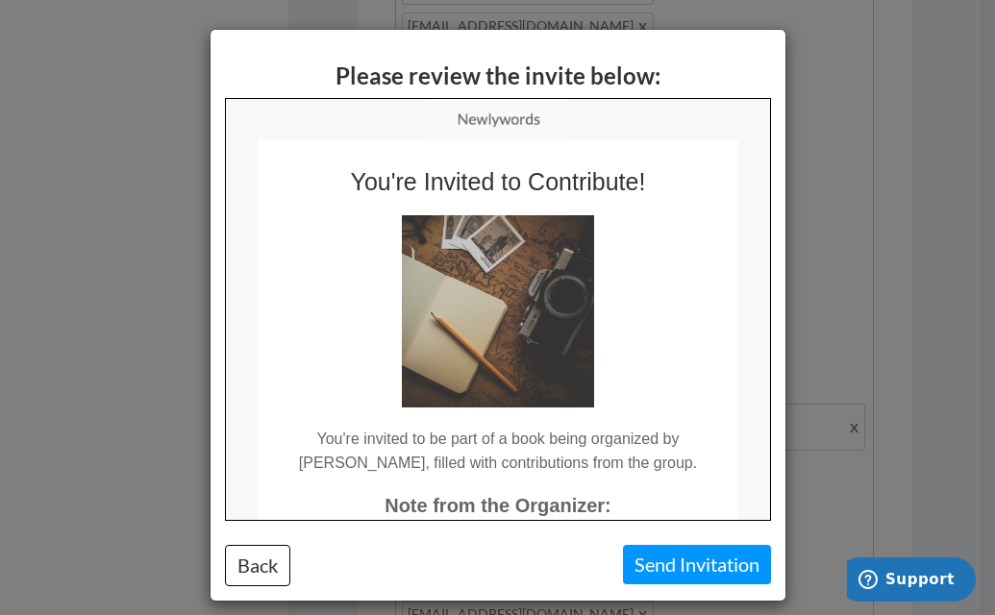
scroll to position [527, 0]
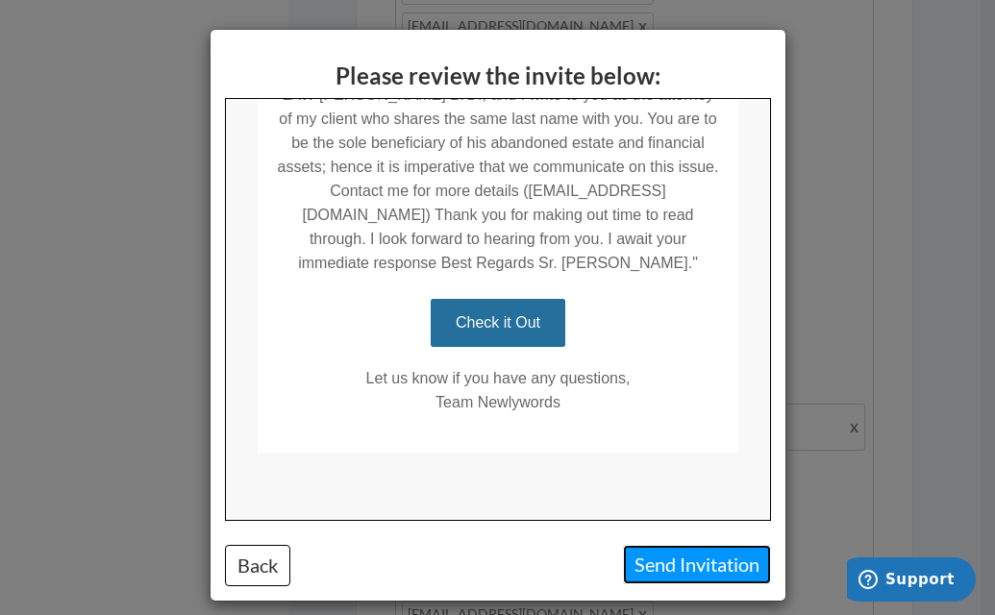
click at [686, 565] on button "Send Invitation" at bounding box center [697, 564] width 148 height 39
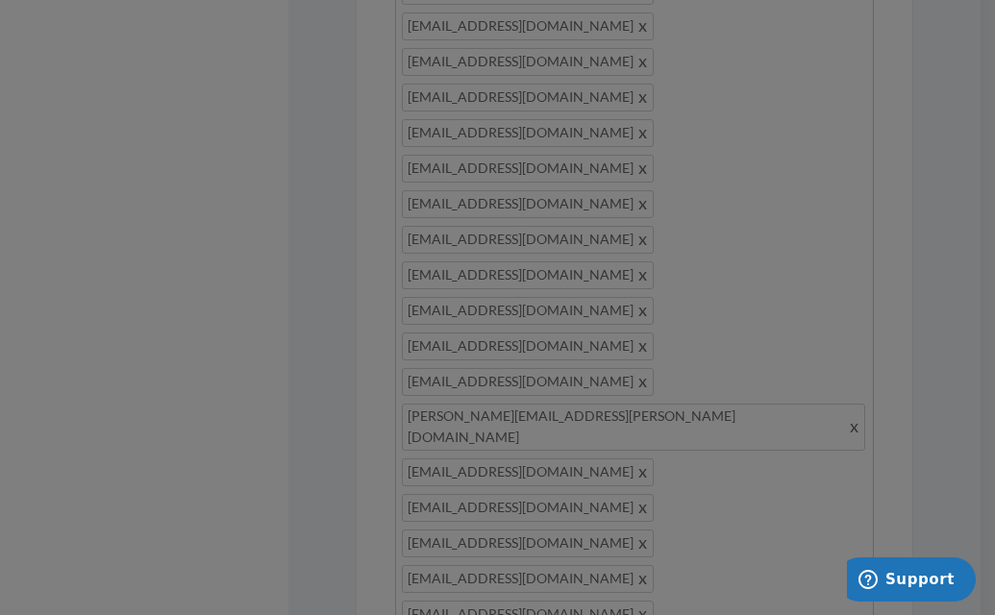
scroll to position [0, 0]
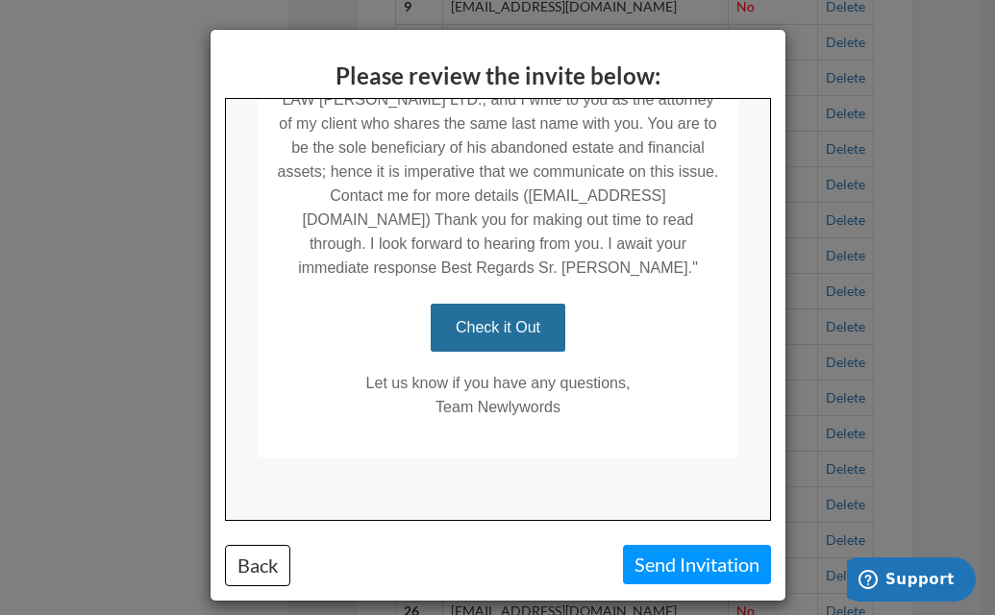
scroll to position [527, 0]
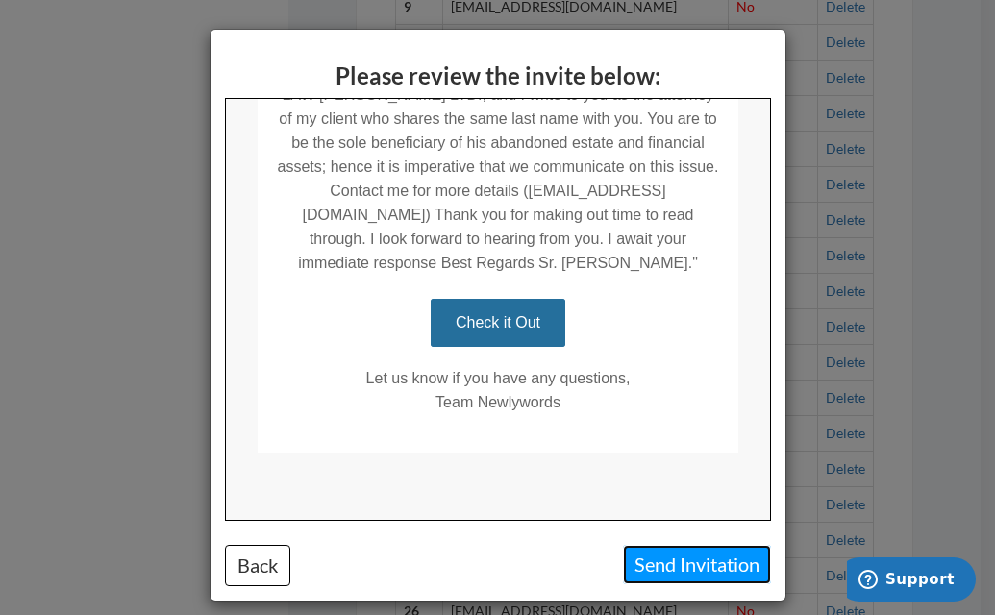
click at [677, 566] on button "Send Invitation" at bounding box center [697, 564] width 148 height 39
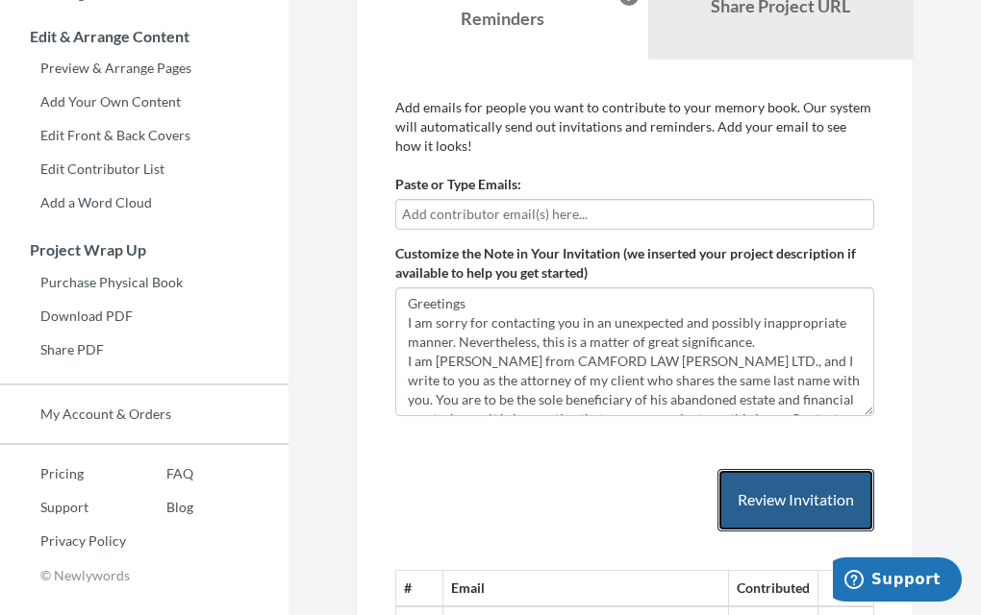
scroll to position [323, 0]
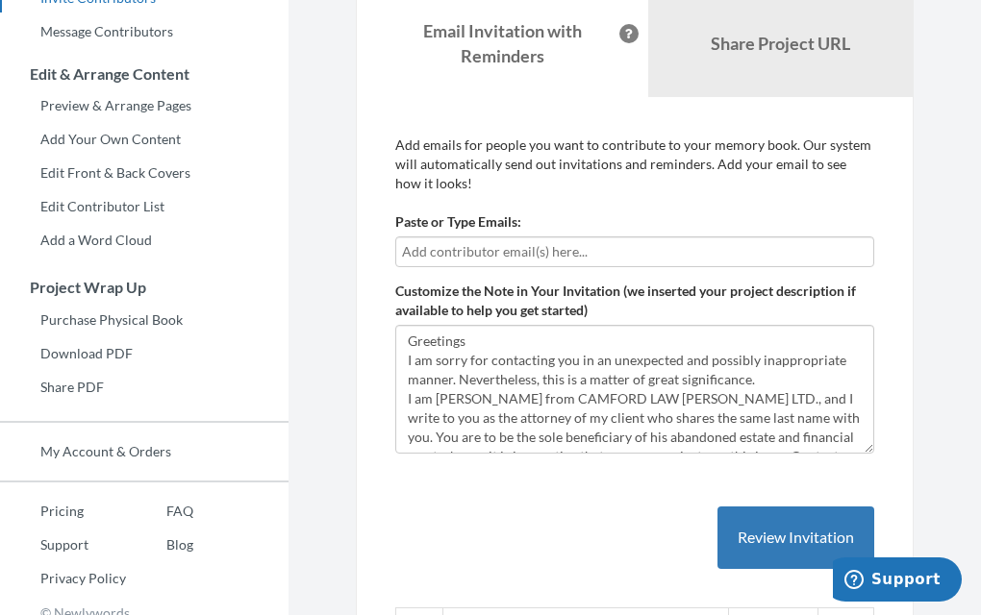
click at [580, 256] on input "text" at bounding box center [634, 251] width 465 height 21
click at [557, 252] on input "text" at bounding box center [634, 251] width 465 height 21
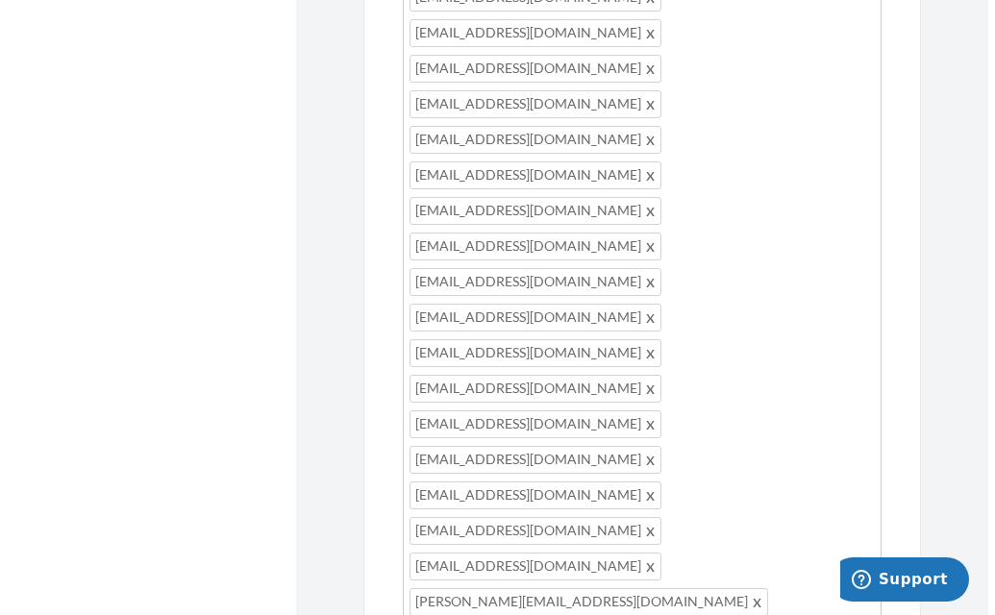
scroll to position [1292, 0]
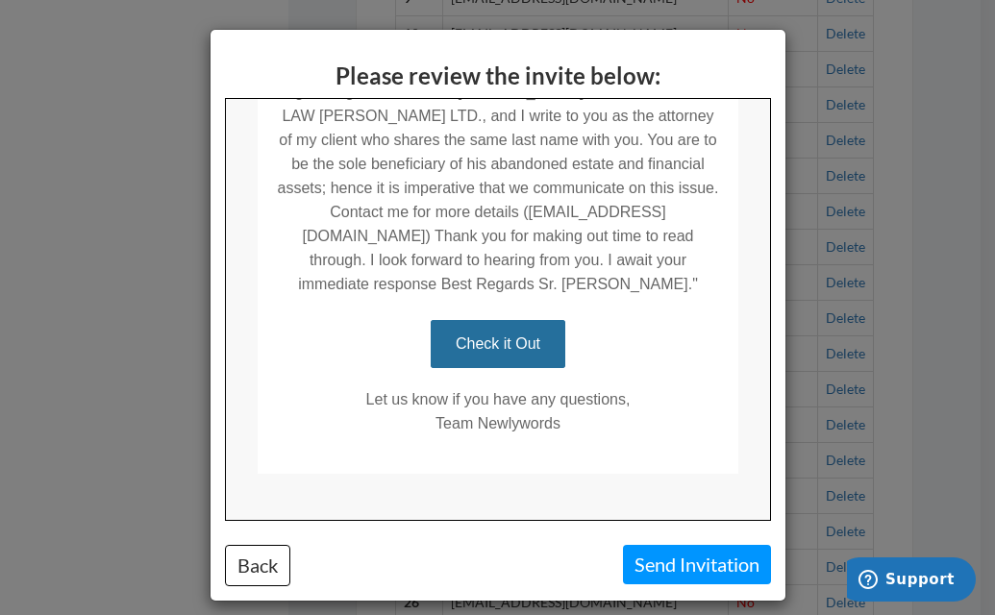
scroll to position [510, 0]
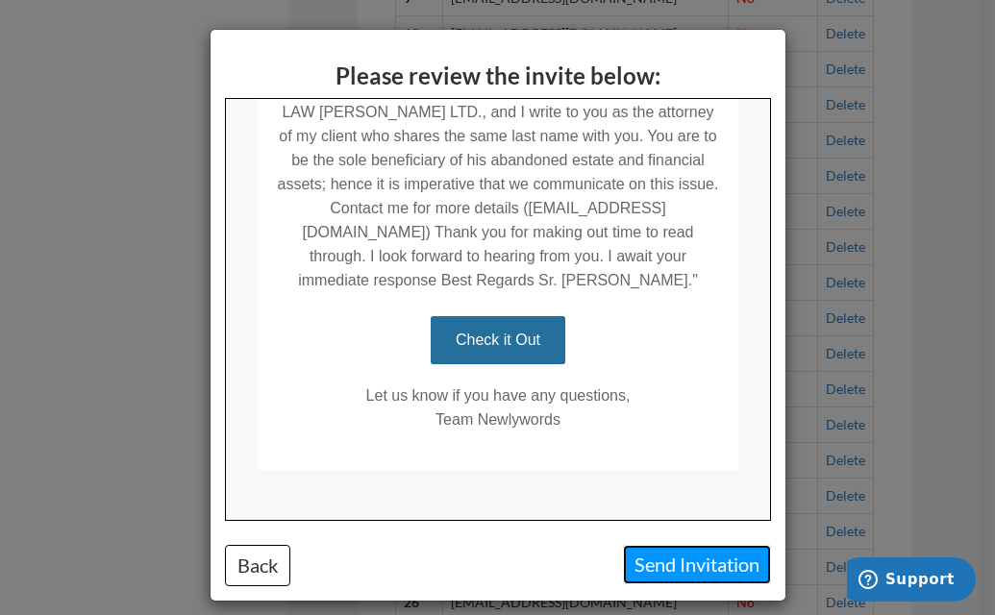
click at [685, 565] on button "Send Invitation" at bounding box center [697, 564] width 148 height 39
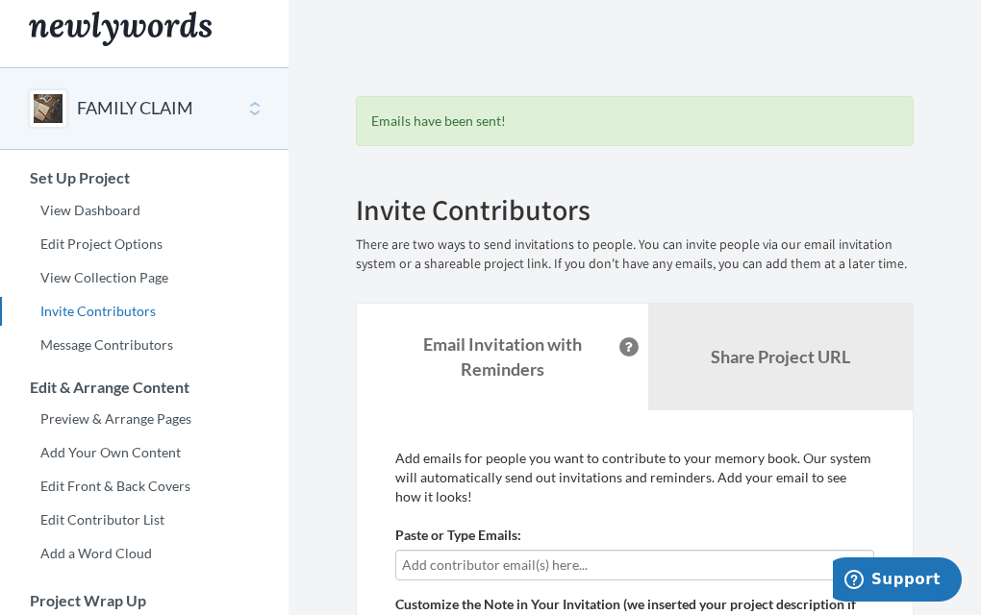
scroll to position [0, 0]
